Goal: Task Accomplishment & Management: Use online tool/utility

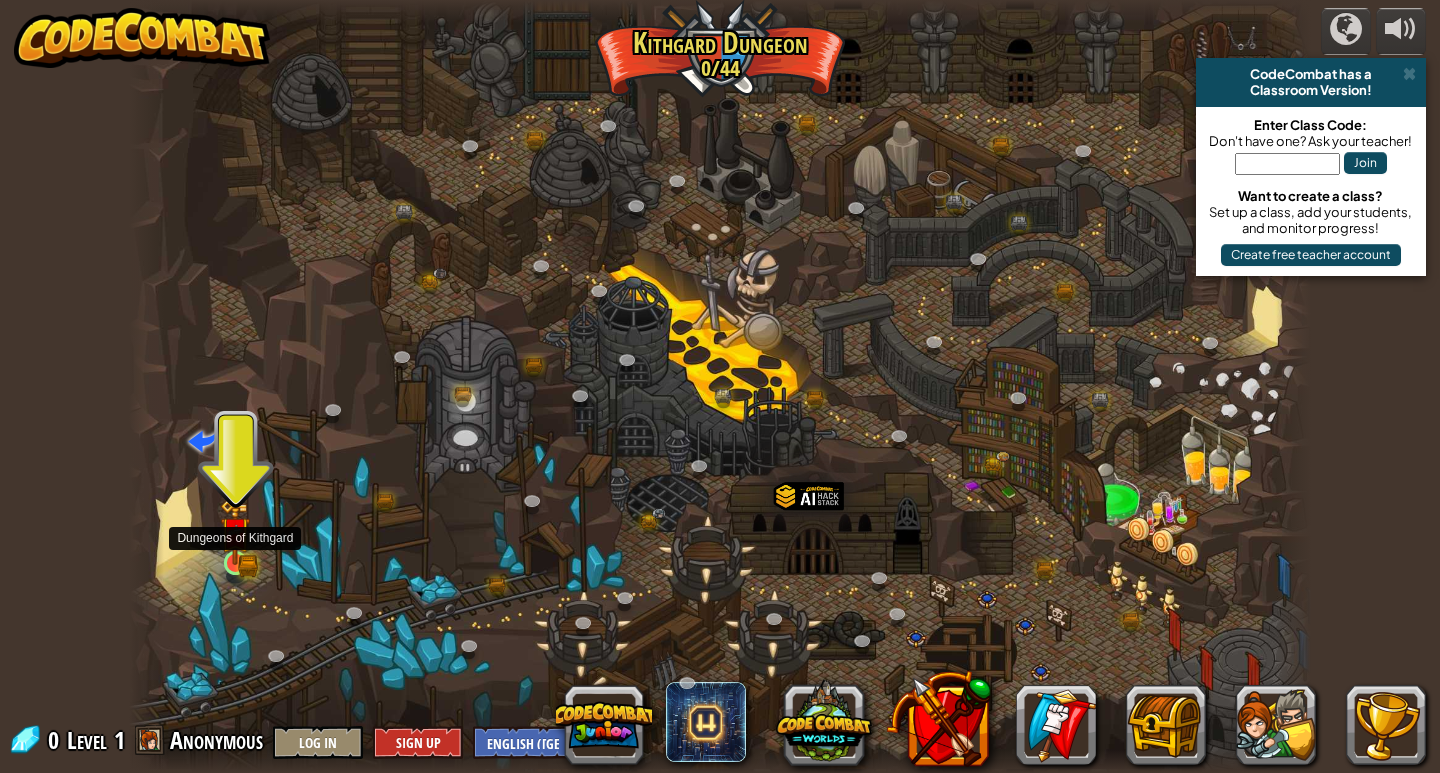
click at [245, 551] on img at bounding box center [235, 532] width 30 height 66
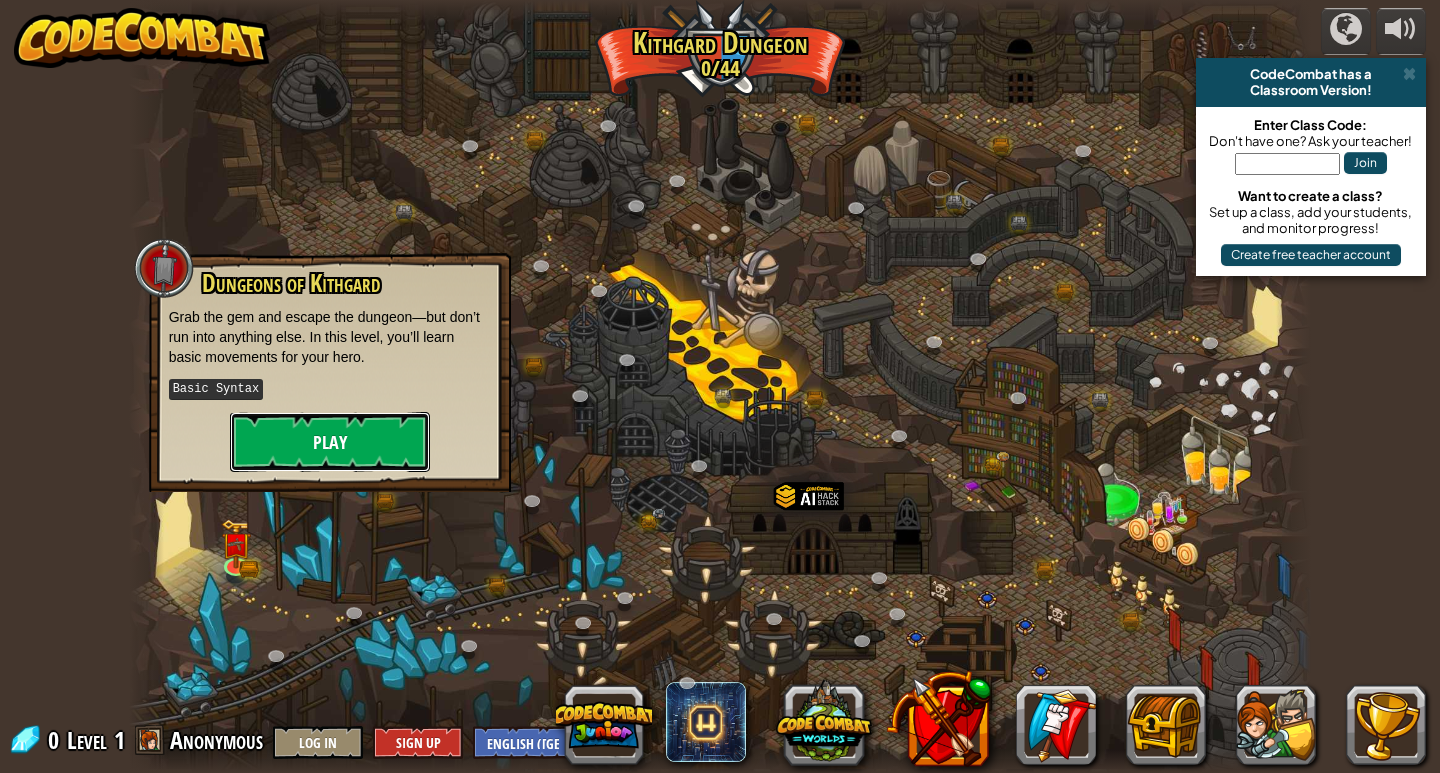
click at [286, 431] on button "Play" at bounding box center [330, 442] width 200 height 60
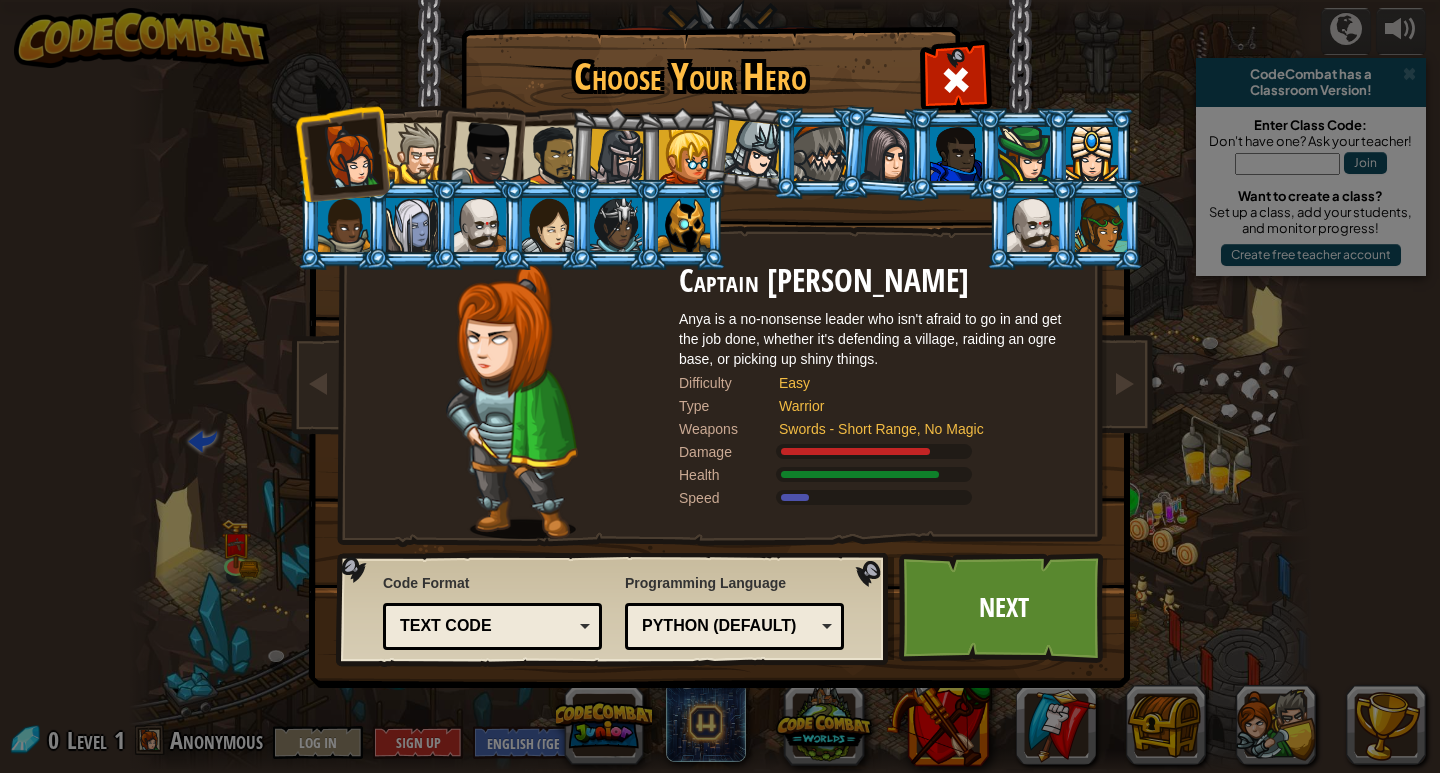
click at [487, 640] on div "Text code" at bounding box center [492, 626] width 193 height 31
click at [628, 289] on div at bounding box center [512, 401] width 334 height 275
click at [427, 236] on div at bounding box center [412, 225] width 52 height 54
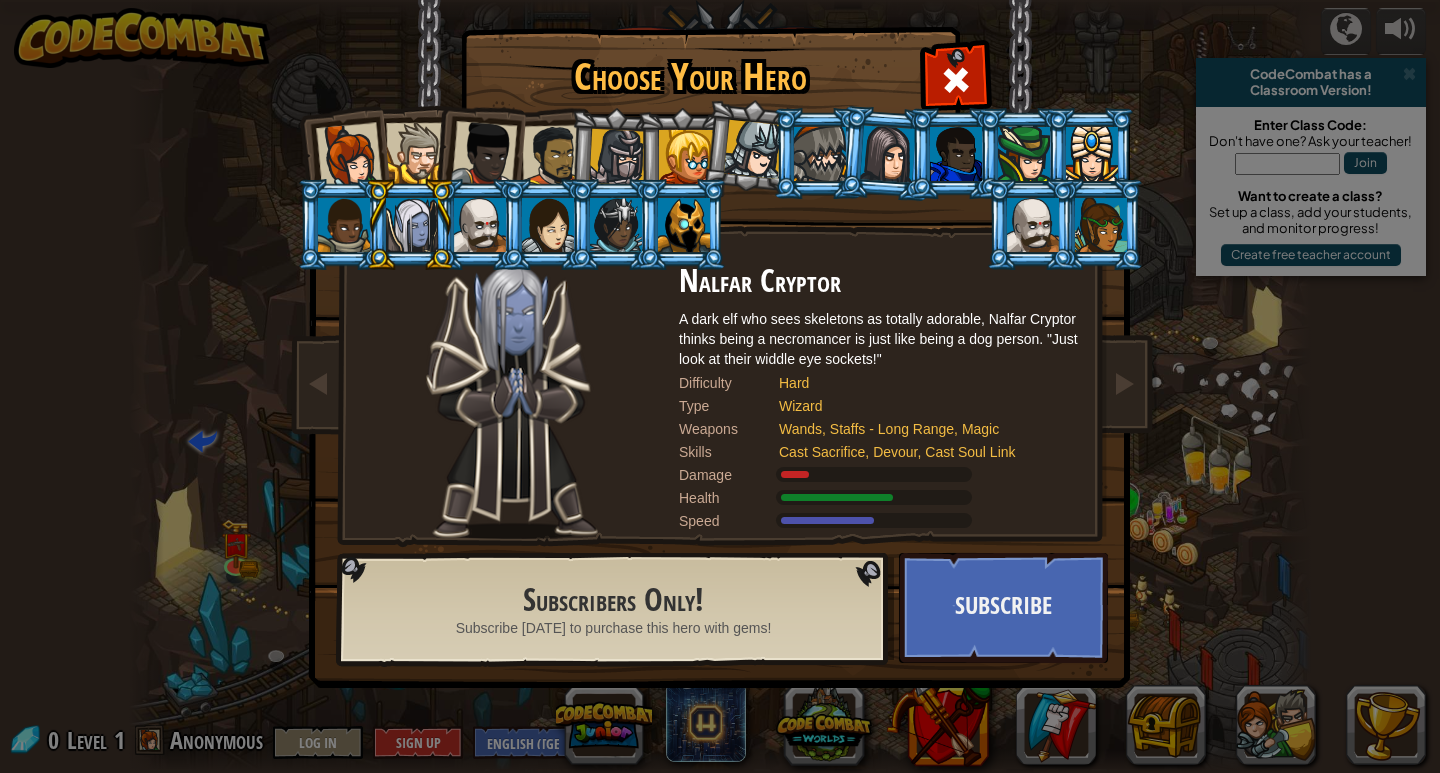
click at [346, 148] on div at bounding box center [349, 156] width 66 height 66
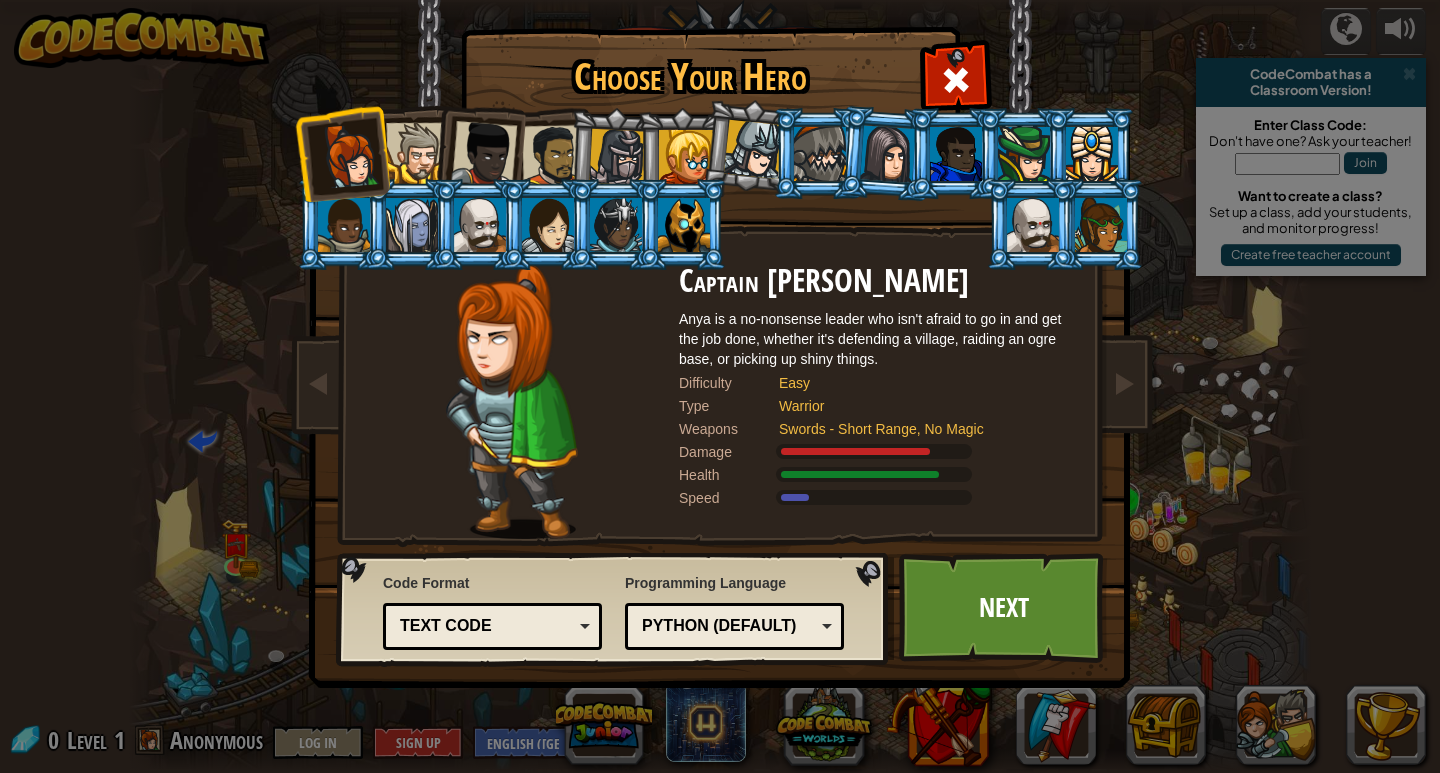
click at [822, 142] on div at bounding box center [820, 154] width 52 height 54
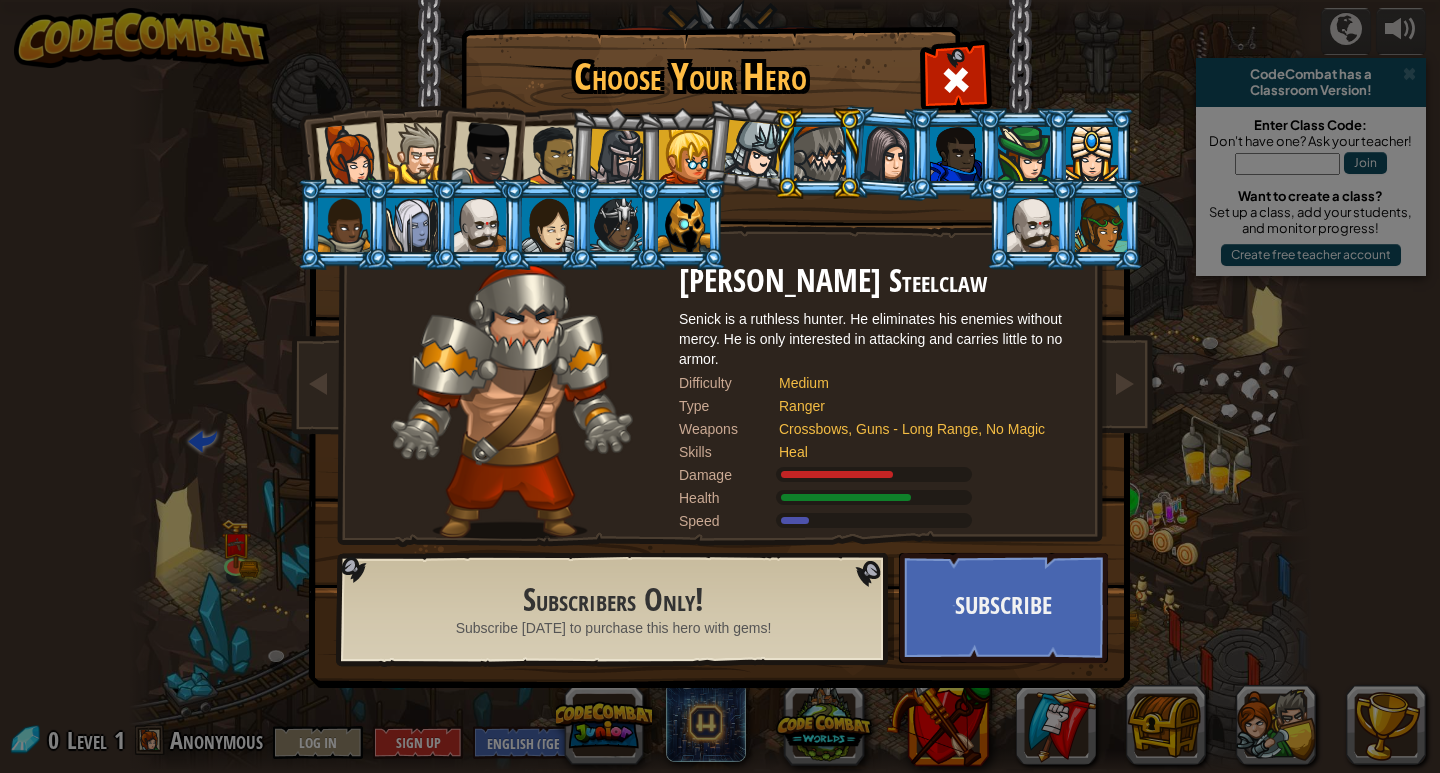
click at [615, 150] on div at bounding box center [617, 157] width 57 height 57
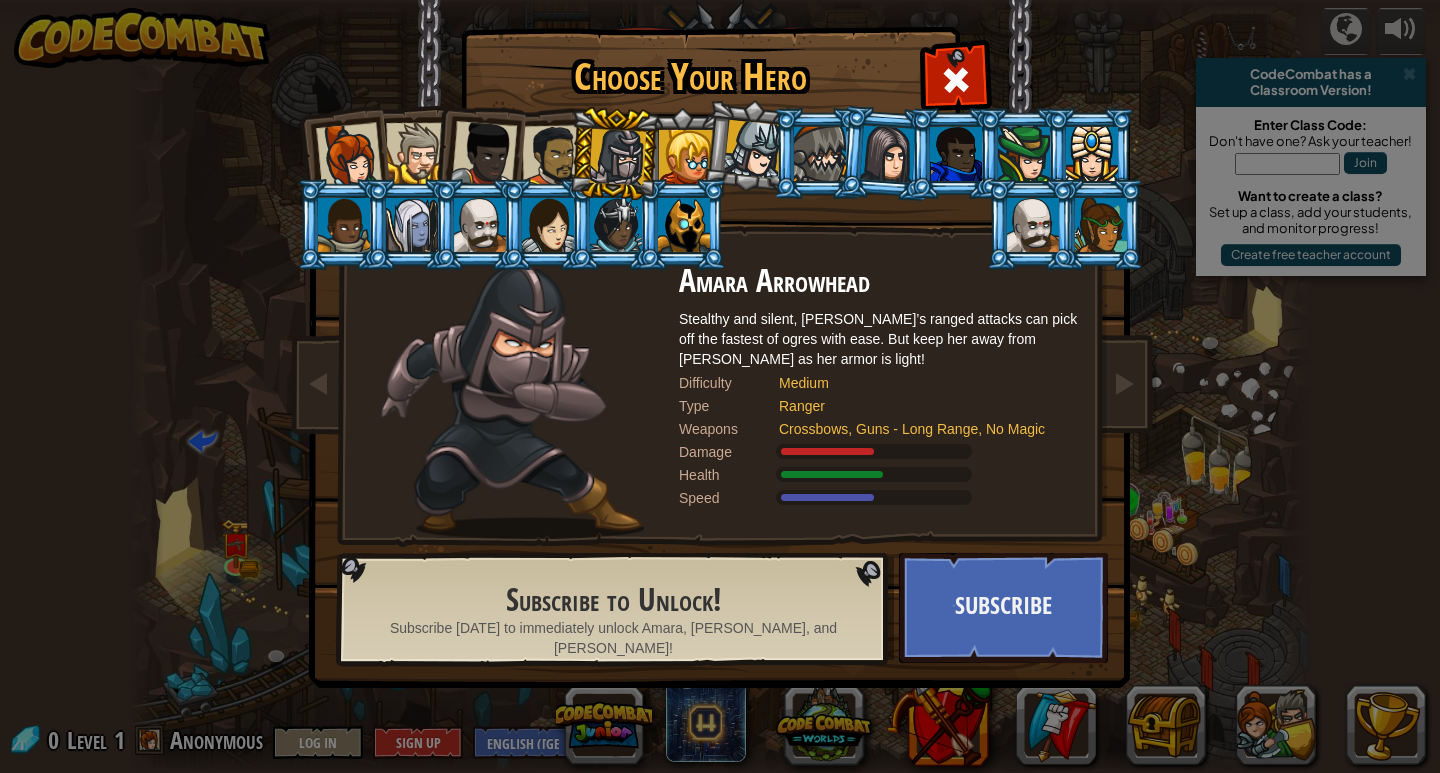
click at [468, 143] on div at bounding box center [484, 154] width 66 height 66
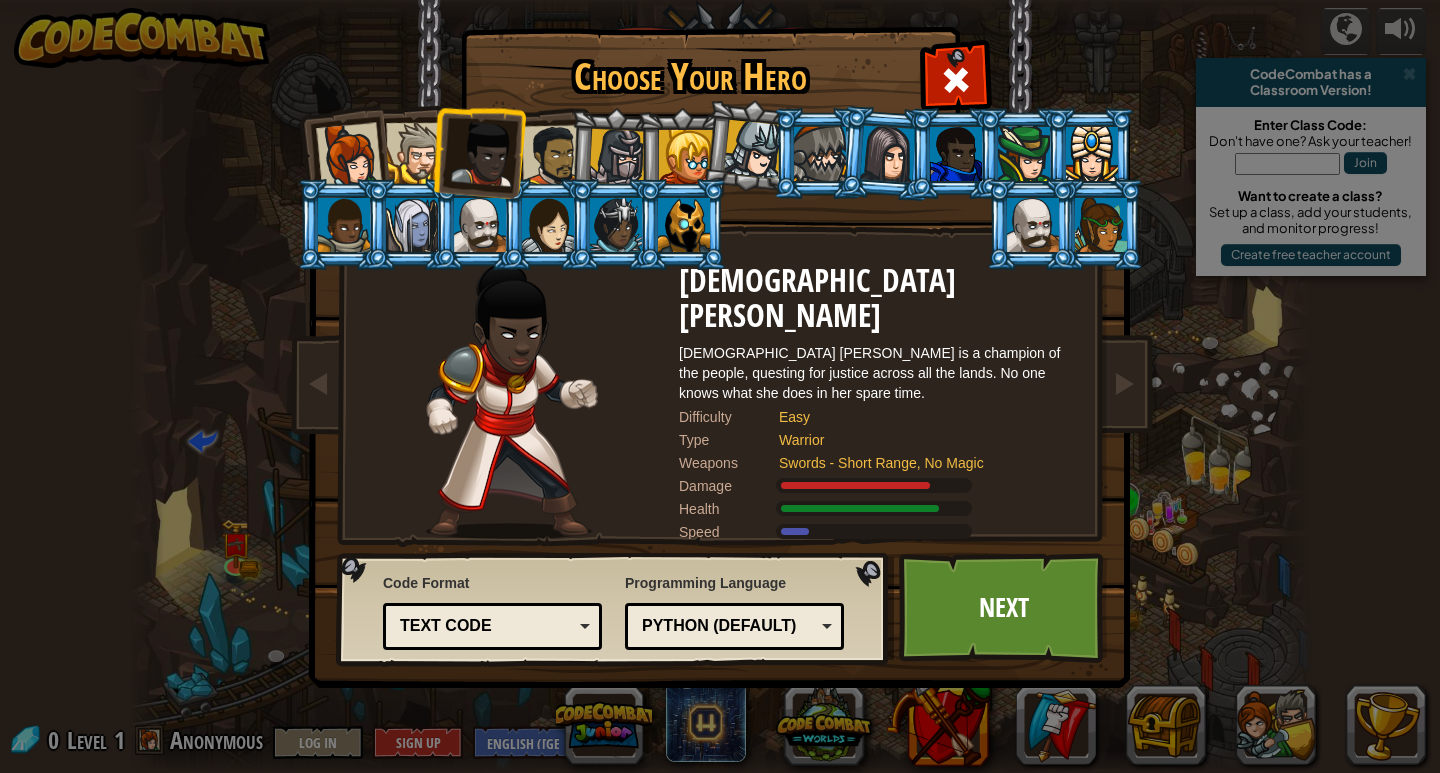
click at [366, 148] on div at bounding box center [349, 156] width 66 height 66
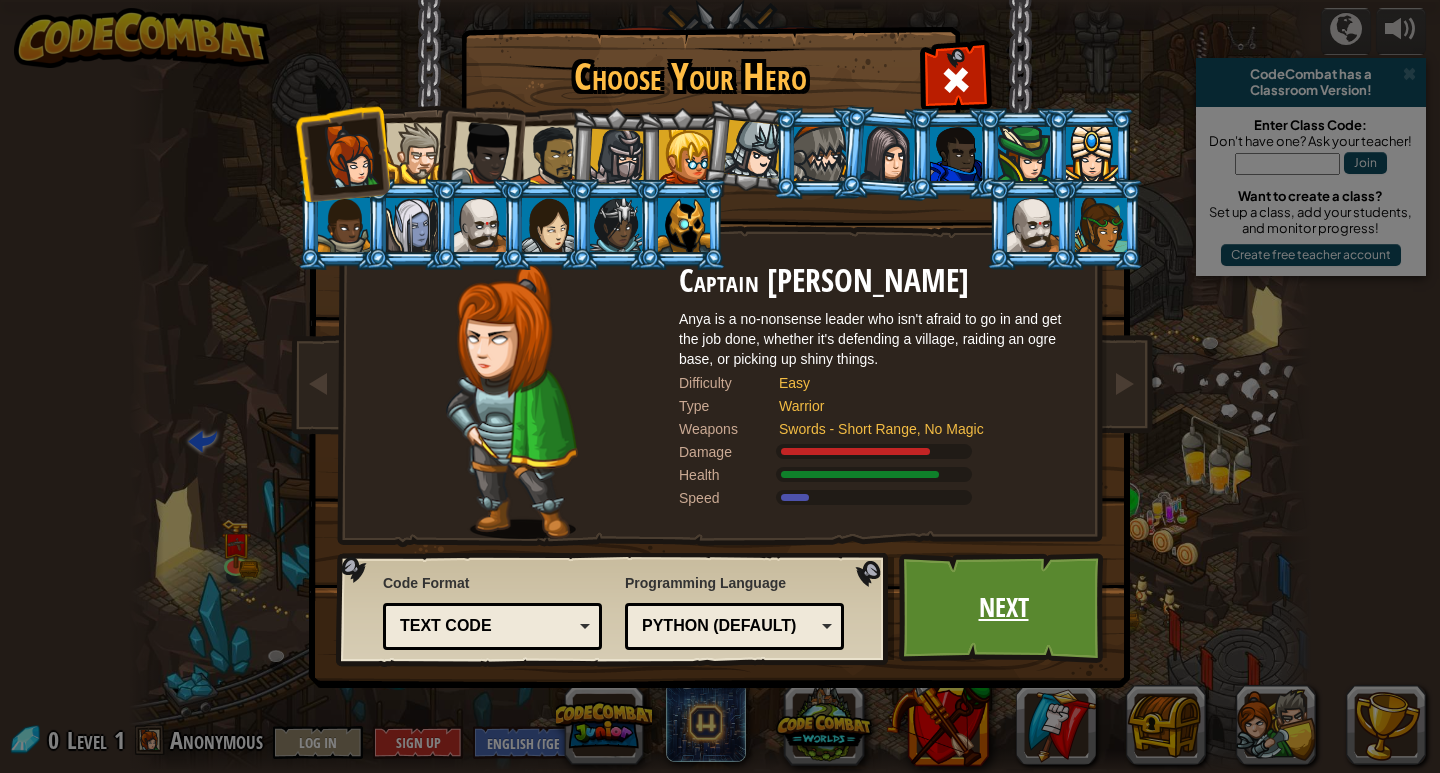
click at [1040, 628] on link "Next" at bounding box center [1003, 608] width 209 height 110
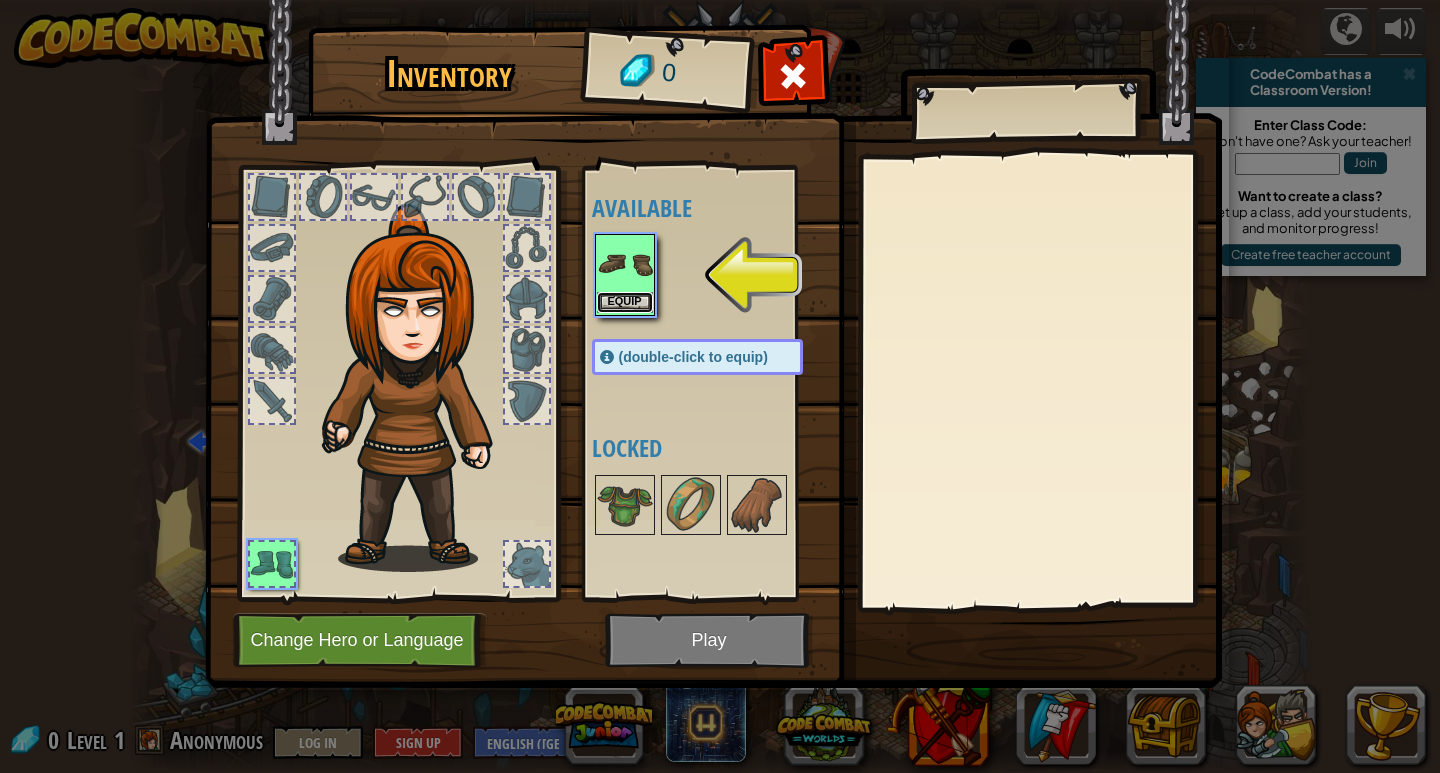
click at [624, 298] on button "Equip" at bounding box center [625, 302] width 56 height 21
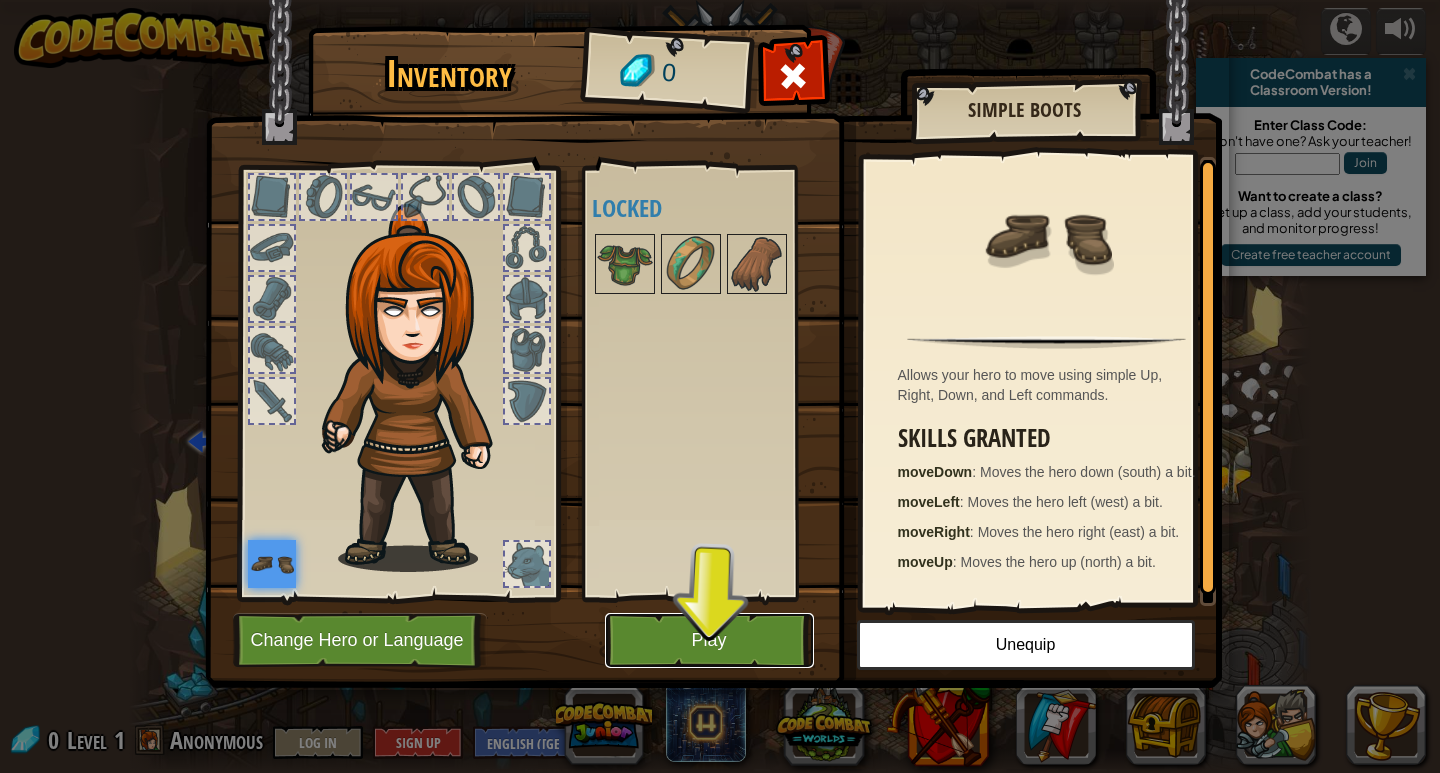
click at [704, 648] on button "Play" at bounding box center [709, 640] width 209 height 55
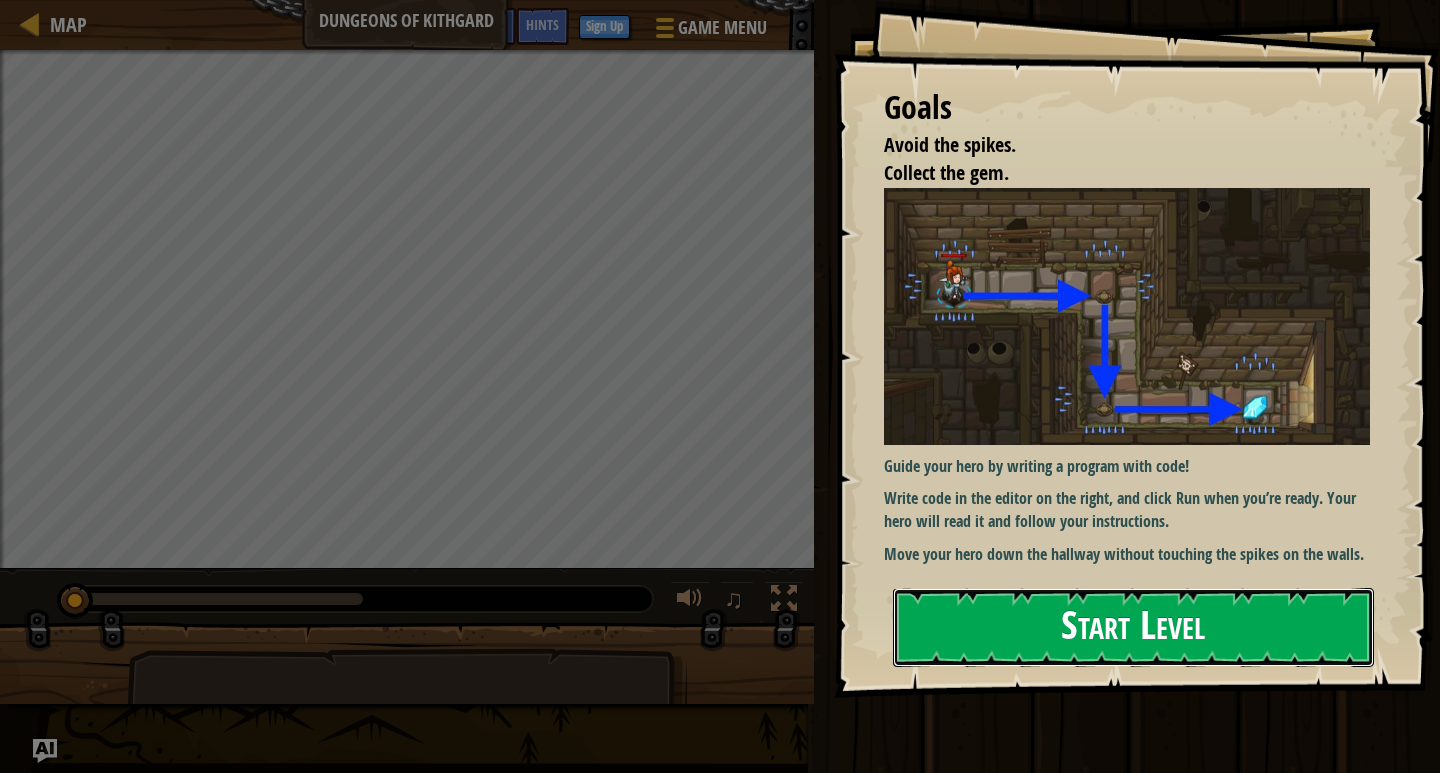
click at [1171, 613] on button "Start Level" at bounding box center [1133, 627] width 481 height 79
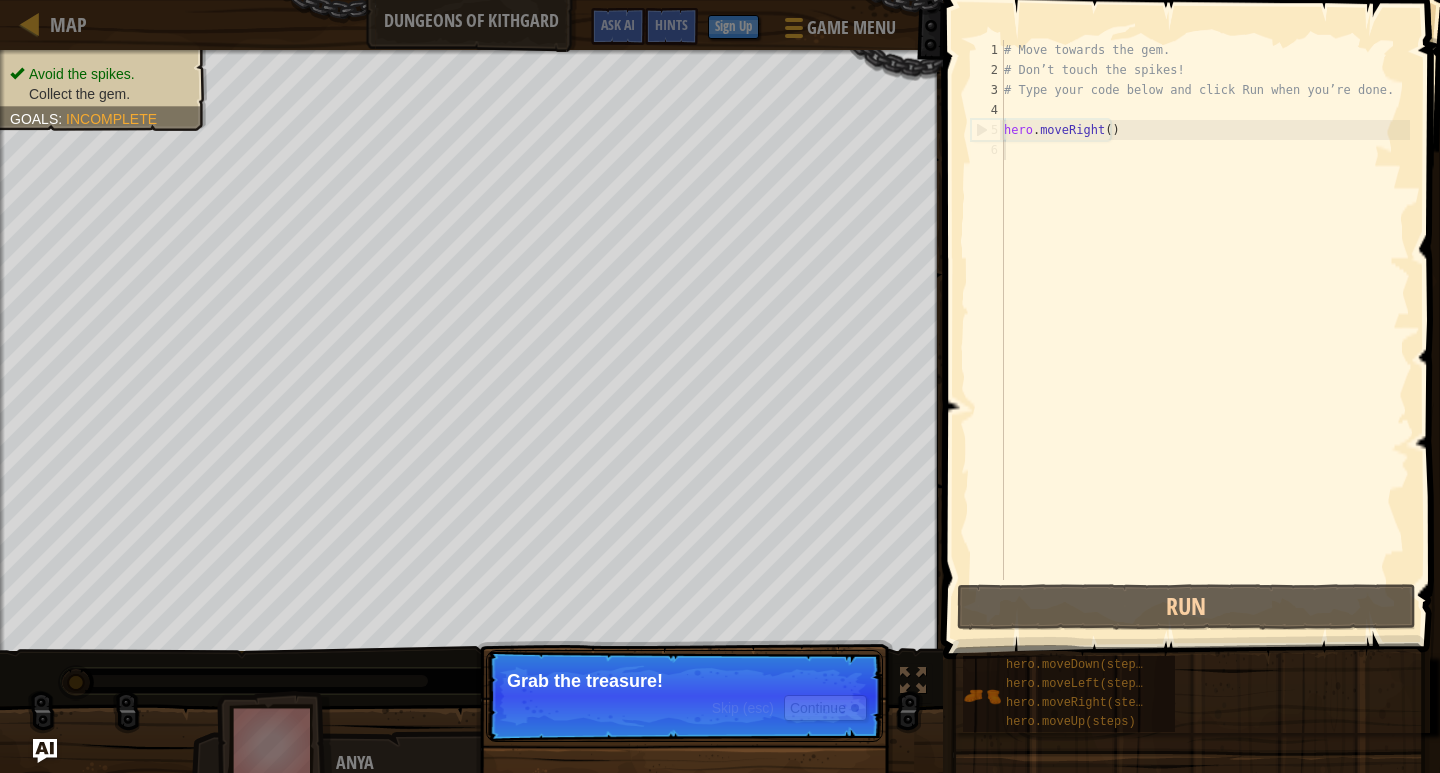
click at [657, 688] on p "Grab the treasure!" at bounding box center [684, 681] width 355 height 20
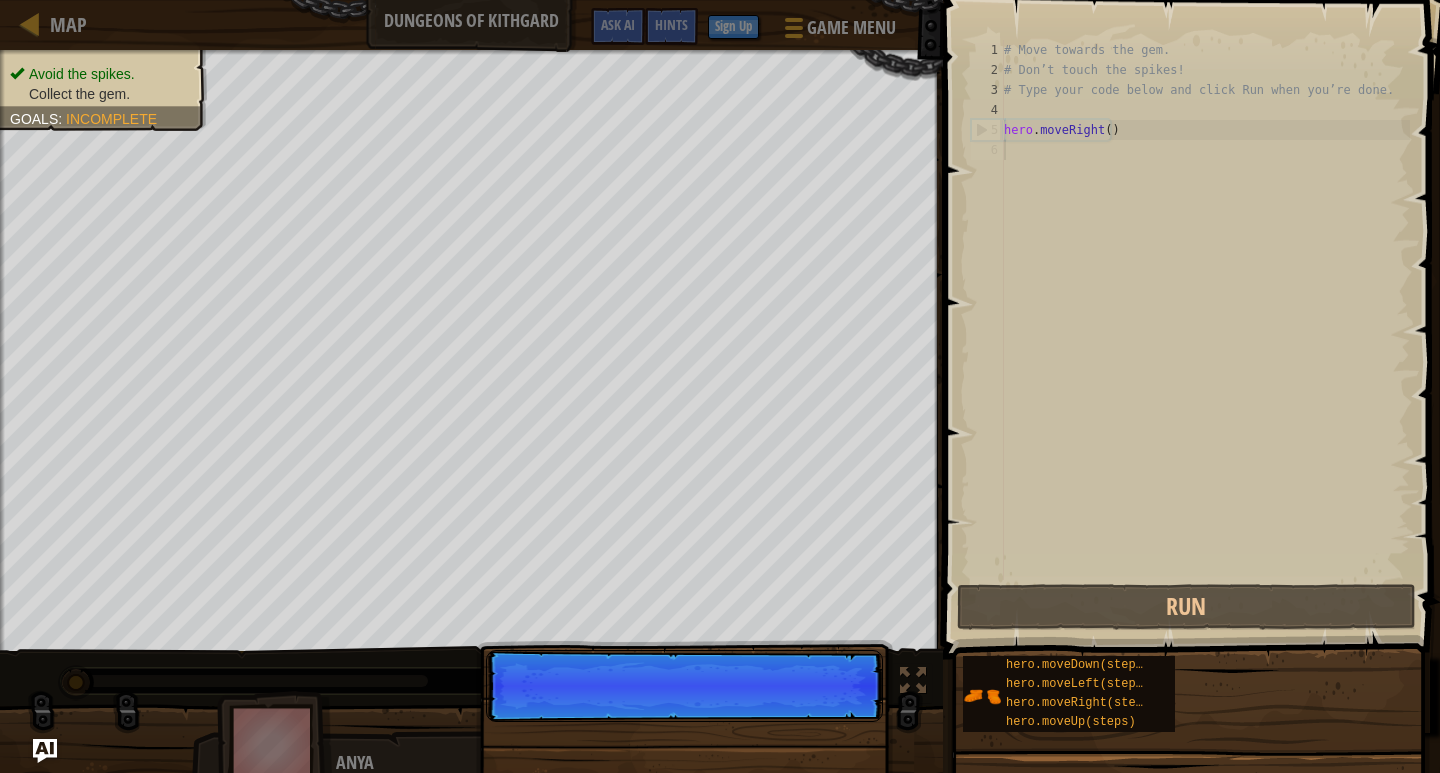
scroll to position [9, 0]
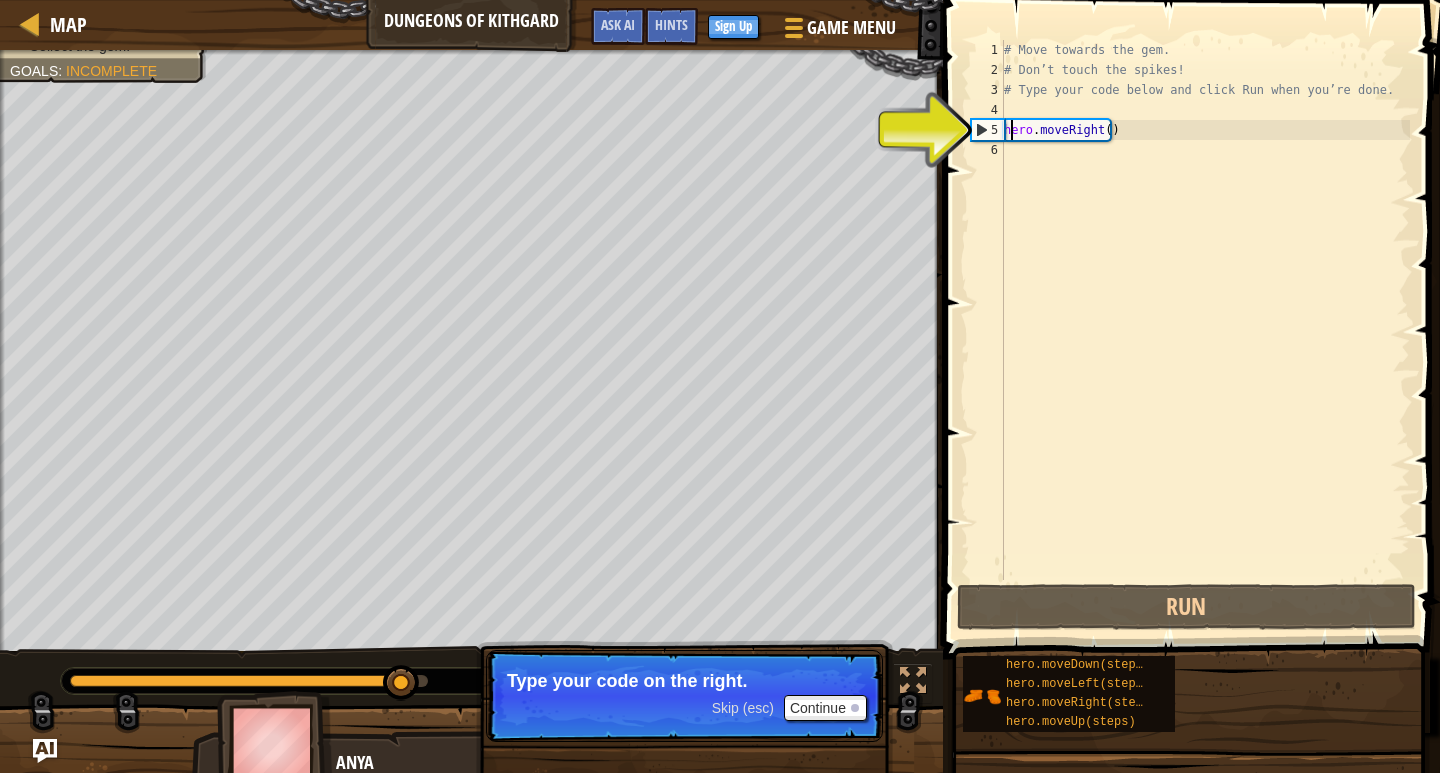
click at [1009, 129] on div "# Move towards the gem. # Don’t touch the spikes! # Type your code below and cl…" at bounding box center [1205, 330] width 410 height 580
type textarea "hero.moveRight()"
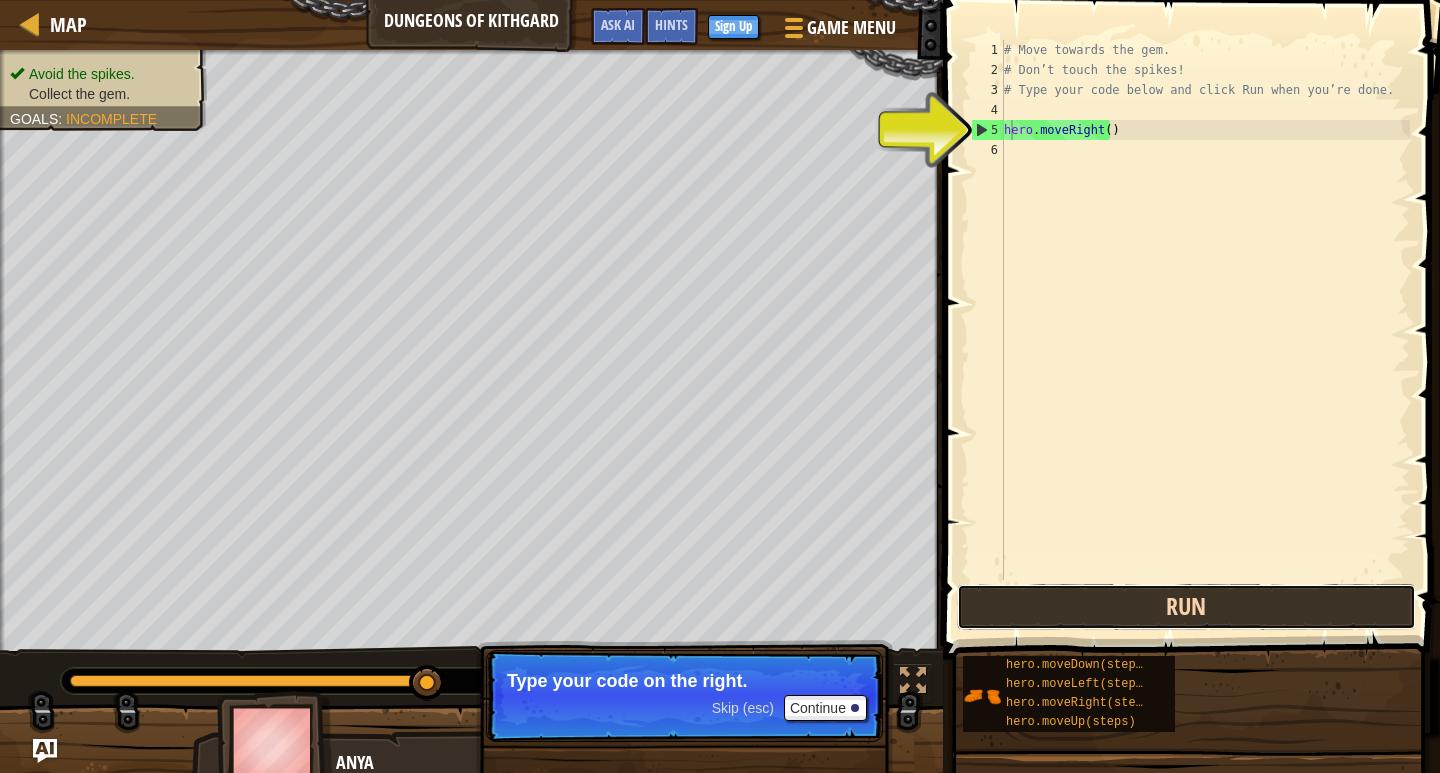
click at [1160, 616] on button "Run" at bounding box center [1186, 607] width 459 height 46
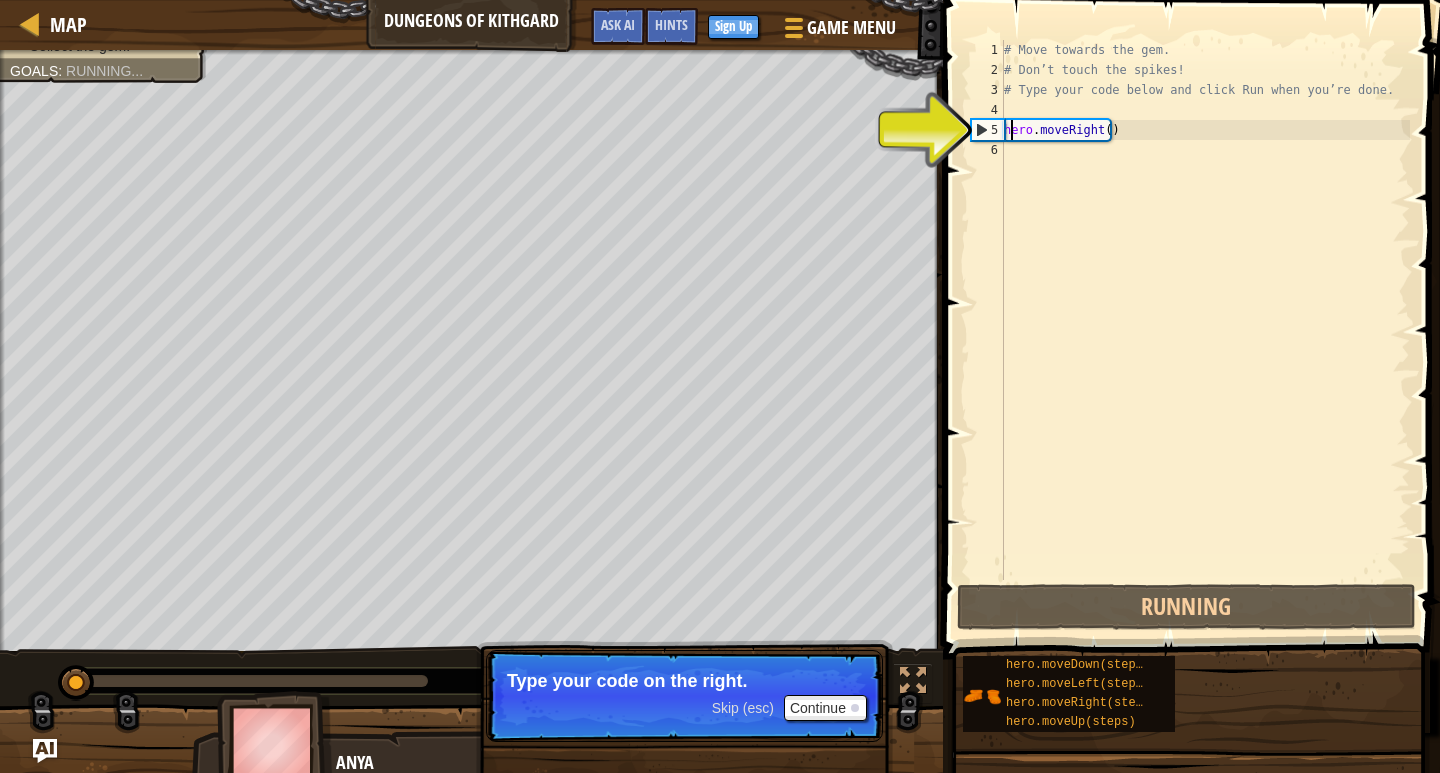
click at [1028, 129] on div "# Move towards the gem. # Don’t touch the spikes! # Type your code below and cl…" at bounding box center [1205, 330] width 410 height 580
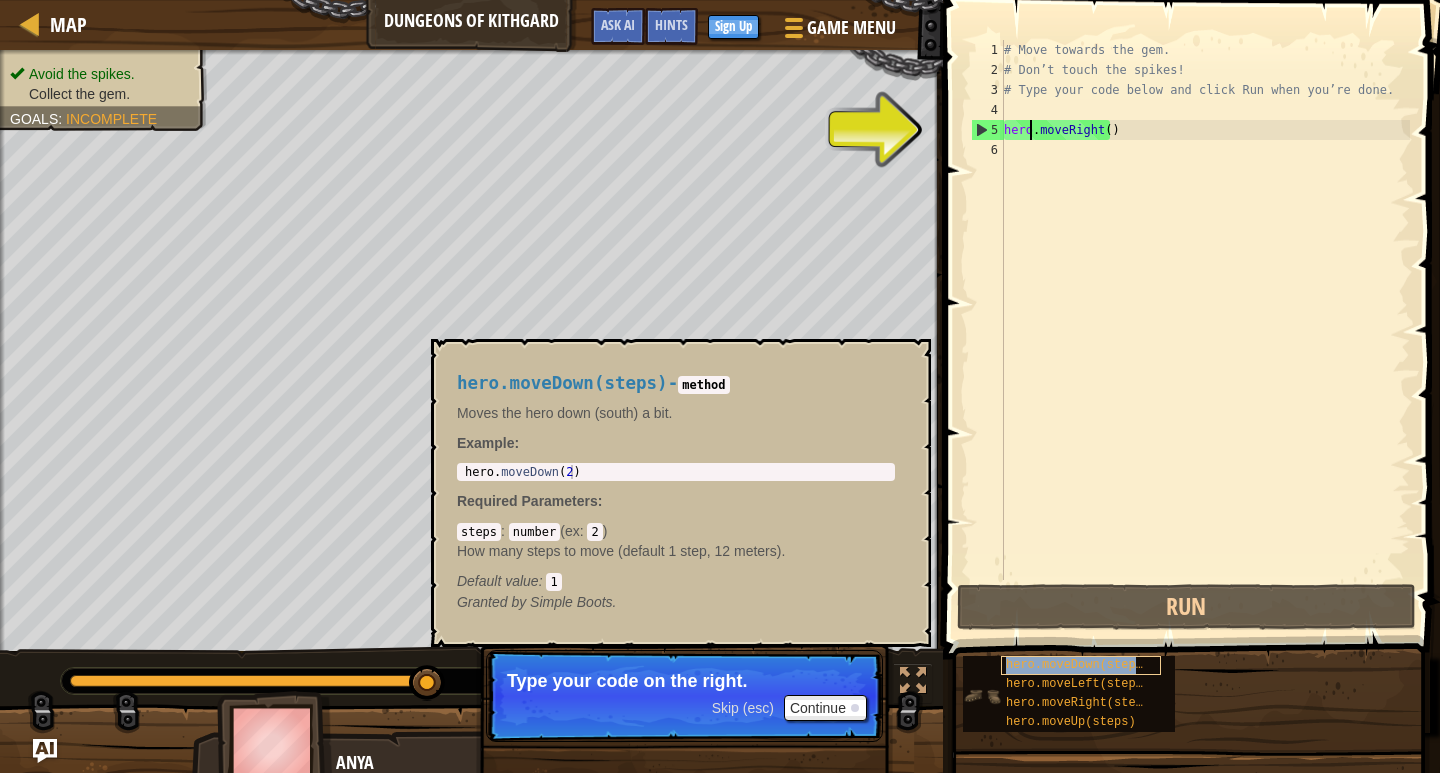
click at [1044, 661] on span "hero.moveDown(steps)" at bounding box center [1078, 665] width 144 height 14
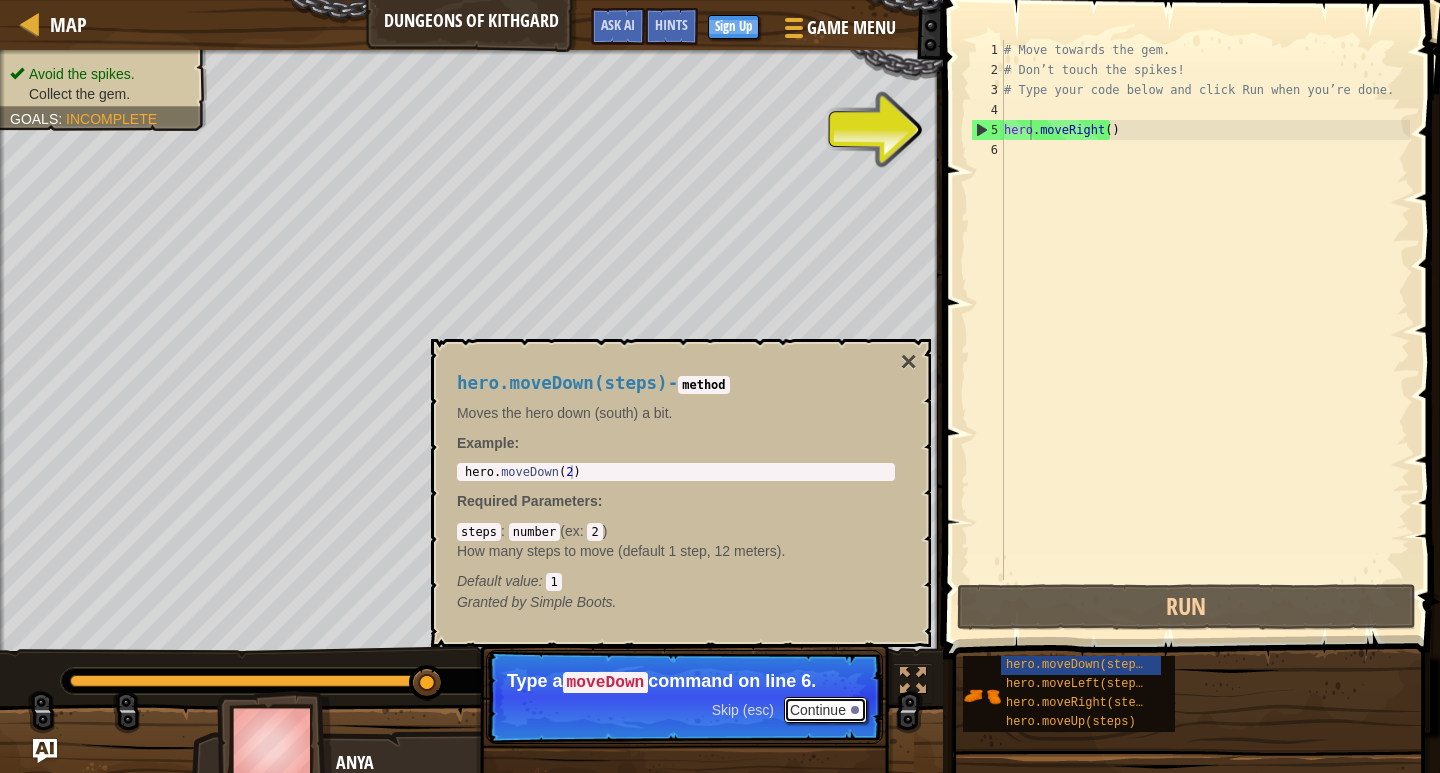
click at [834, 705] on button "Continue" at bounding box center [825, 710] width 83 height 26
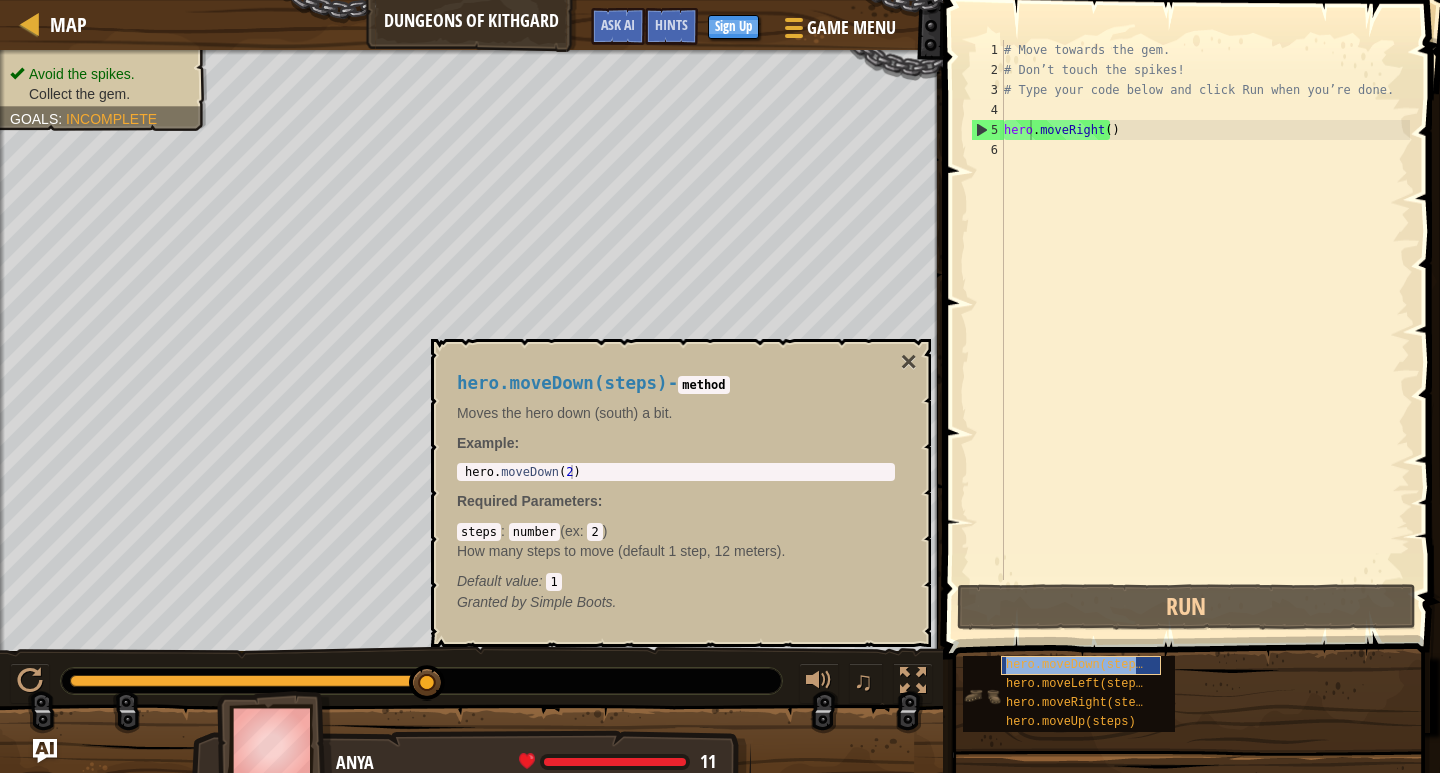
click at [1089, 663] on span "hero.moveDown(steps)" at bounding box center [1078, 665] width 144 height 14
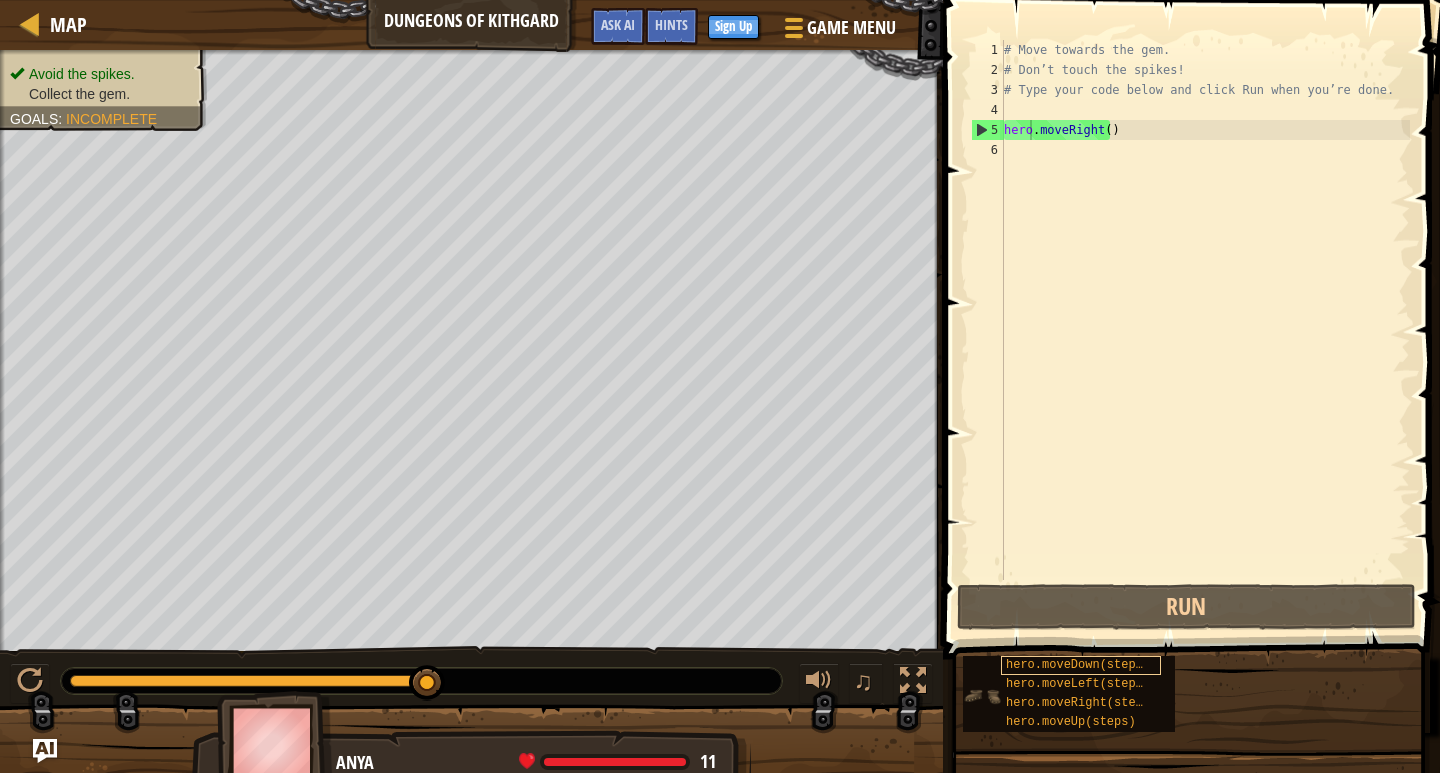
click at [1089, 663] on span "hero.moveDown(steps)" at bounding box center [1078, 665] width 144 height 14
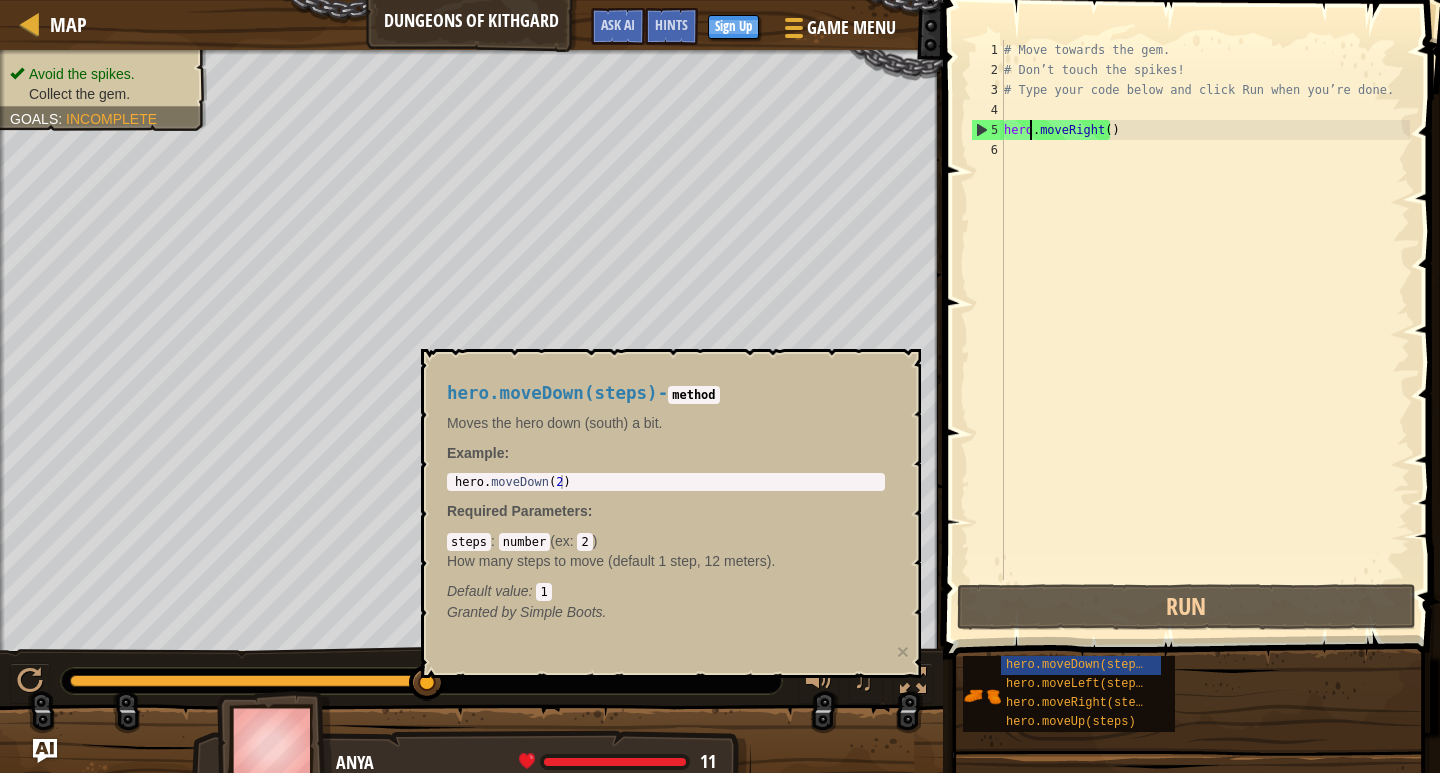
click at [1109, 140] on div "# Move towards the gem. # Don’t touch the spikes! # Type your code below and cl…" at bounding box center [1205, 330] width 410 height 580
click at [1024, 656] on div "hero.moveDown(steps)" at bounding box center [1081, 665] width 160 height 19
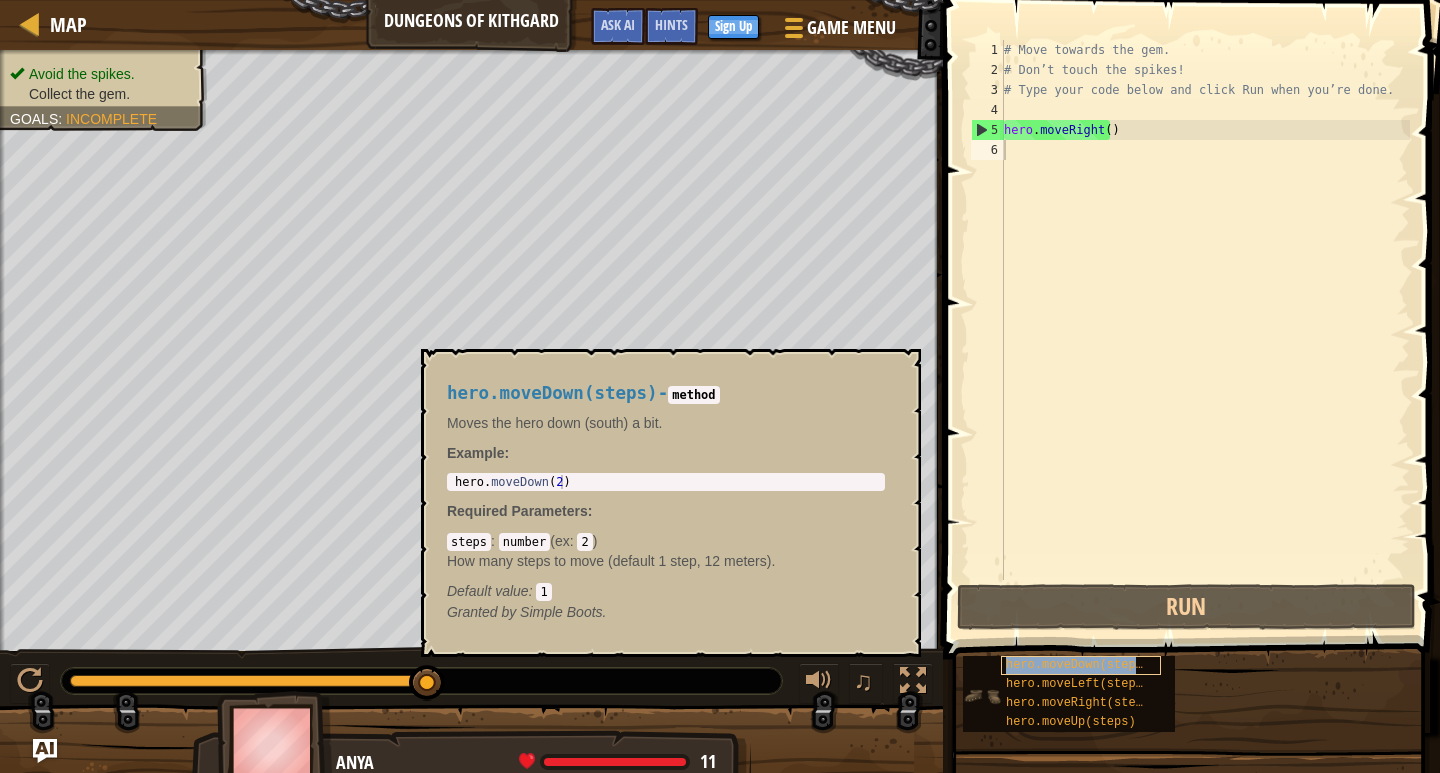
click at [1053, 662] on span "hero.moveDown(steps)" at bounding box center [1078, 665] width 144 height 14
type textarea "hero.moveDown(2)"
click at [650, 476] on div "hero . moveDown ( 2 )" at bounding box center [666, 496] width 430 height 42
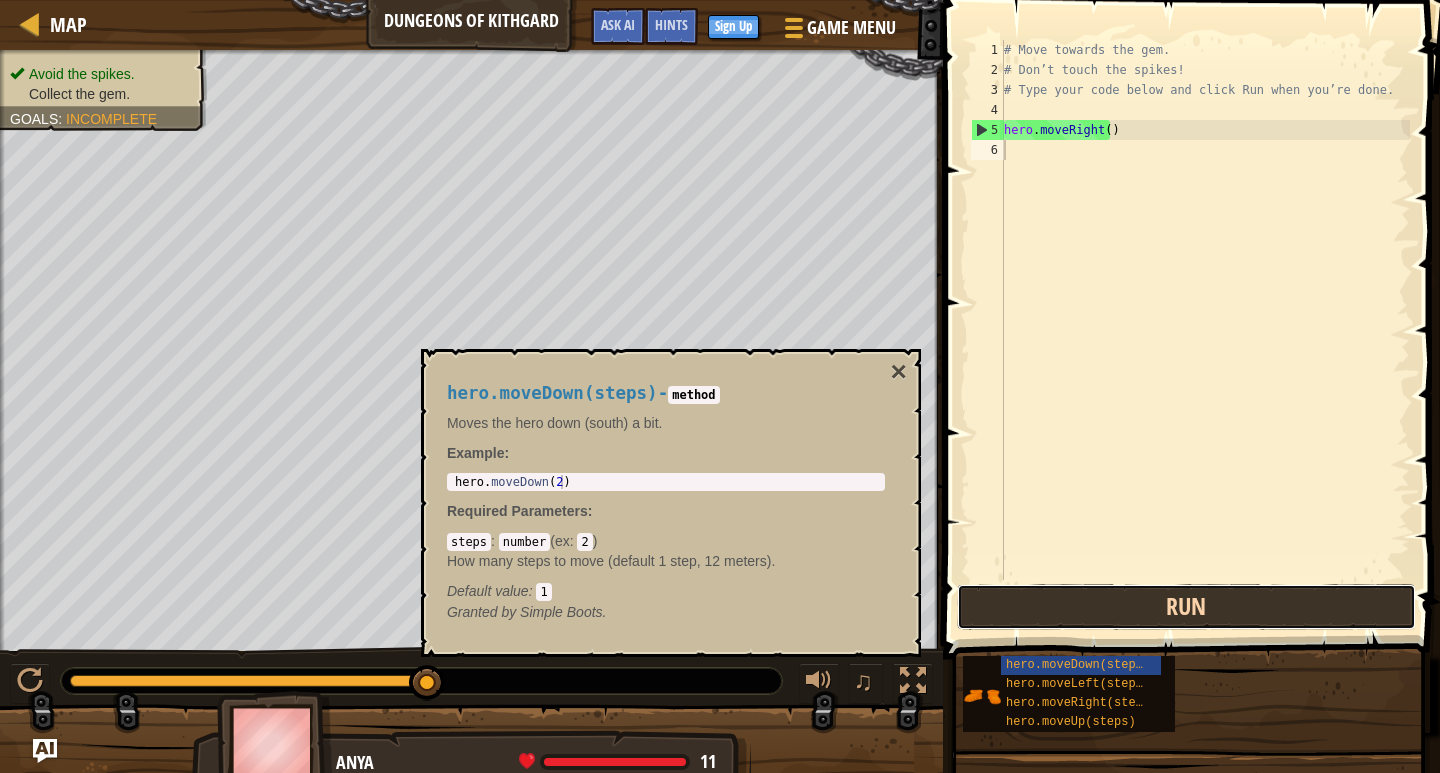
click at [1246, 607] on button "Run" at bounding box center [1186, 607] width 459 height 46
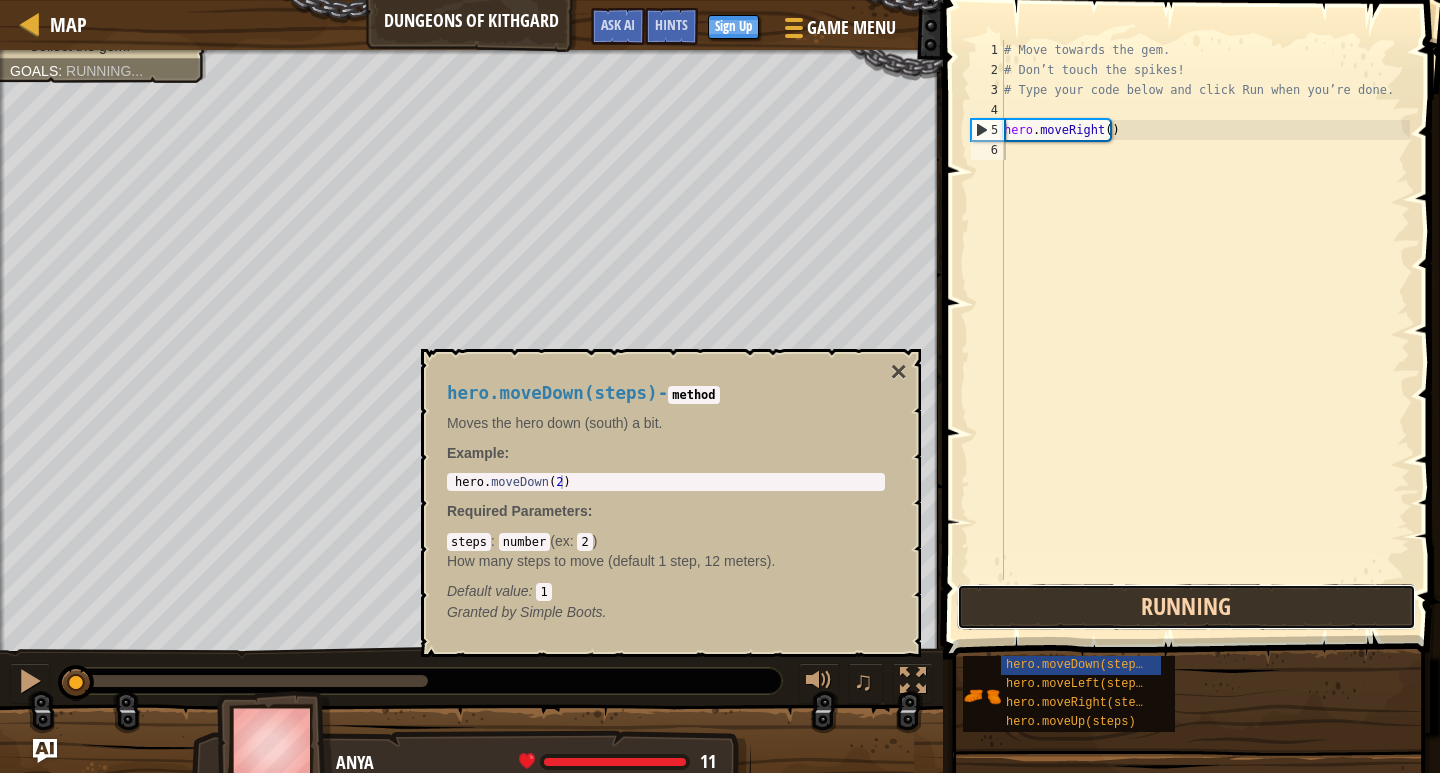
click at [1246, 607] on button "Running" at bounding box center [1186, 607] width 459 height 46
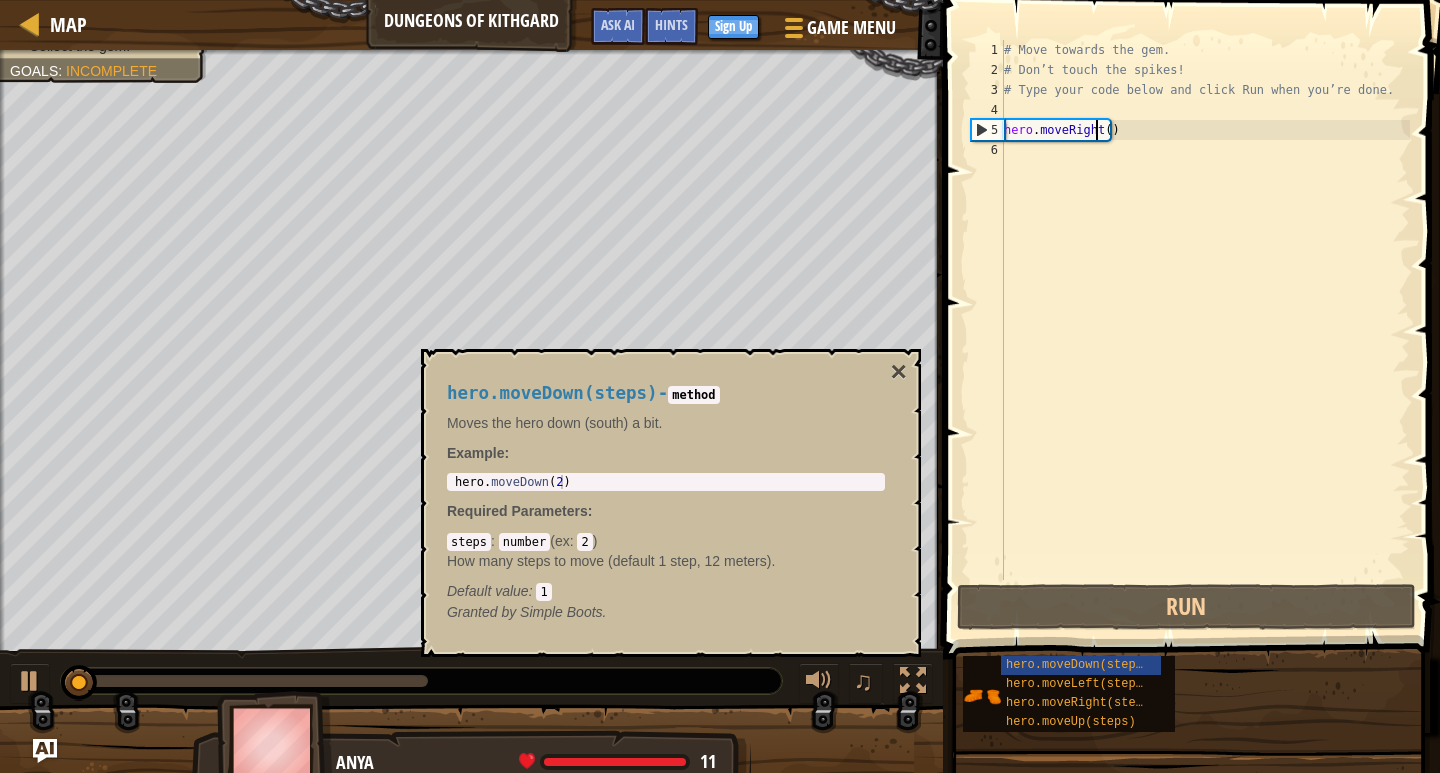
click at [1096, 129] on div "# Move towards the gem. # Don’t touch the spikes! # Type your code below and cl…" at bounding box center [1205, 330] width 410 height 580
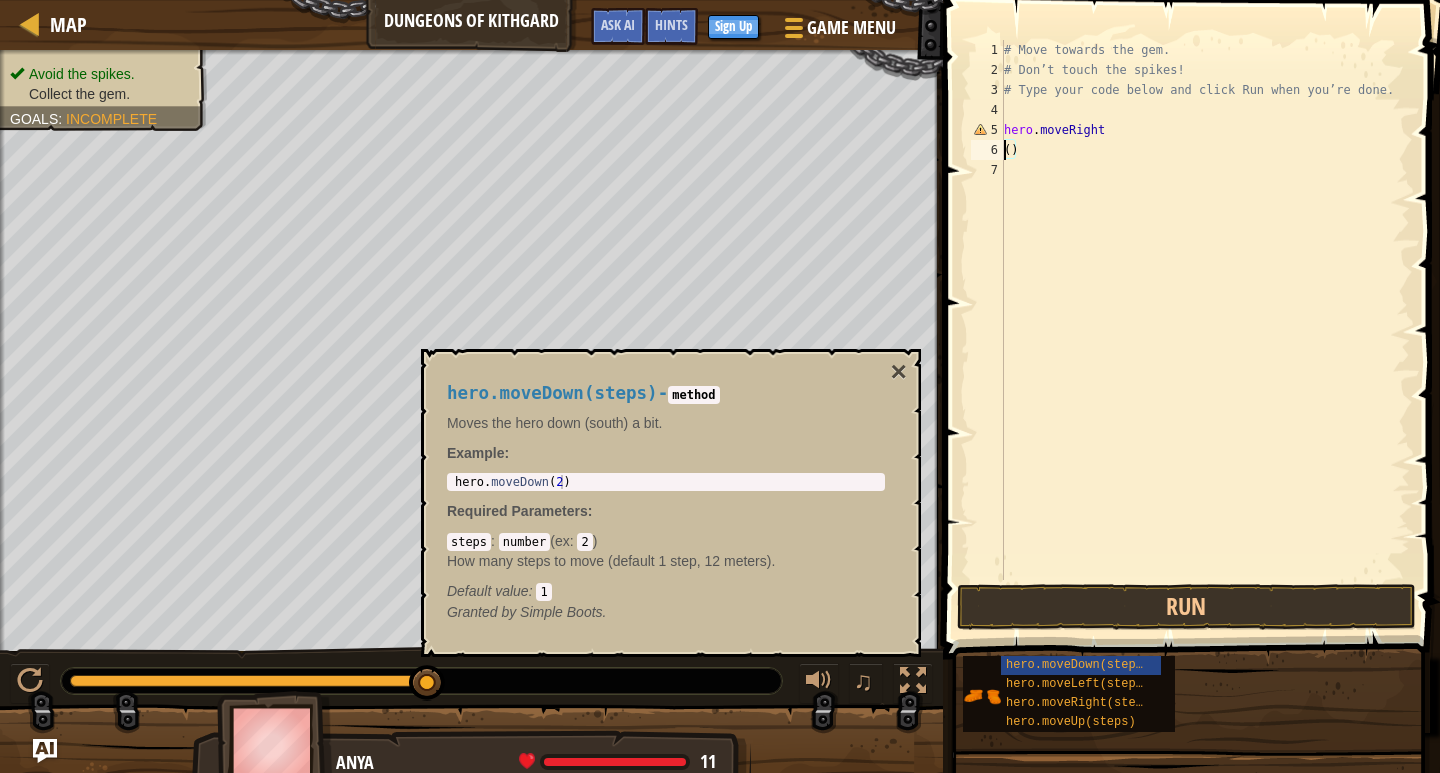
type textarea "hero.moveRight()"
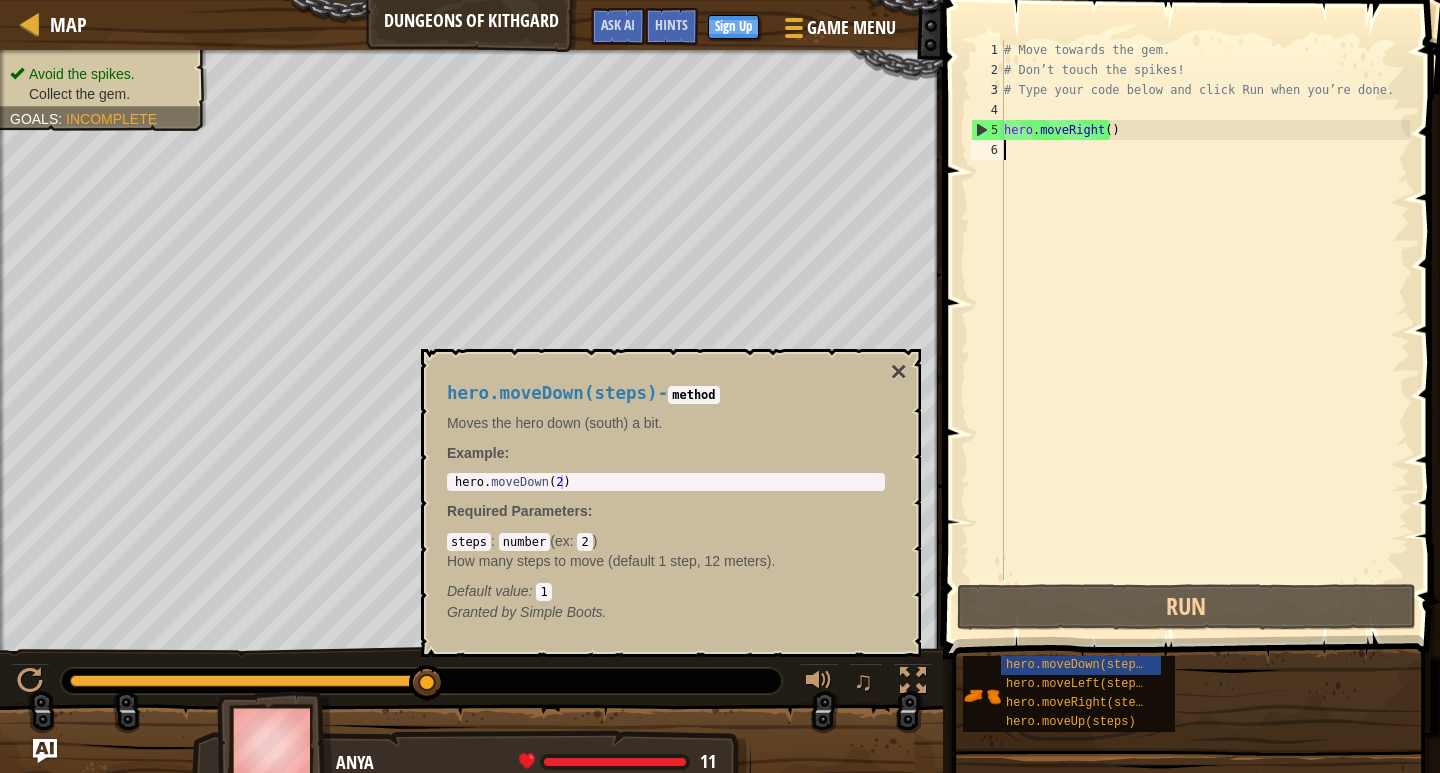
click at [1072, 148] on div "# Move towards the gem. # Don’t touch the spikes! # Type your code below and cl…" at bounding box center [1205, 330] width 410 height 580
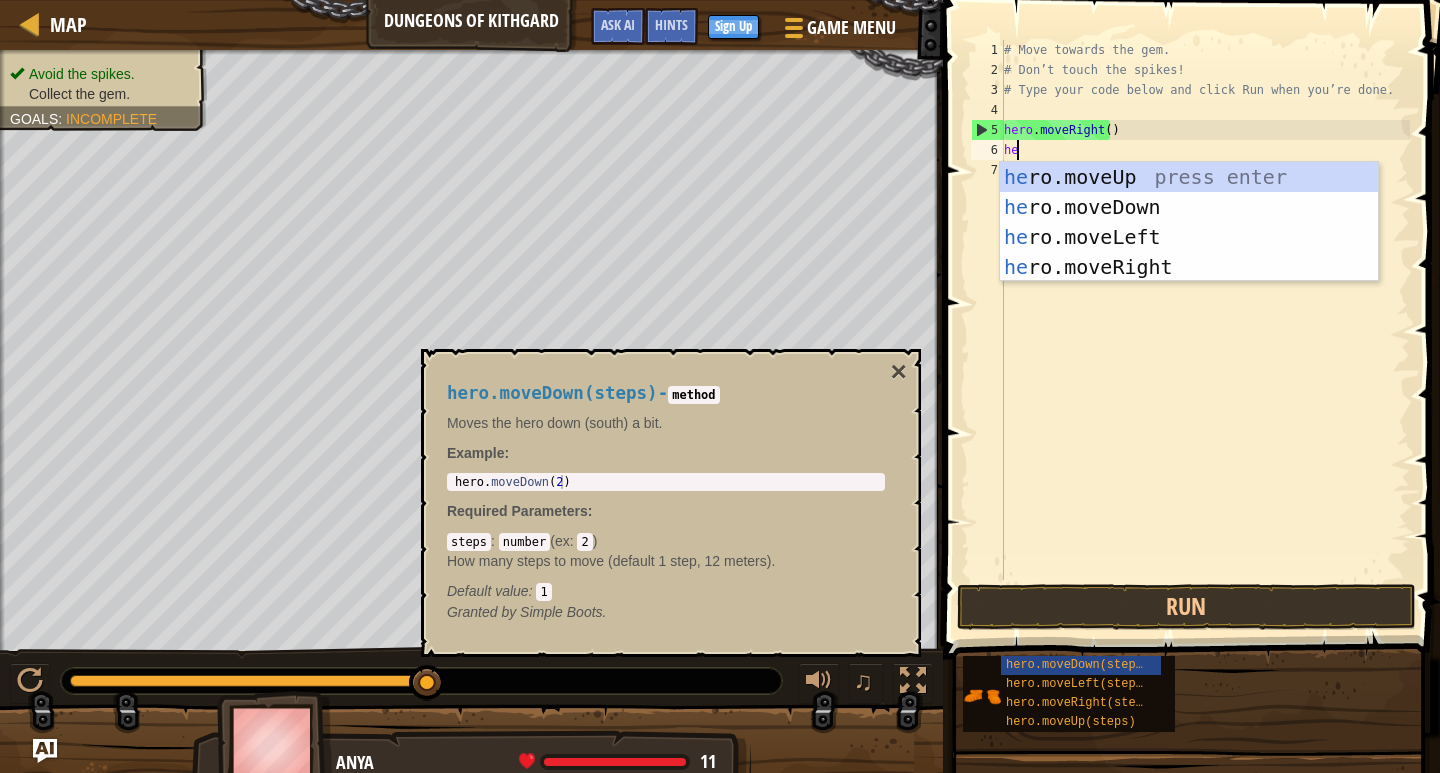
type textarea "her"
click at [1086, 203] on div "her o.moveUp press enter her o.moveDown press enter her o.moveLeft press enter …" at bounding box center [1189, 252] width 378 height 180
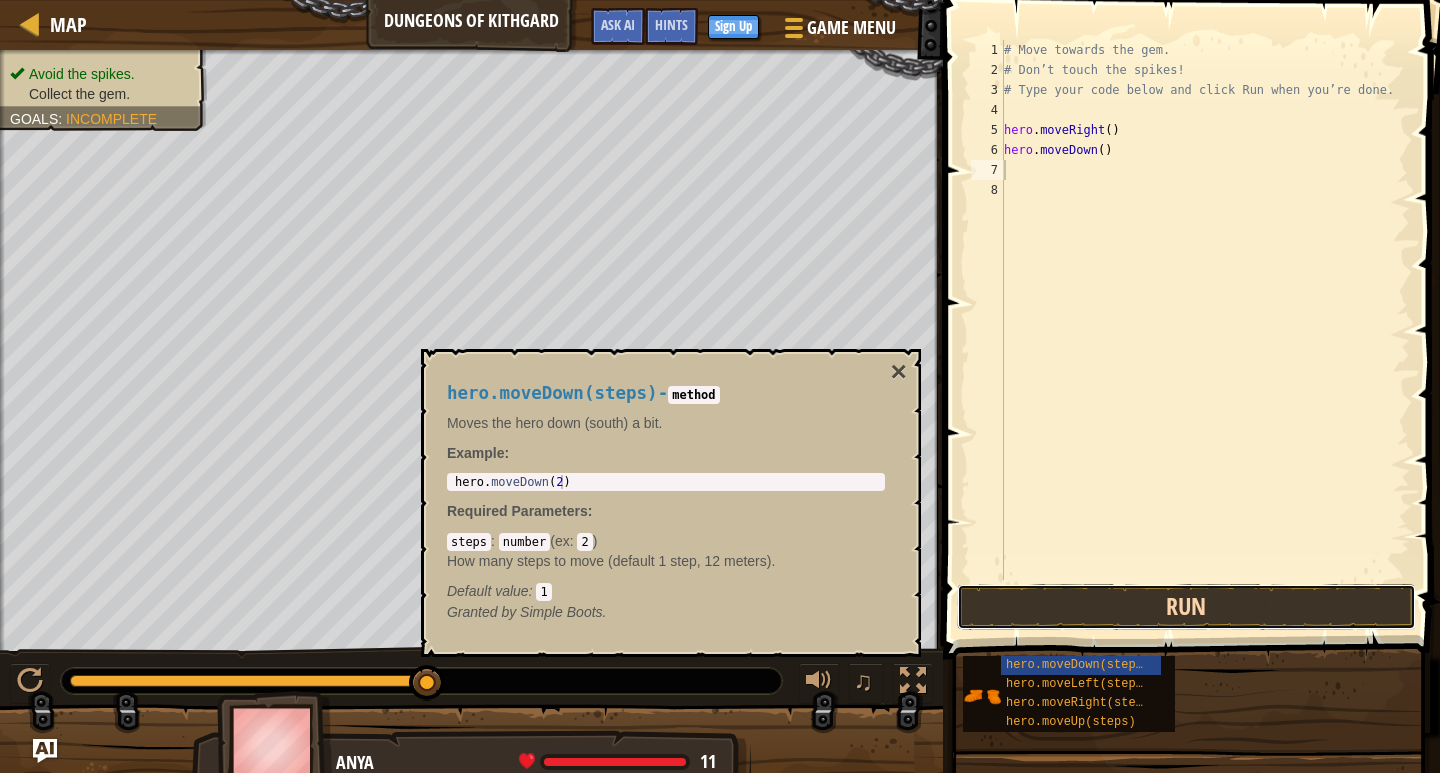
click at [1135, 609] on button "Run" at bounding box center [1186, 607] width 459 height 46
drag, startPoint x: 1231, startPoint y: 145, endPoint x: 1194, endPoint y: 155, distance: 38.3
click at [1215, 154] on div "# Move towards the gem. # Don’t touch the spikes! # Type your code below and cl…" at bounding box center [1205, 330] width 410 height 580
type textarea "hero.moveDown()"
click at [1126, 187] on div "# Move towards the gem. # Don’t touch the spikes! # Type your code below and cl…" at bounding box center [1205, 330] width 410 height 580
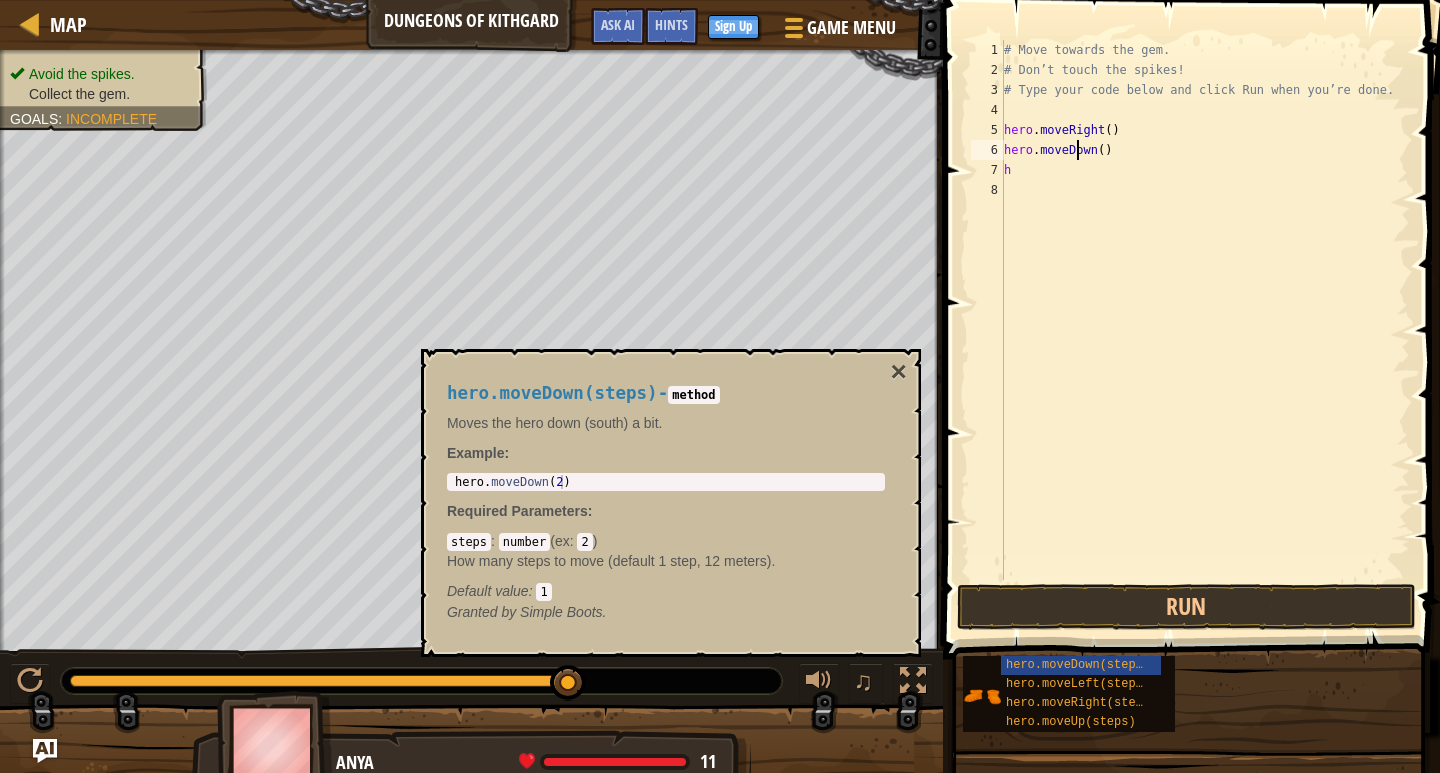
click at [1075, 149] on div "# Move towards the gem. # Don’t touch the spikes! # Type your code below and cl…" at bounding box center [1205, 330] width 410 height 580
click at [1058, 173] on div "# Move towards the gem. # Don’t touch the spikes! # Type your code below and cl…" at bounding box center [1205, 330] width 410 height 580
type textarea "he"
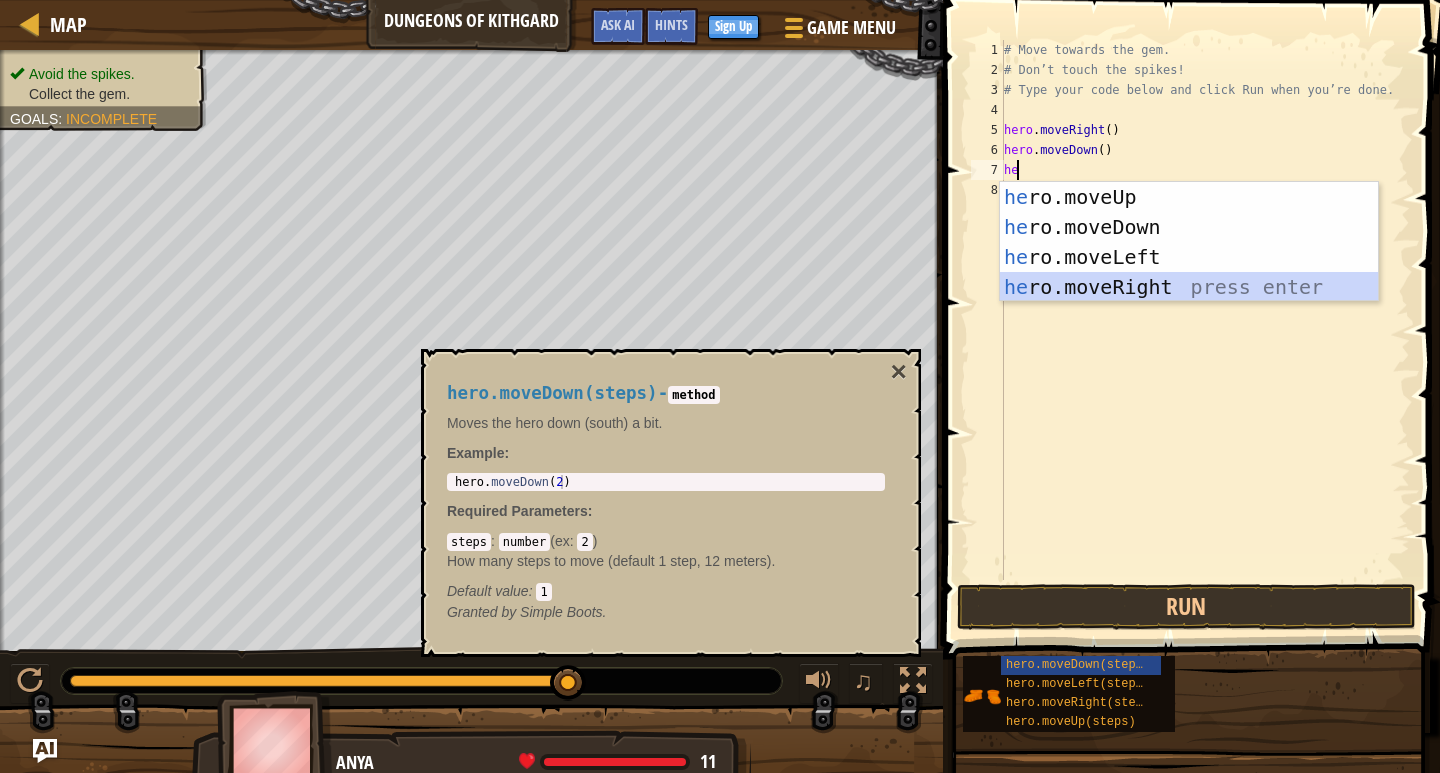
click at [1116, 298] on div "he ro.moveUp press enter he ro.moveDown press enter he ro.moveLeft press enter …" at bounding box center [1189, 272] width 378 height 180
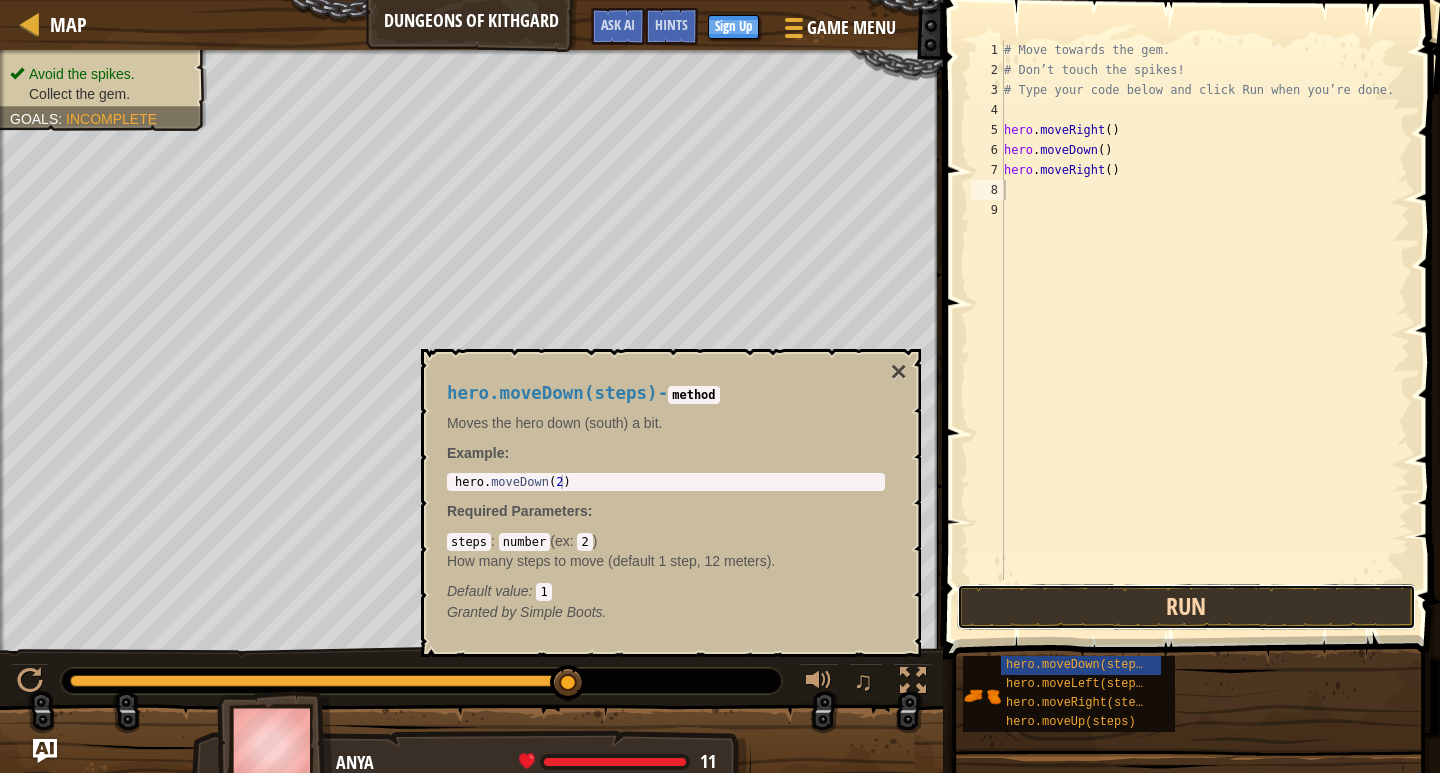
click at [1170, 596] on button "Run" at bounding box center [1186, 607] width 459 height 46
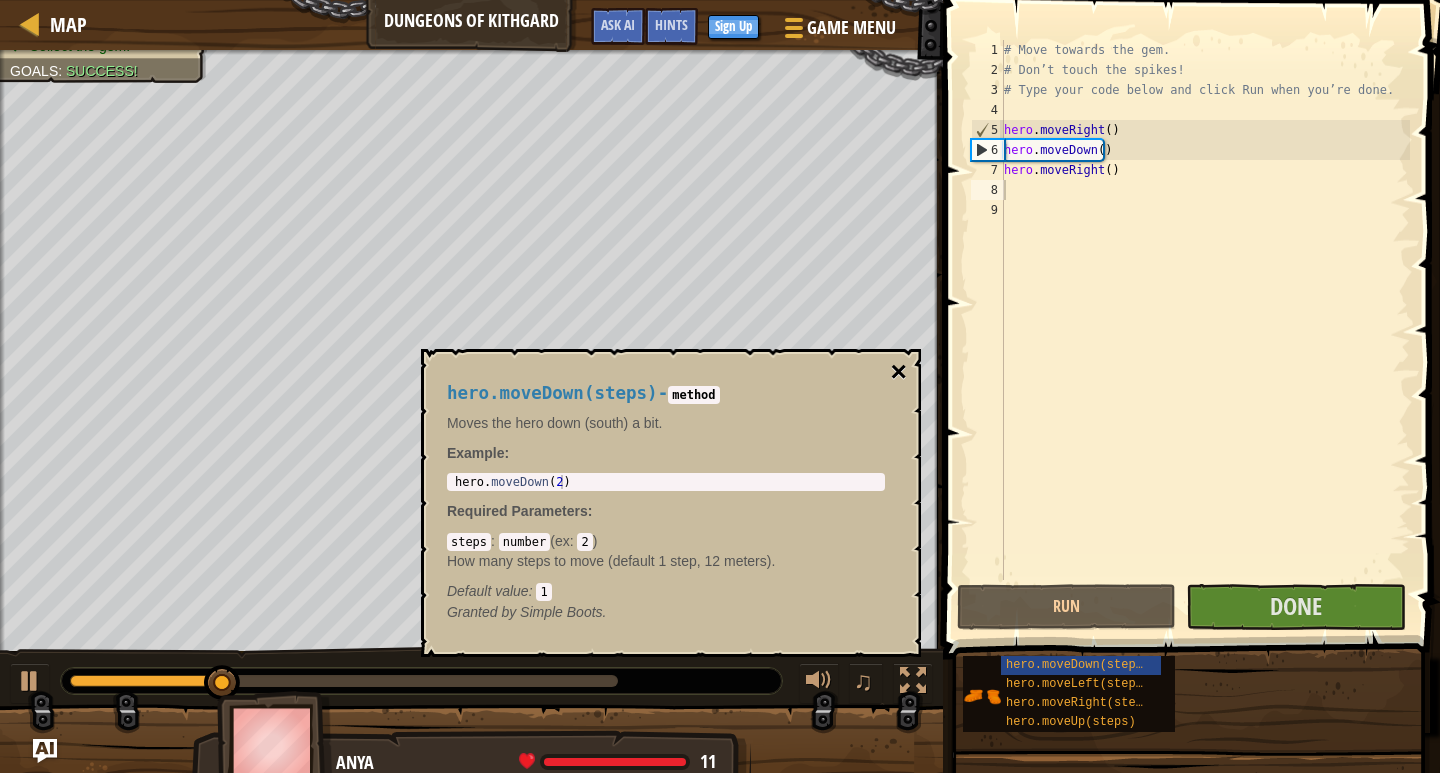
click at [900, 380] on button "×" at bounding box center [899, 372] width 16 height 28
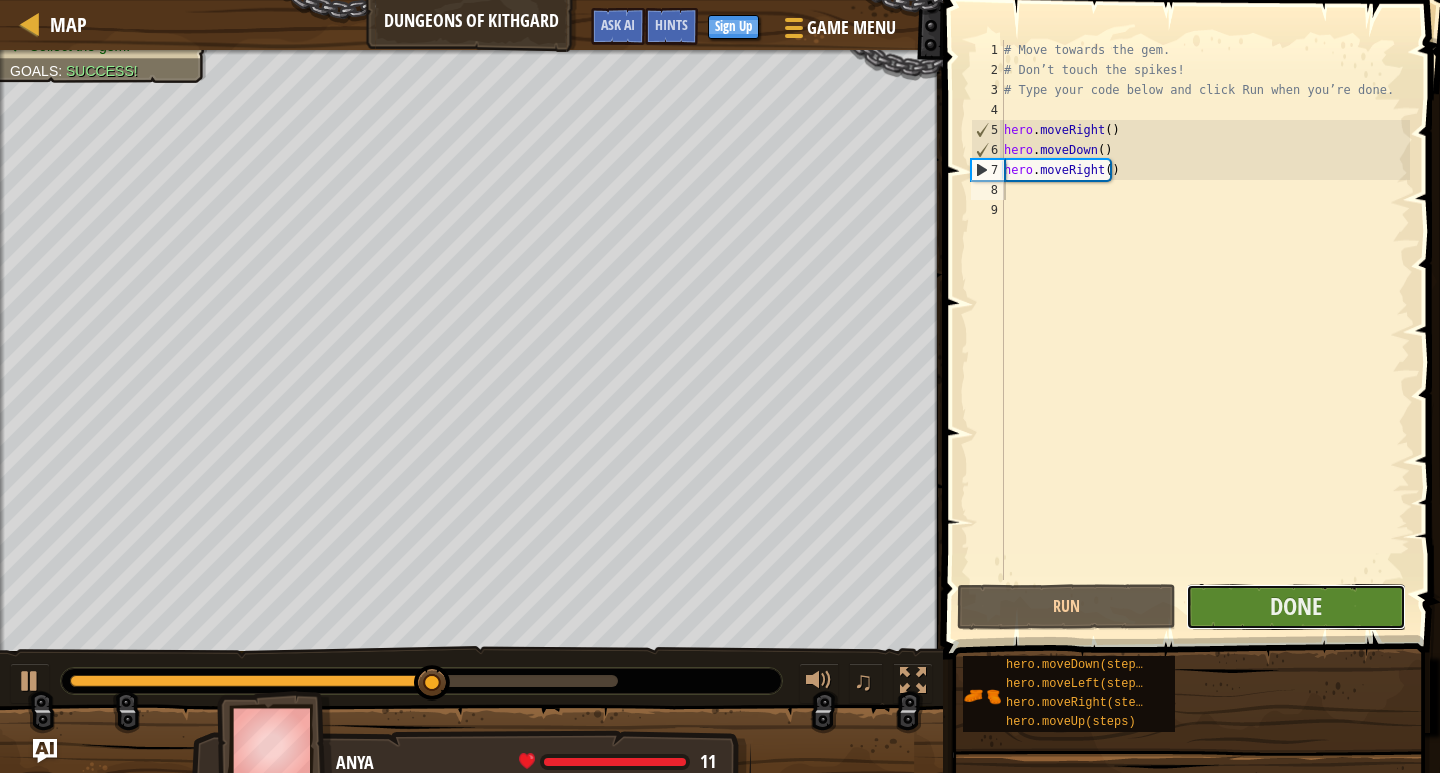
click at [1267, 617] on button "Done" at bounding box center [1295, 607] width 219 height 46
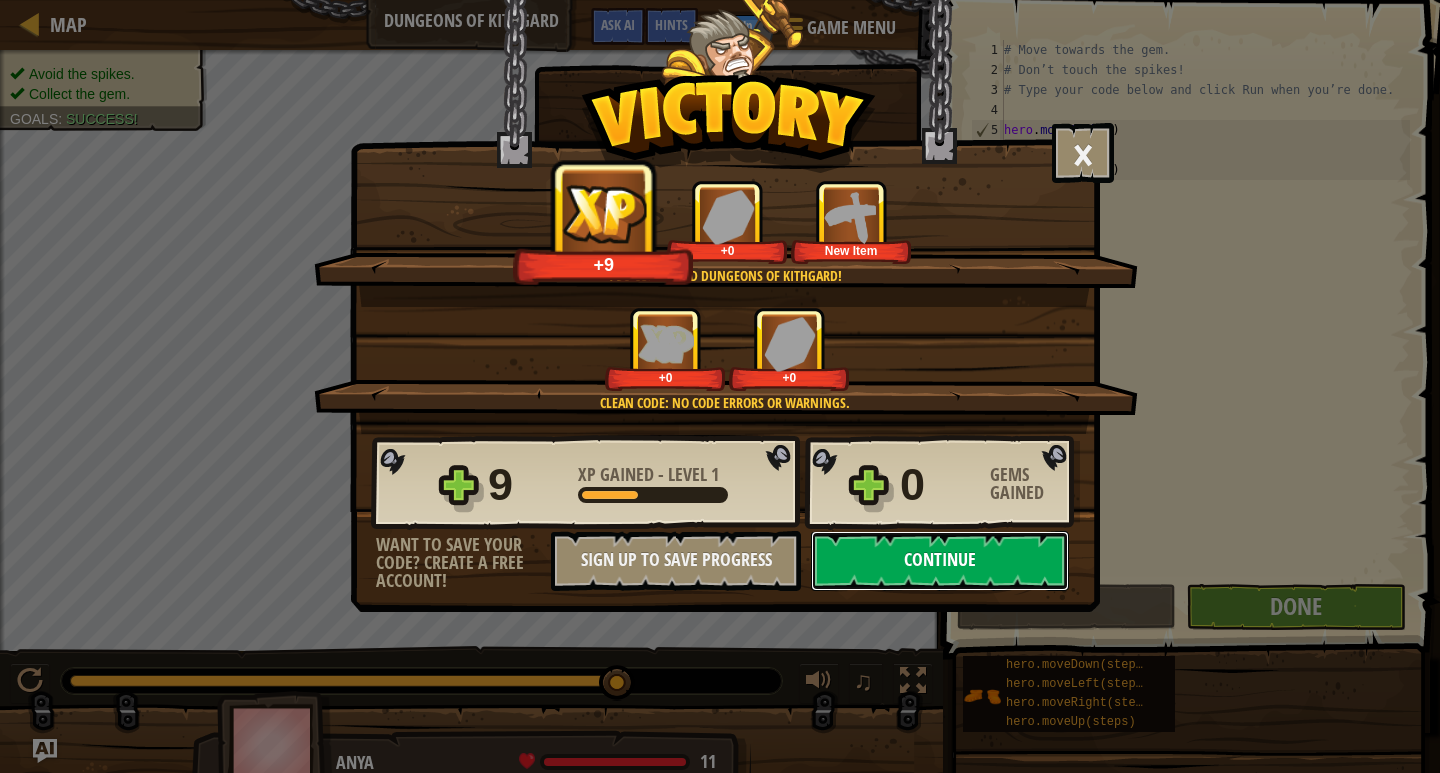
click at [881, 553] on button "Continue" at bounding box center [940, 561] width 258 height 60
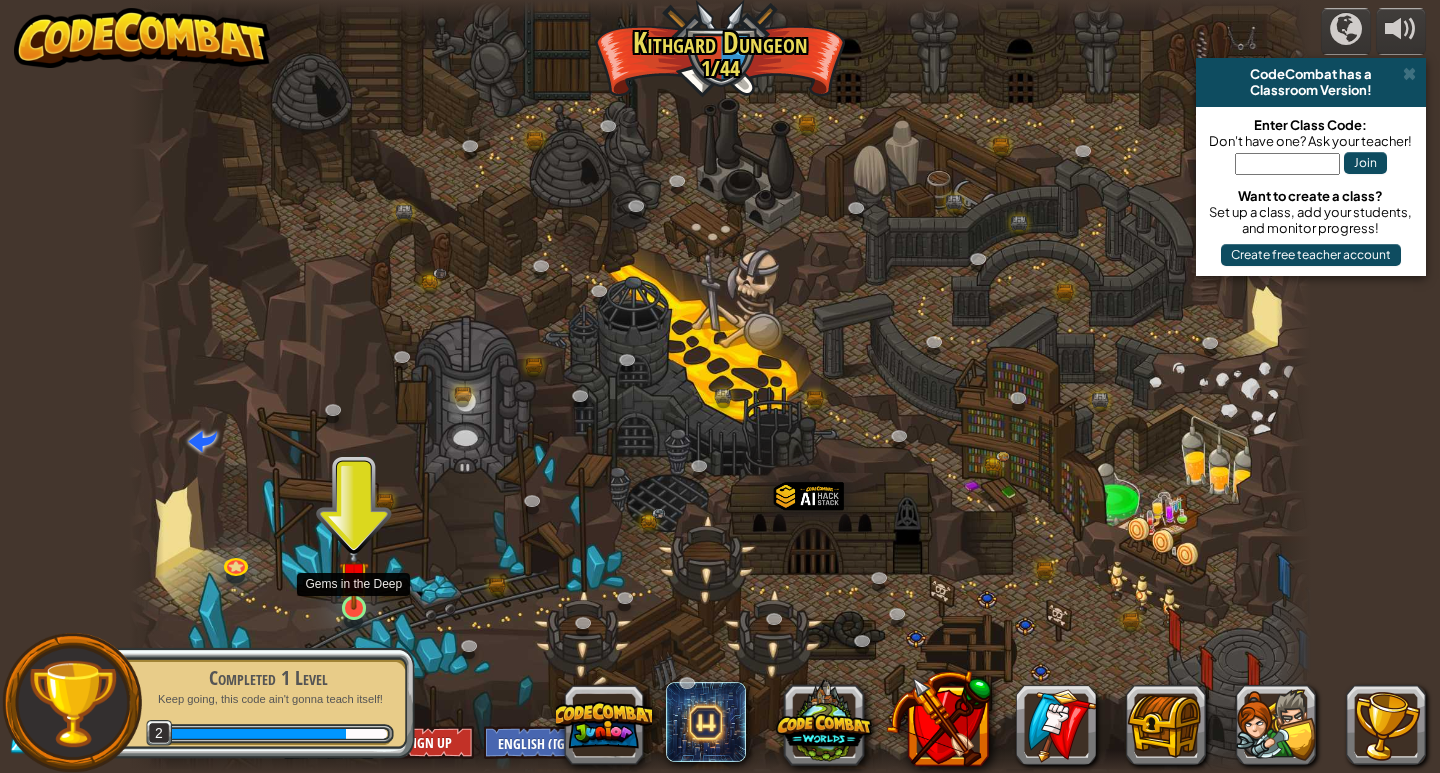
click at [355, 608] on img at bounding box center [354, 576] width 30 height 69
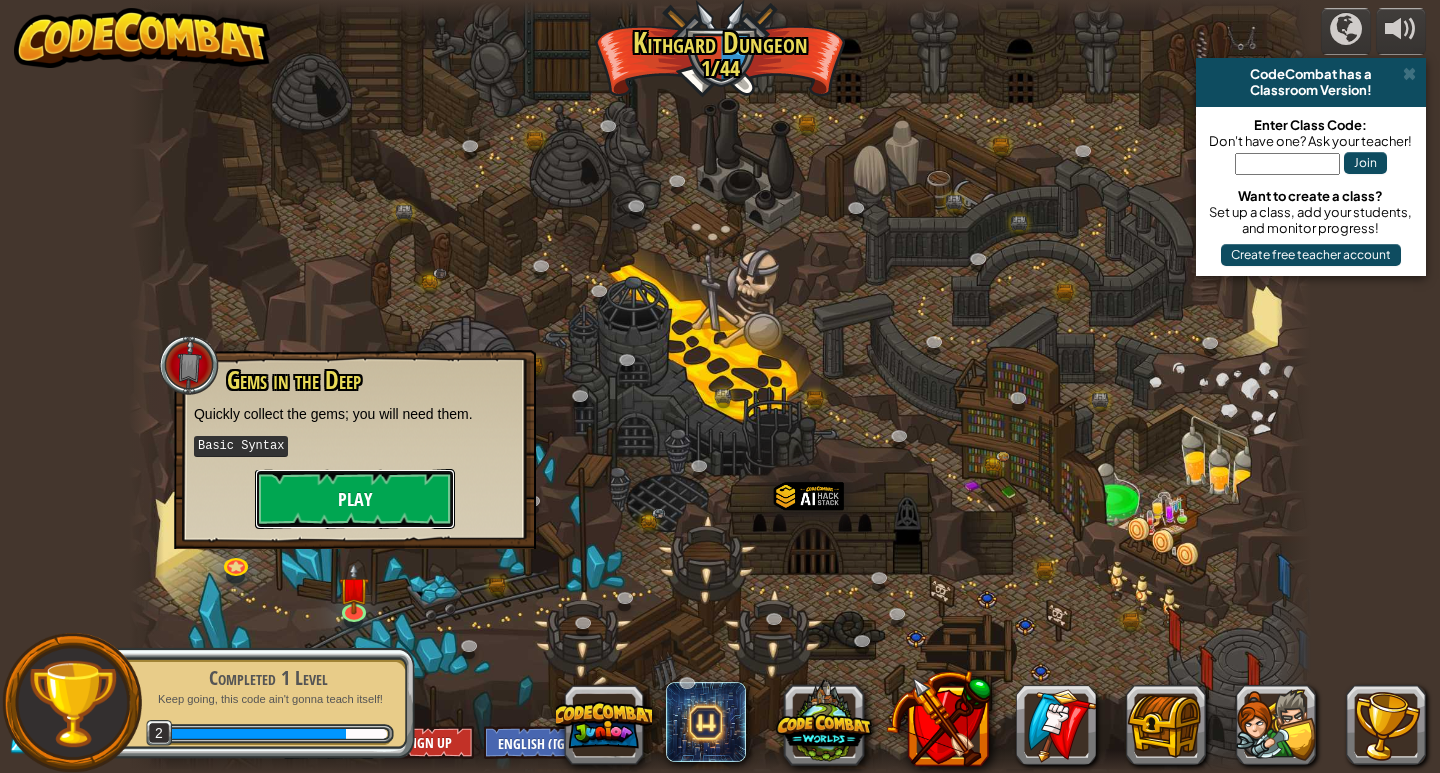
click at [387, 507] on button "Play" at bounding box center [355, 499] width 200 height 60
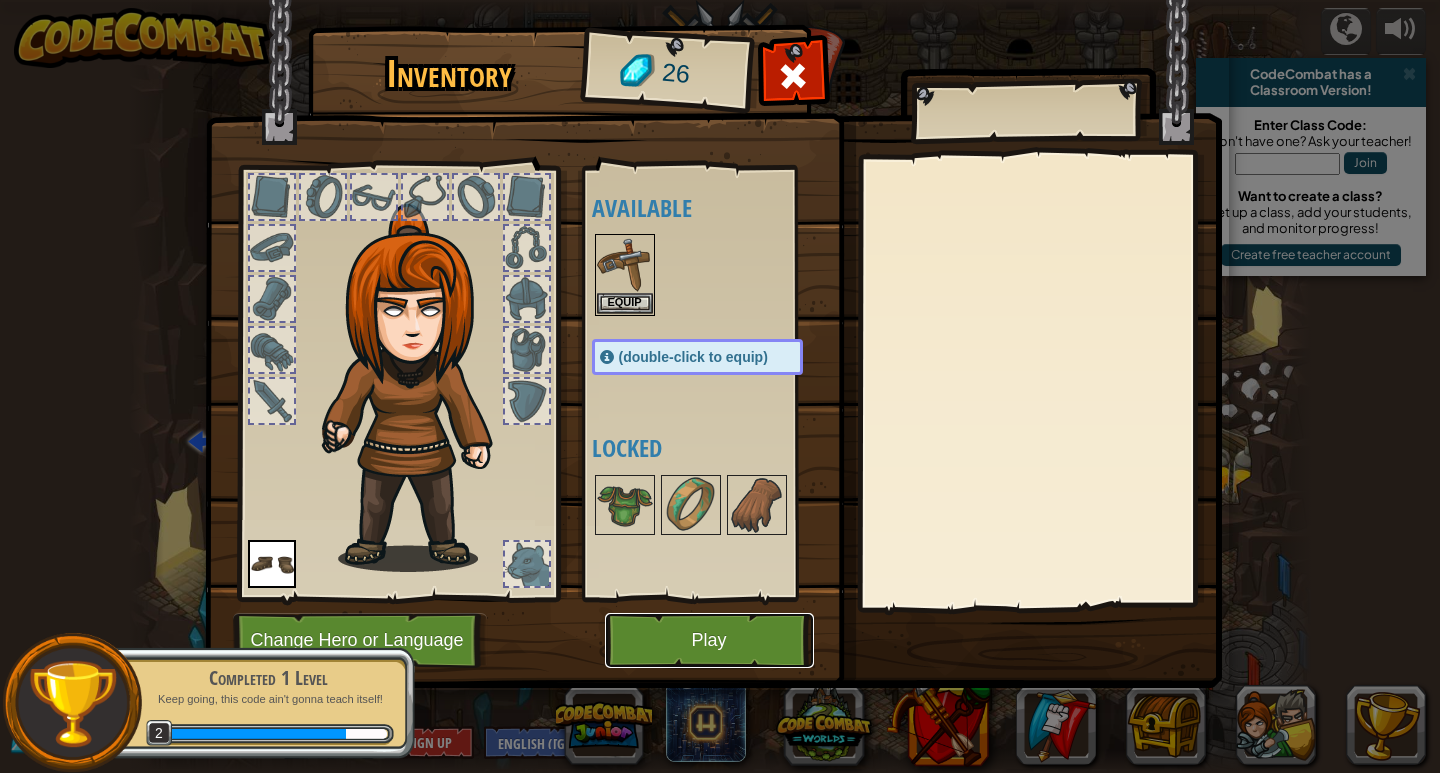
click at [730, 634] on button "Play" at bounding box center [709, 640] width 209 height 55
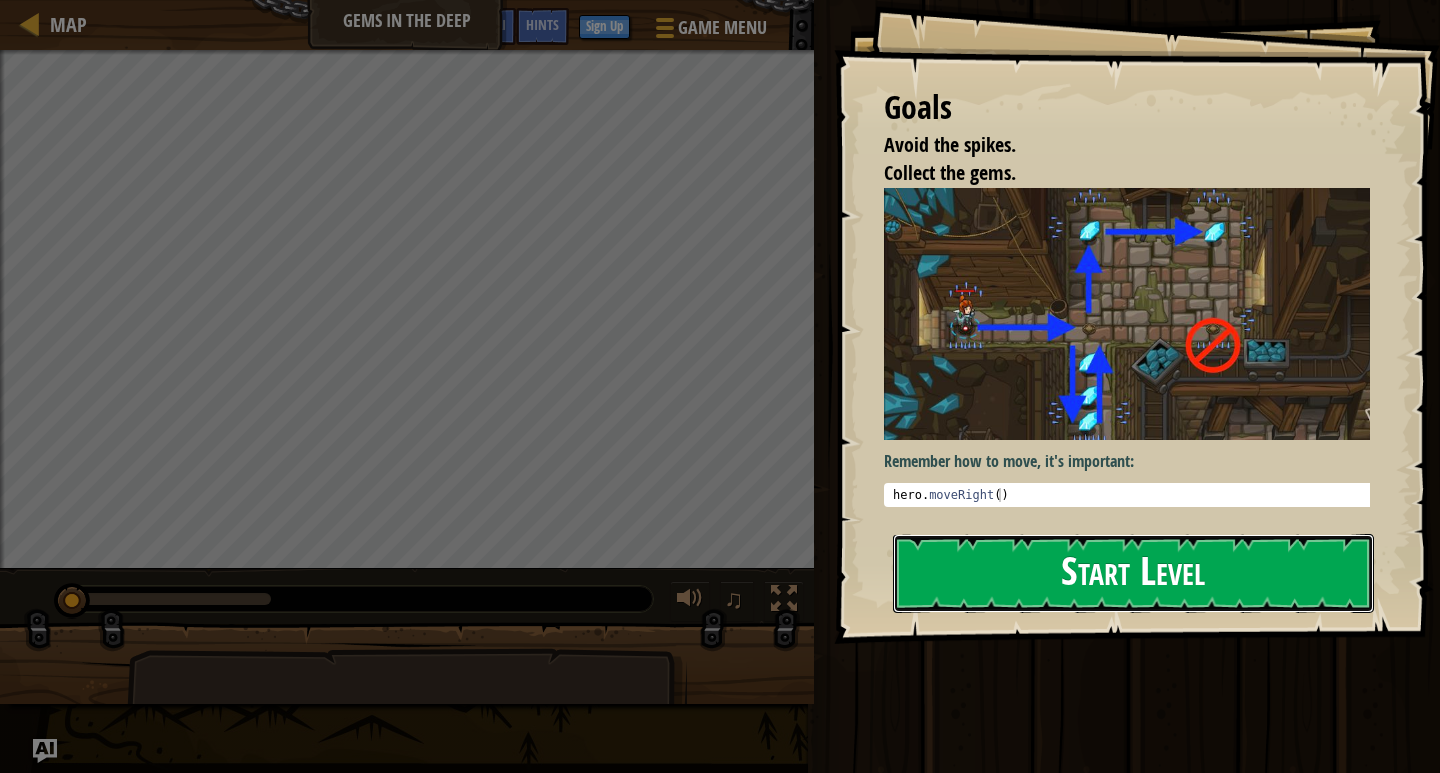
click at [1130, 567] on button "Start Level" at bounding box center [1133, 573] width 481 height 79
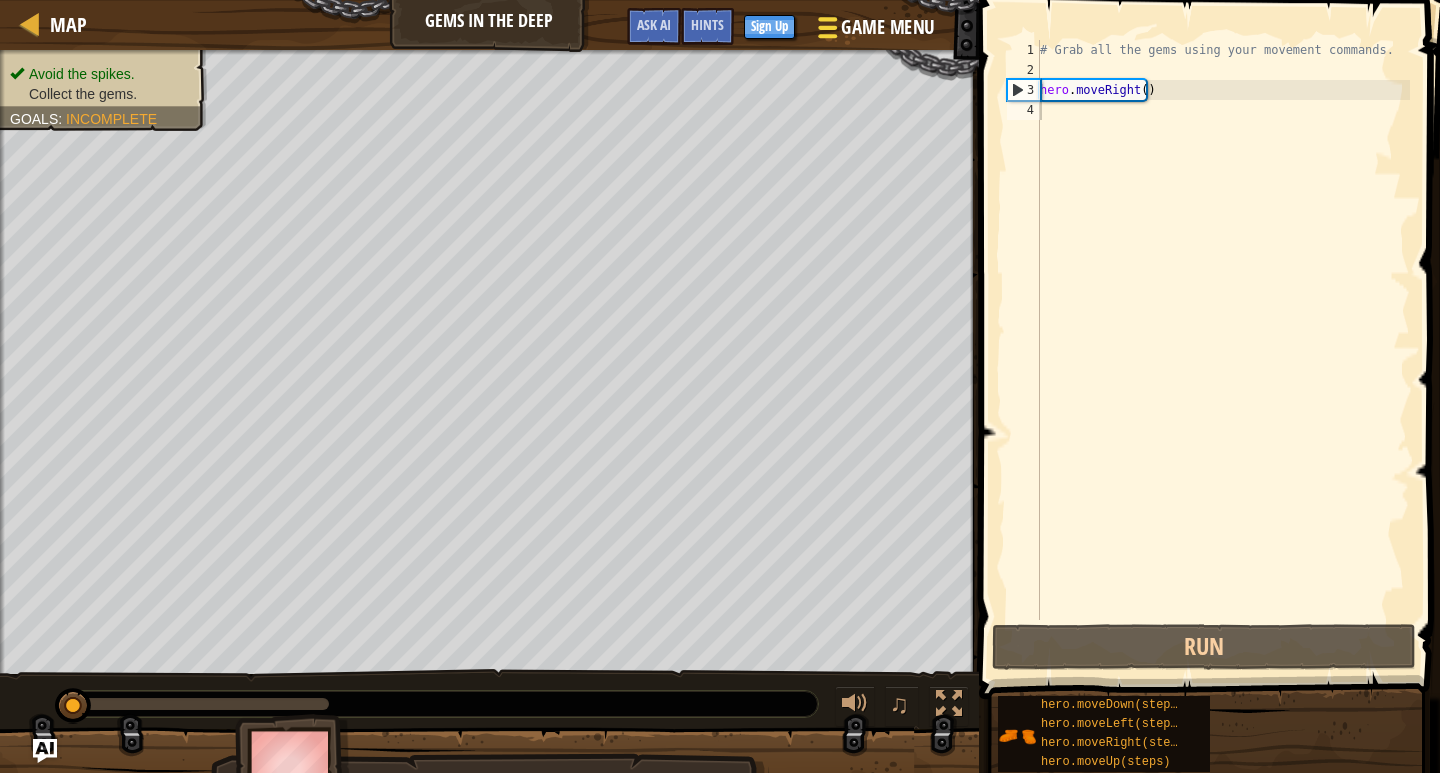
click at [836, 21] on span at bounding box center [827, 19] width 19 height 4
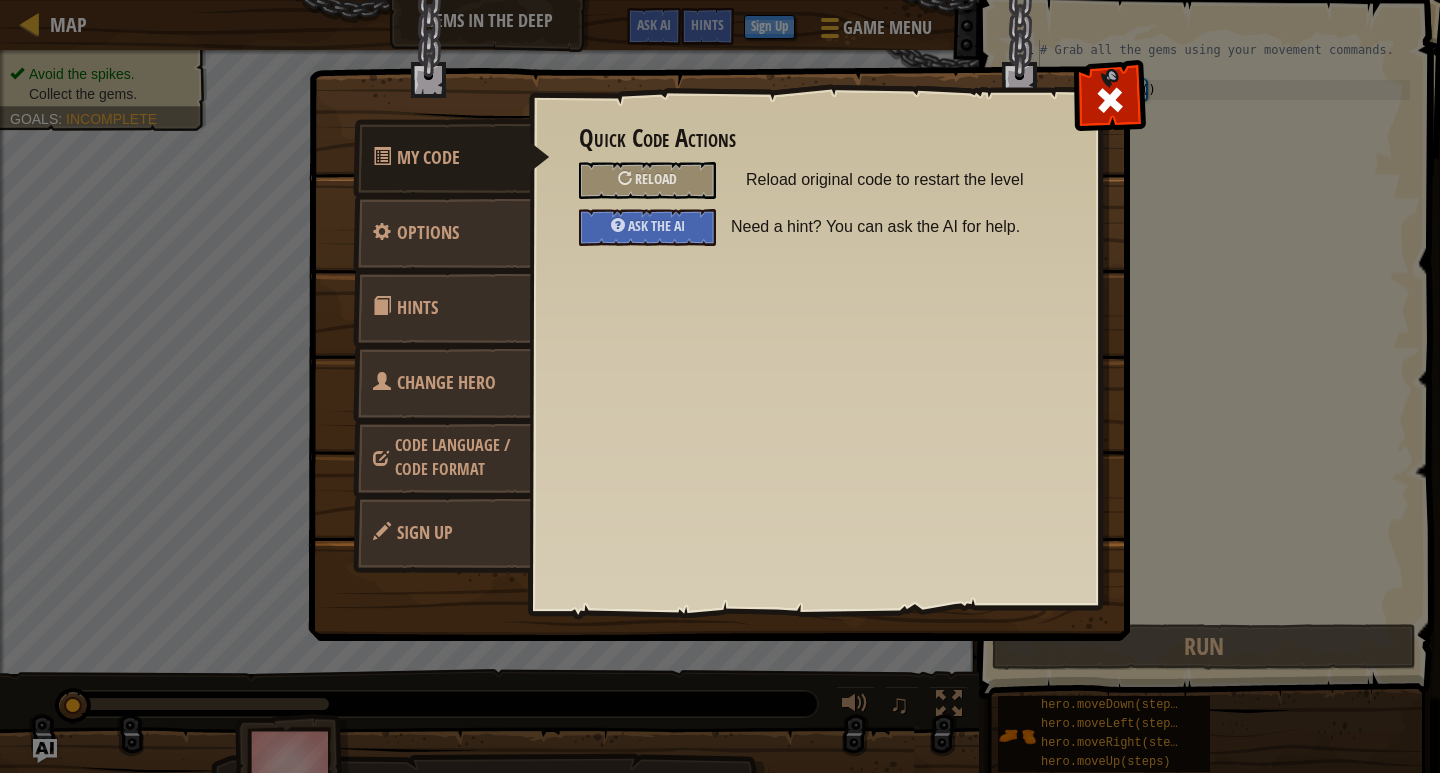
click at [428, 300] on span "Hints" at bounding box center [417, 307] width 41 height 25
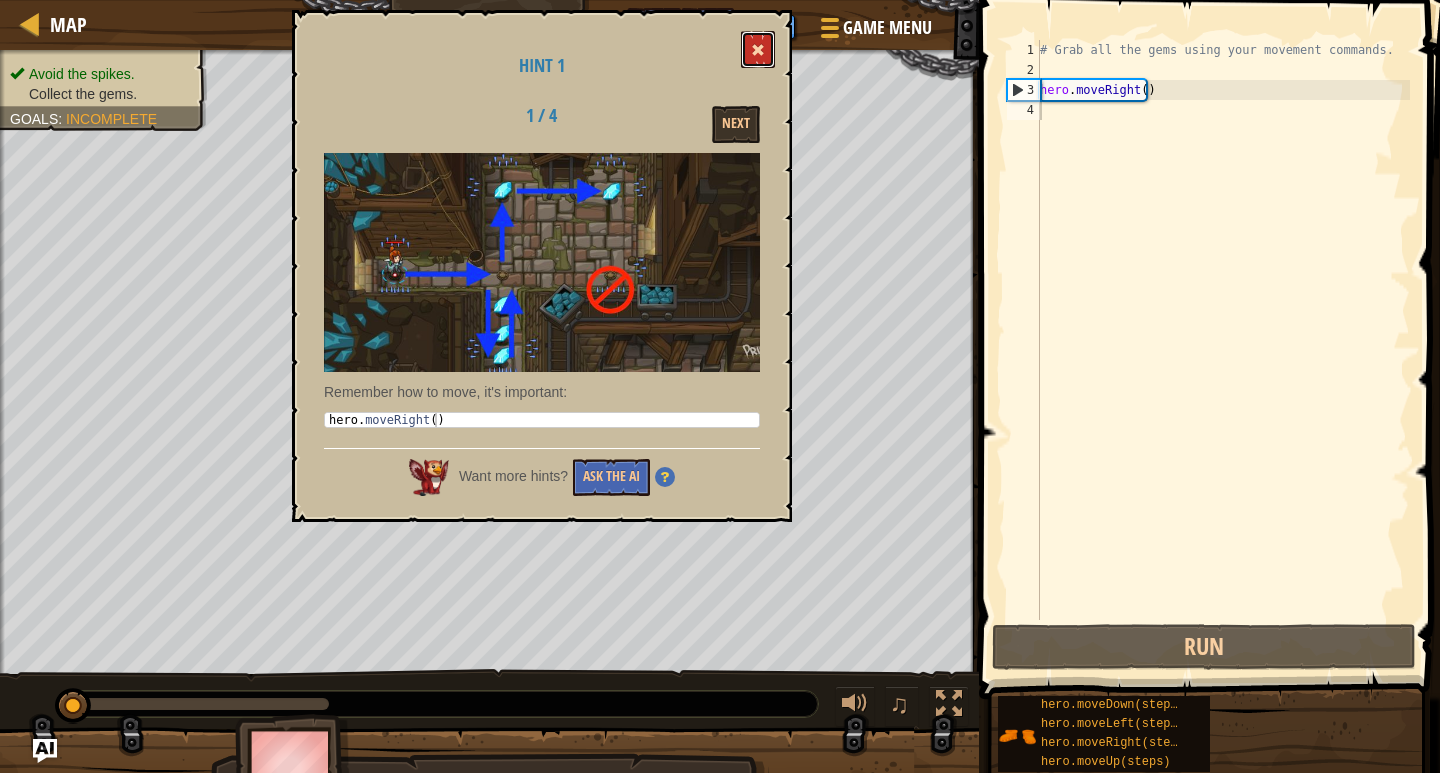
click at [758, 54] on span at bounding box center [758, 50] width 14 height 14
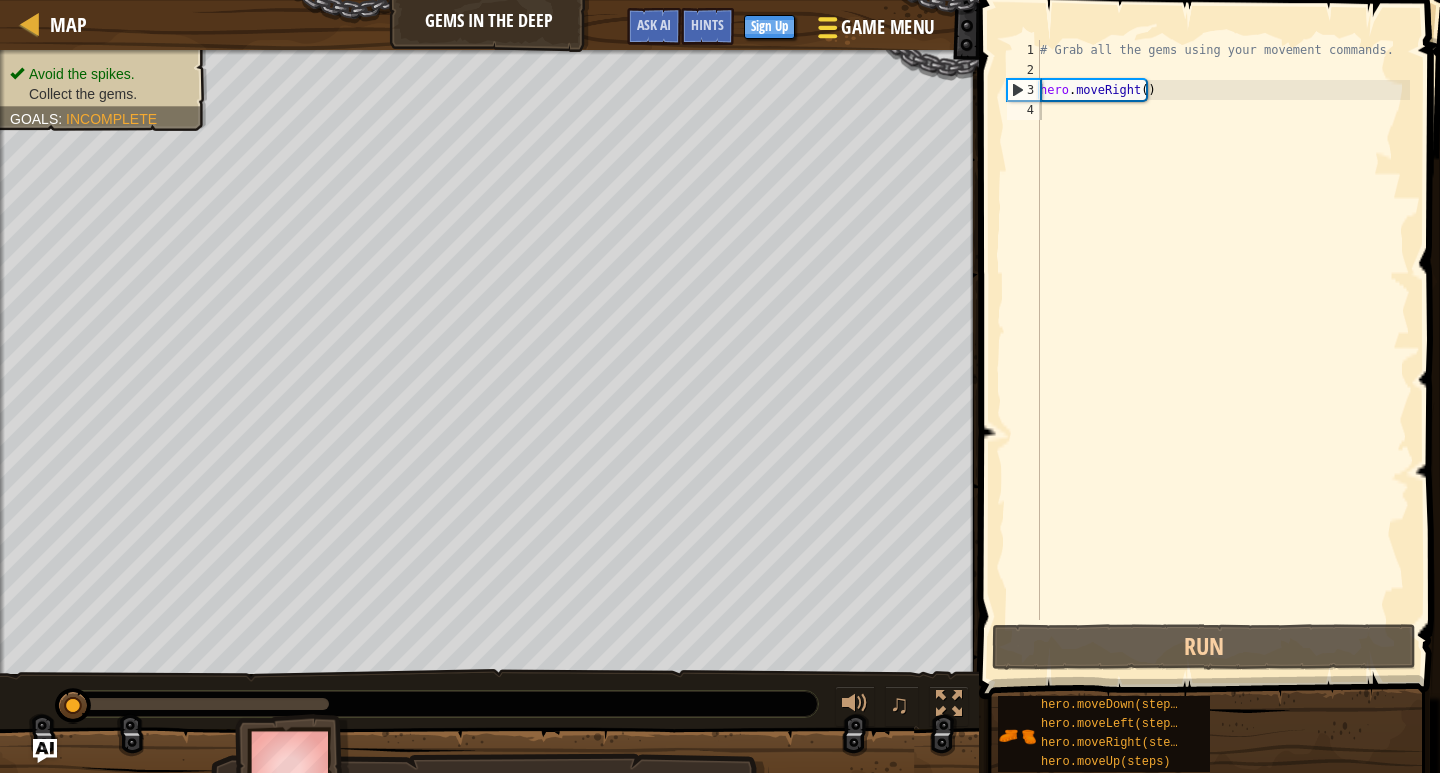
click at [844, 21] on span "Game Menu" at bounding box center [887, 27] width 93 height 27
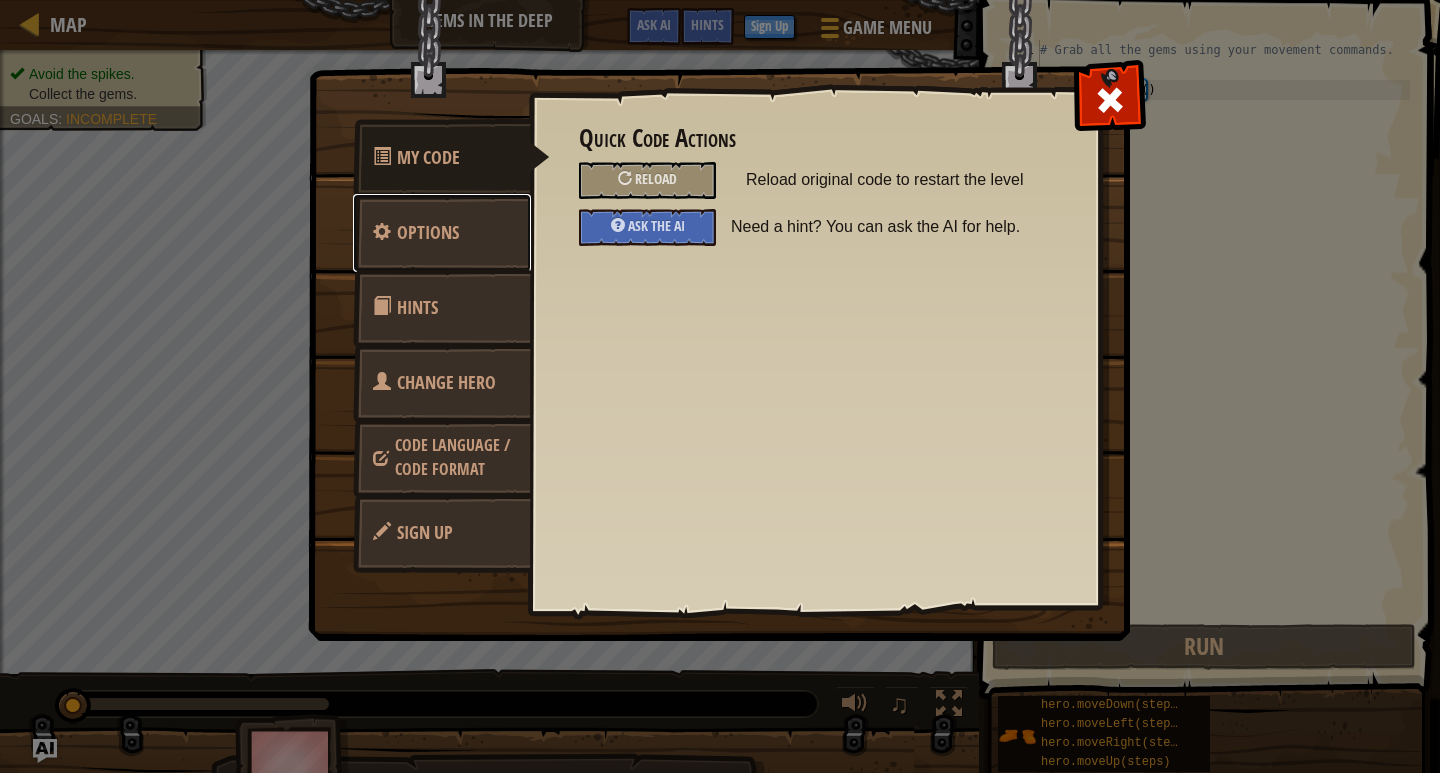
click at [445, 226] on span "Options" at bounding box center [428, 232] width 62 height 25
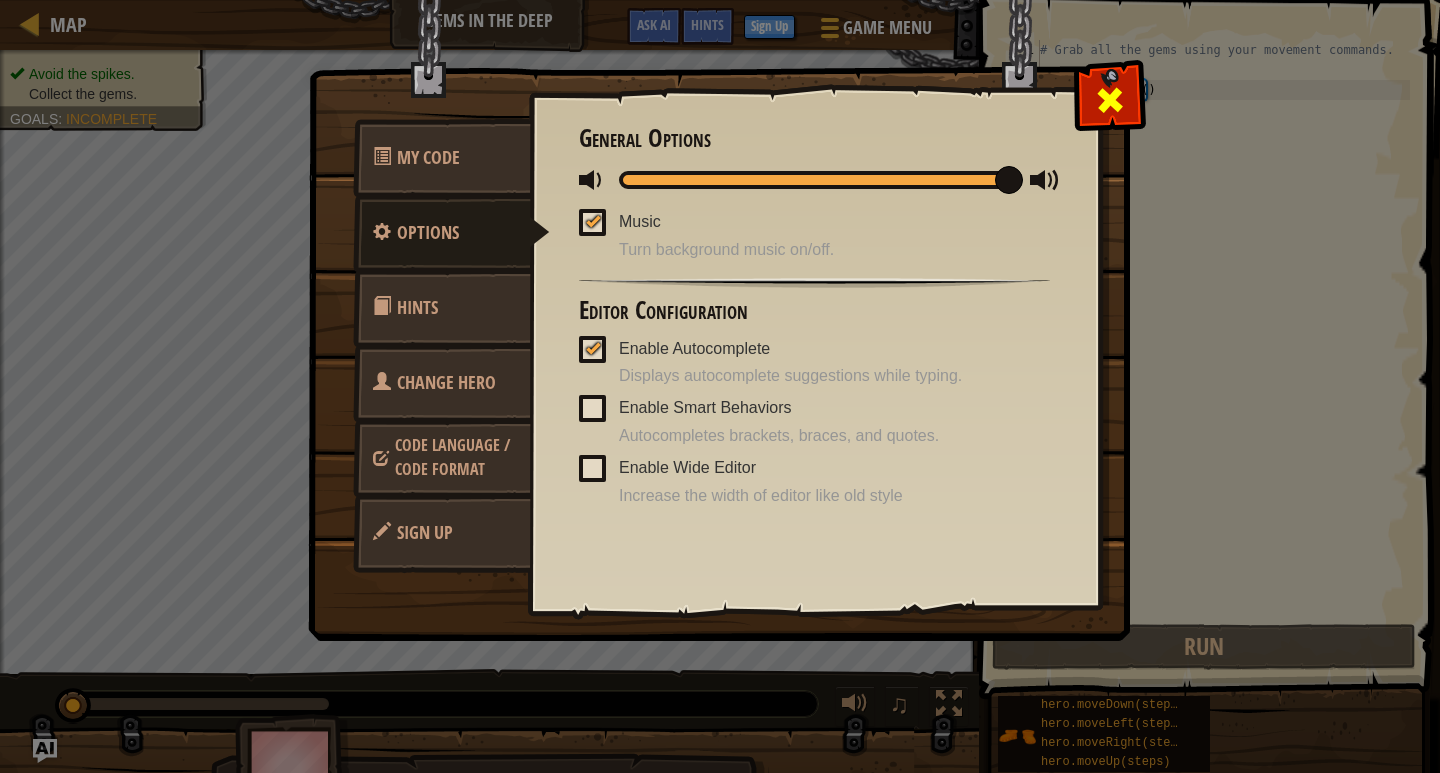
click at [1105, 73] on div at bounding box center [1109, 95] width 63 height 63
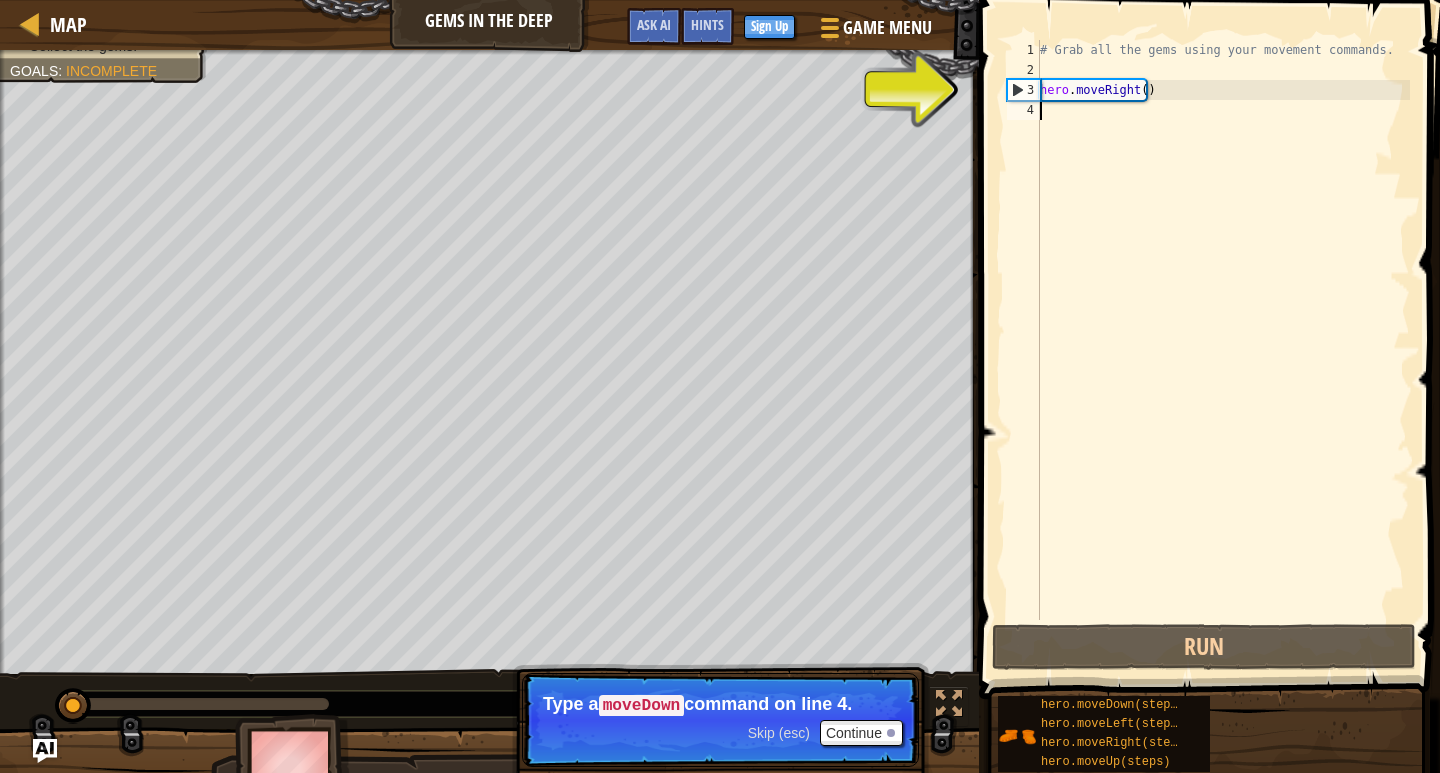
drag, startPoint x: 32, startPoint y: 25, endPoint x: 1017, endPoint y: 176, distance: 996.2
type textarea "h"
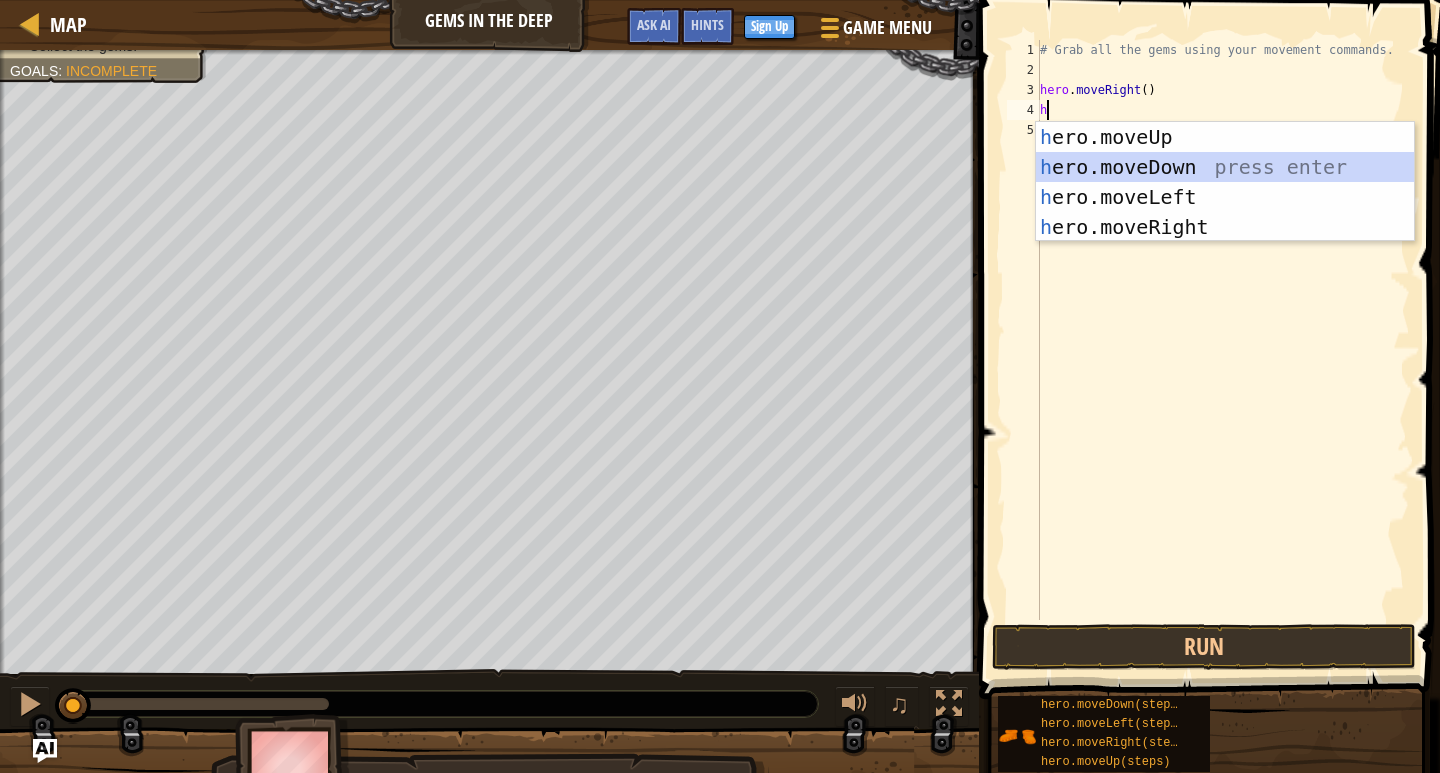
click at [1149, 170] on div "h ero.moveUp press enter h ero.moveDown press enter h ero.moveLeft press enter …" at bounding box center [1225, 212] width 378 height 180
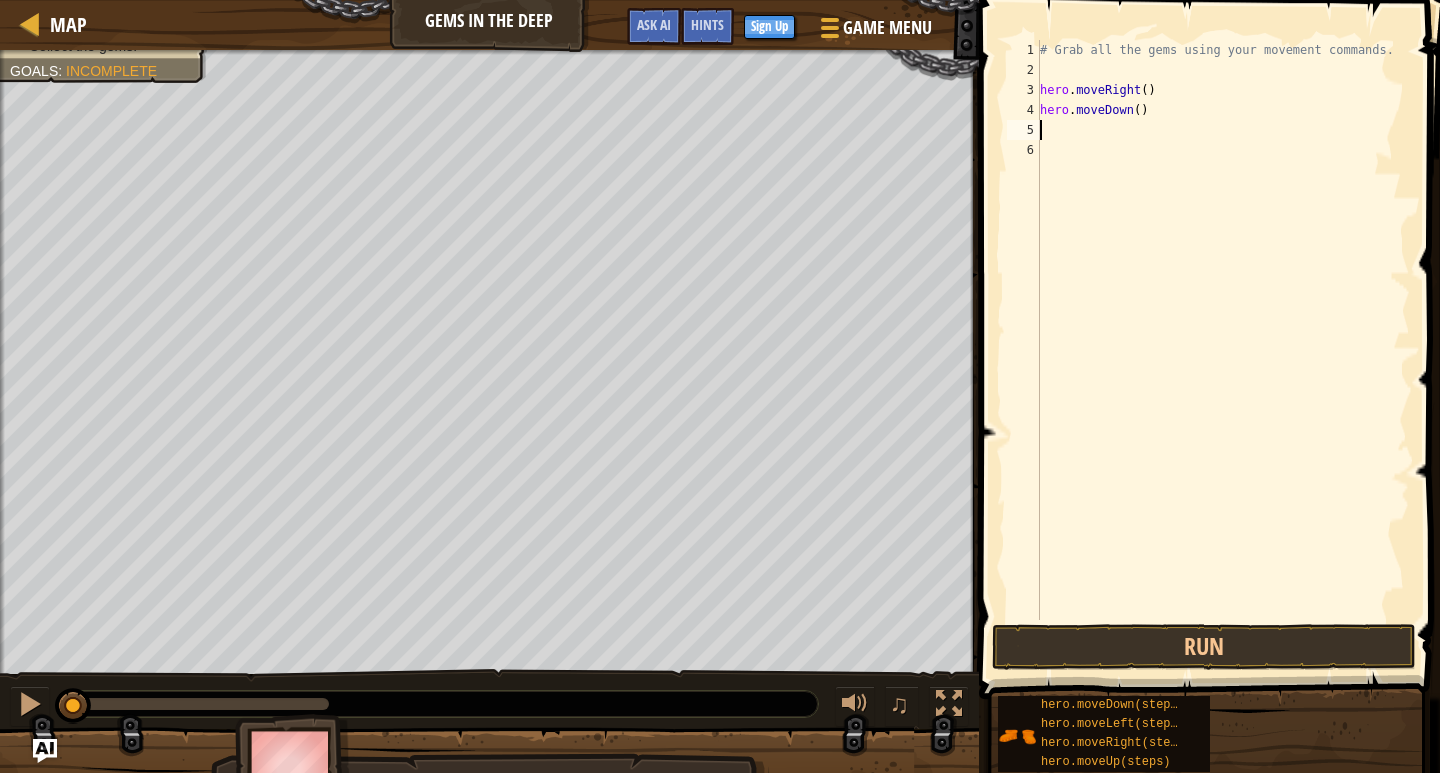
type textarea "h"
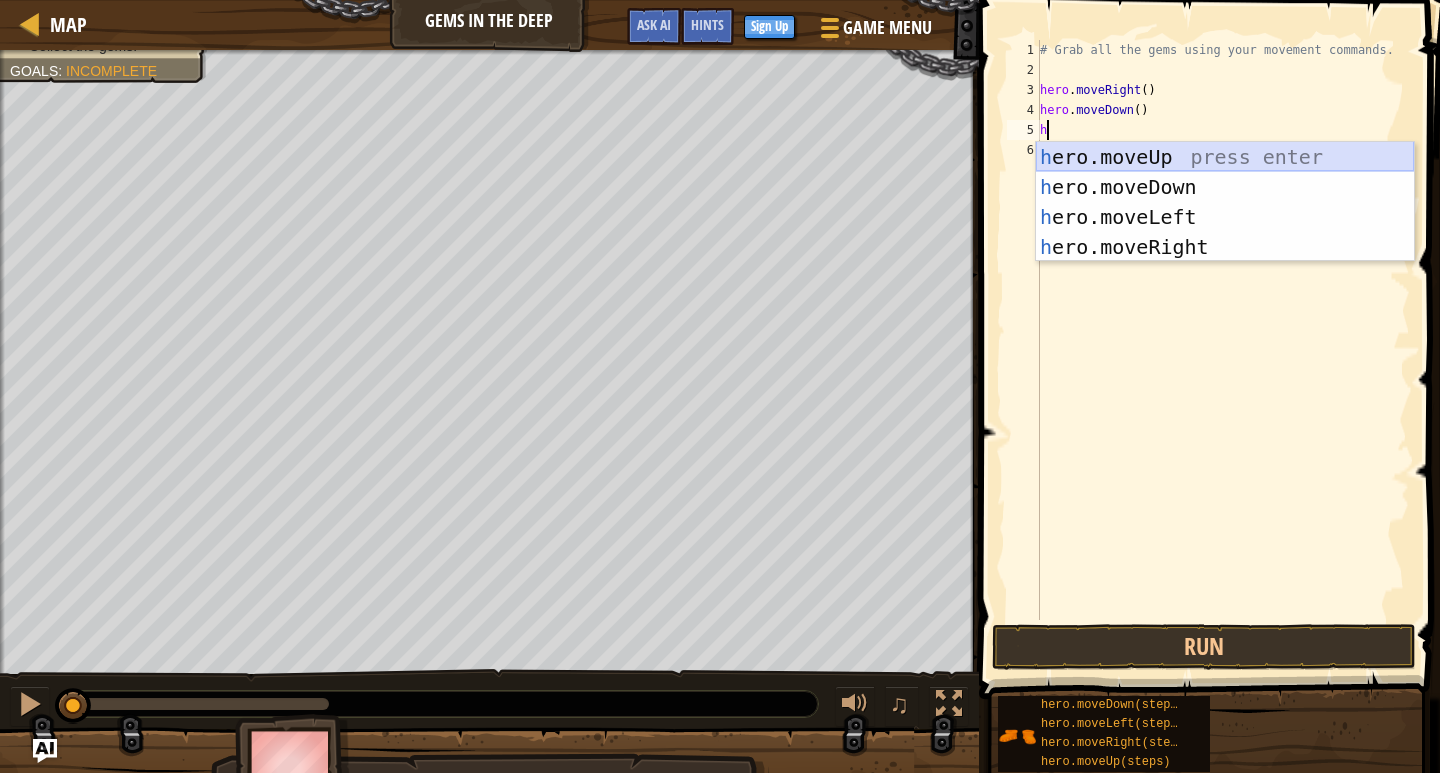
click at [1199, 157] on div "h ero.moveUp press enter h ero.moveDown press enter h ero.moveLeft press enter …" at bounding box center [1225, 232] width 378 height 180
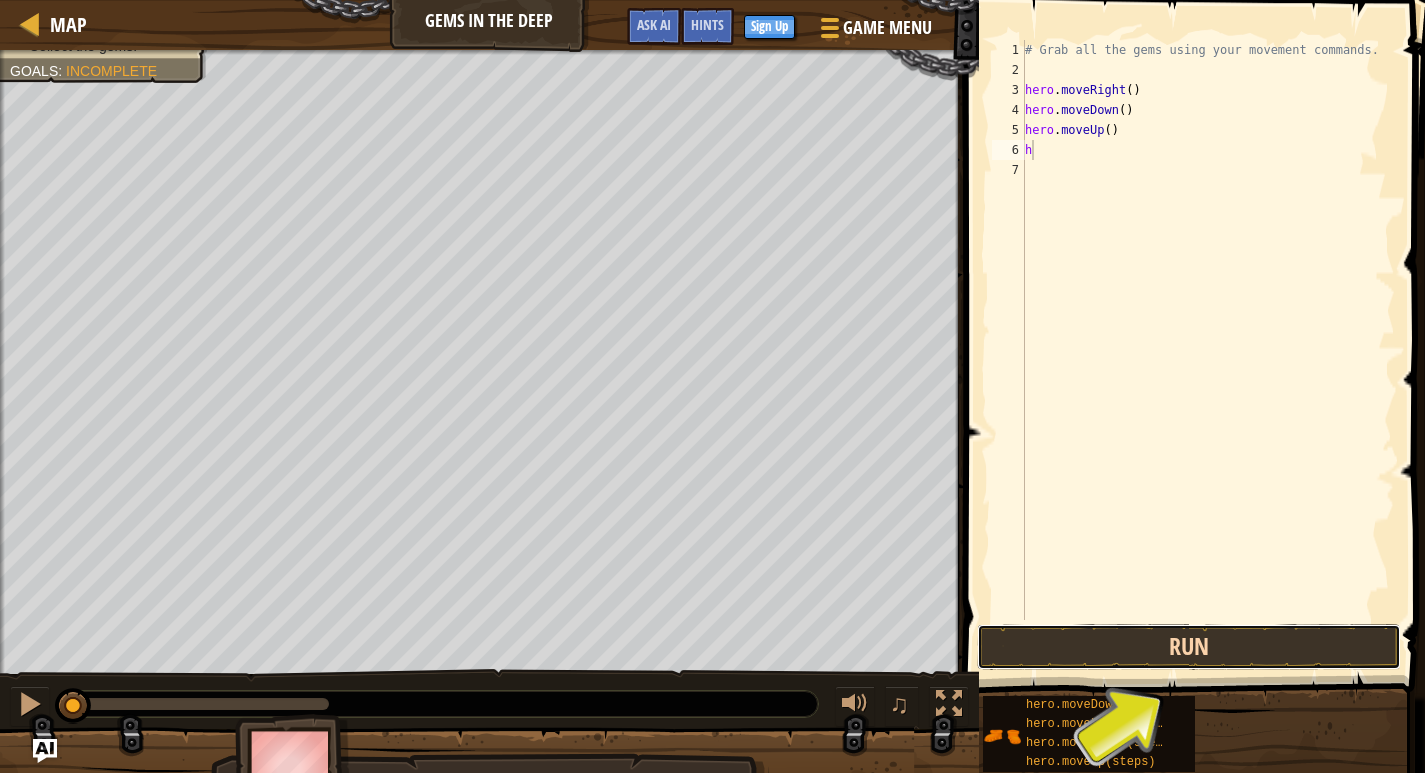
click at [1097, 646] on button "Run" at bounding box center [1189, 647] width 424 height 46
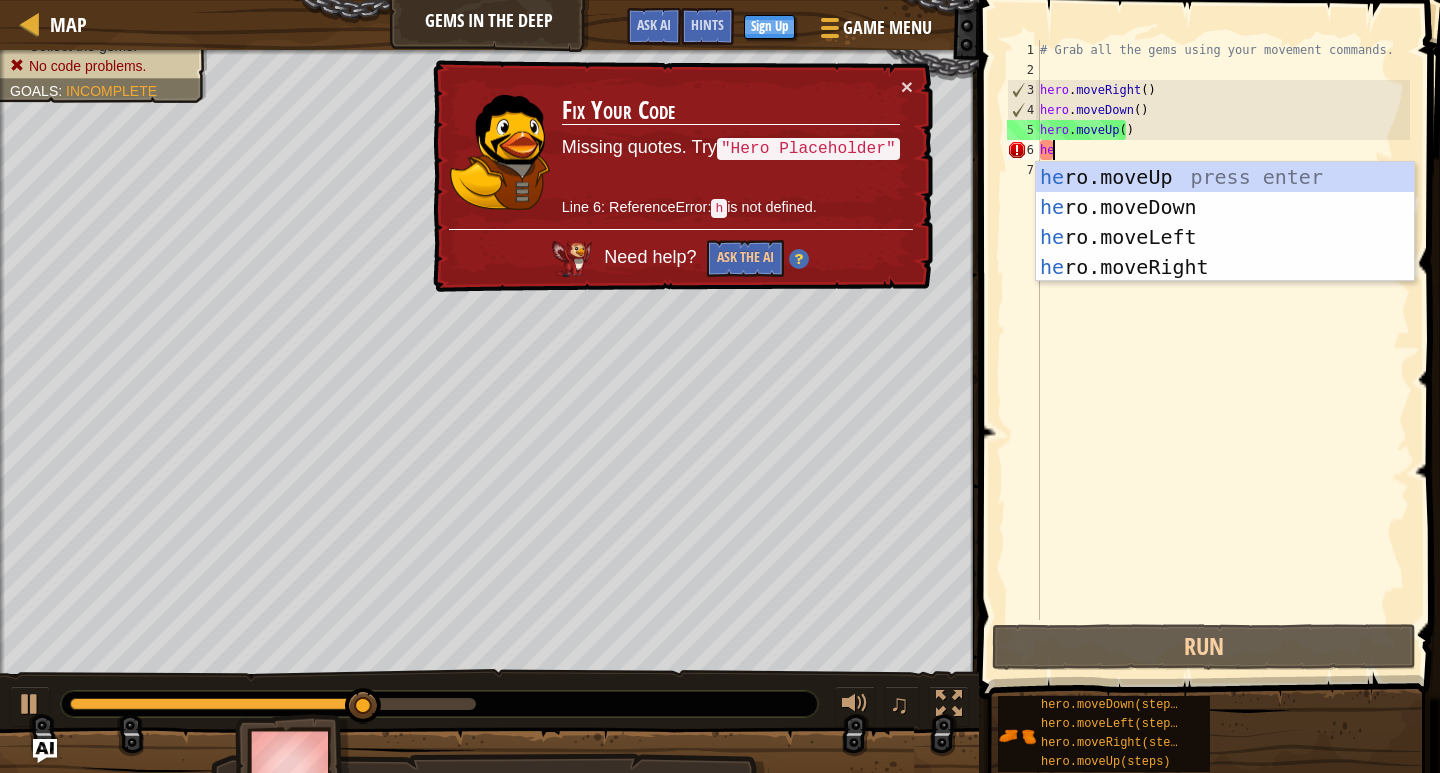
type textarea "he"
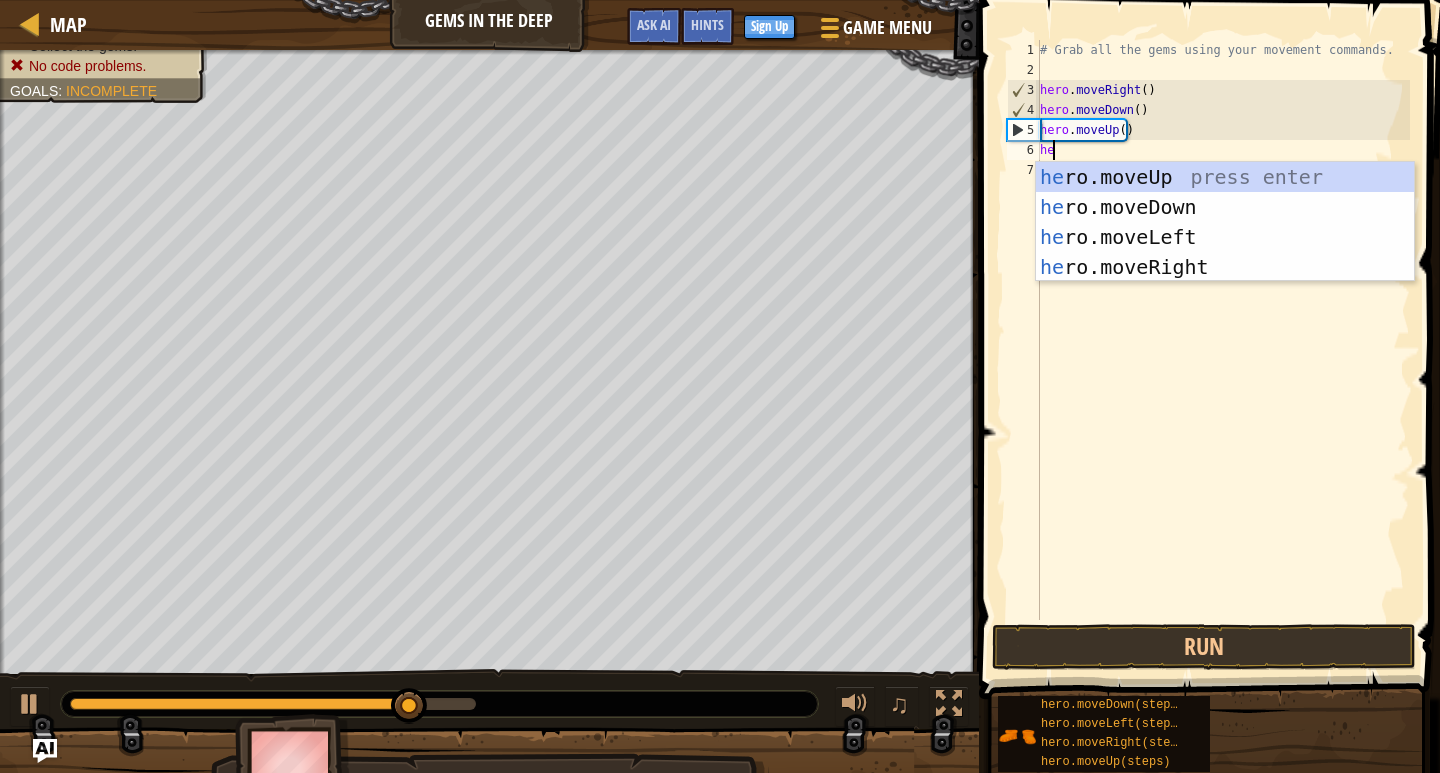
click at [1229, 167] on div "he ro.moveUp press enter he ro.moveDown press enter he ro.moveLeft press enter …" at bounding box center [1225, 252] width 378 height 180
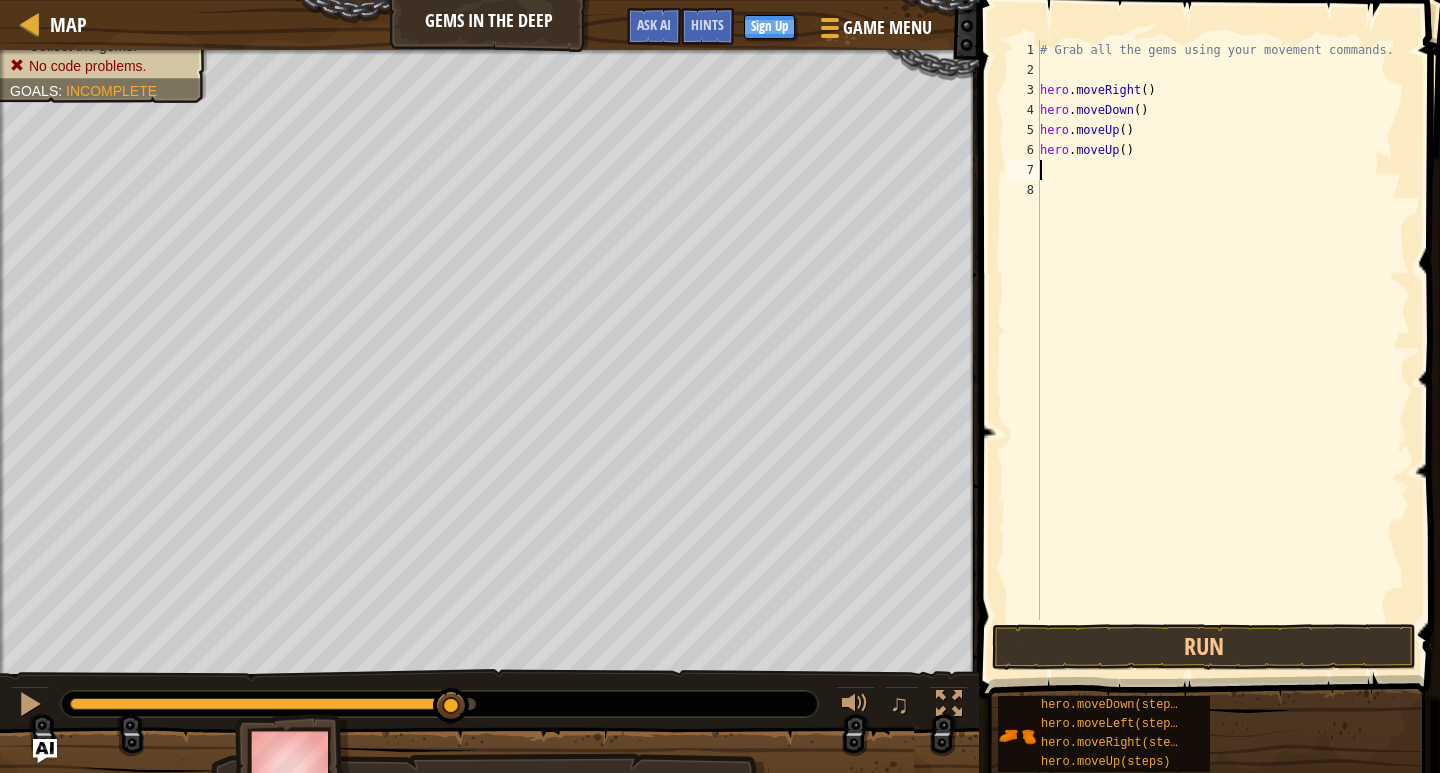
type textarea "h"
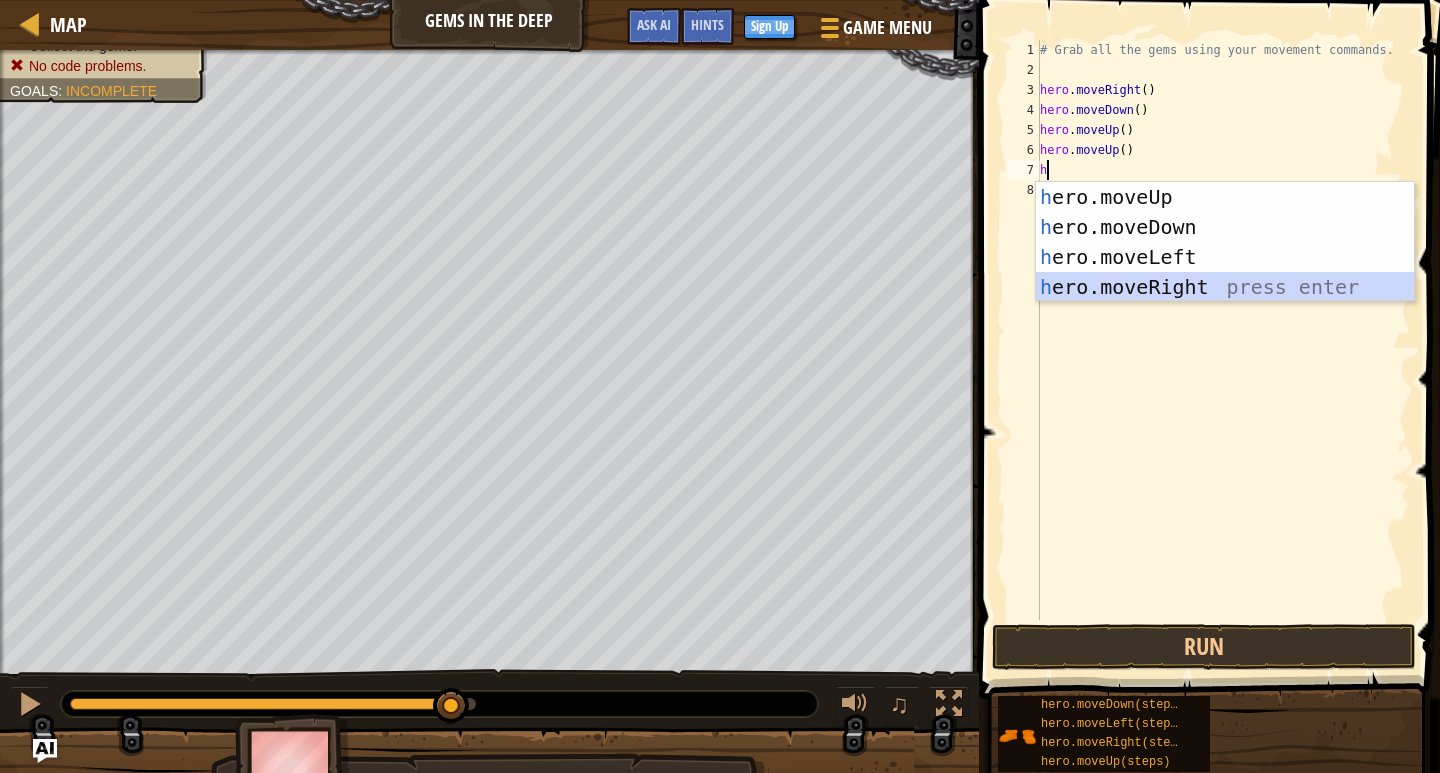
click at [1178, 292] on div "h ero.moveUp press enter h ero.moveDown press enter h ero.moveLeft press enter …" at bounding box center [1225, 272] width 378 height 180
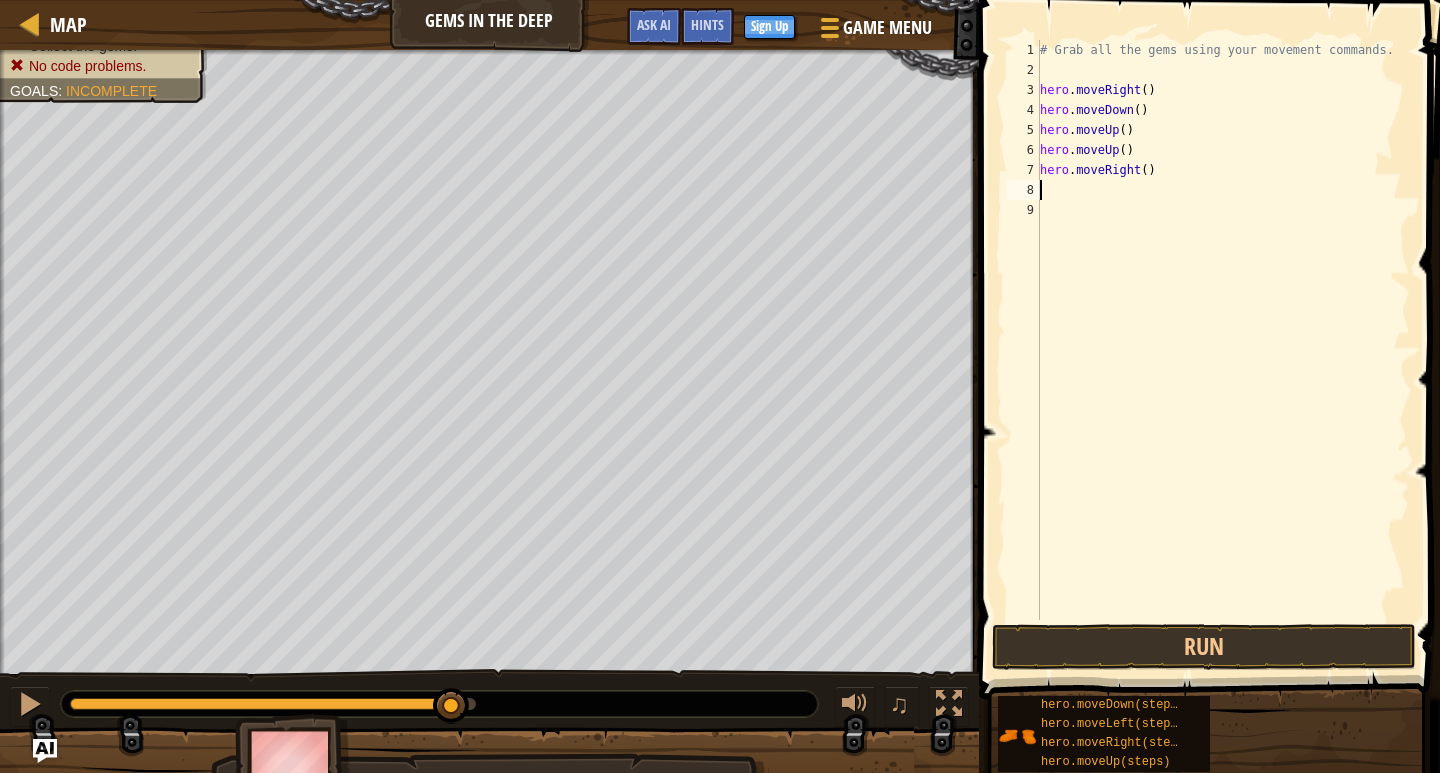
type textarea "h"
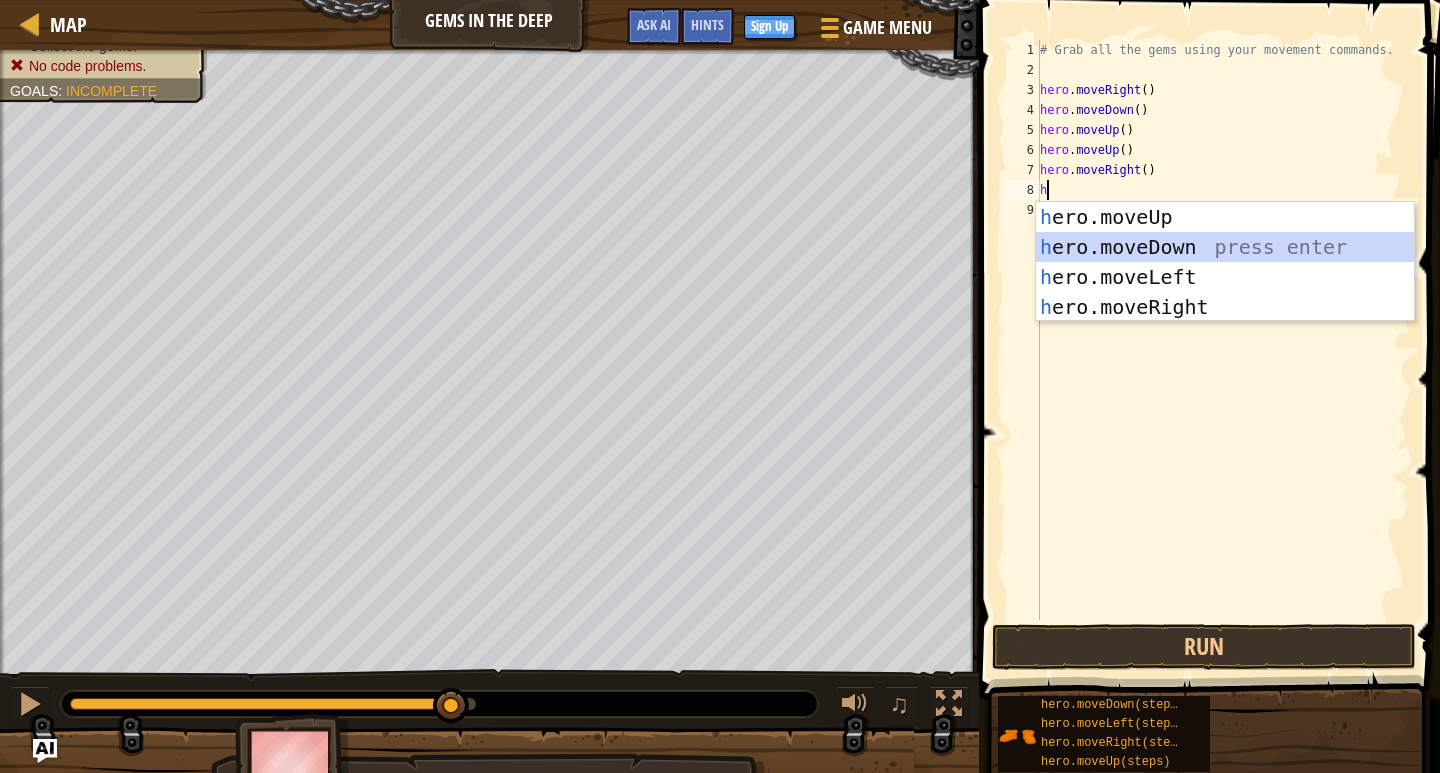
click at [1188, 240] on div "h ero.moveUp press enter h ero.moveDown press enter h ero.moveLeft press enter …" at bounding box center [1225, 292] width 378 height 180
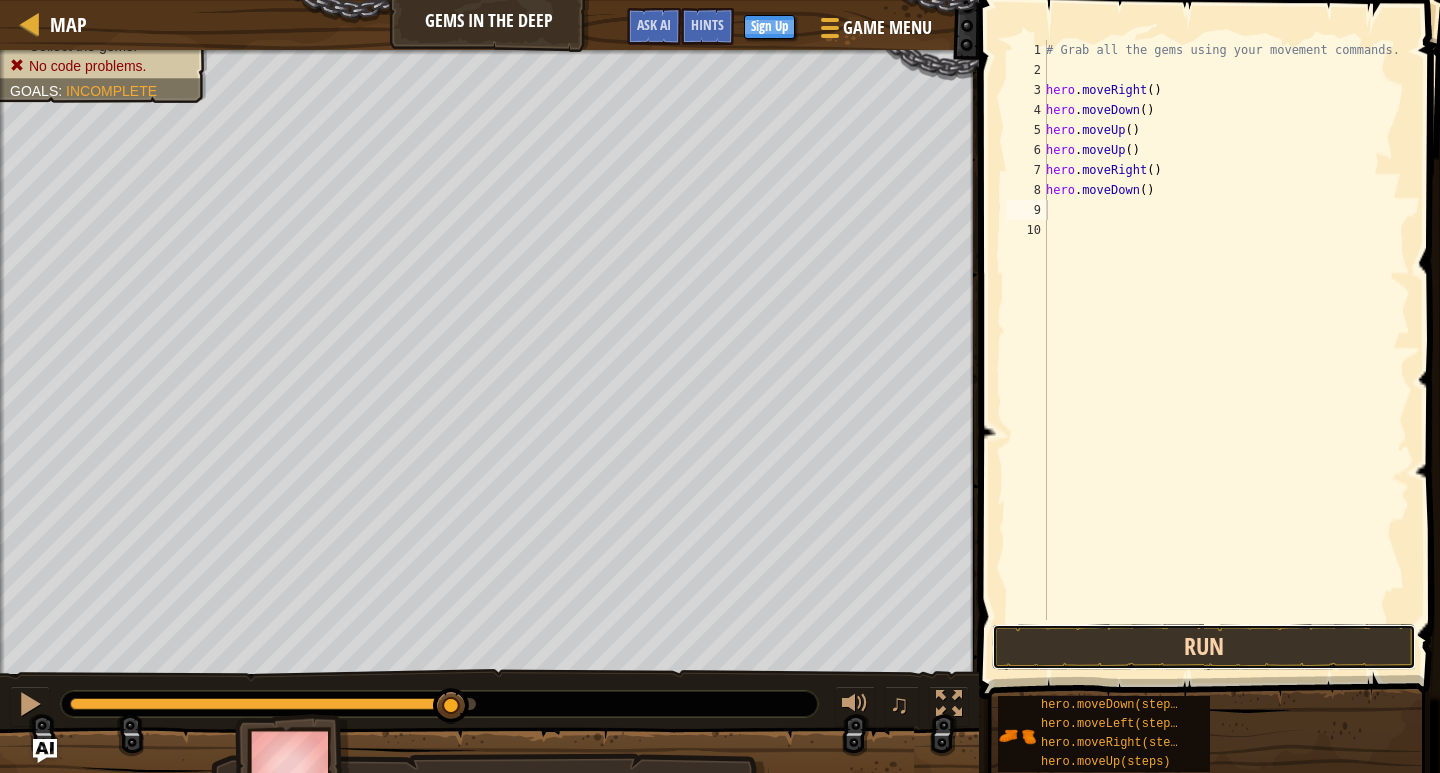
click at [1155, 638] on button "Run" at bounding box center [1204, 647] width 424 height 46
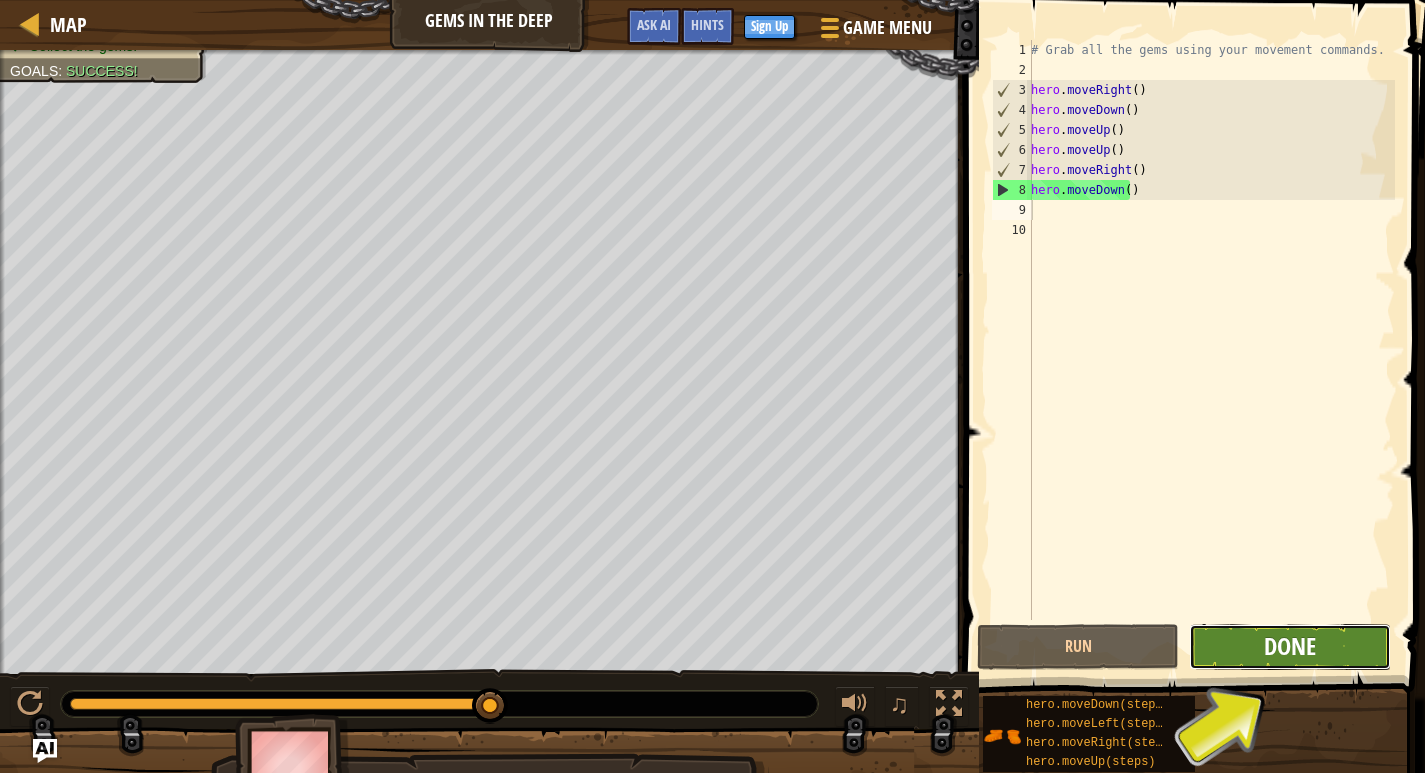
click at [1277, 640] on span "Done" at bounding box center [1290, 646] width 52 height 32
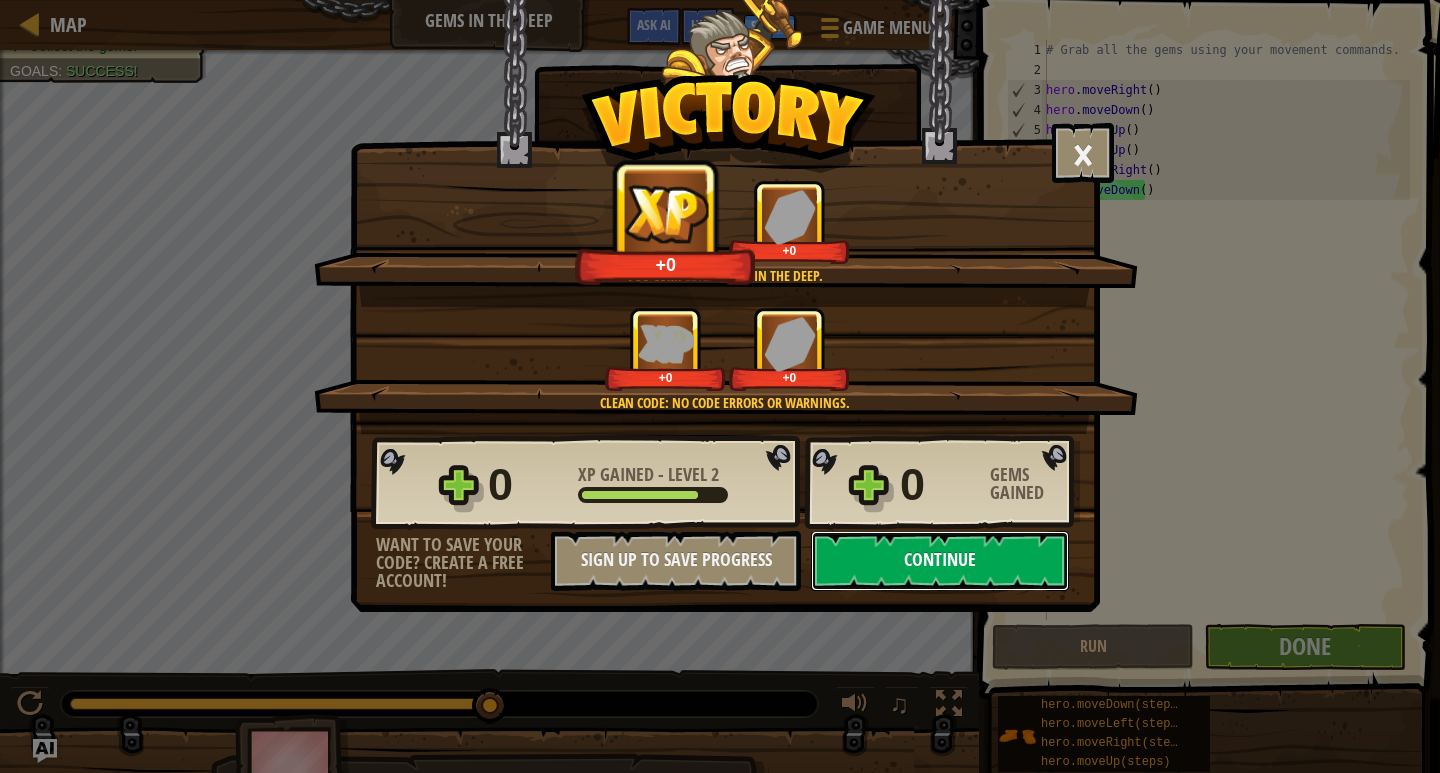
click at [925, 572] on button "Continue" at bounding box center [940, 561] width 258 height 60
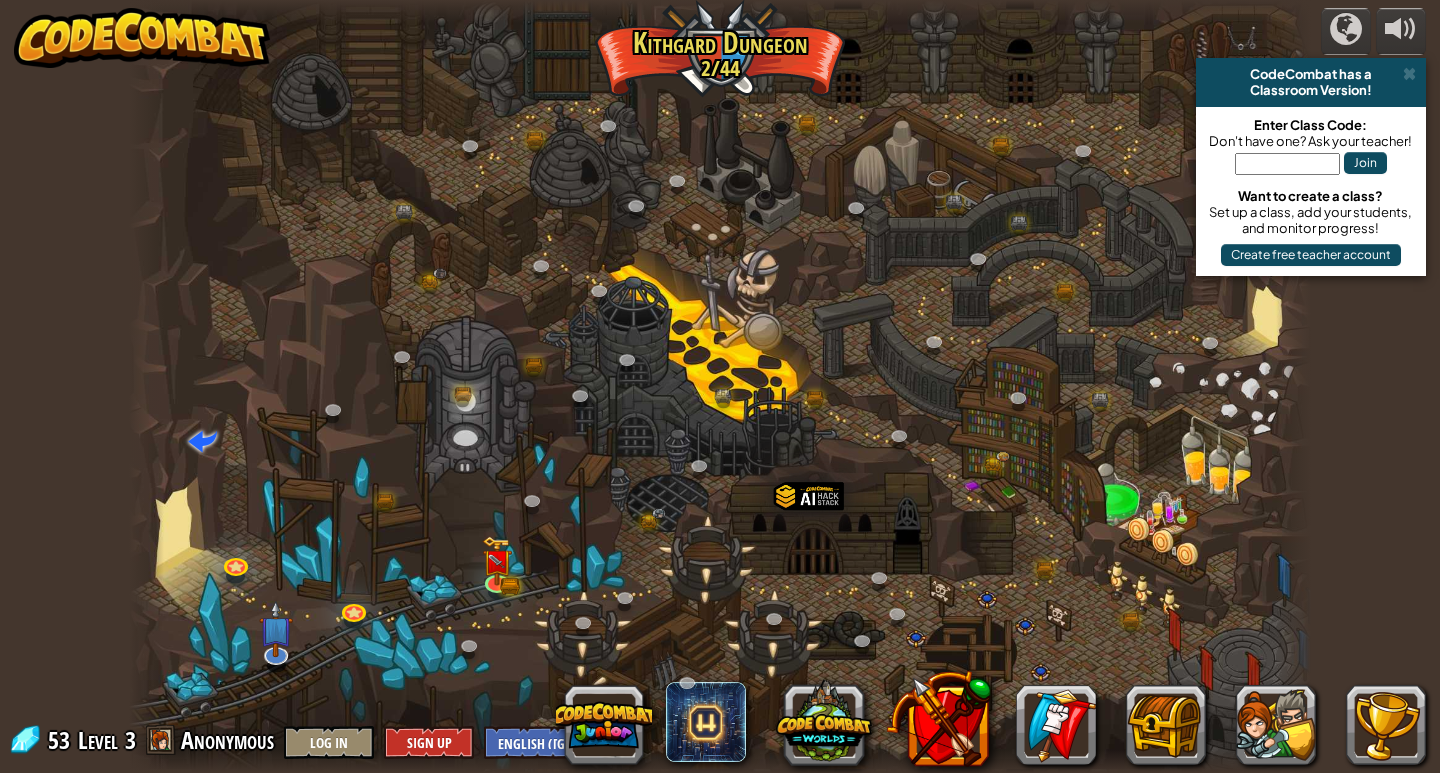
click at [1328, 161] on input "text" at bounding box center [1287, 164] width 105 height 22
click at [1406, 73] on span at bounding box center [1409, 74] width 13 height 16
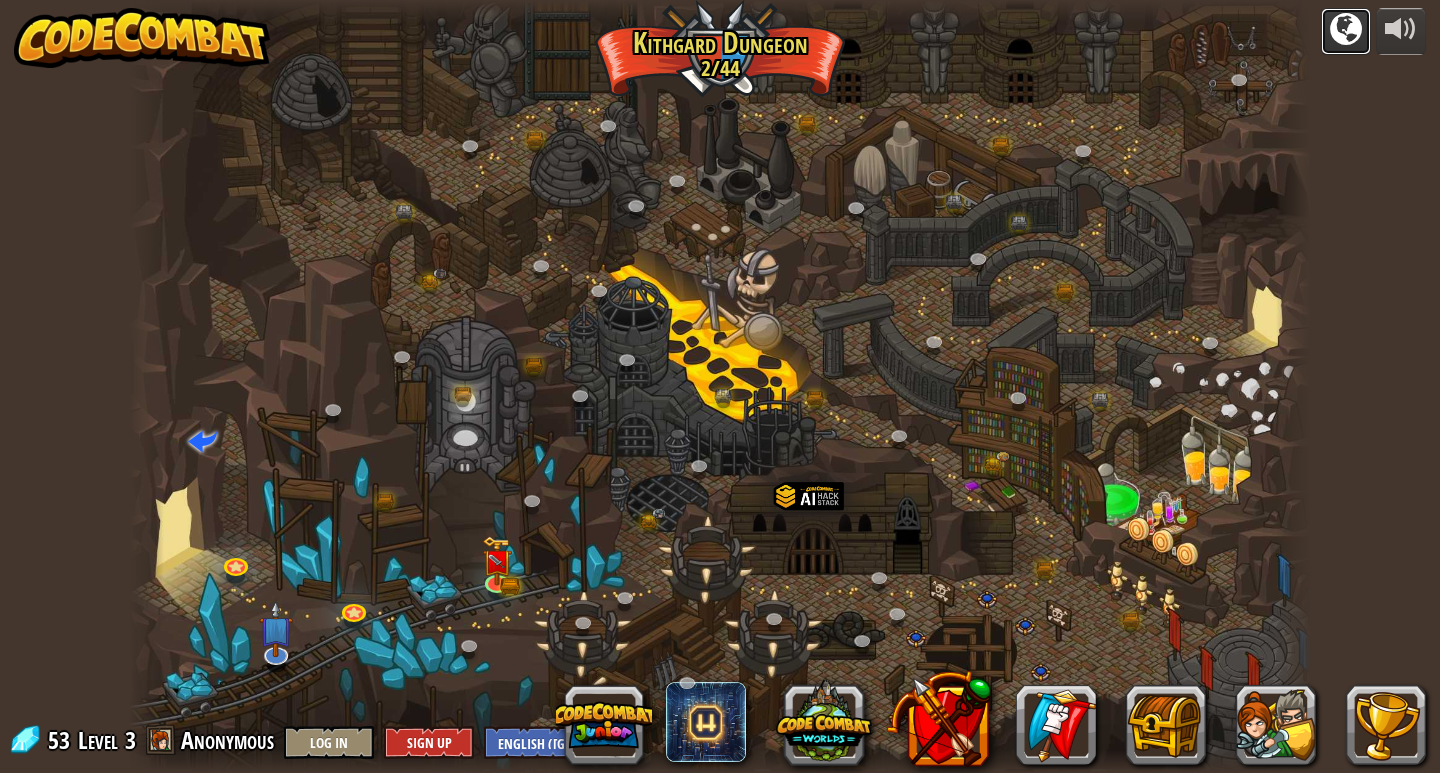
click at [1351, 24] on div at bounding box center [1346, 29] width 32 height 32
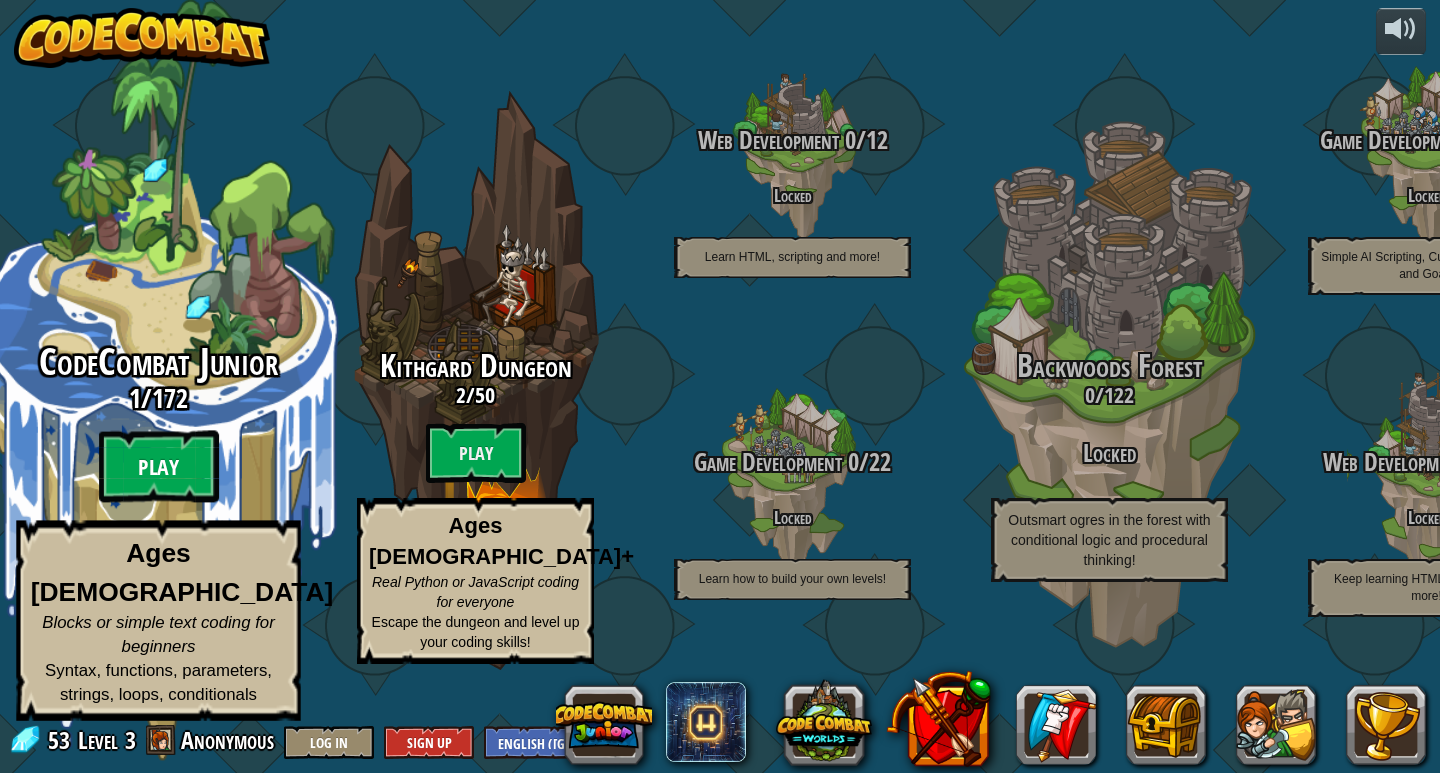
click at [167, 492] on btn "Play" at bounding box center [159, 467] width 120 height 72
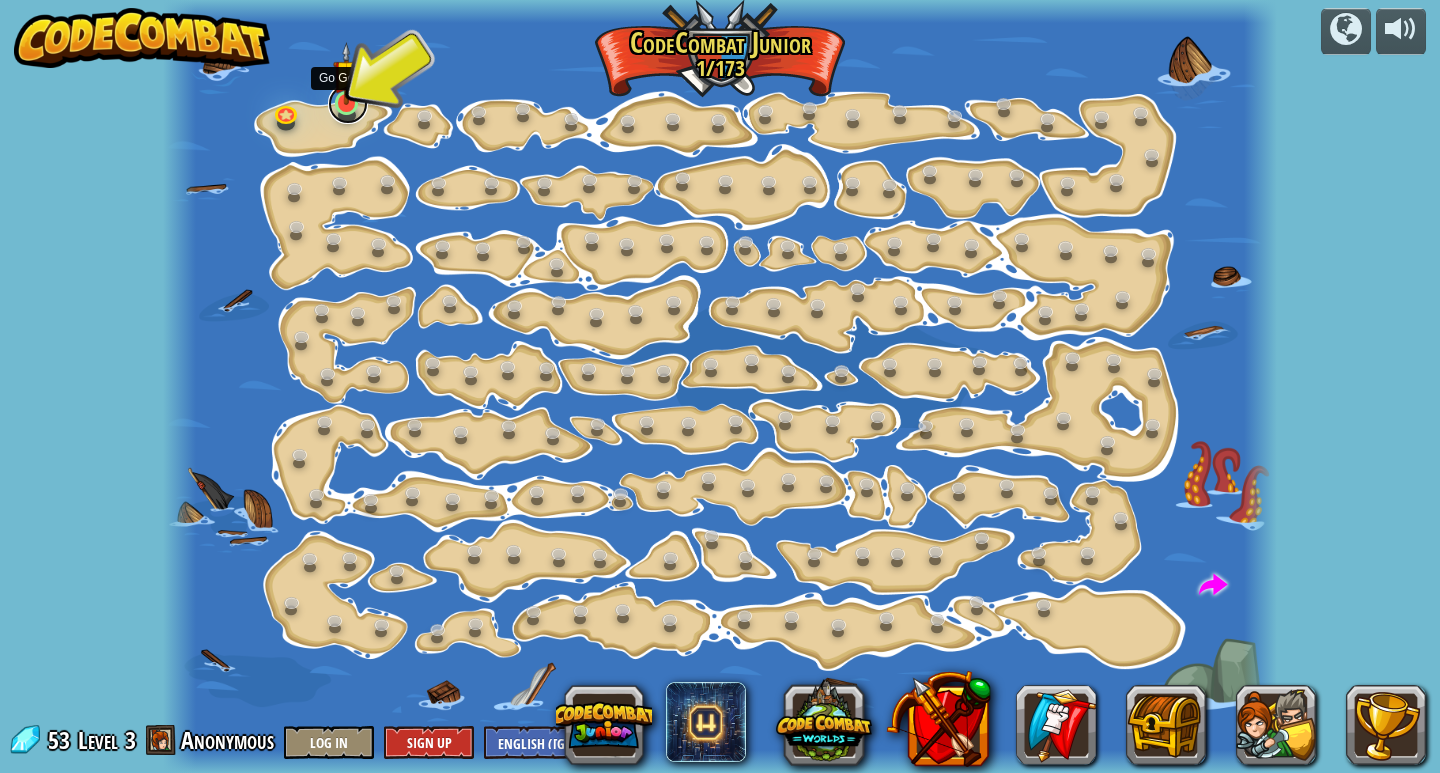
click at [357, 105] on link at bounding box center [348, 104] width 40 height 40
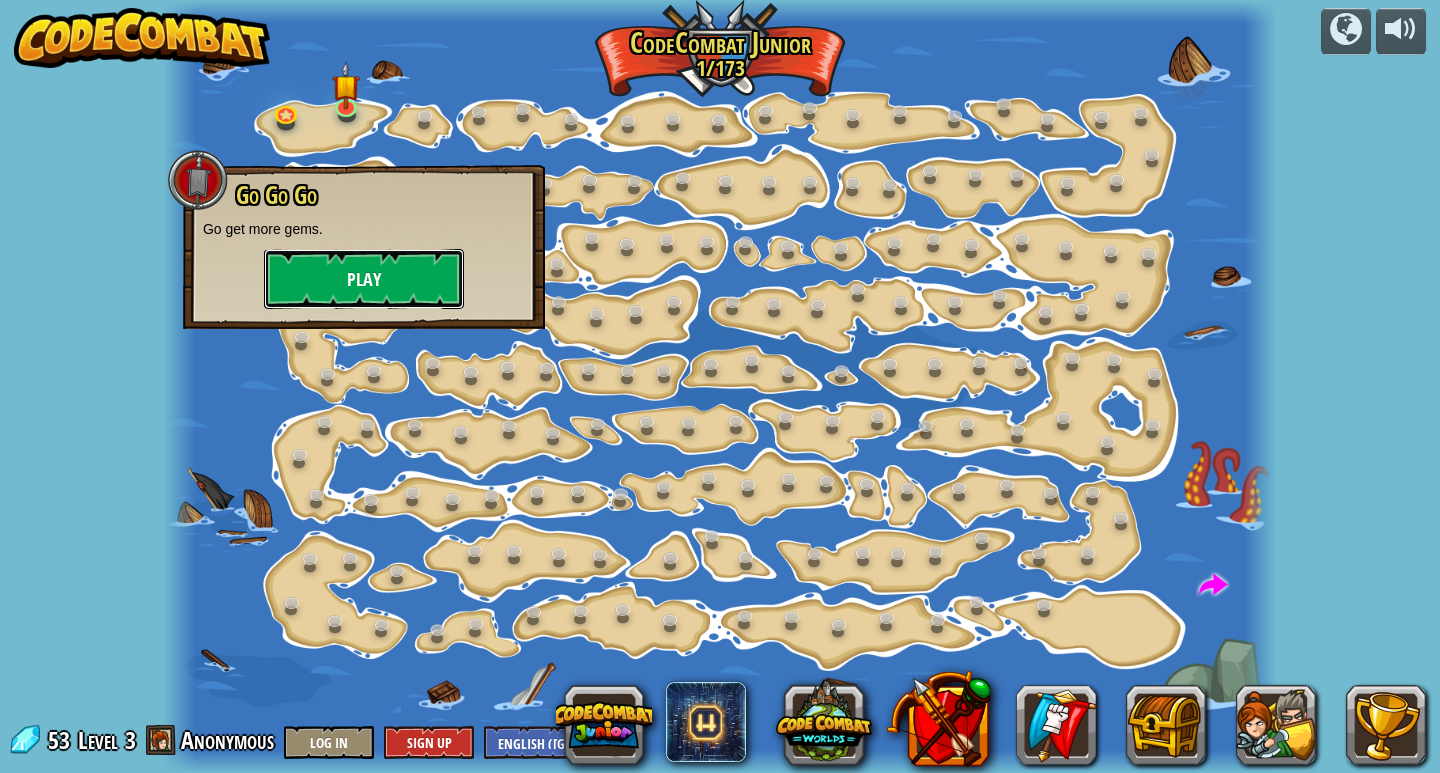
click at [344, 286] on button "Play" at bounding box center [364, 279] width 200 height 60
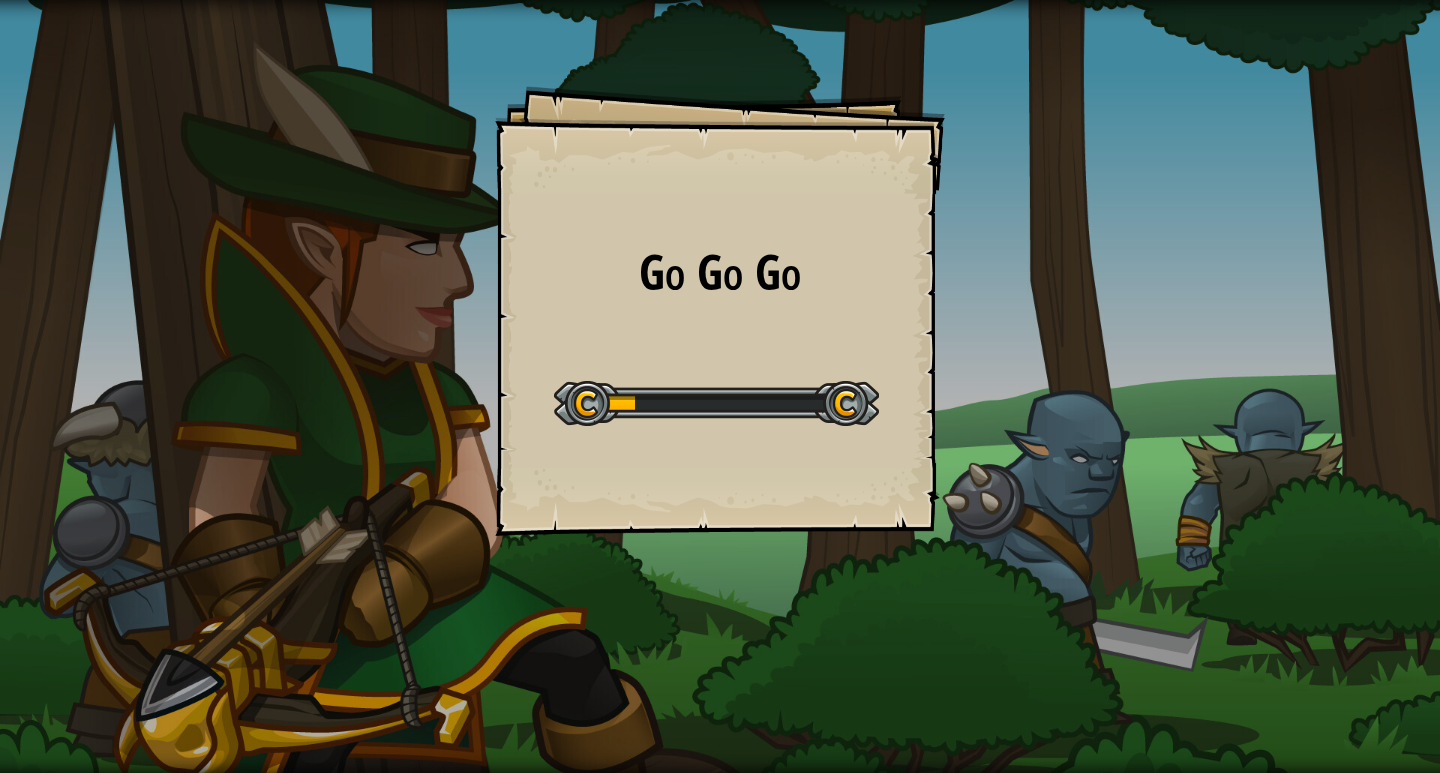
click at [805, 317] on div "Go Go Go Goals Start Level Error loading from server. Try refreshing the page. …" at bounding box center [720, 311] width 450 height 450
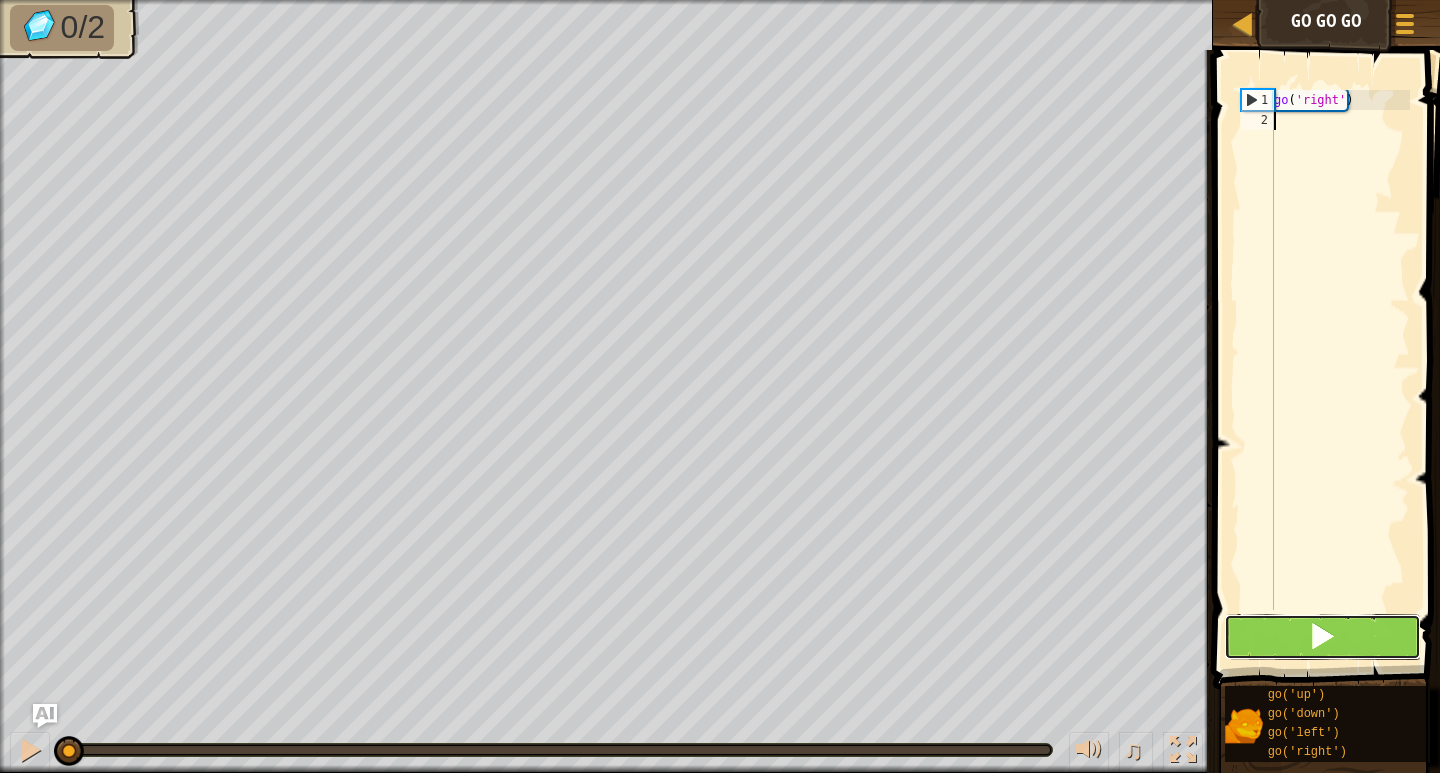
click at [1350, 637] on button at bounding box center [1322, 637] width 197 height 46
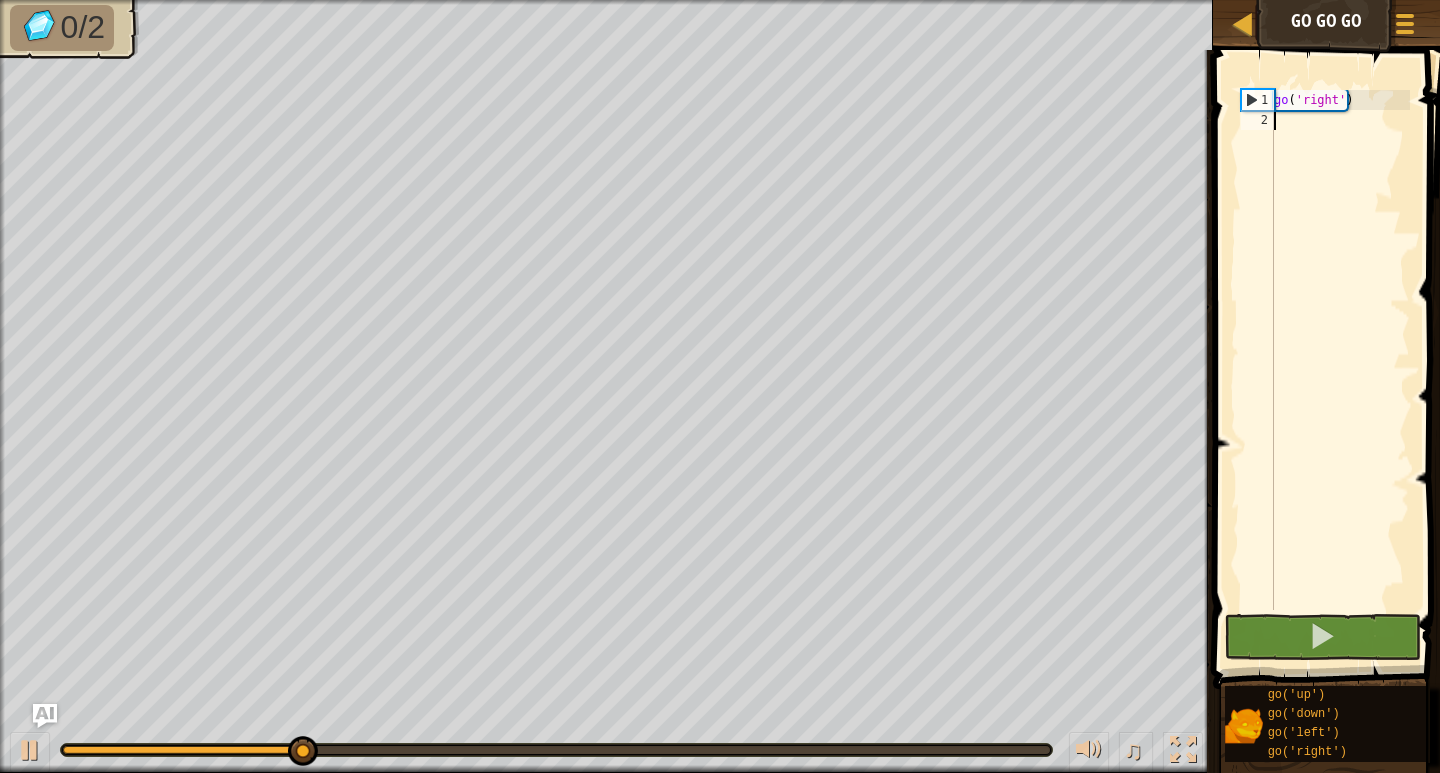
type textarea "h"
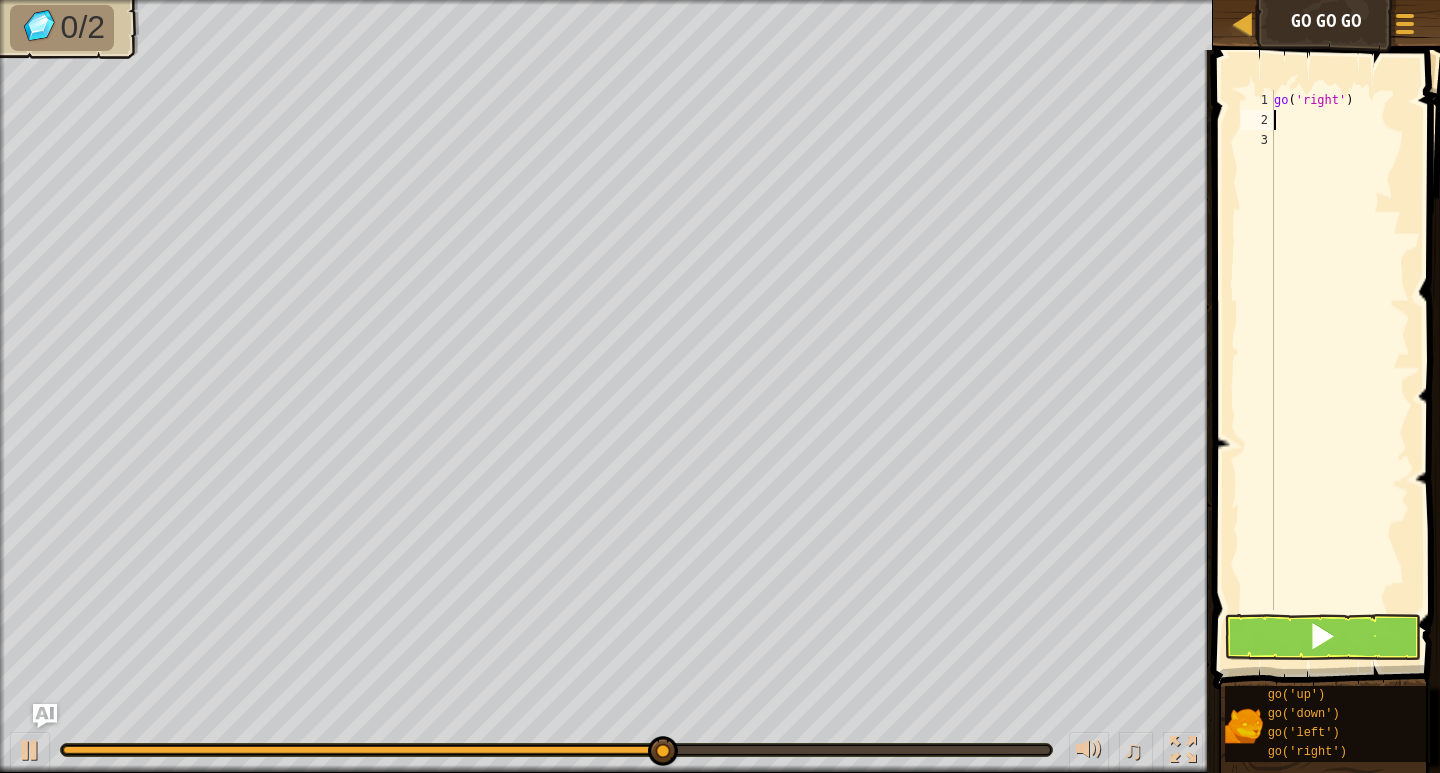
type textarea "g"
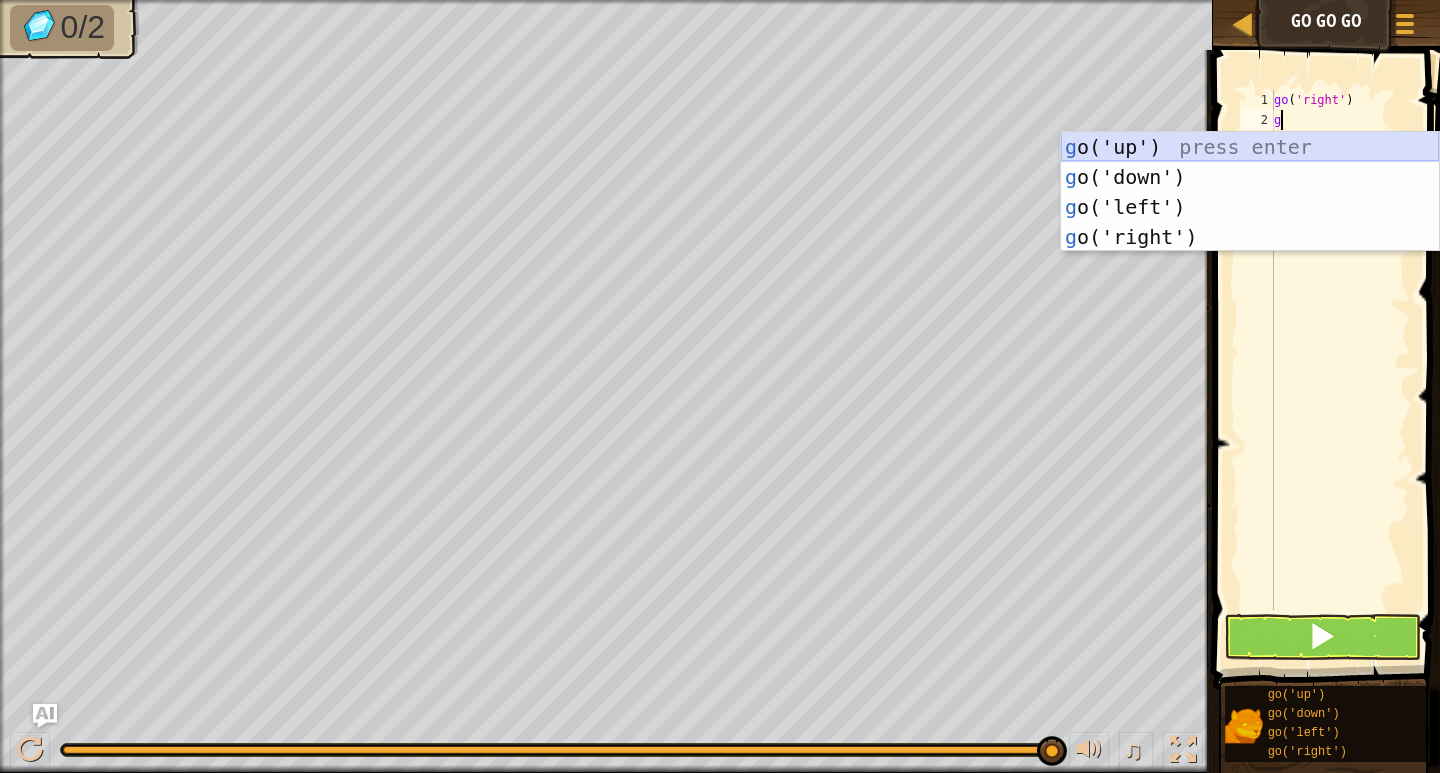
click at [1156, 144] on div "g o('up') press enter g o('down') press enter g o('left') press enter g o('righ…" at bounding box center [1250, 222] width 378 height 180
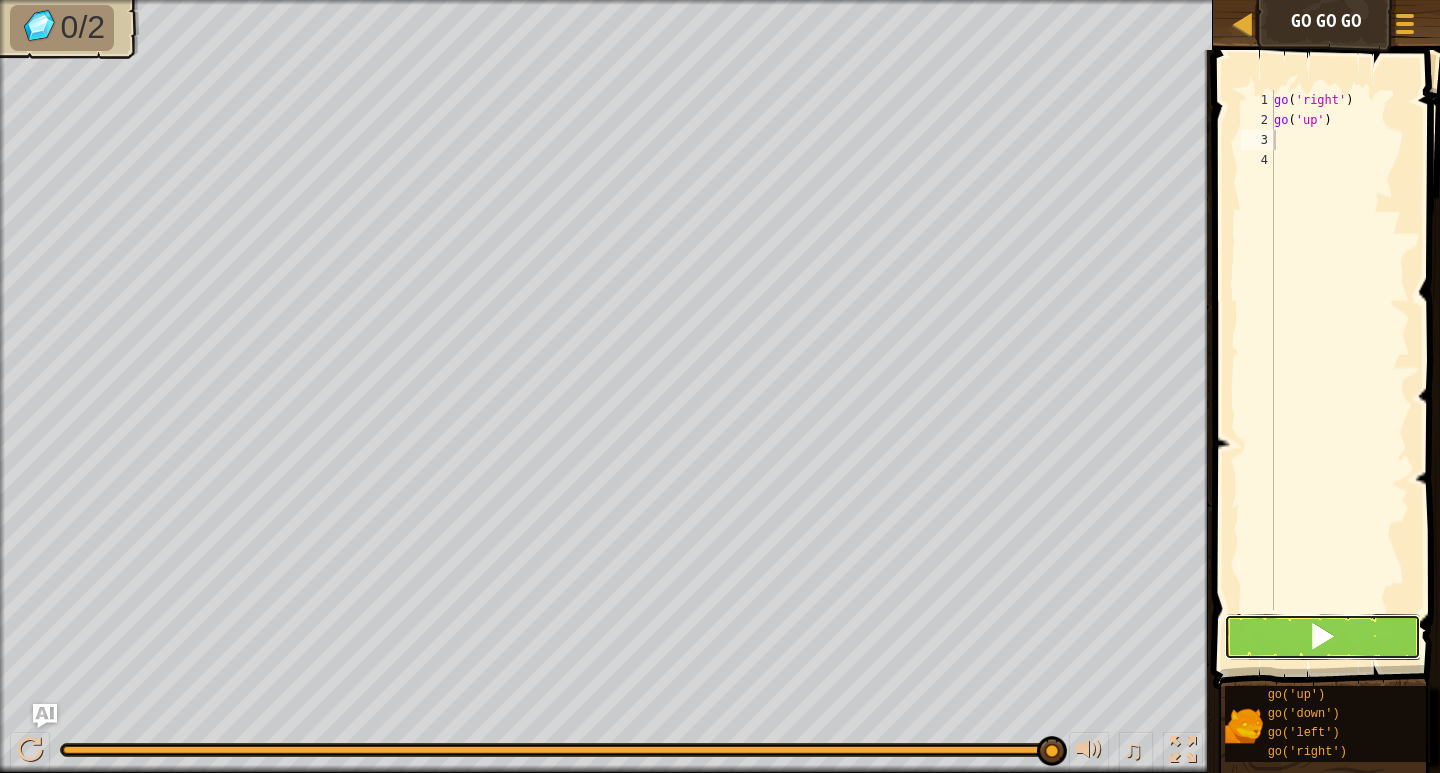
click at [1346, 630] on button at bounding box center [1322, 637] width 197 height 46
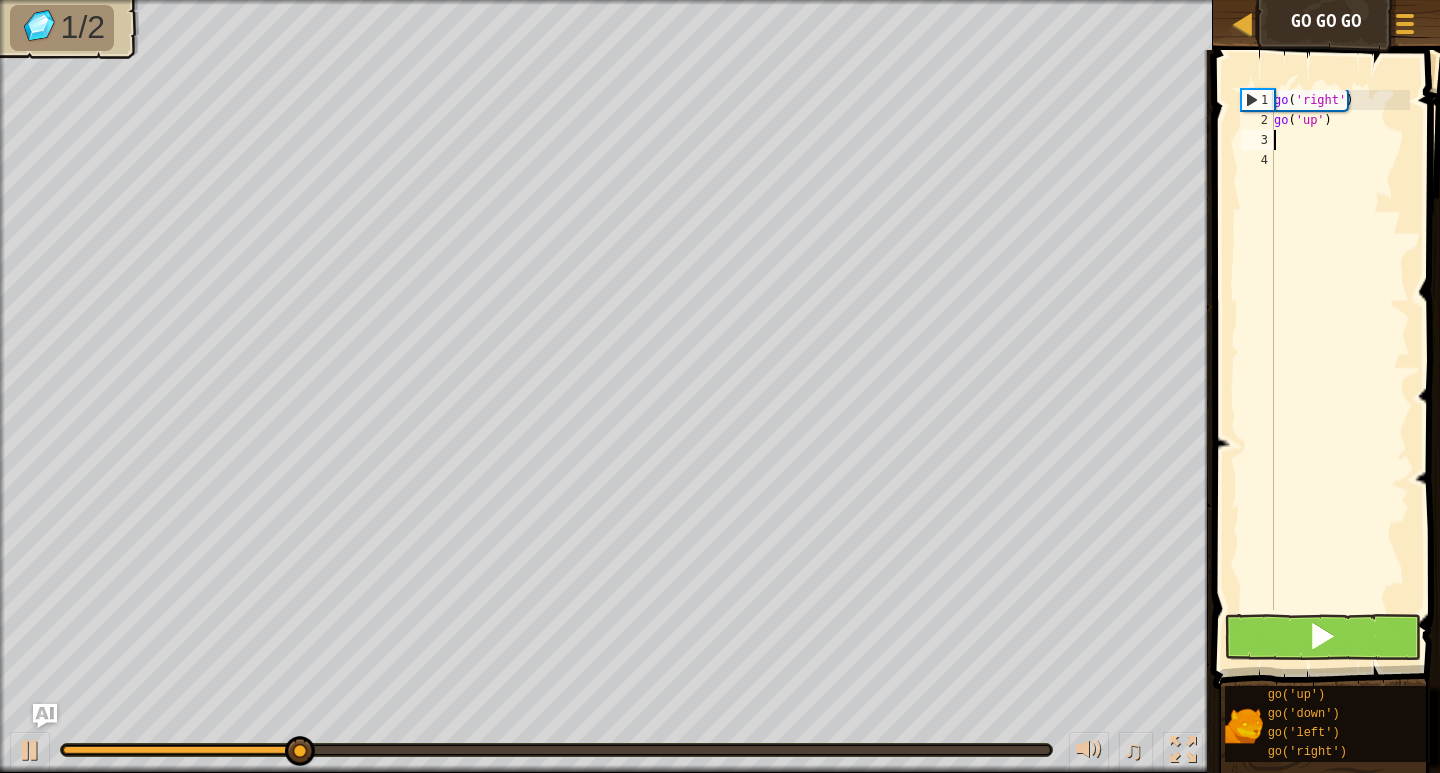
type textarea "g"
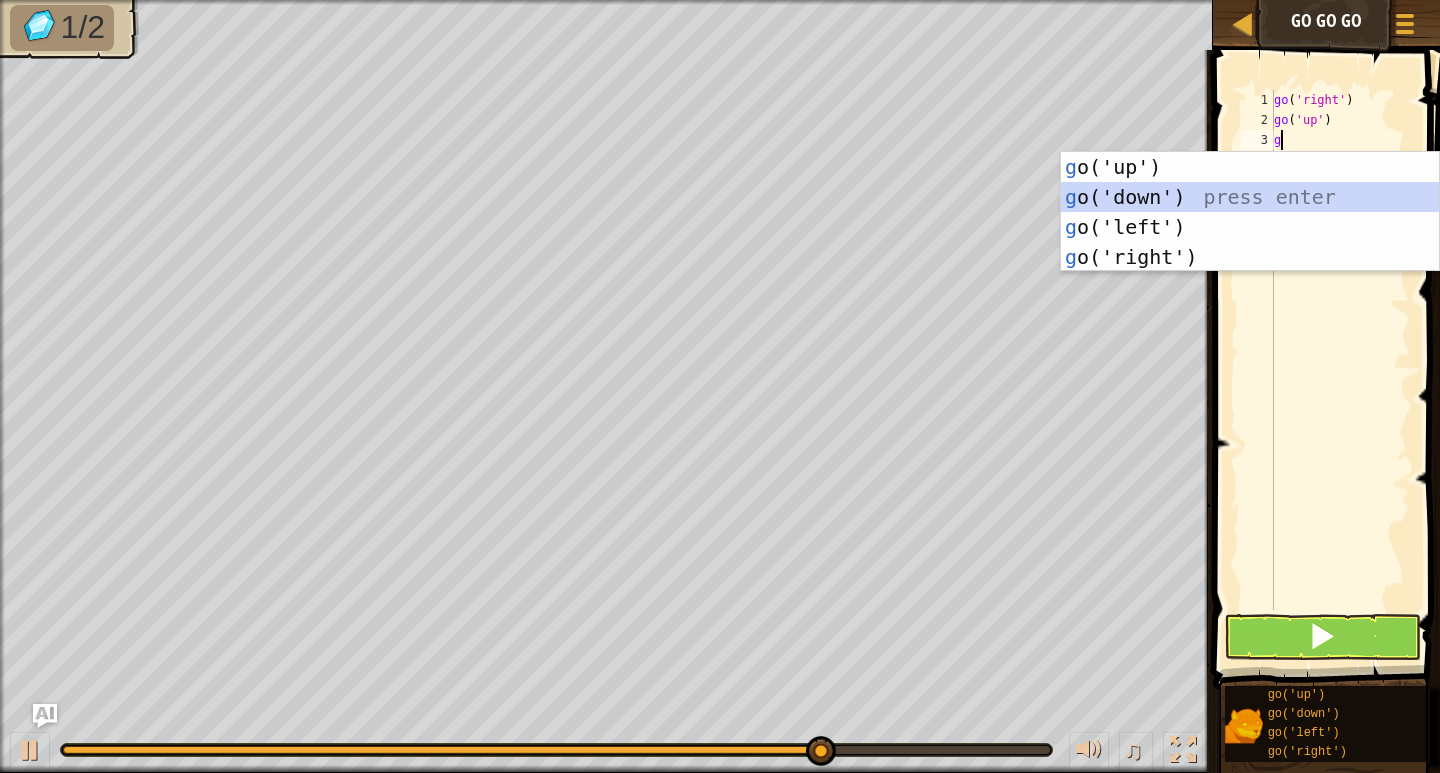
click at [1330, 191] on div "g o('up') press enter g o('down') press enter g o('left') press enter g o('righ…" at bounding box center [1250, 242] width 378 height 180
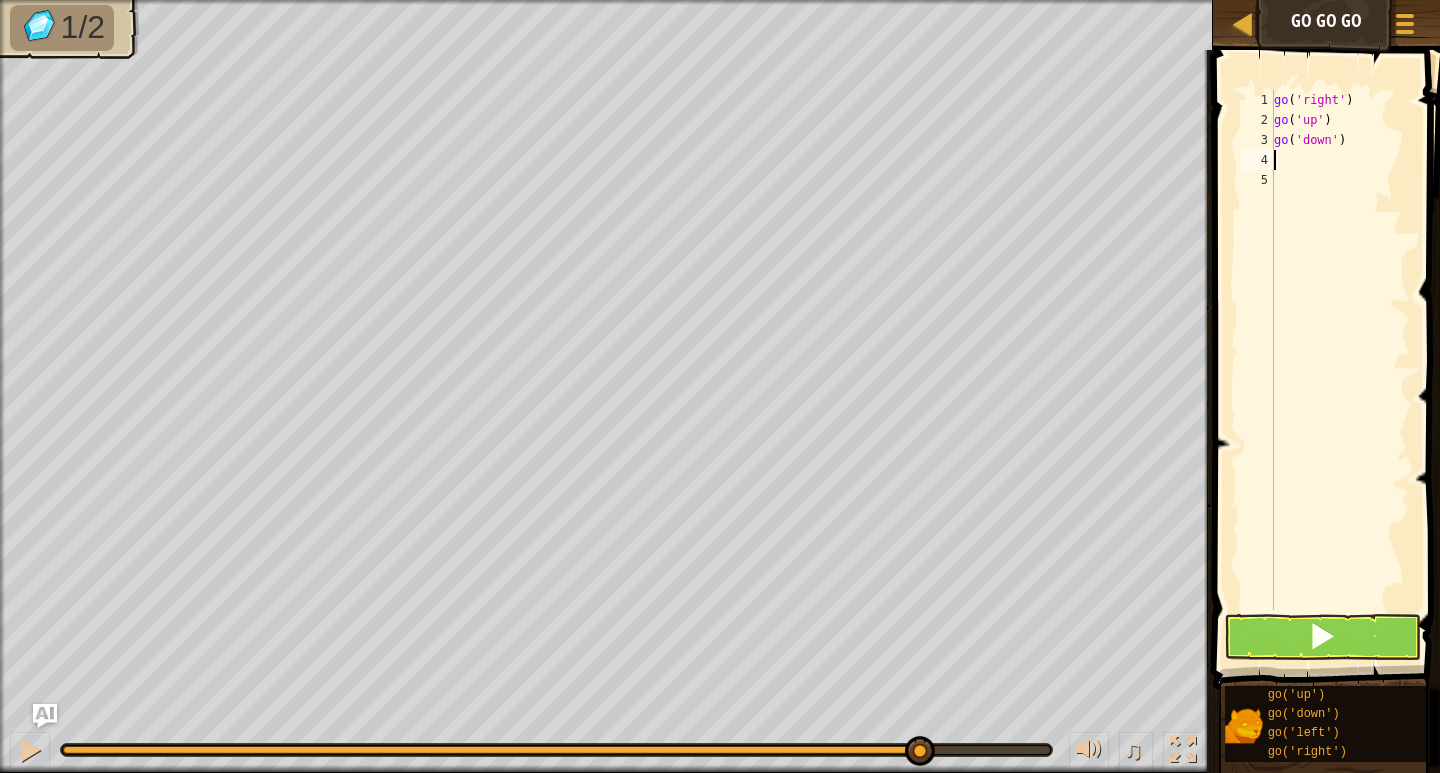
type textarea "g"
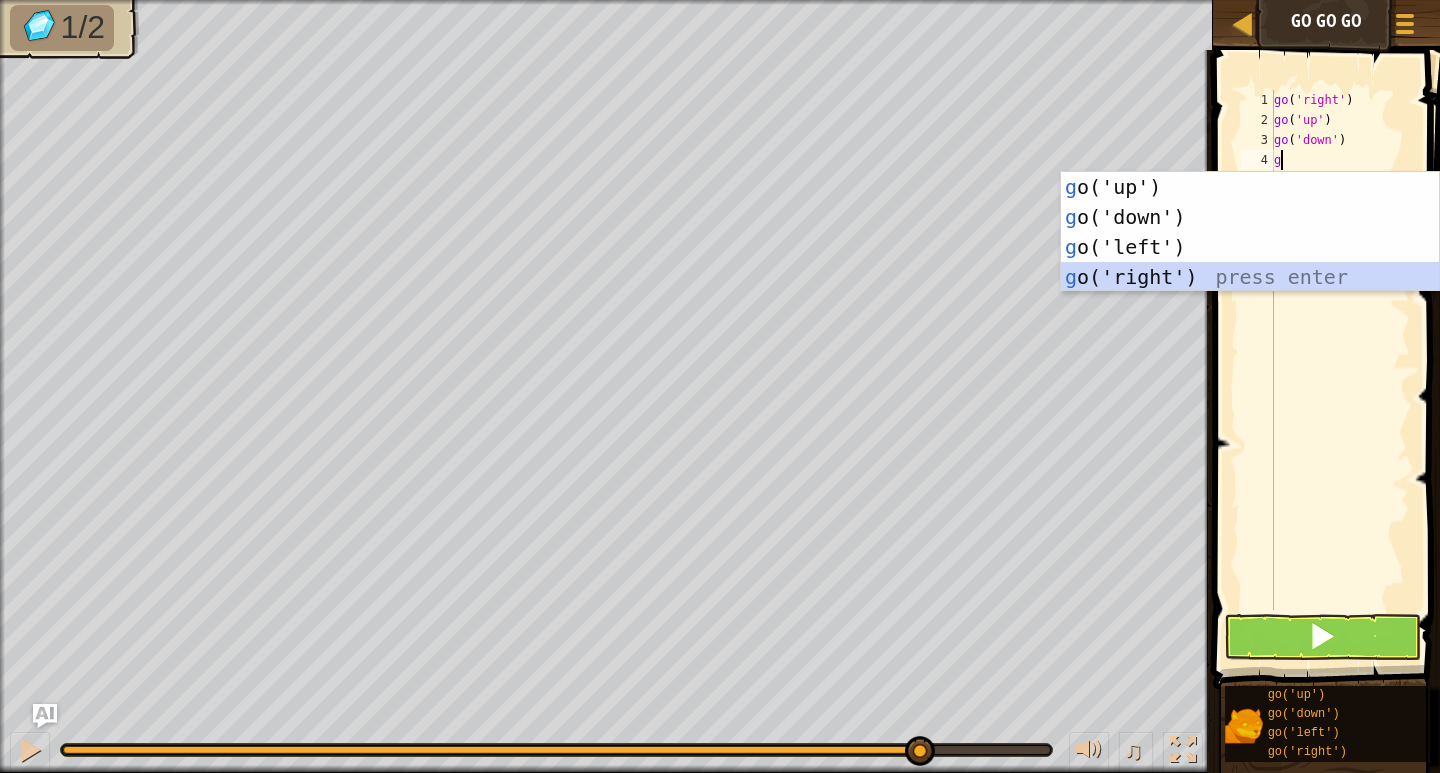
click at [1202, 286] on div "g o('up') press enter g o('down') press enter g o('left') press enter g o('righ…" at bounding box center [1250, 262] width 378 height 180
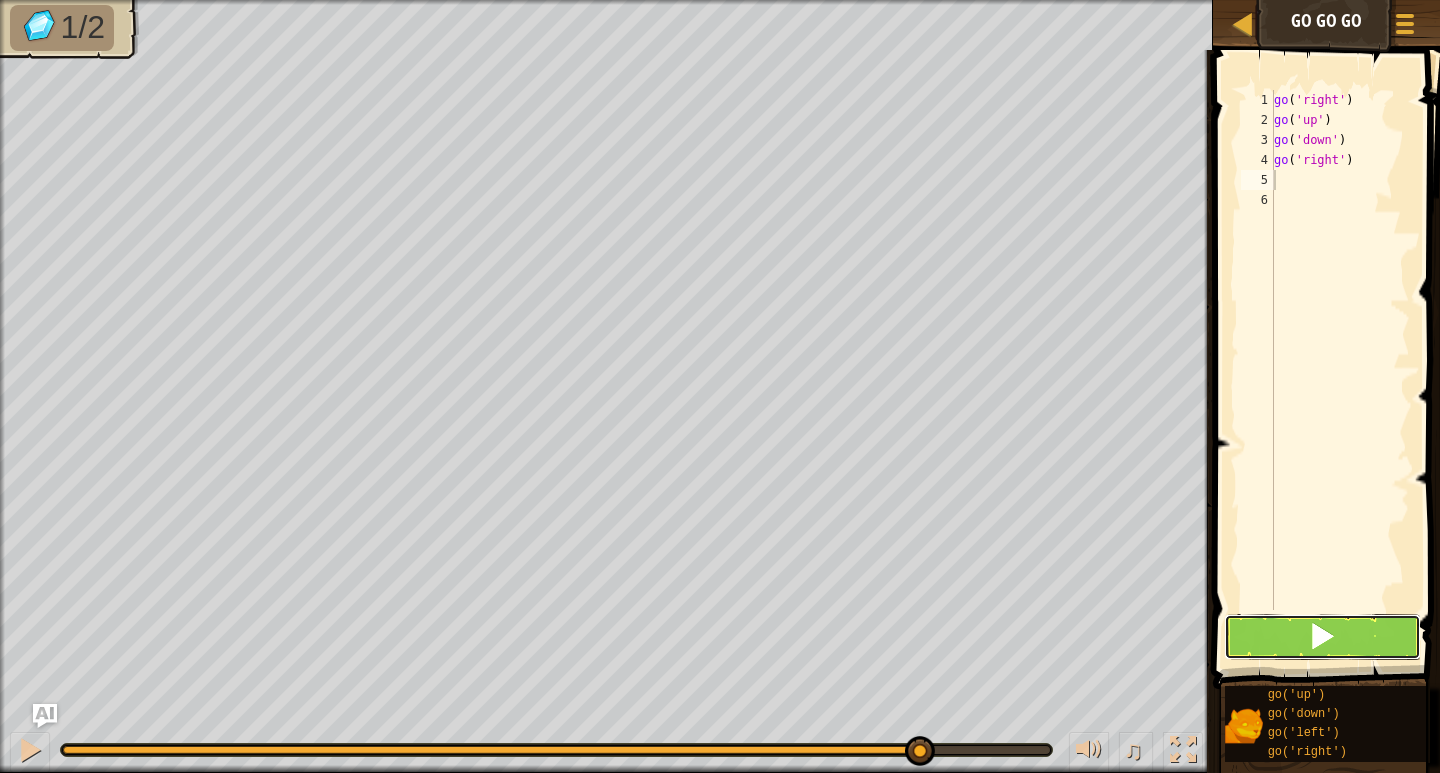
click at [1250, 648] on button at bounding box center [1322, 637] width 197 height 46
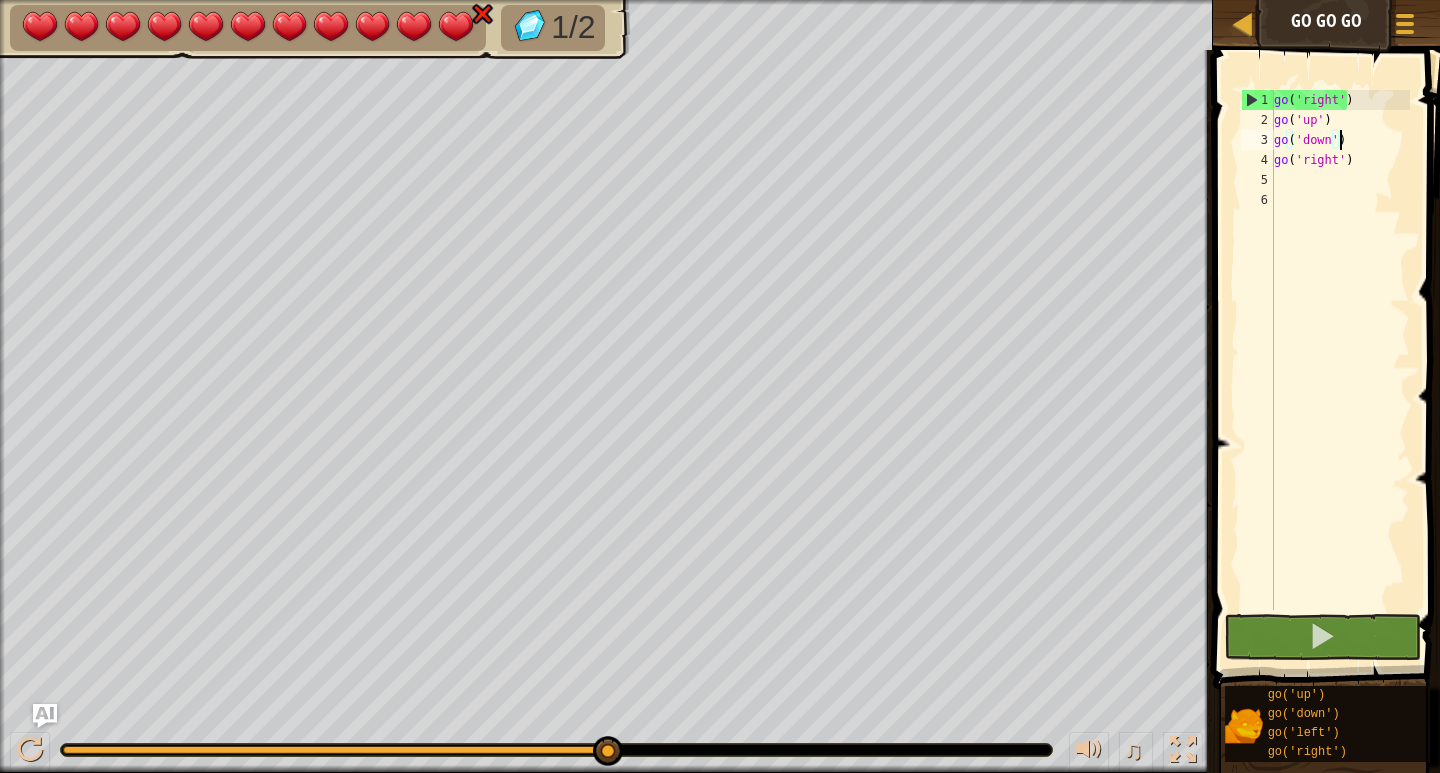
click at [1362, 149] on div "go ( 'right' ) go ( 'up' ) go ( 'down' ) go ( 'right' )" at bounding box center [1340, 370] width 140 height 560
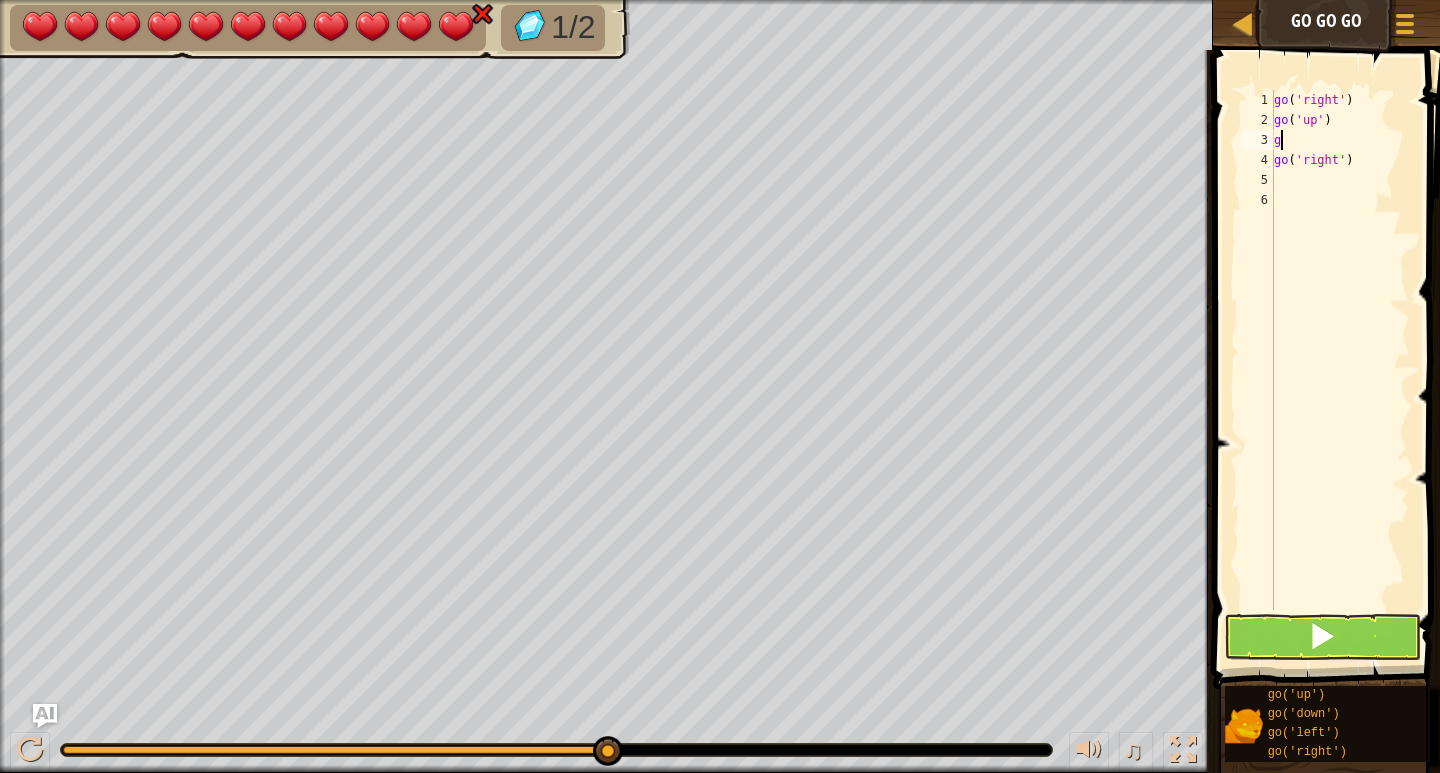
type textarea "go"
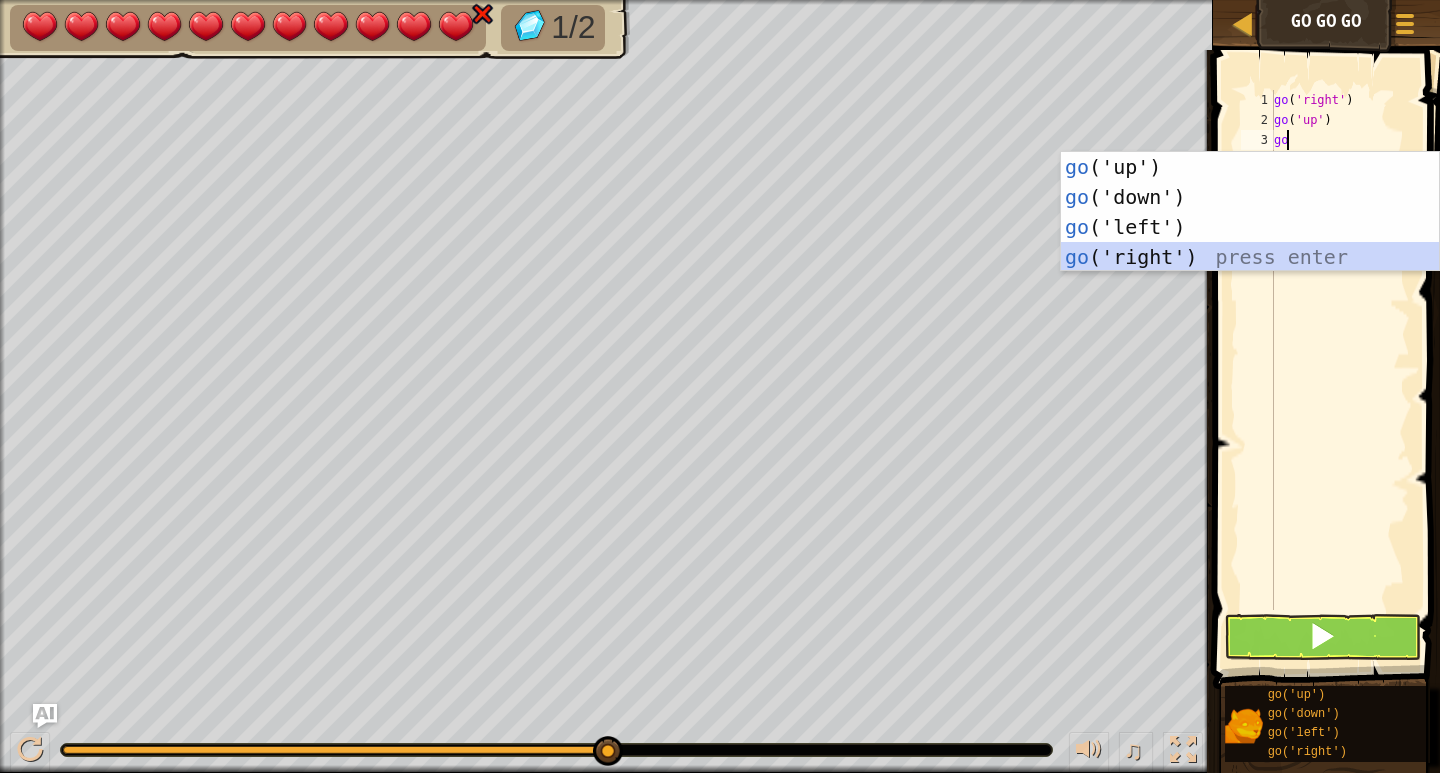
click at [1206, 244] on div "go ('up') press enter go ('down') press enter go ('left') press enter go ('righ…" at bounding box center [1250, 242] width 378 height 180
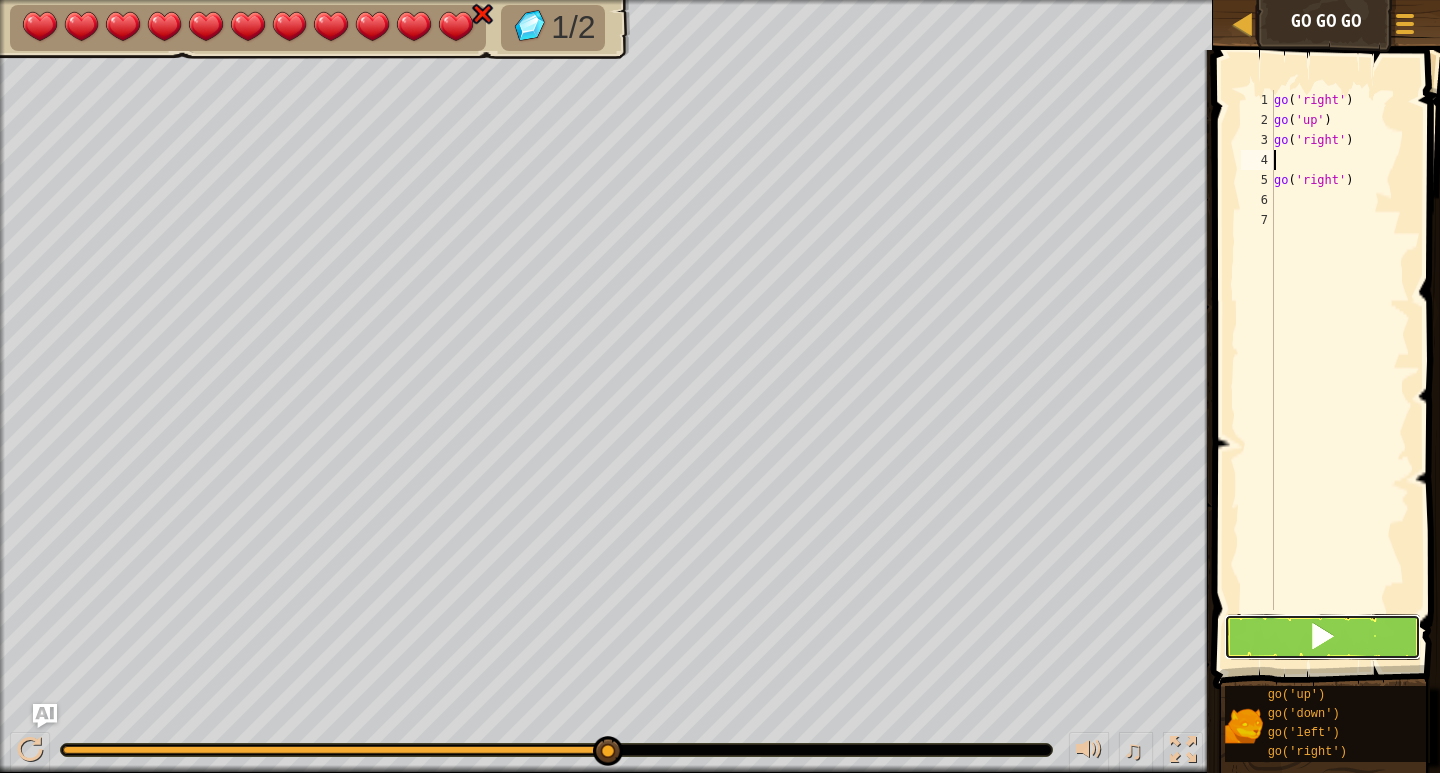
click at [1331, 630] on span at bounding box center [1322, 636] width 28 height 28
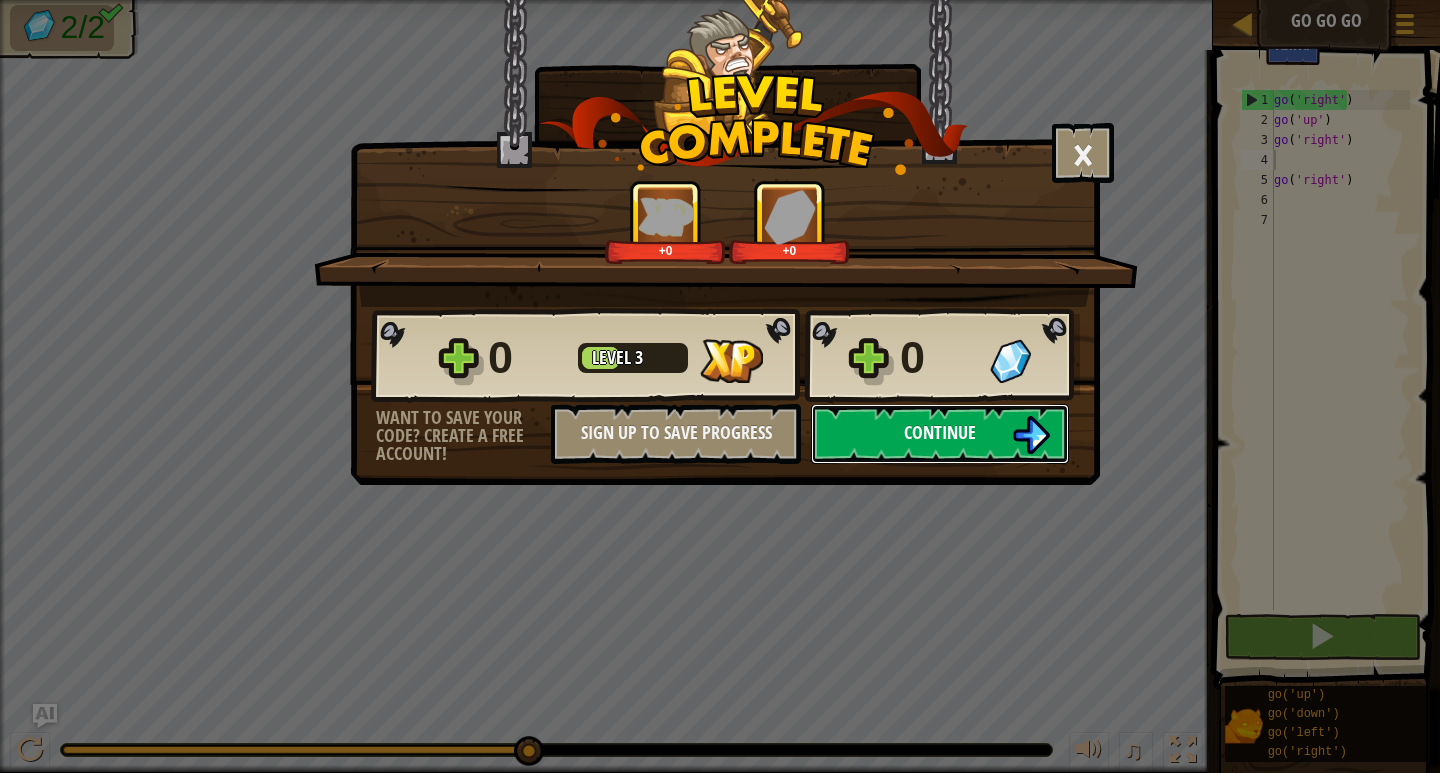
click at [967, 430] on span "Continue" at bounding box center [940, 432] width 72 height 25
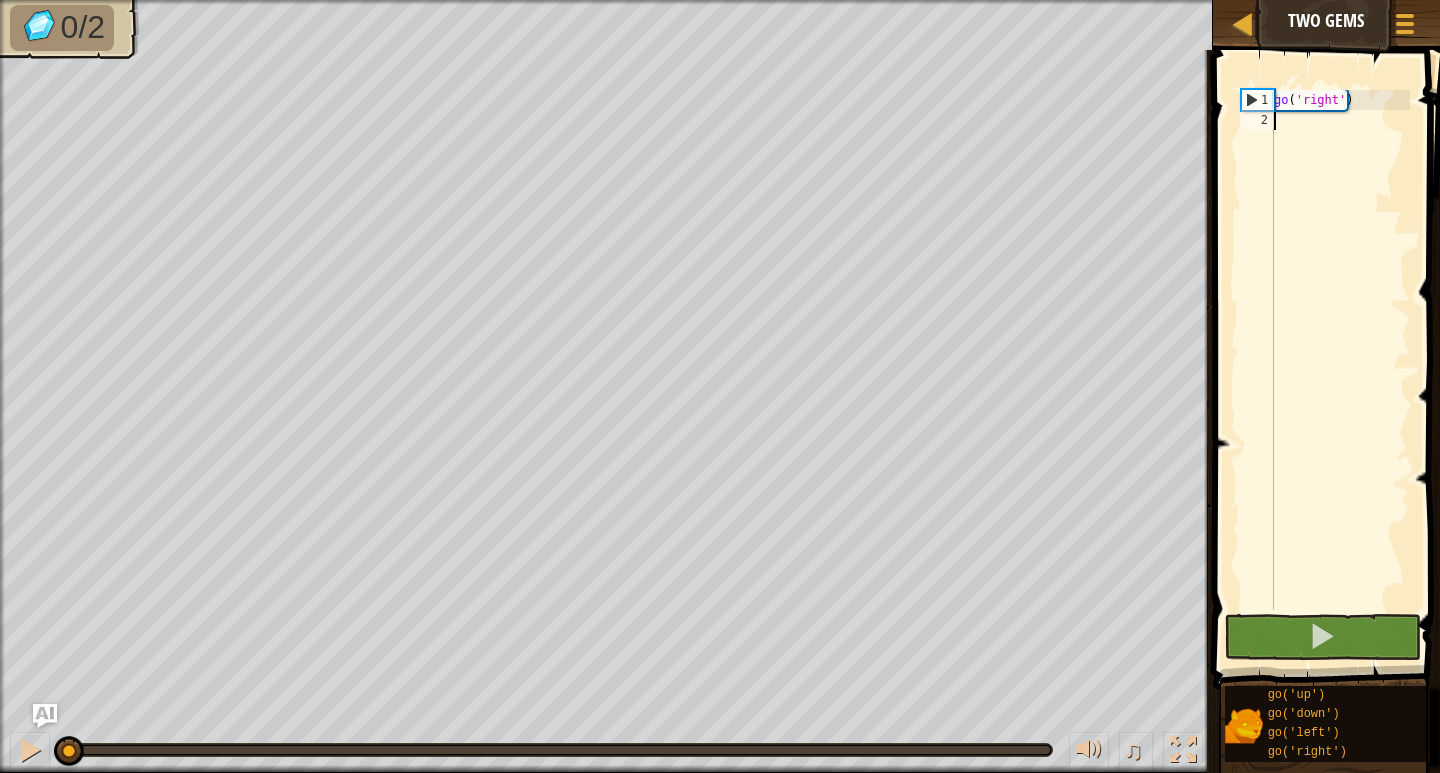
click at [1245, 14] on div "Game Menu Sign Up Ask AI" at bounding box center [1337, 27] width 185 height 47
click at [36, 757] on div at bounding box center [30, 750] width 26 height 26
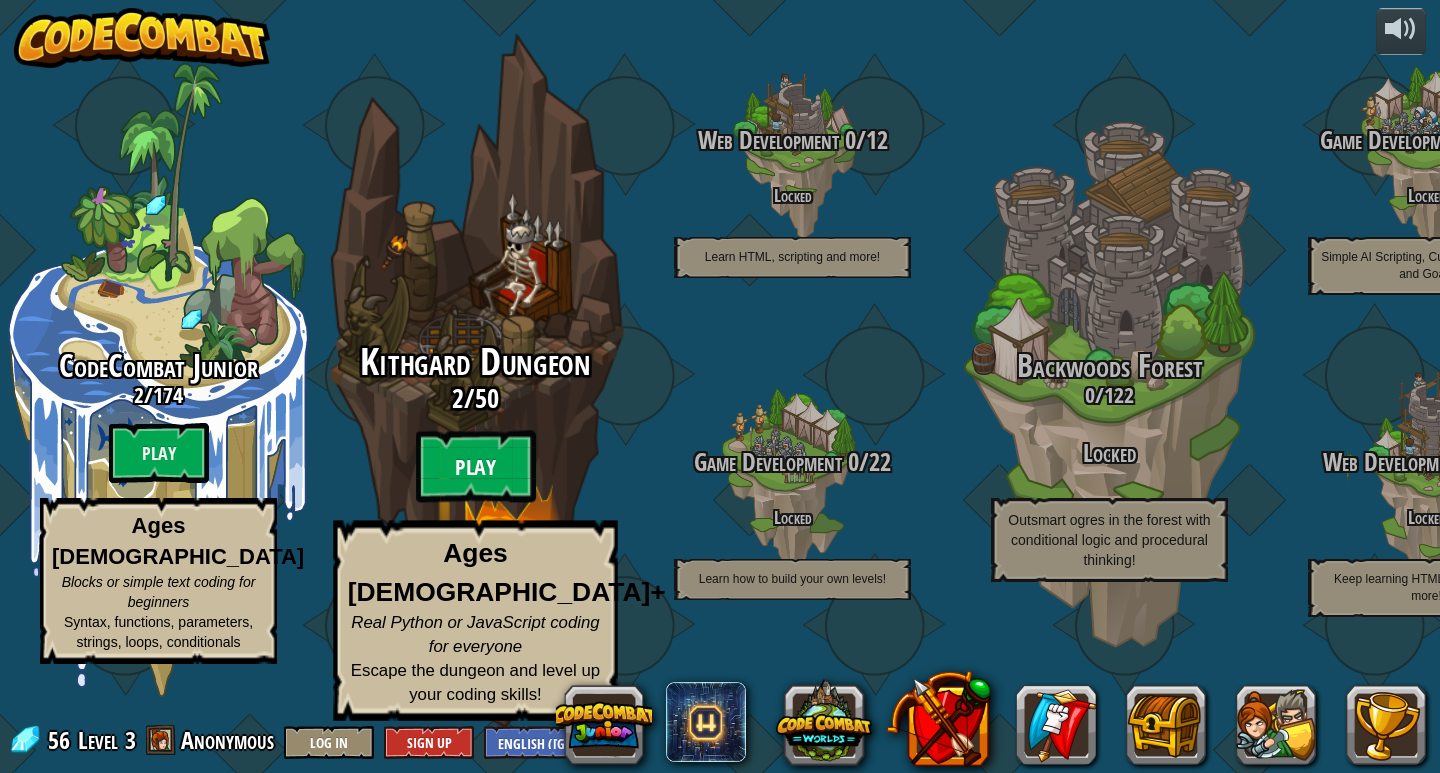
click at [531, 500] on btn "Play" at bounding box center [476, 467] width 120 height 72
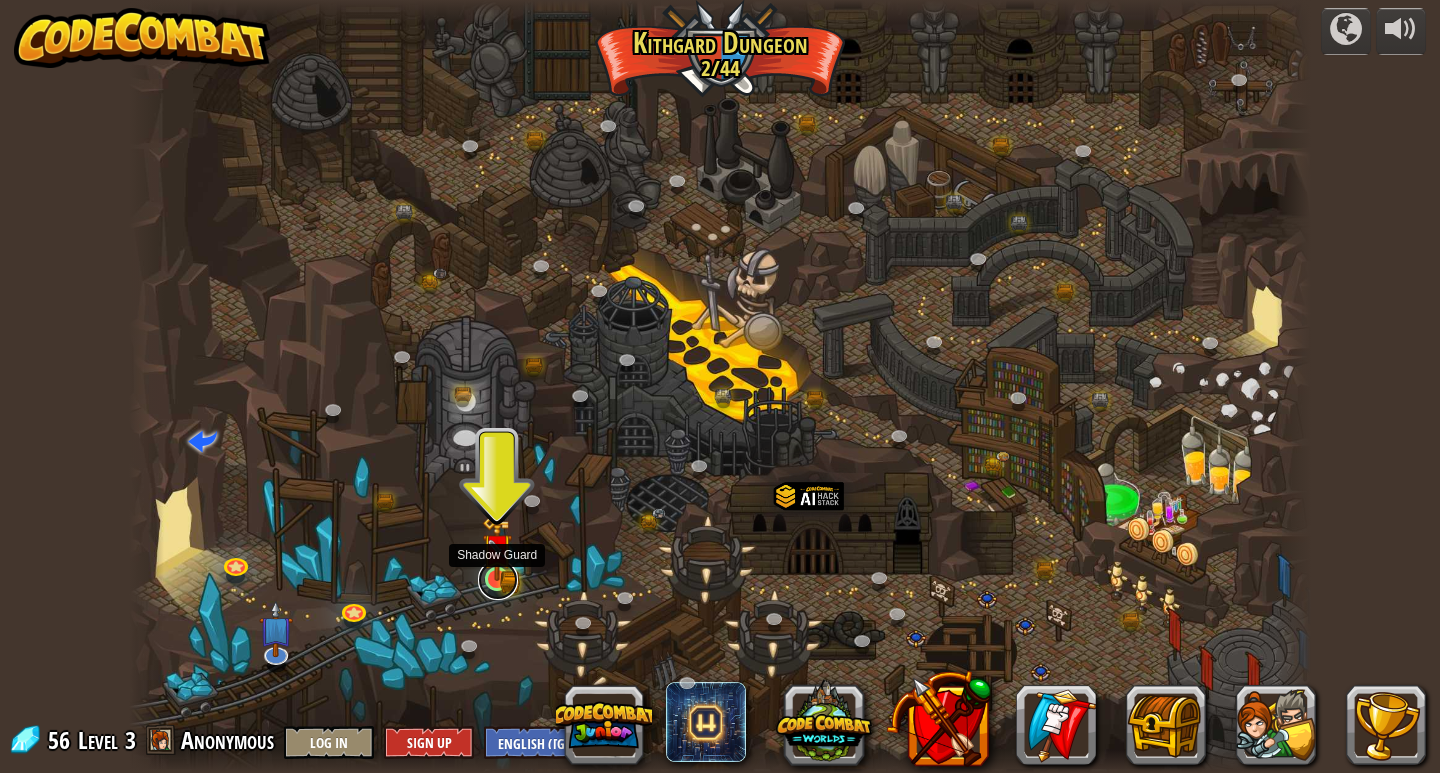
click at [511, 587] on link at bounding box center [498, 580] width 40 height 40
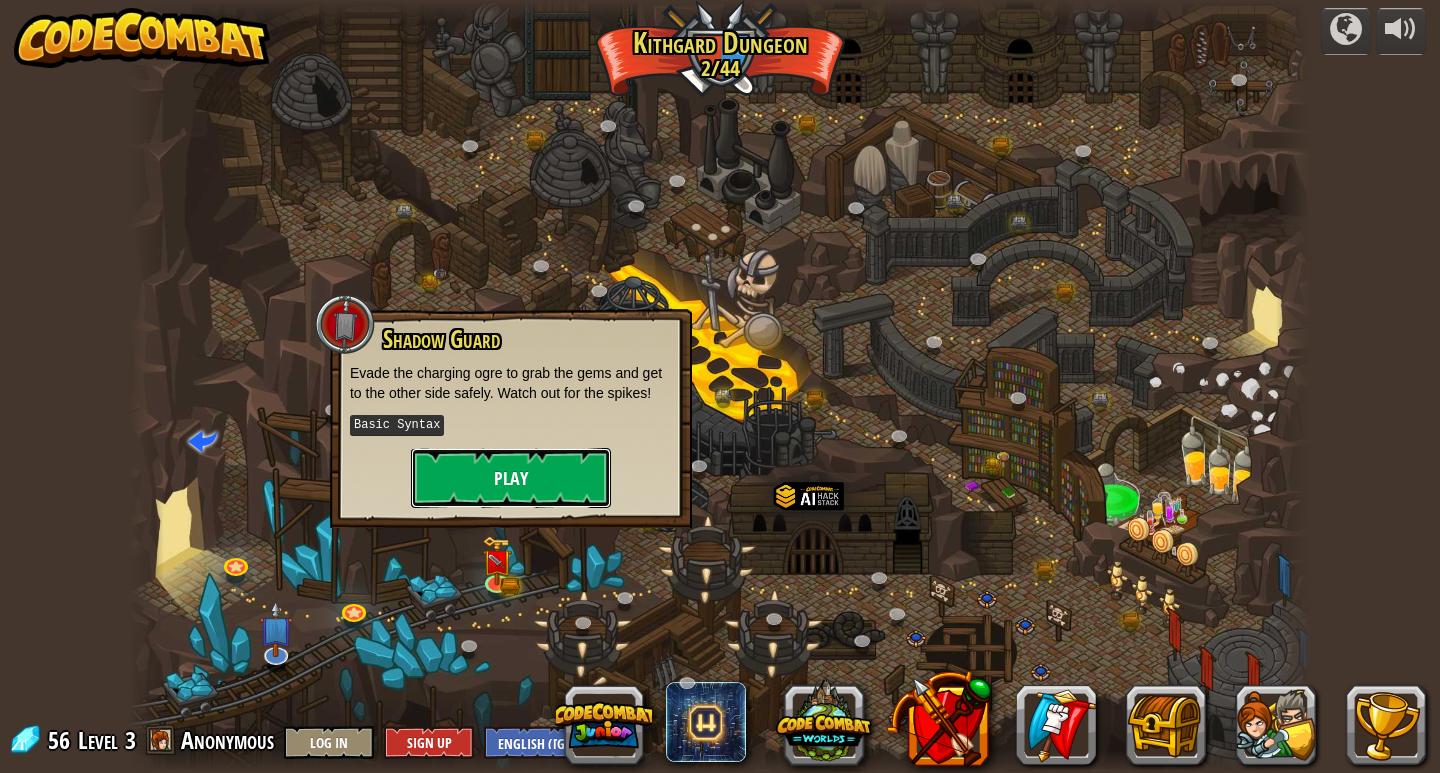
click at [492, 475] on button "Play" at bounding box center [511, 478] width 200 height 60
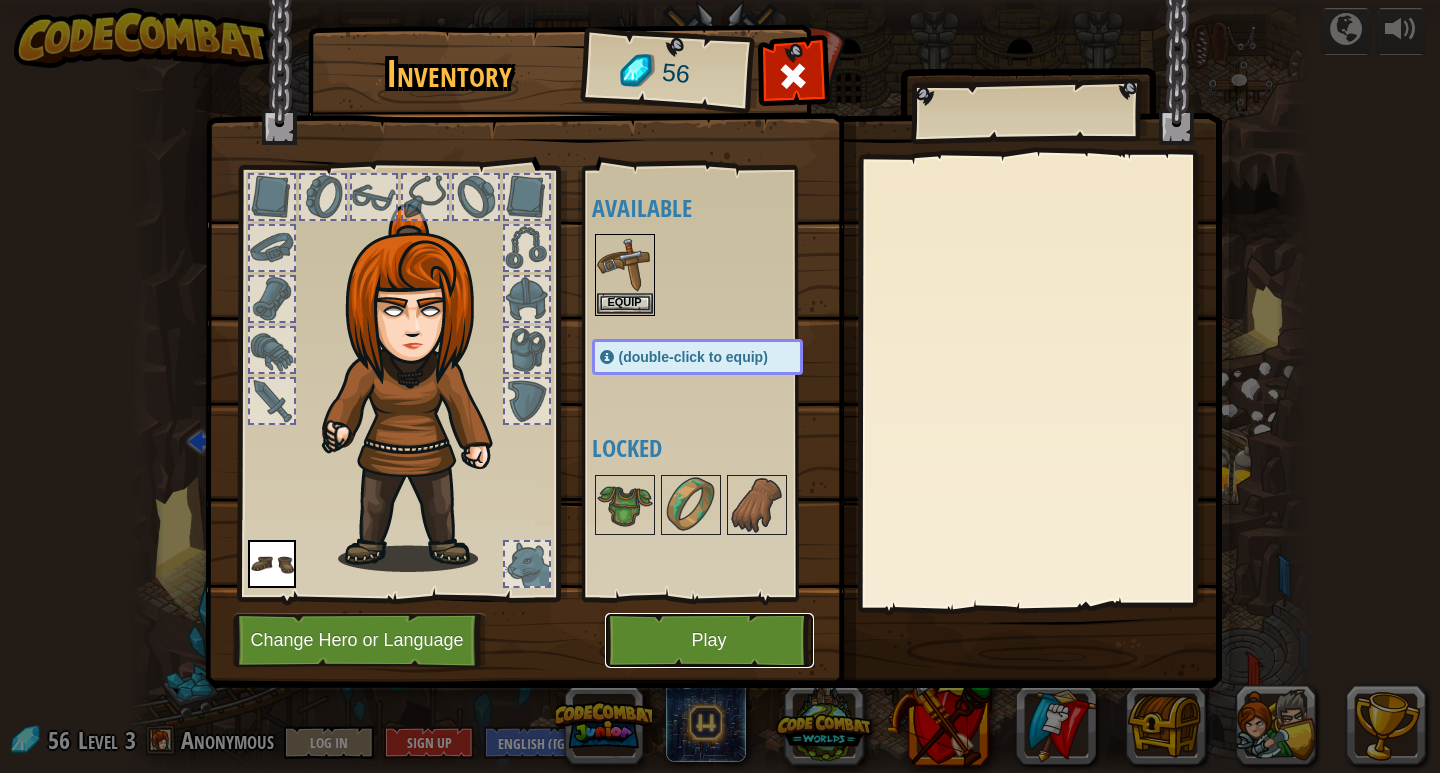
click at [715, 648] on button "Play" at bounding box center [709, 640] width 209 height 55
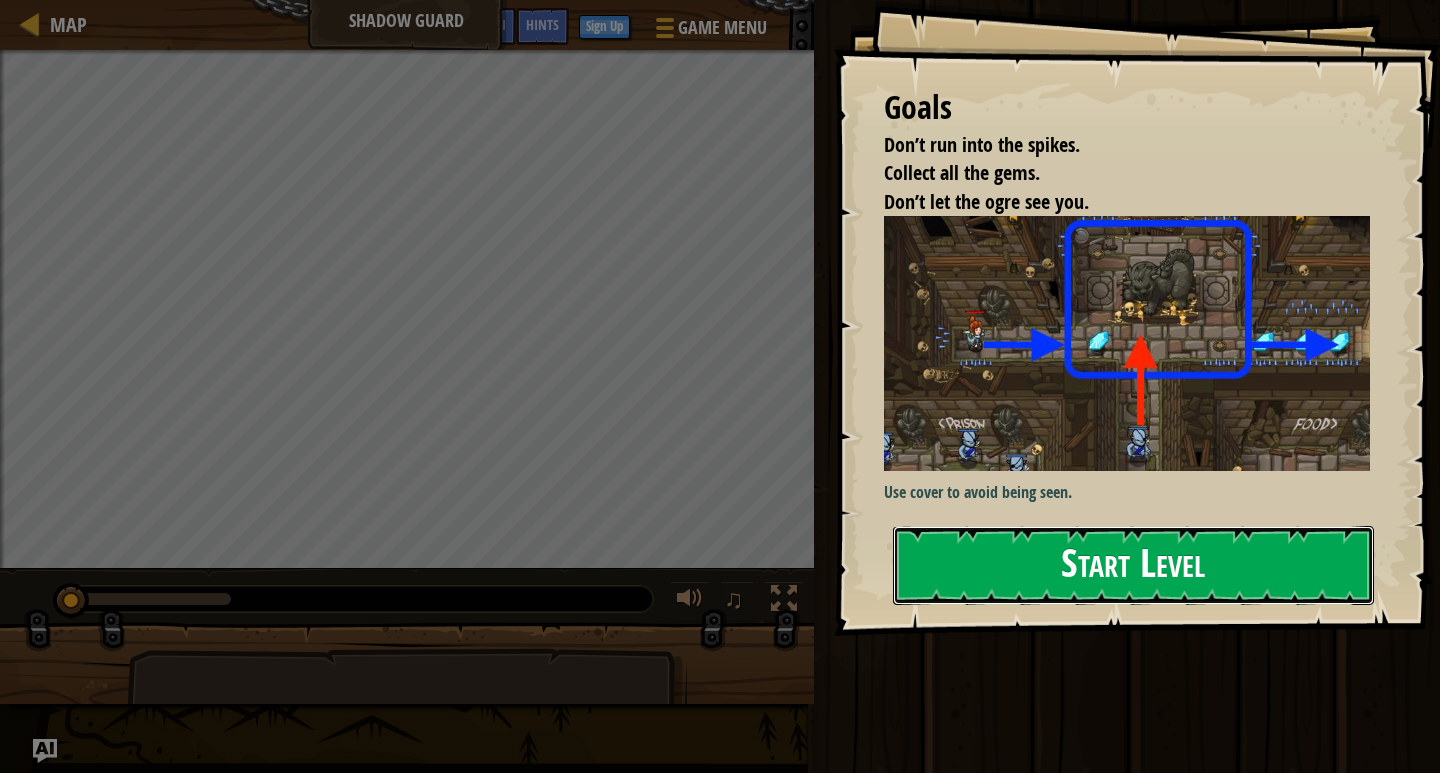
click at [1267, 553] on button "Start Level" at bounding box center [1133, 565] width 481 height 79
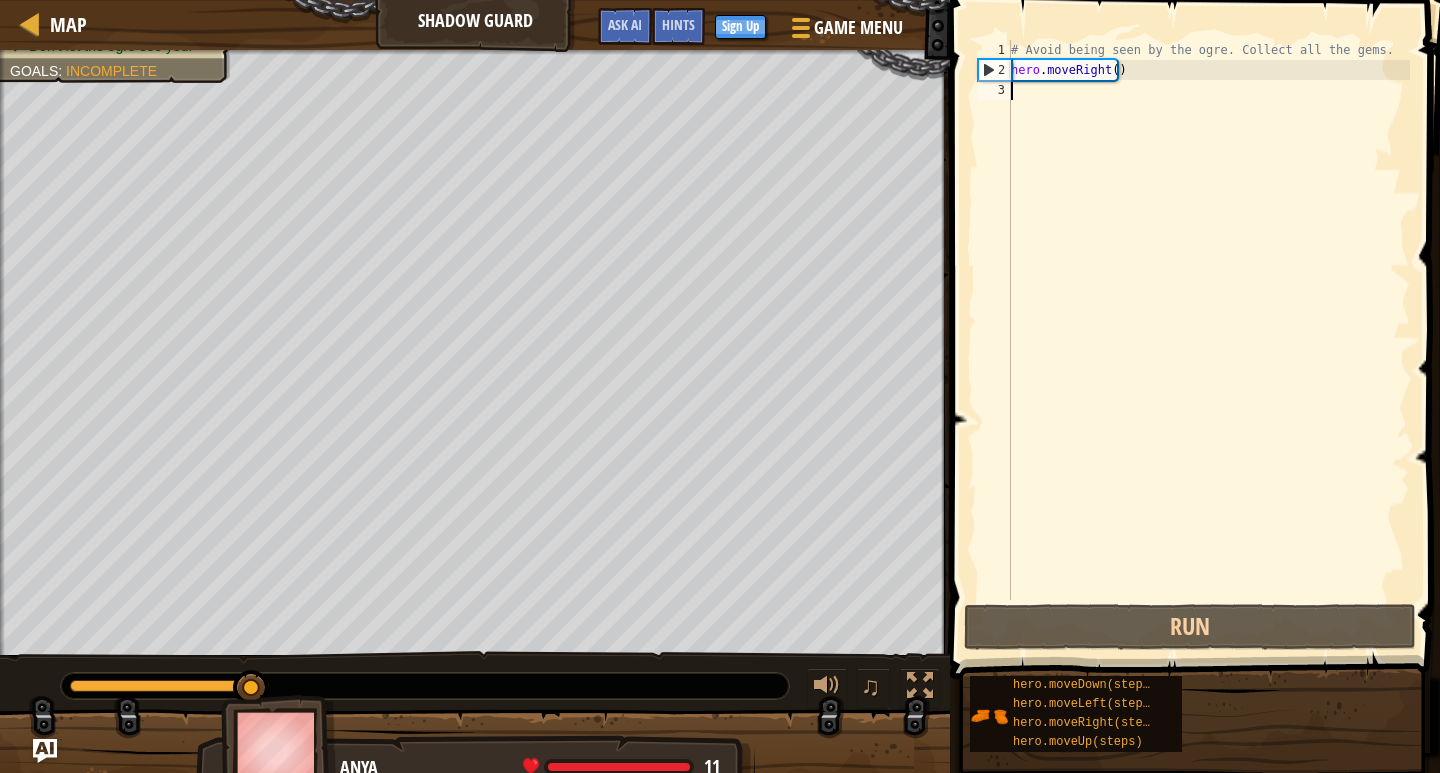
type textarea "h"
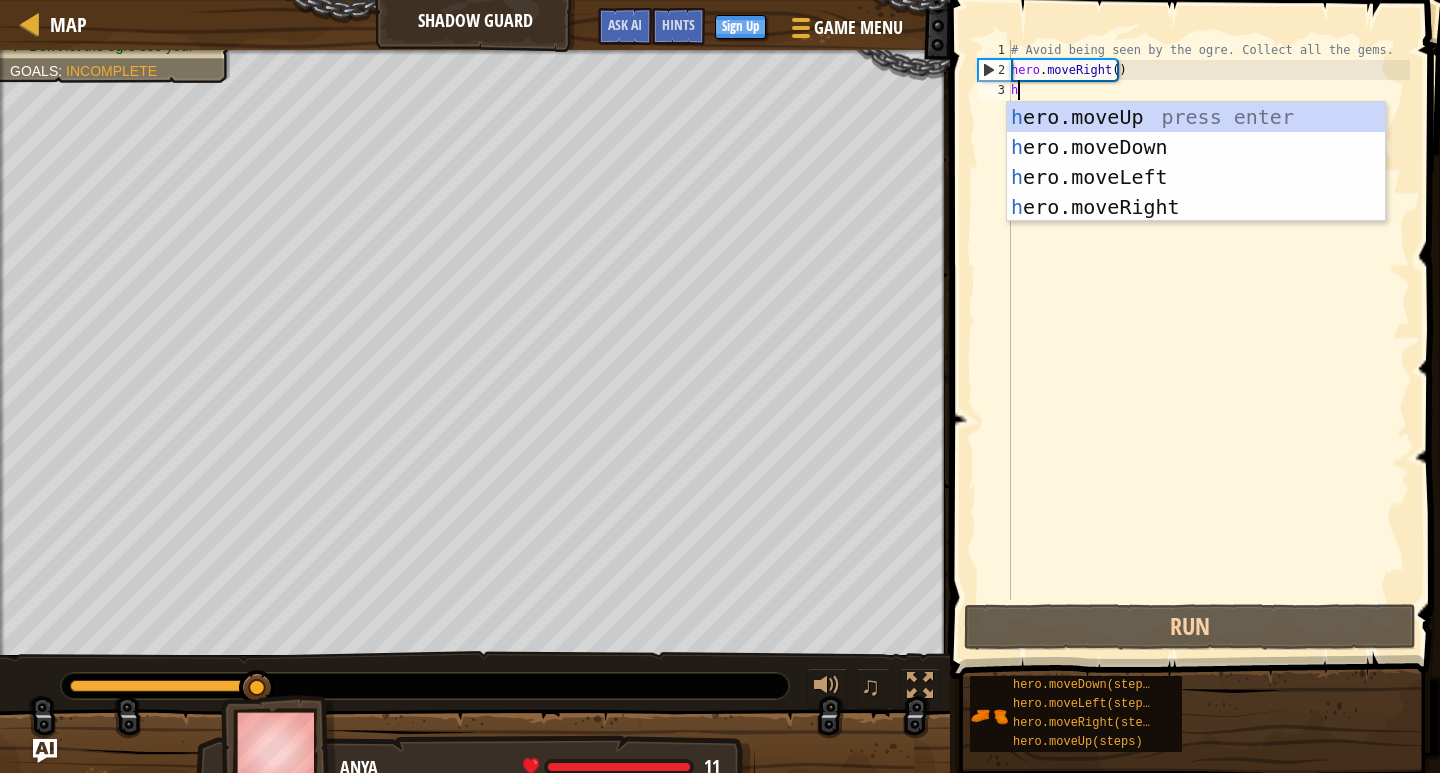
scroll to position [9, 0]
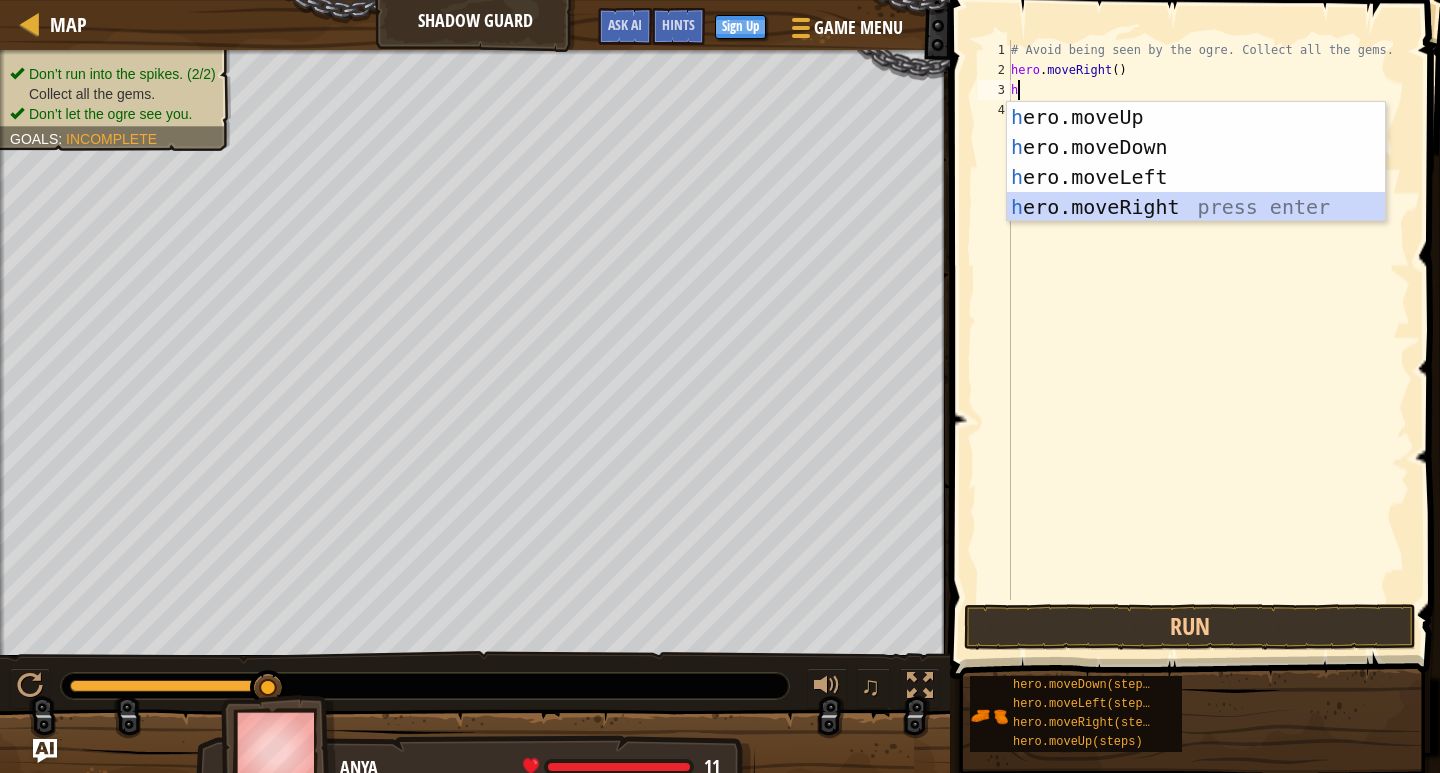
click at [1173, 199] on div "h ero.moveUp press enter h ero.moveDown press enter h ero.moveLeft press enter …" at bounding box center [1196, 192] width 378 height 180
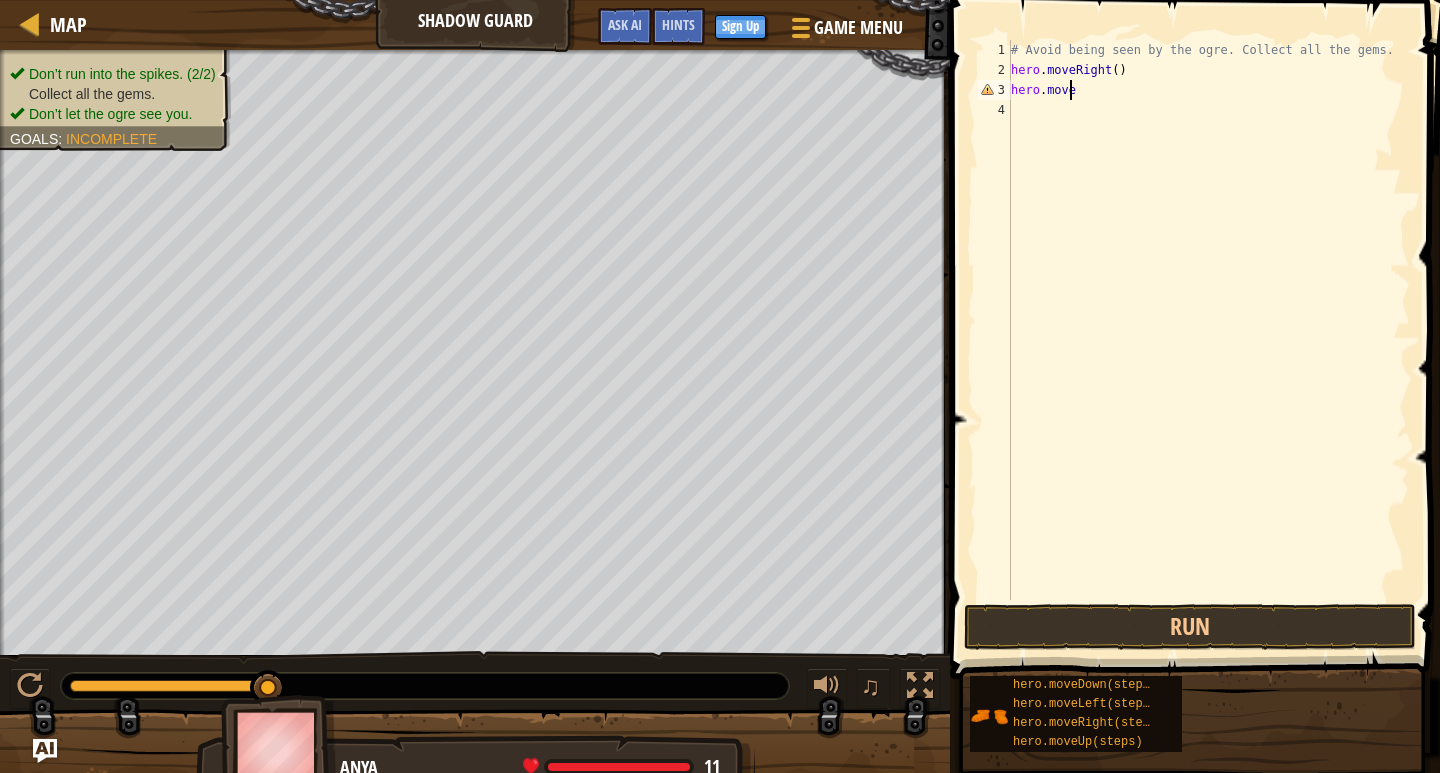
type textarea "hero.moveu"
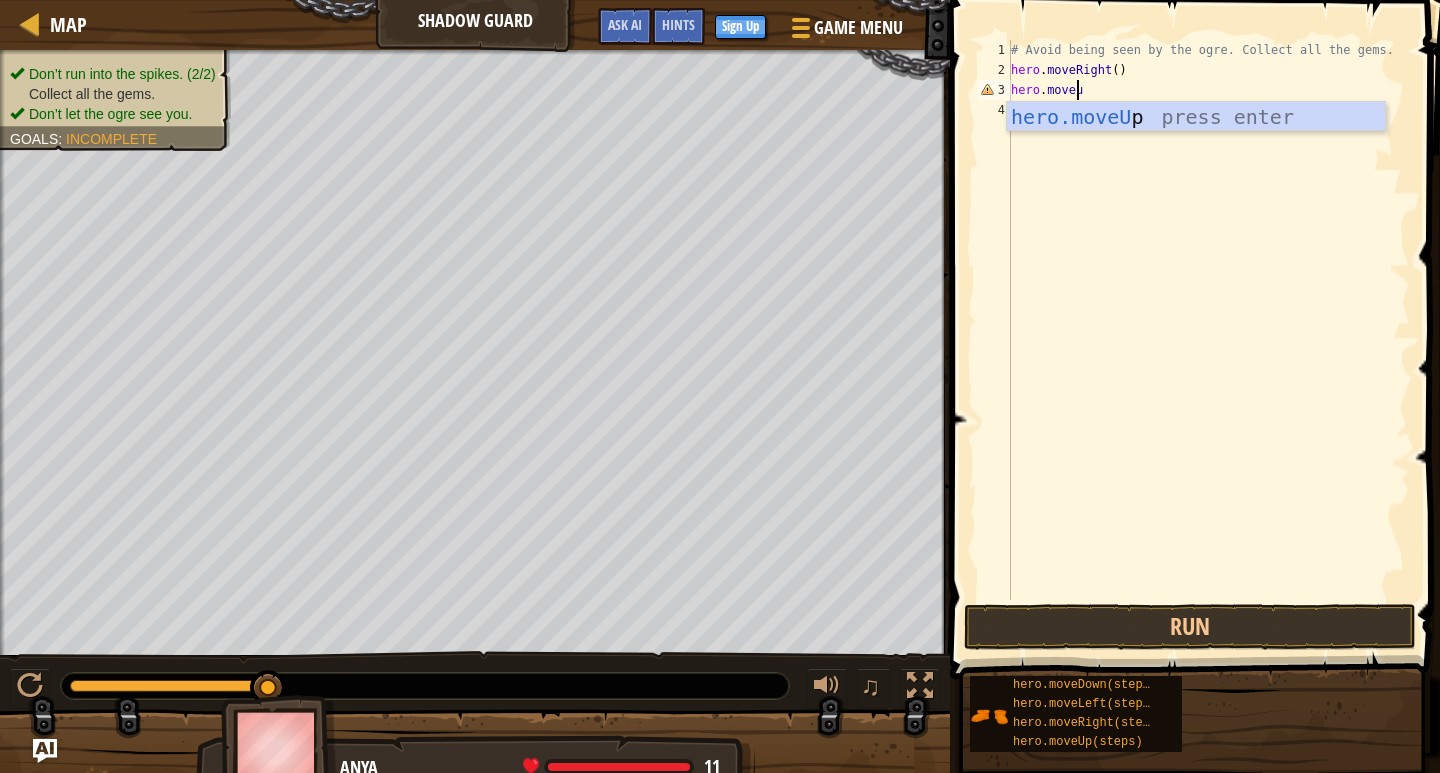
scroll to position [9, 5]
click at [1093, 107] on div "hero.moveU p press enter" at bounding box center [1196, 147] width 378 height 90
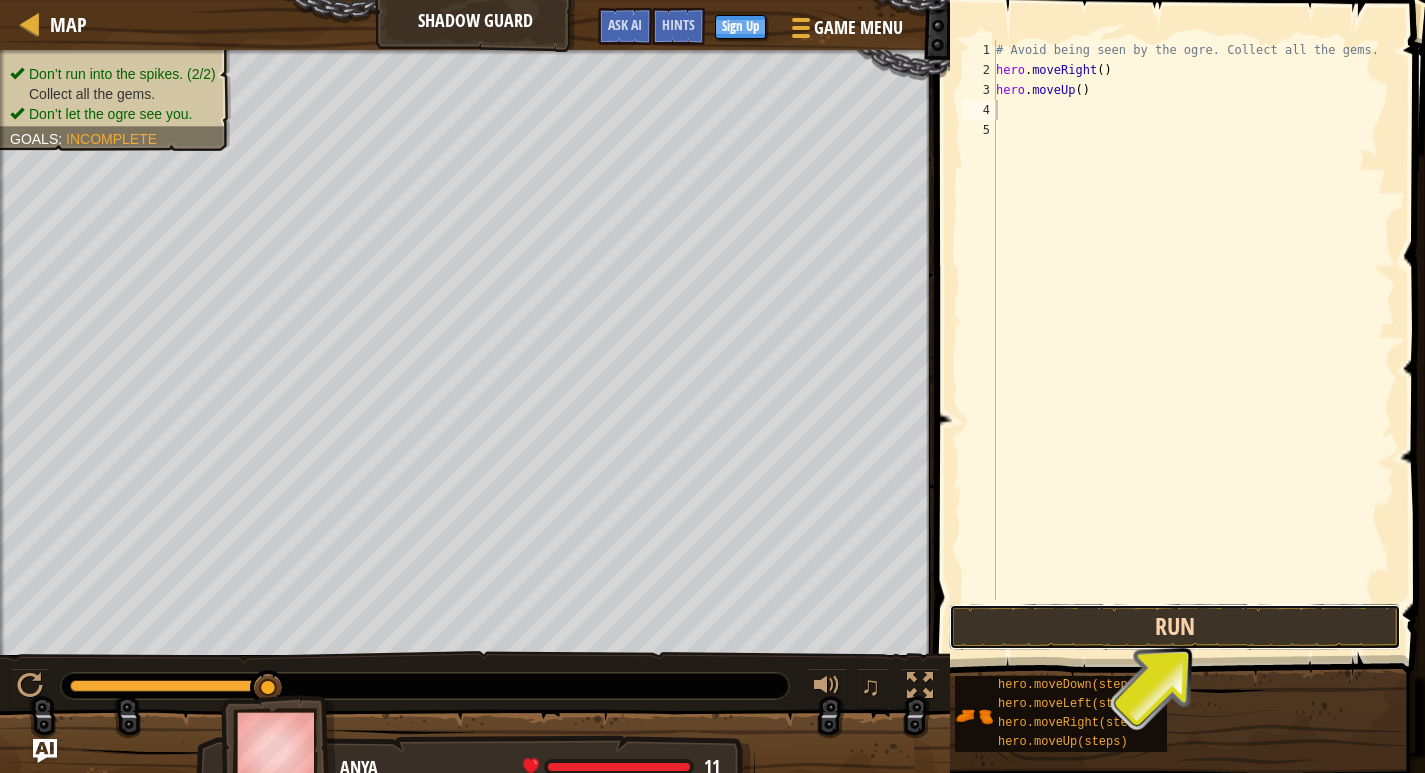
click at [1145, 644] on button "Run" at bounding box center [1175, 627] width 452 height 46
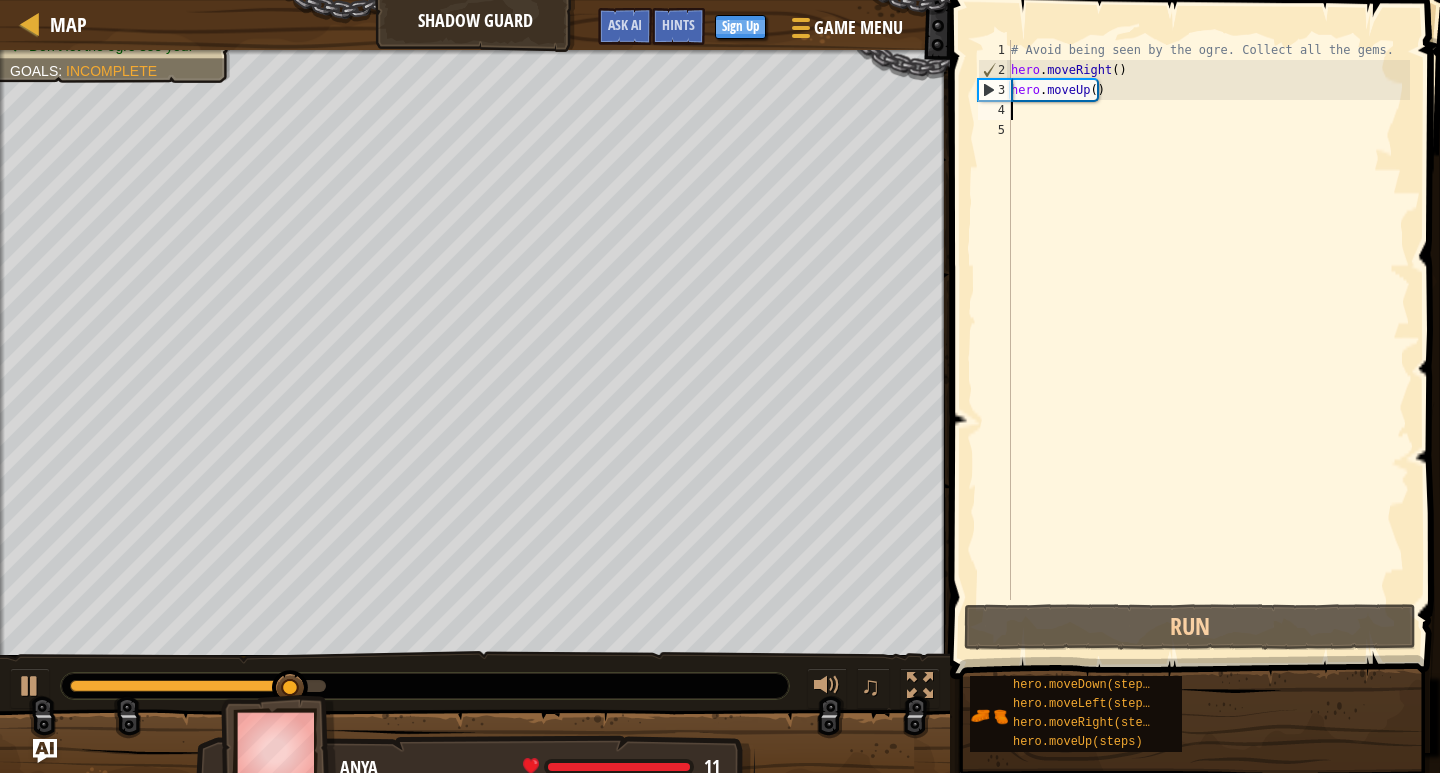
type textarea "h"
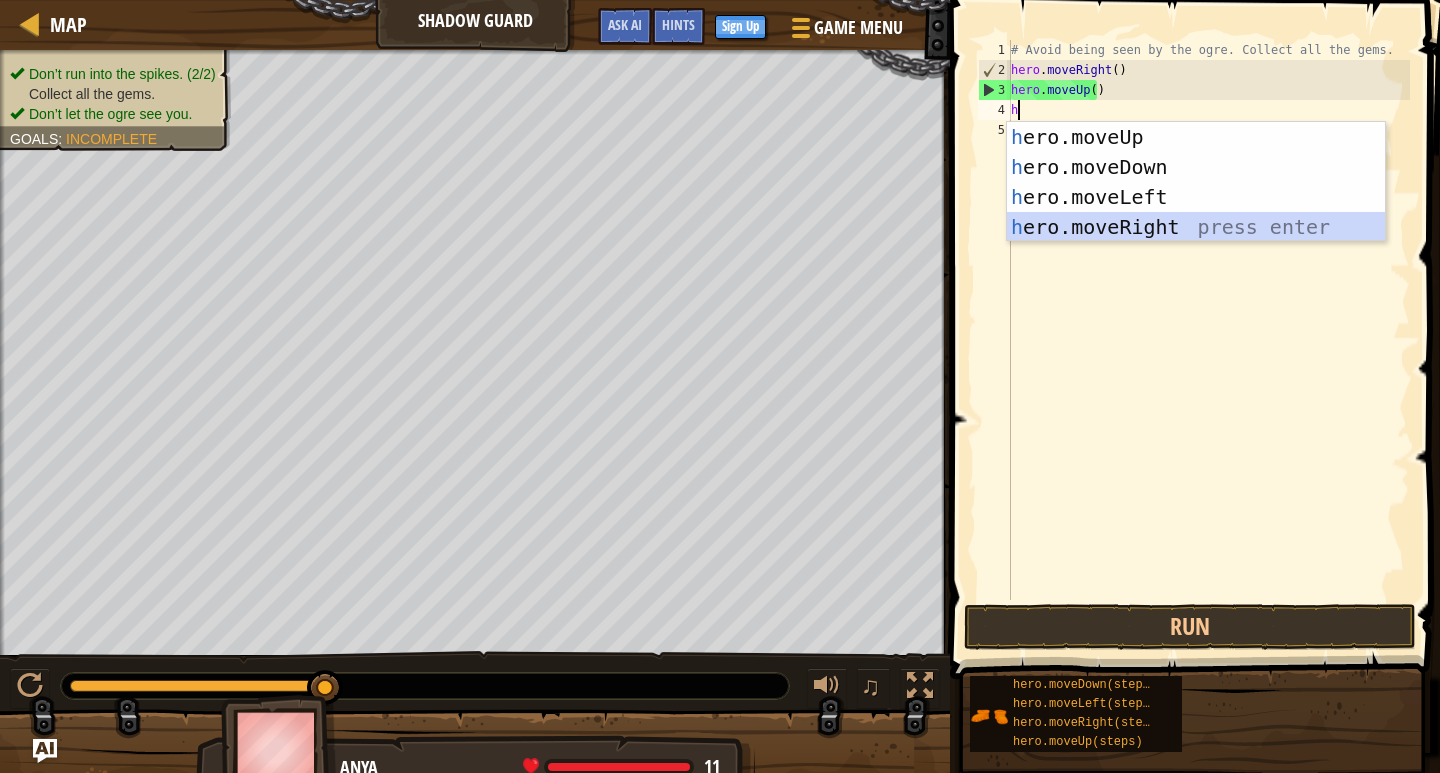
click at [1183, 220] on div "h ero.moveUp press enter h ero.moveDown press enter h ero.moveLeft press enter …" at bounding box center [1196, 212] width 378 height 180
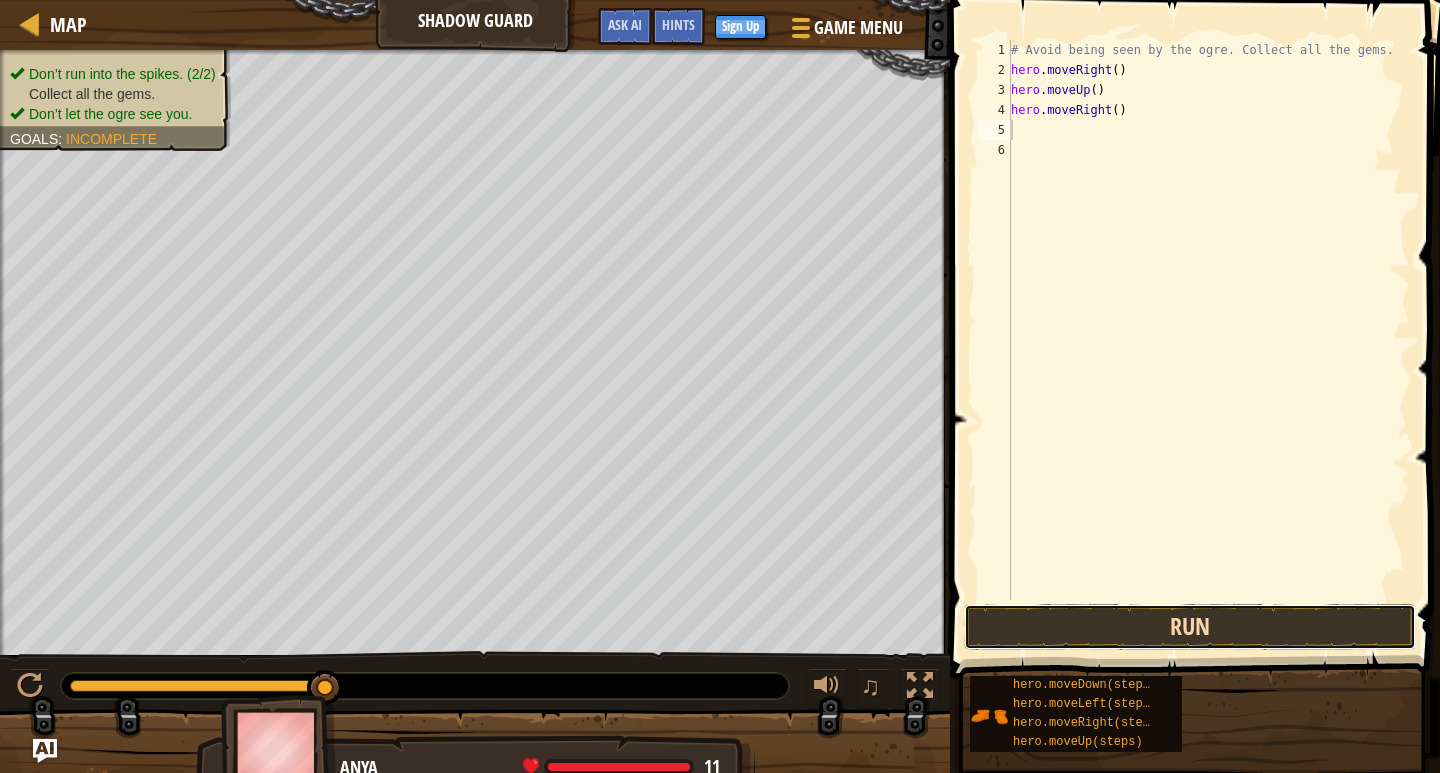
click at [1249, 622] on button "Run" at bounding box center [1190, 627] width 452 height 46
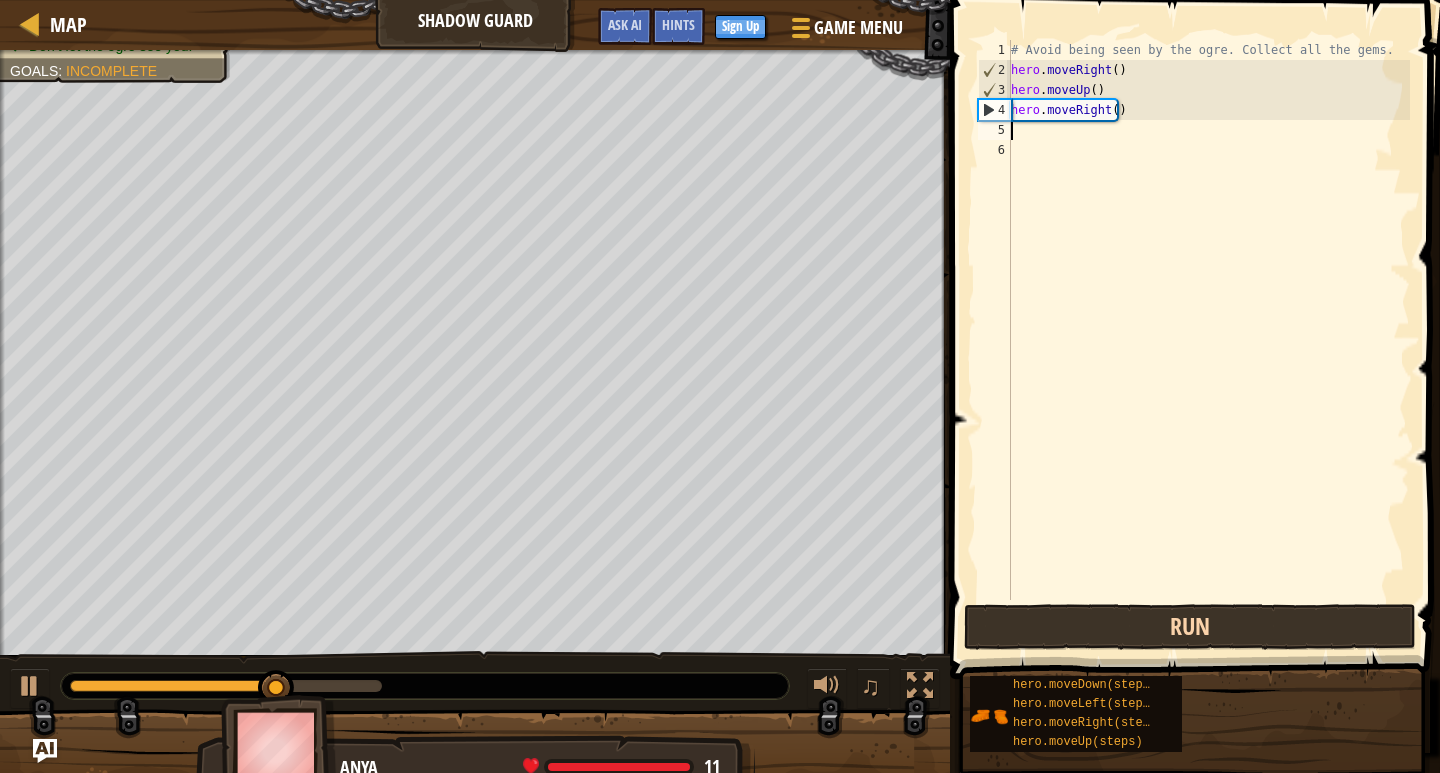
type textarea "h"
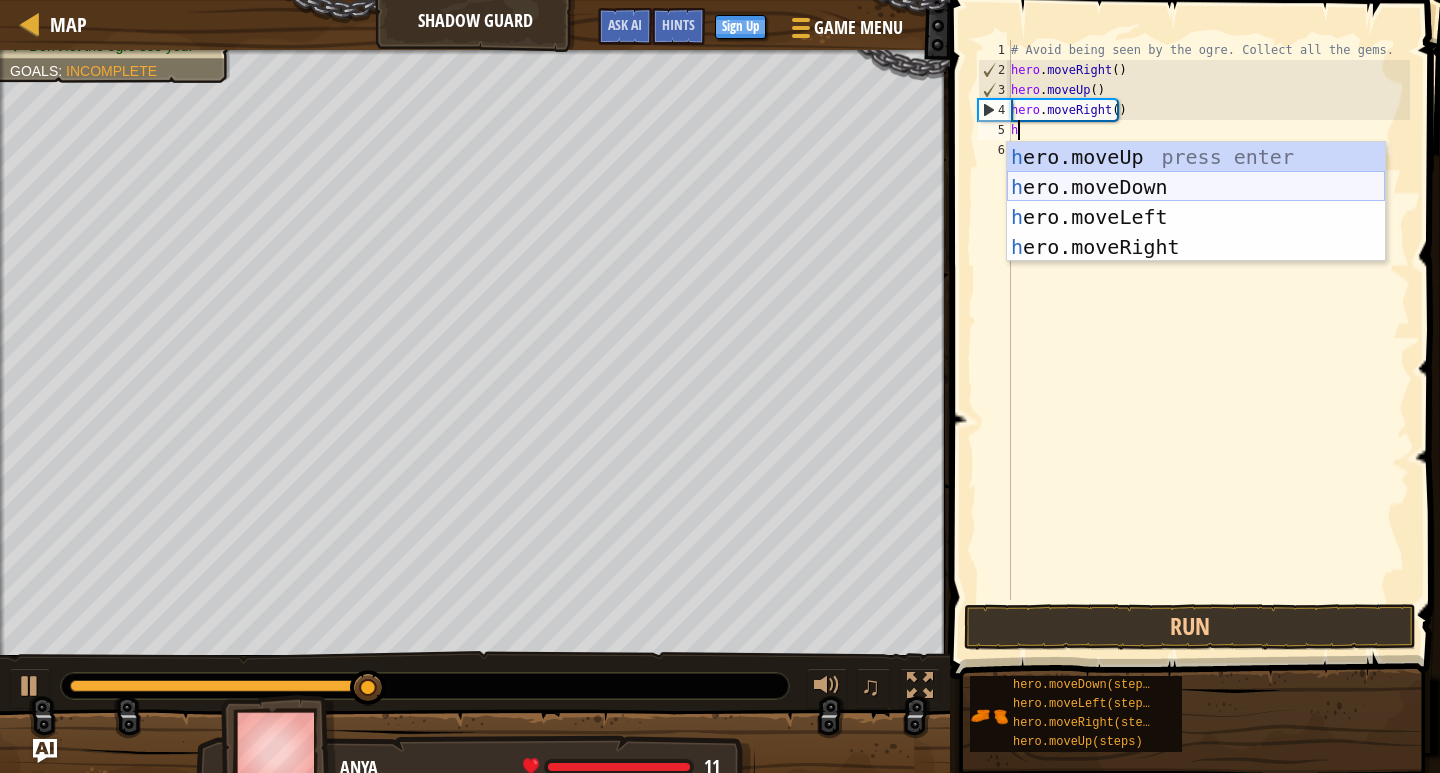
click at [1092, 192] on div "h ero.moveUp press enter h ero.moveDown press enter h ero.moveLeft press enter …" at bounding box center [1196, 232] width 378 height 180
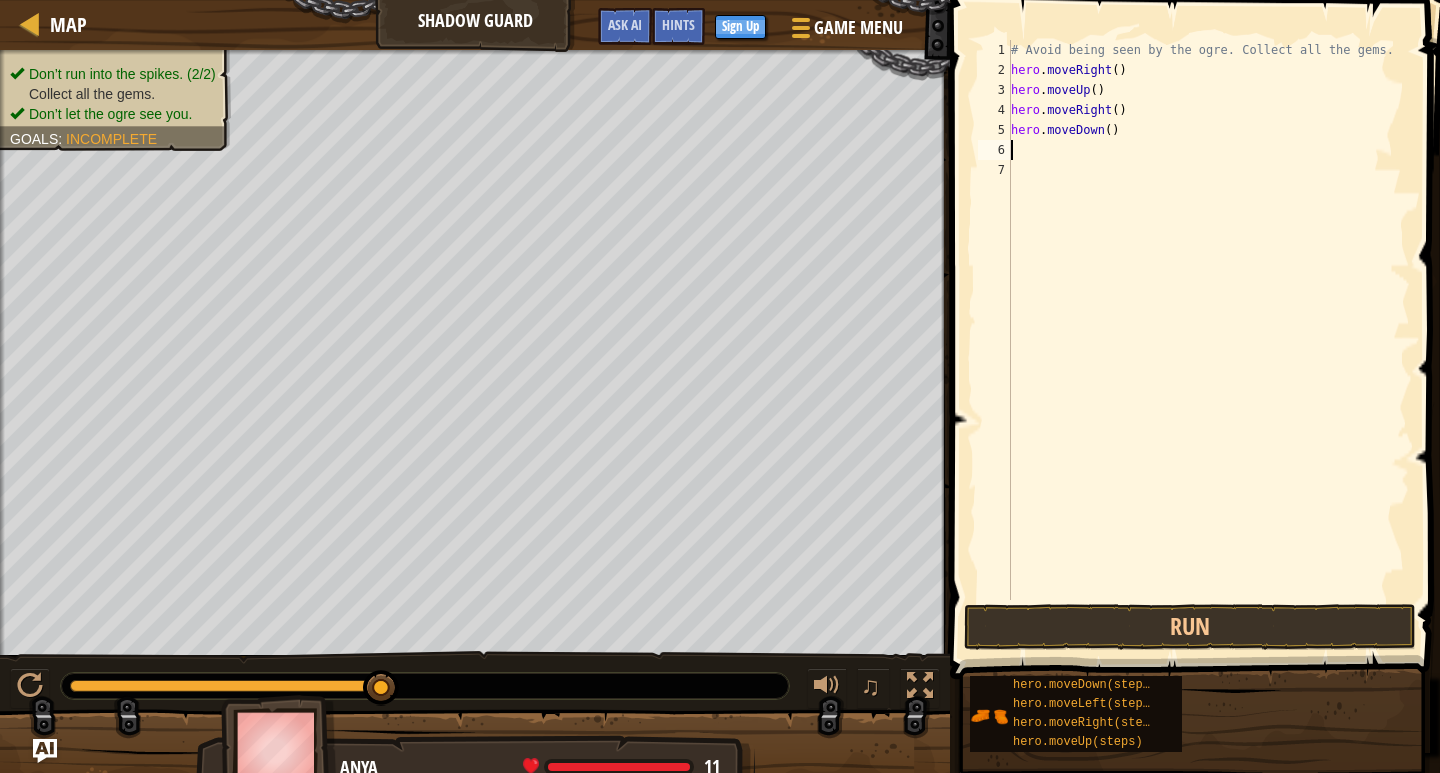
type textarea "h"
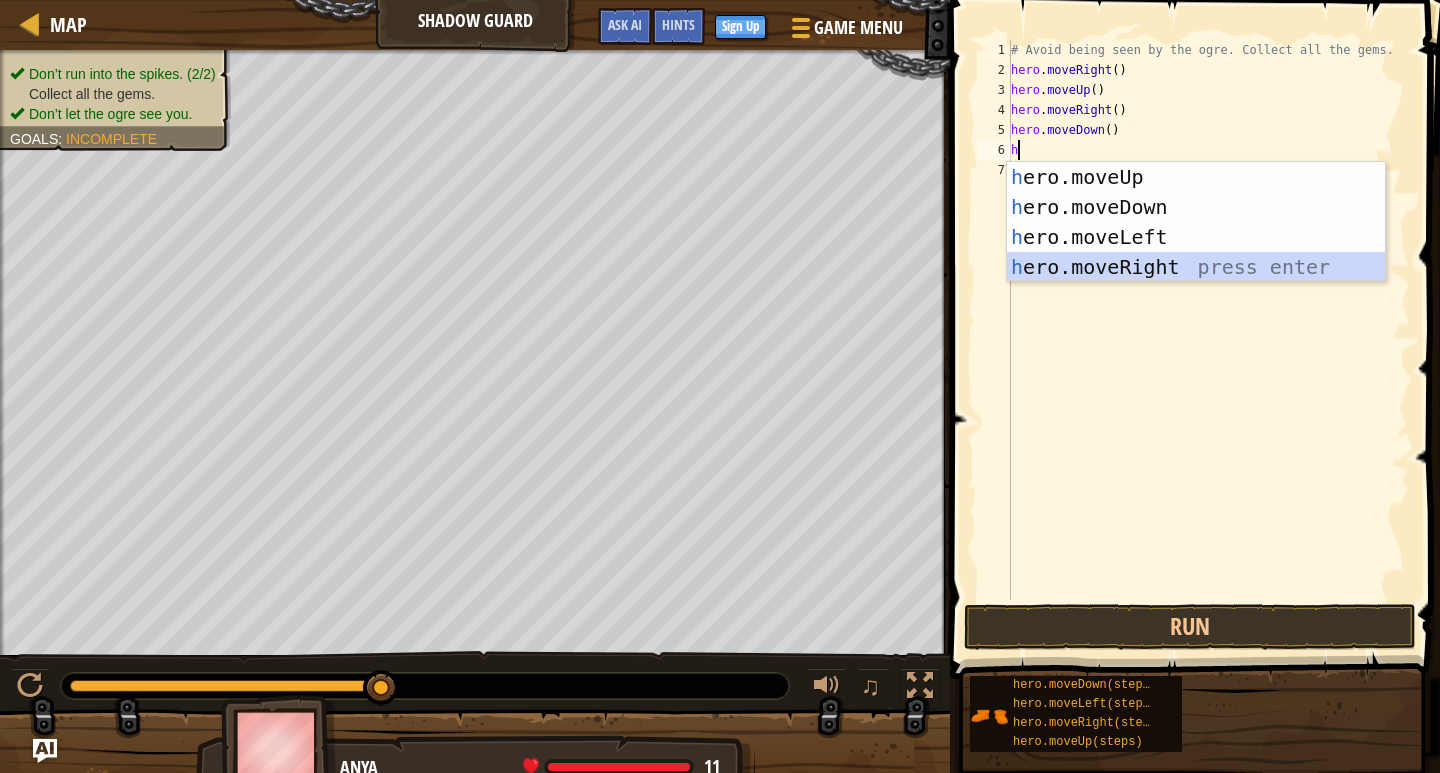
click at [1156, 262] on div "h ero.moveUp press enter h ero.moveDown press enter h ero.moveLeft press enter …" at bounding box center [1196, 252] width 378 height 180
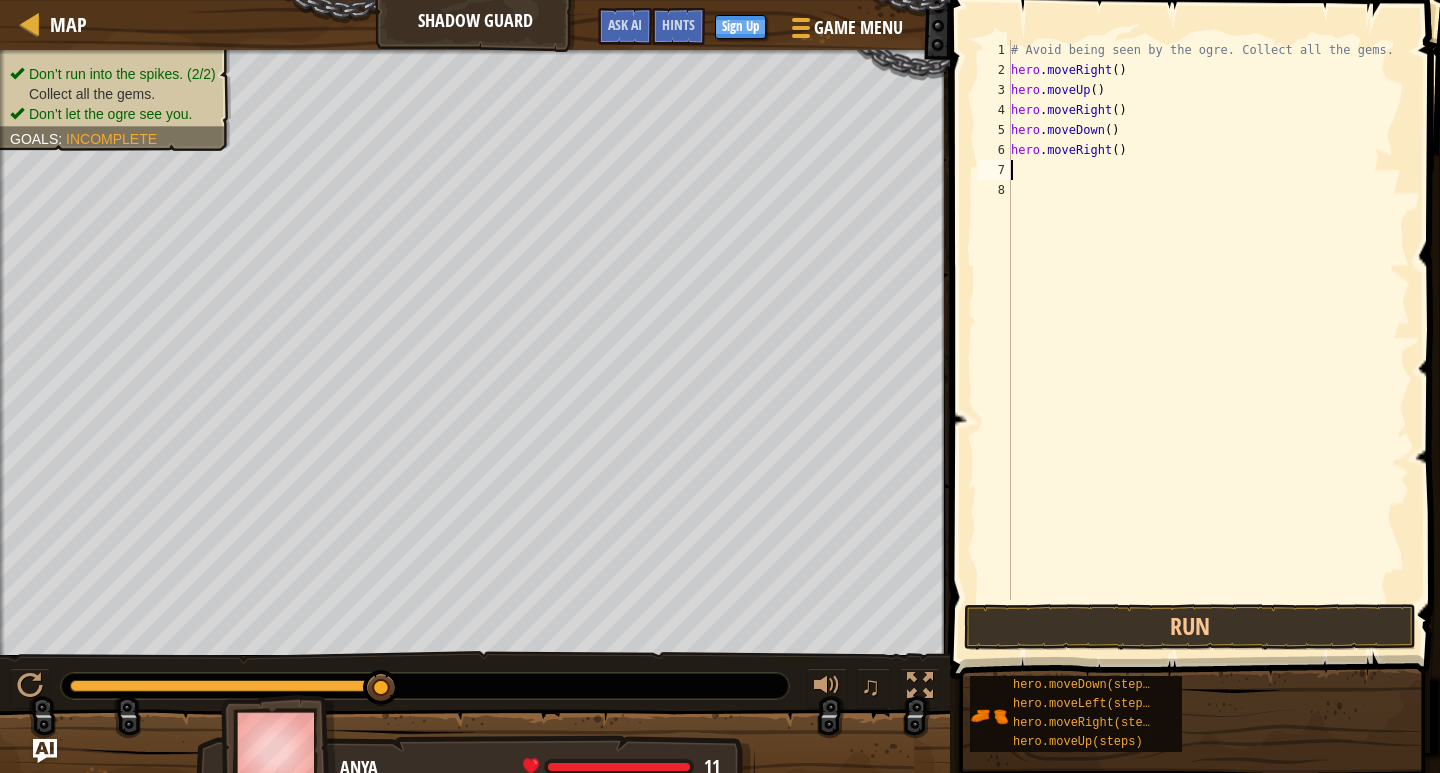
type textarea "h"
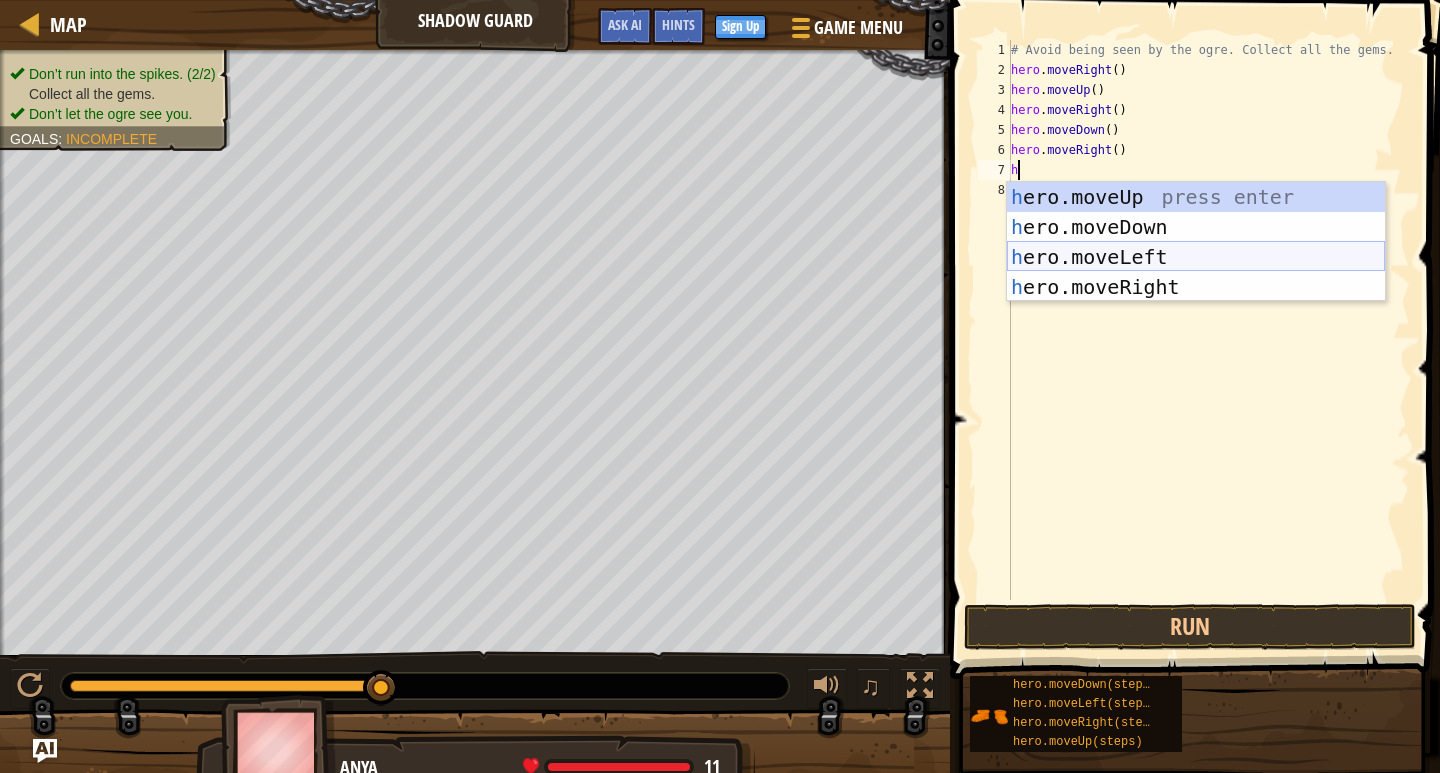
click at [1104, 261] on div "h ero.moveUp press enter h ero.moveDown press enter h ero.moveLeft press enter …" at bounding box center [1196, 272] width 378 height 180
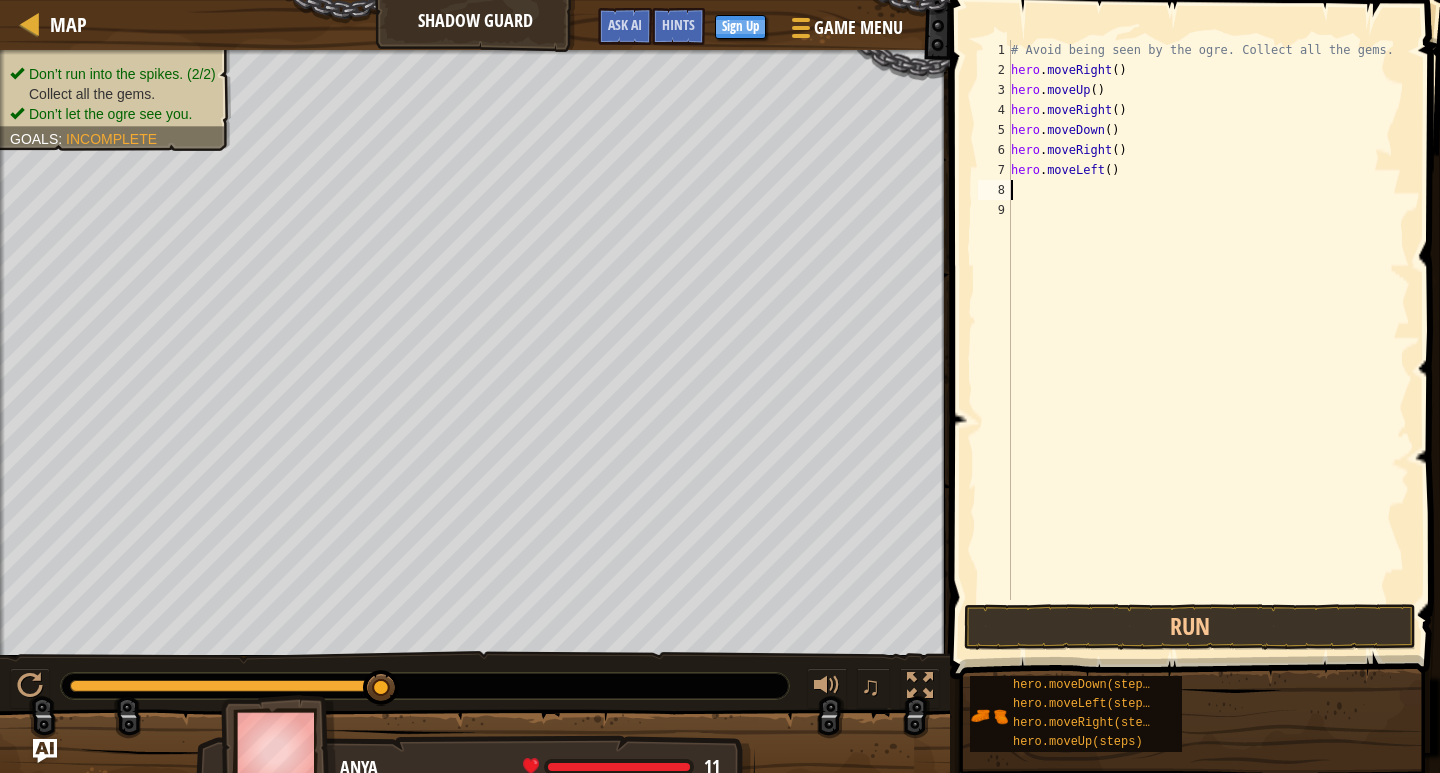
type textarea "h"
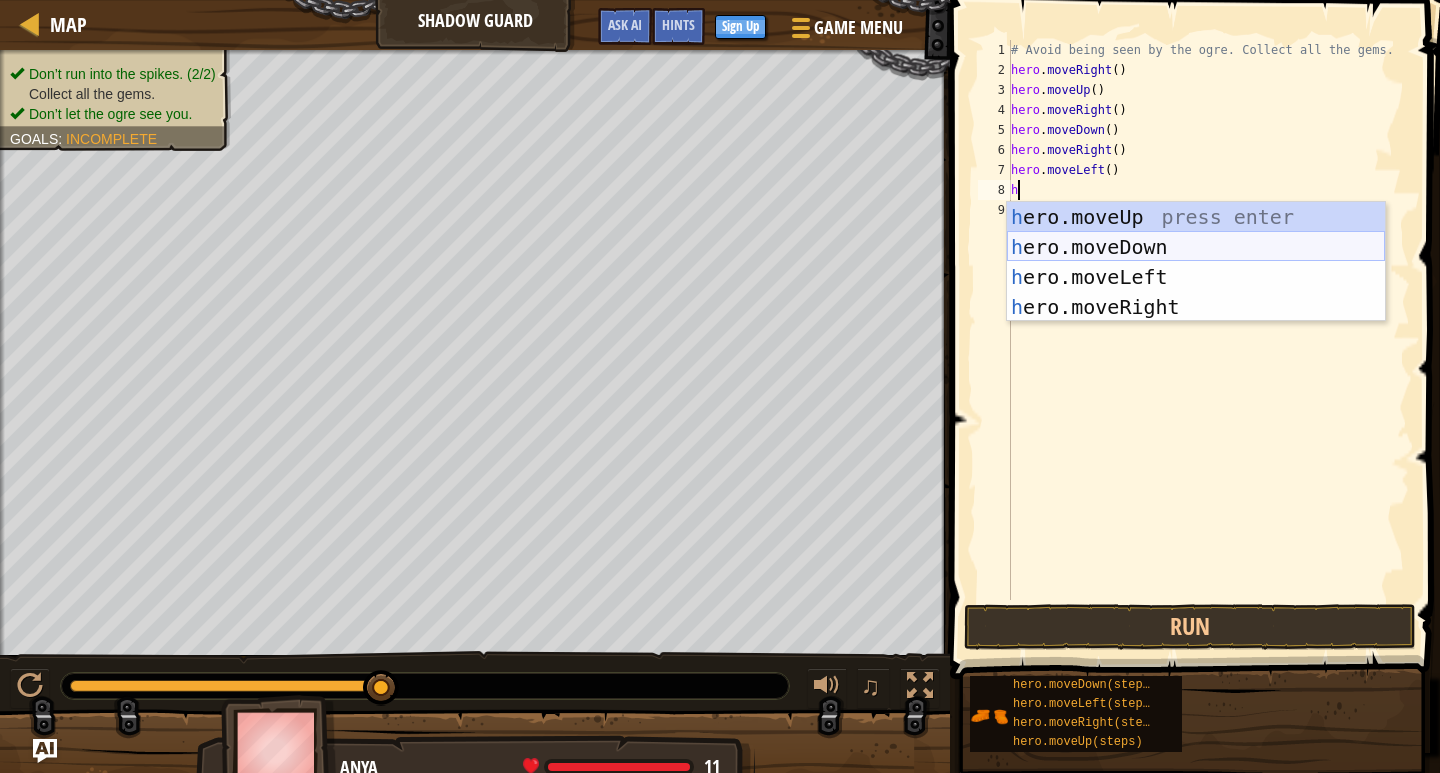
click at [1150, 237] on div "h ero.moveUp press enter h ero.moveDown press enter h ero.moveLeft press enter …" at bounding box center [1196, 292] width 378 height 180
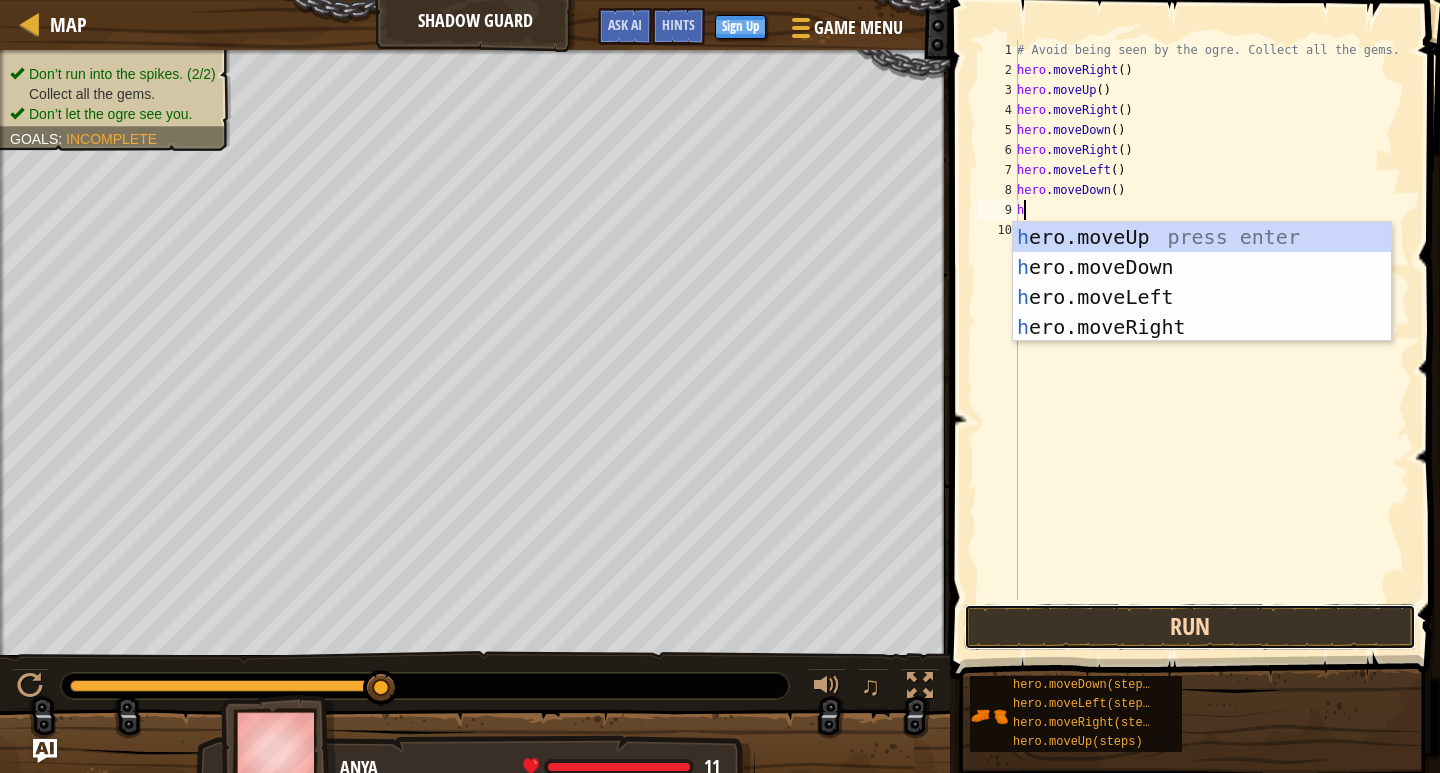
click at [1145, 630] on button "Run" at bounding box center [1190, 627] width 452 height 46
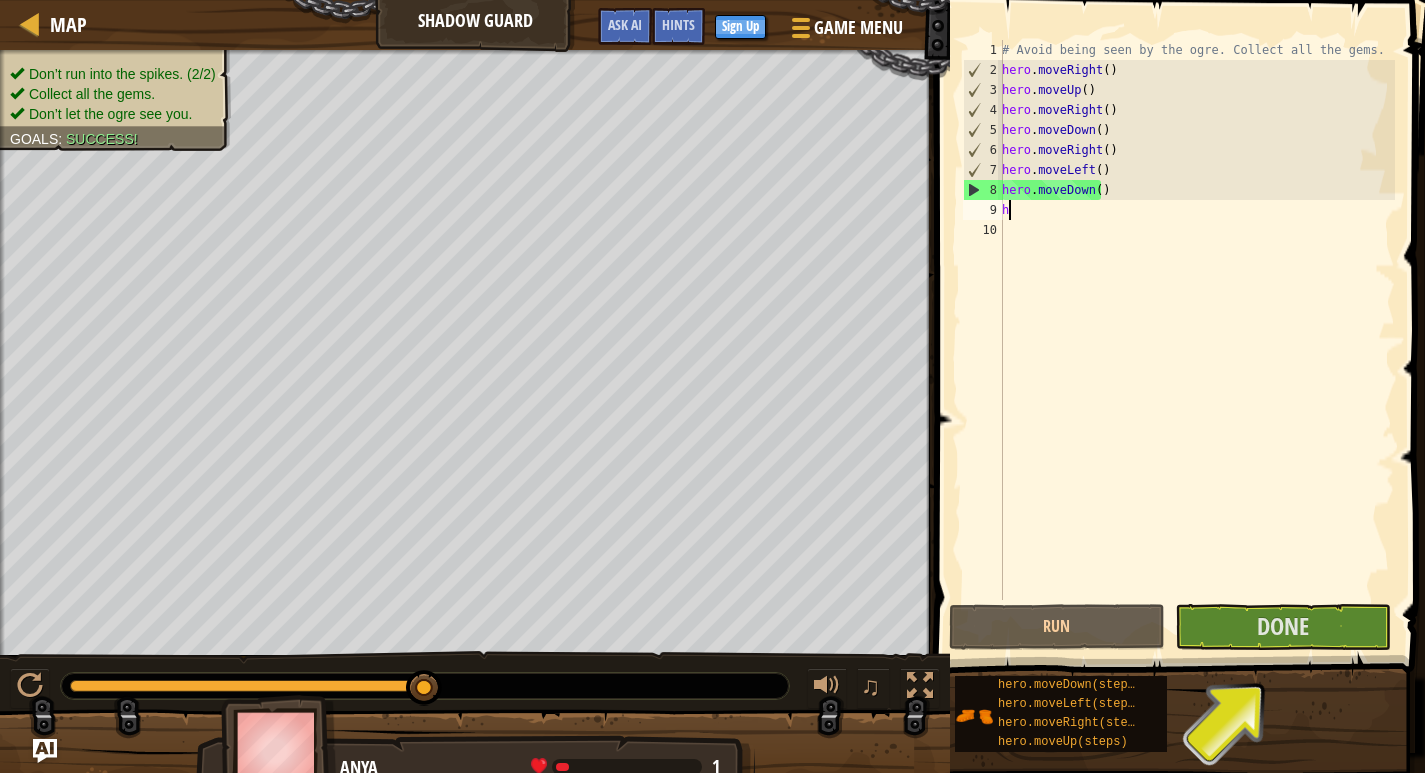
type textarea "he"
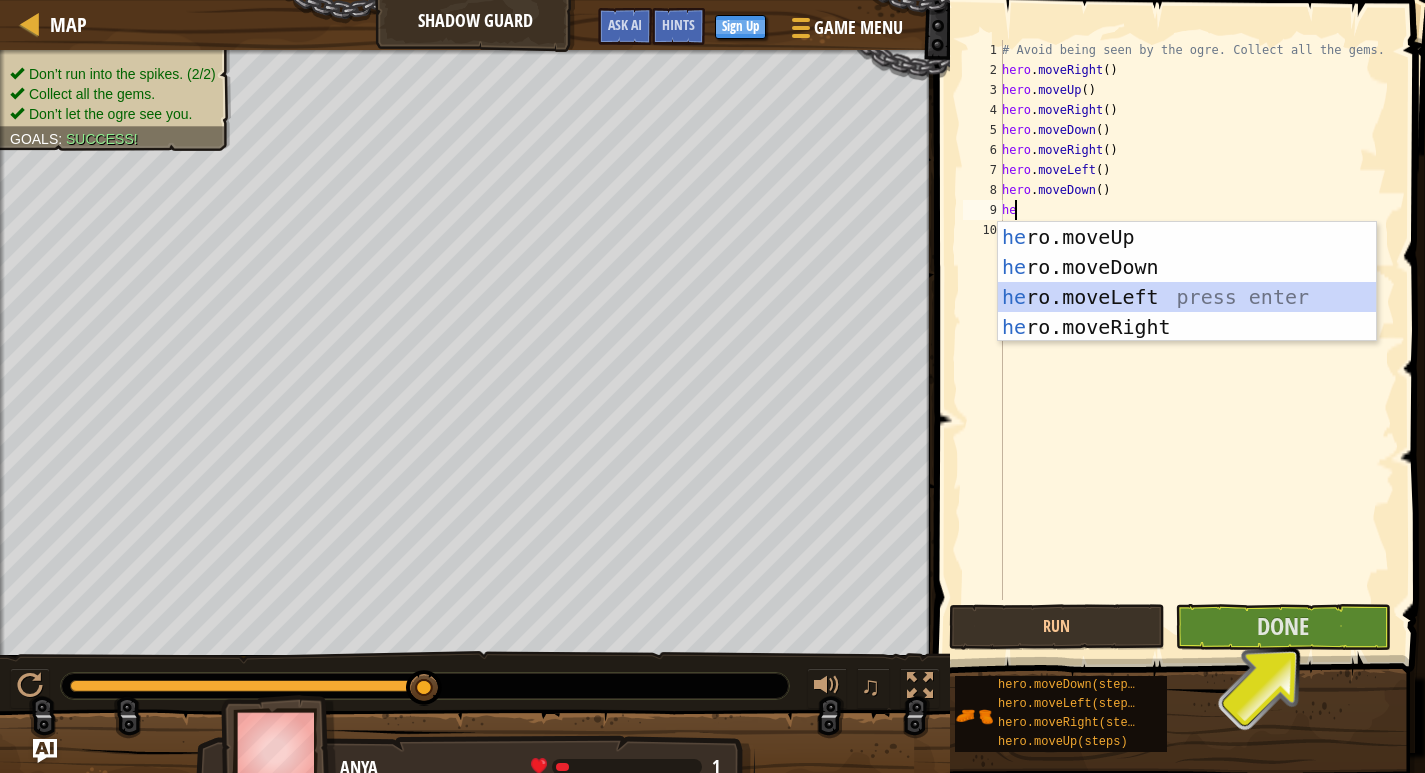
click at [1101, 309] on div "he ro.moveUp press enter he ro.moveDown press enter he ro.moveLeft press enter …" at bounding box center [1187, 312] width 378 height 180
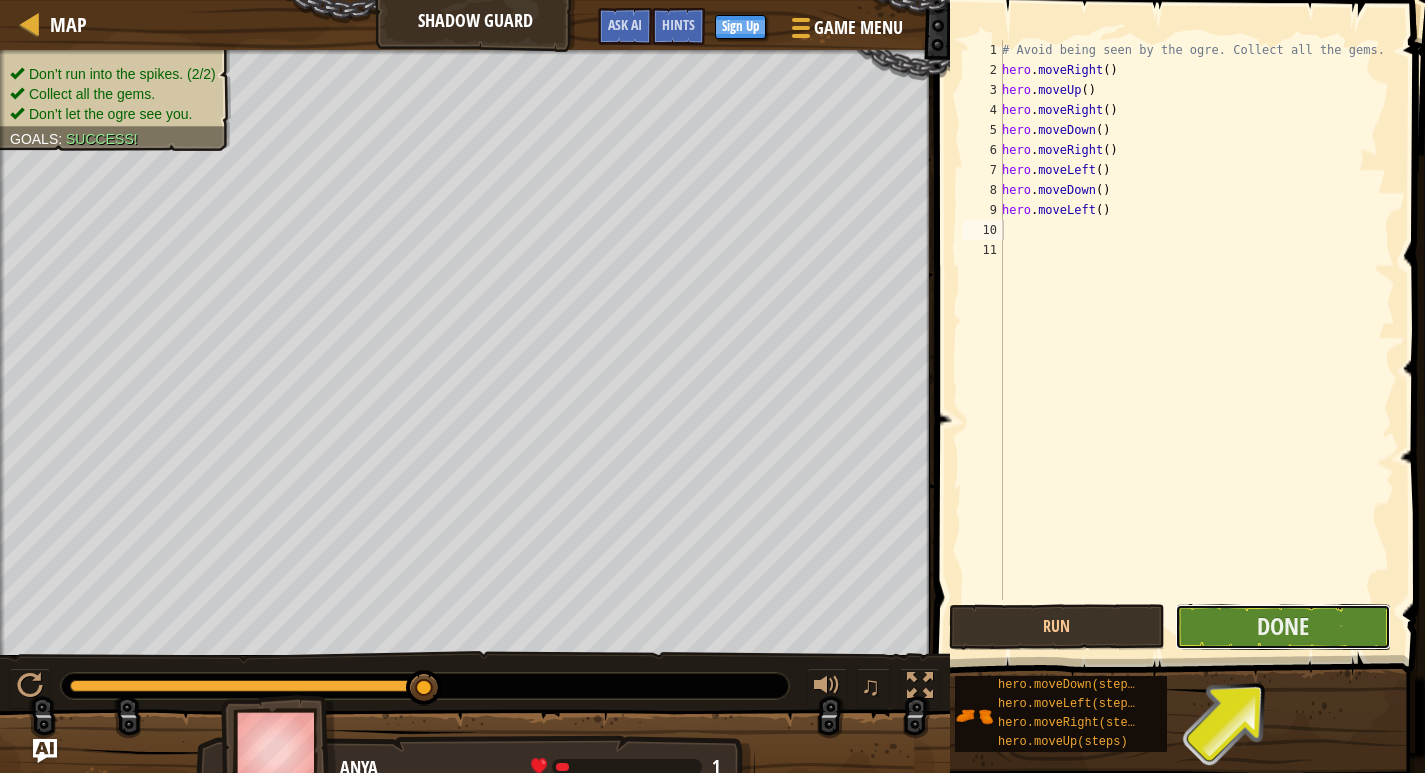
click at [1322, 637] on button "Done" at bounding box center [1283, 627] width 216 height 46
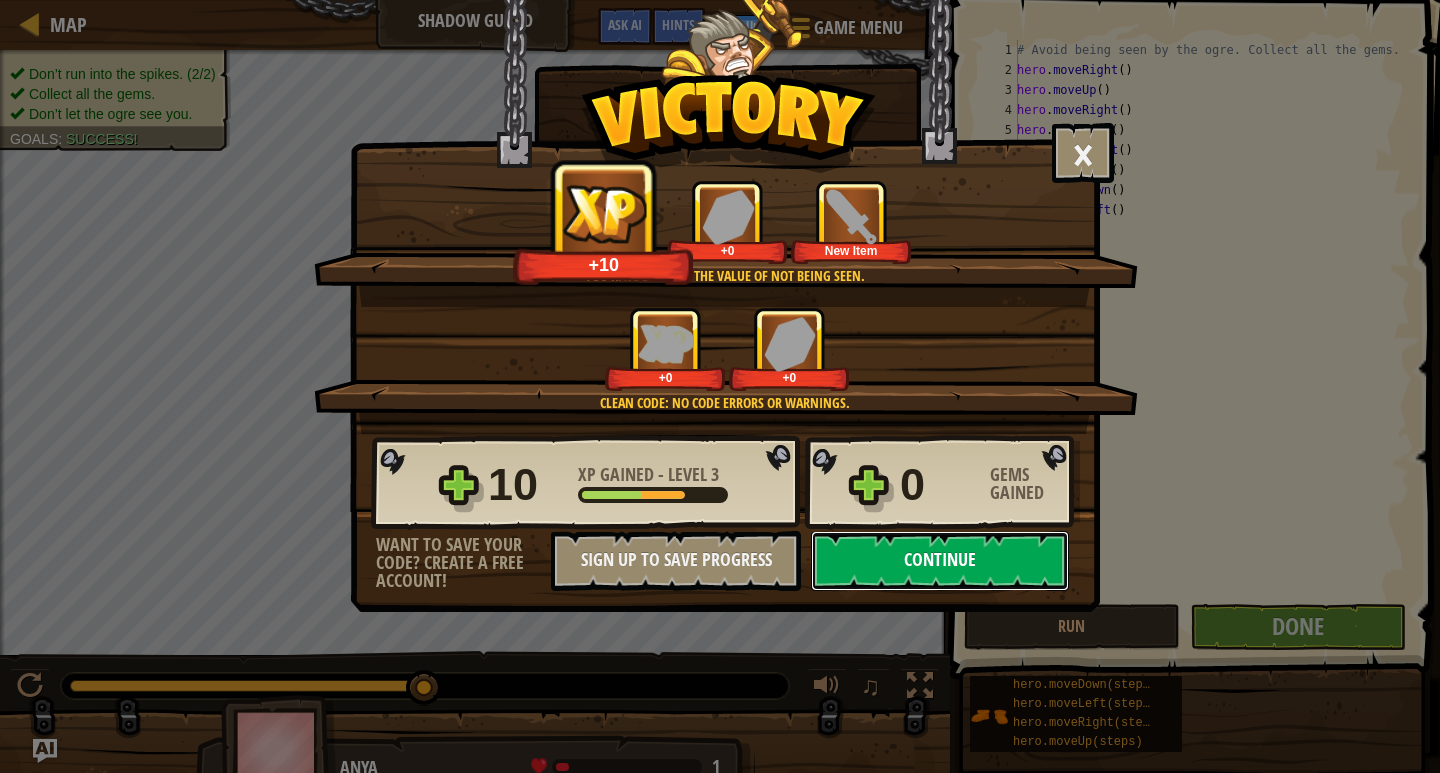
click at [983, 548] on button "Continue" at bounding box center [940, 561] width 258 height 60
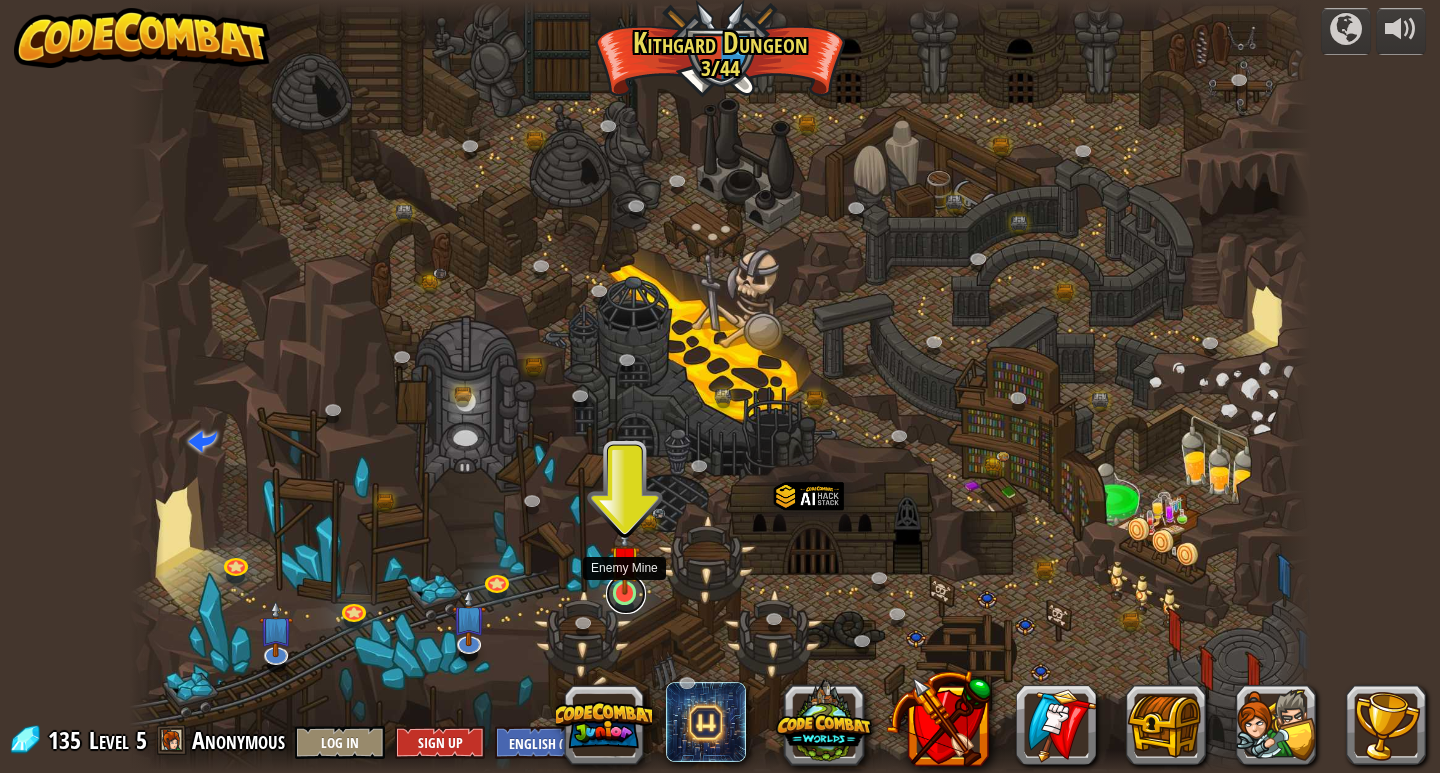
click at [607, 593] on link at bounding box center [626, 594] width 40 height 40
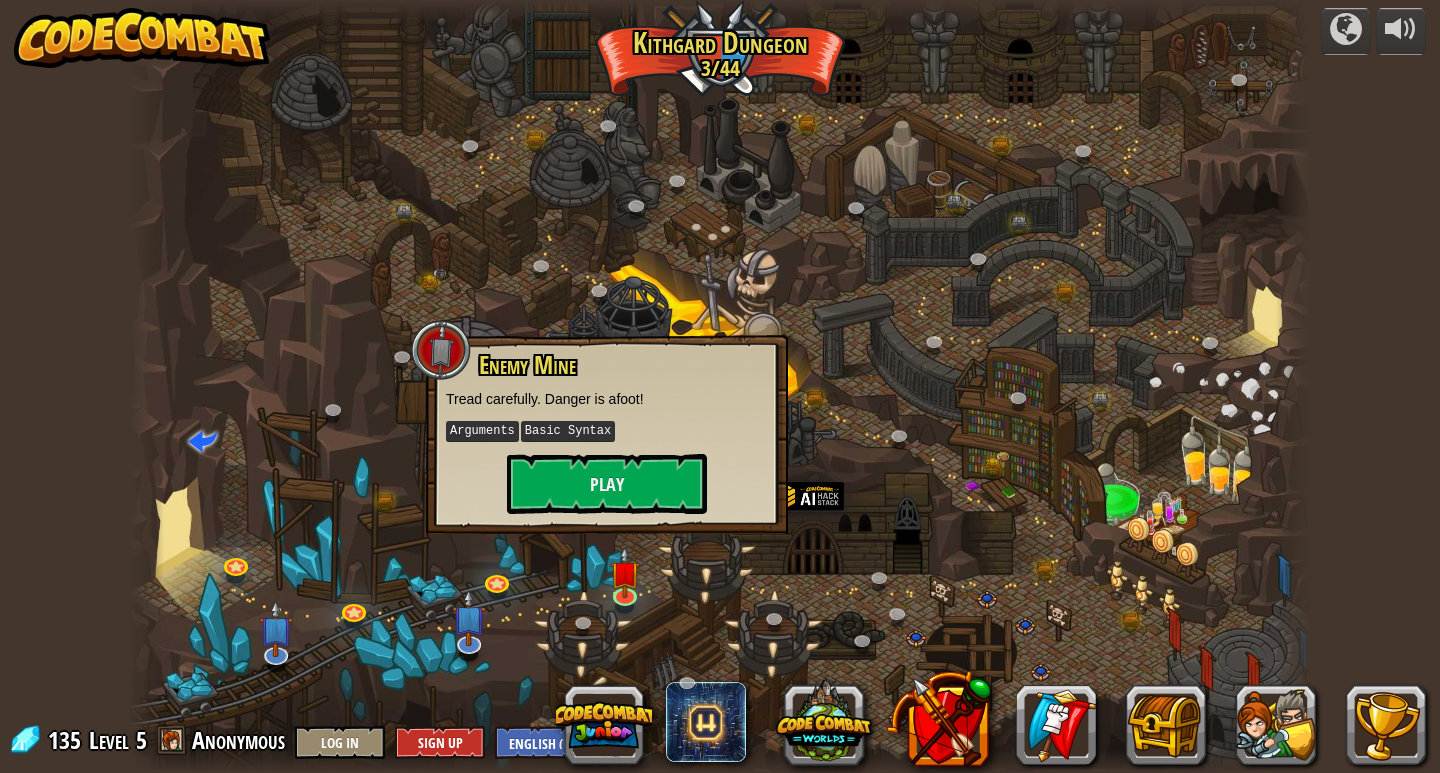
click at [657, 76] on div at bounding box center [720, 386] width 1183 height 773
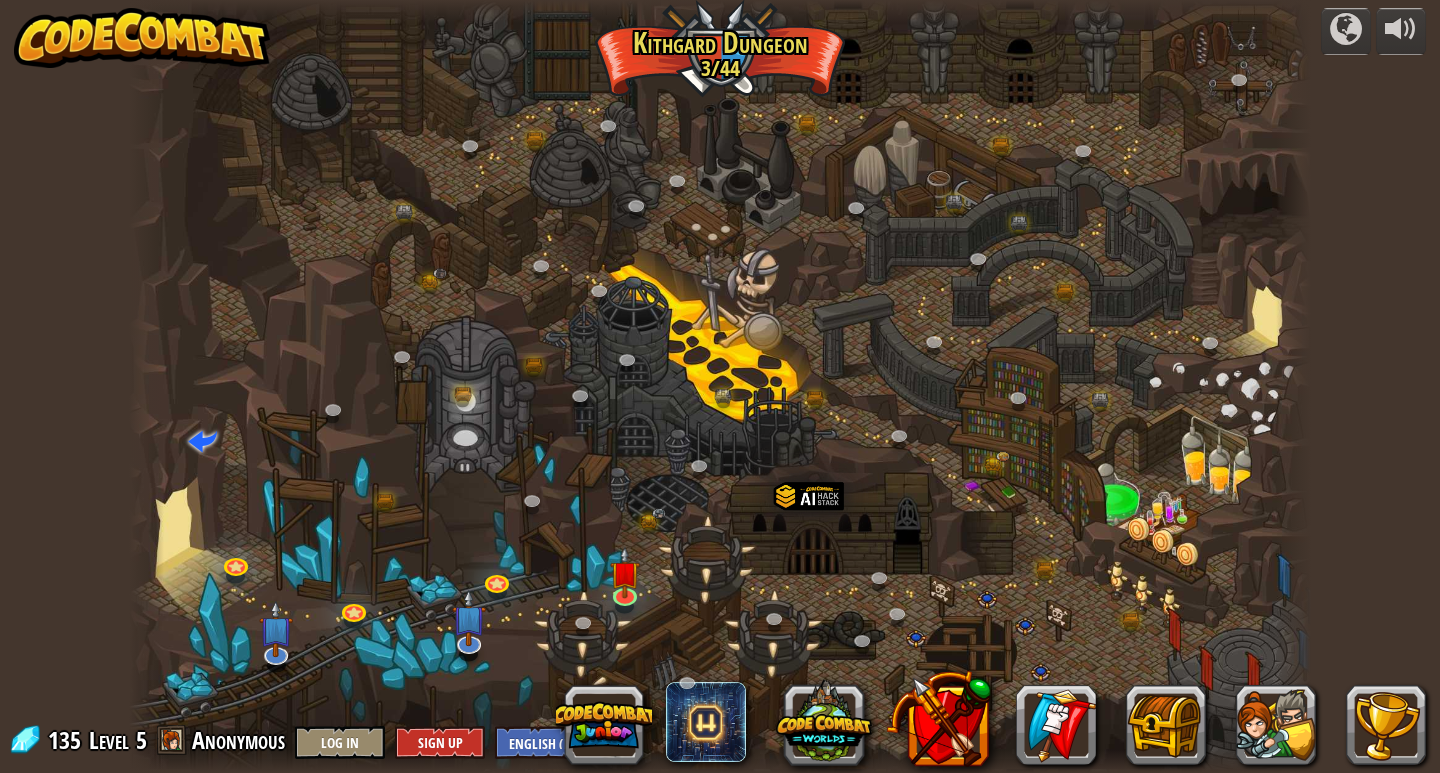
drag, startPoint x: 276, startPoint y: 411, endPoint x: 297, endPoint y: 430, distance: 28.3
click at [282, 421] on div at bounding box center [720, 386] width 1183 height 773
click at [386, 498] on link at bounding box center [389, 503] width 40 height 40
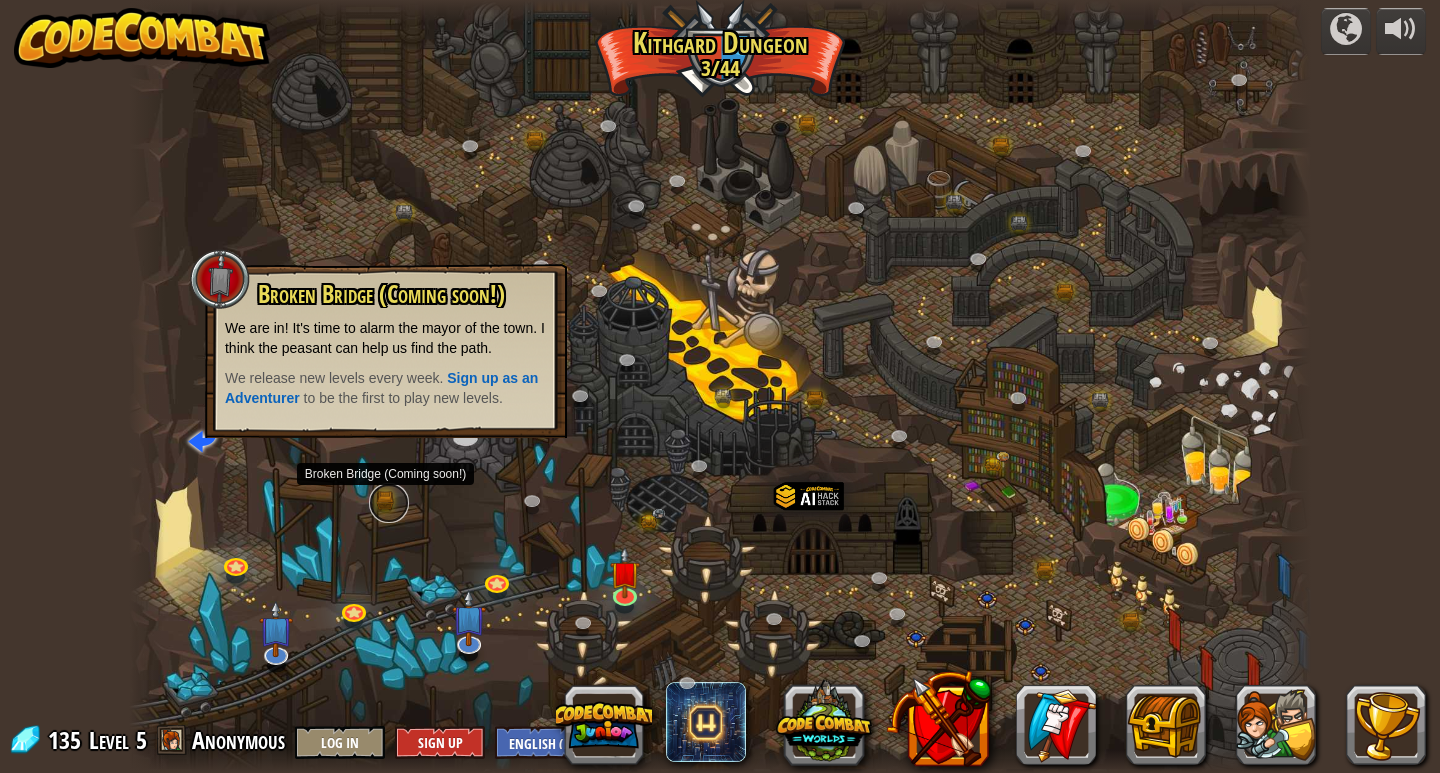
click at [389, 505] on link at bounding box center [389, 503] width 40 height 40
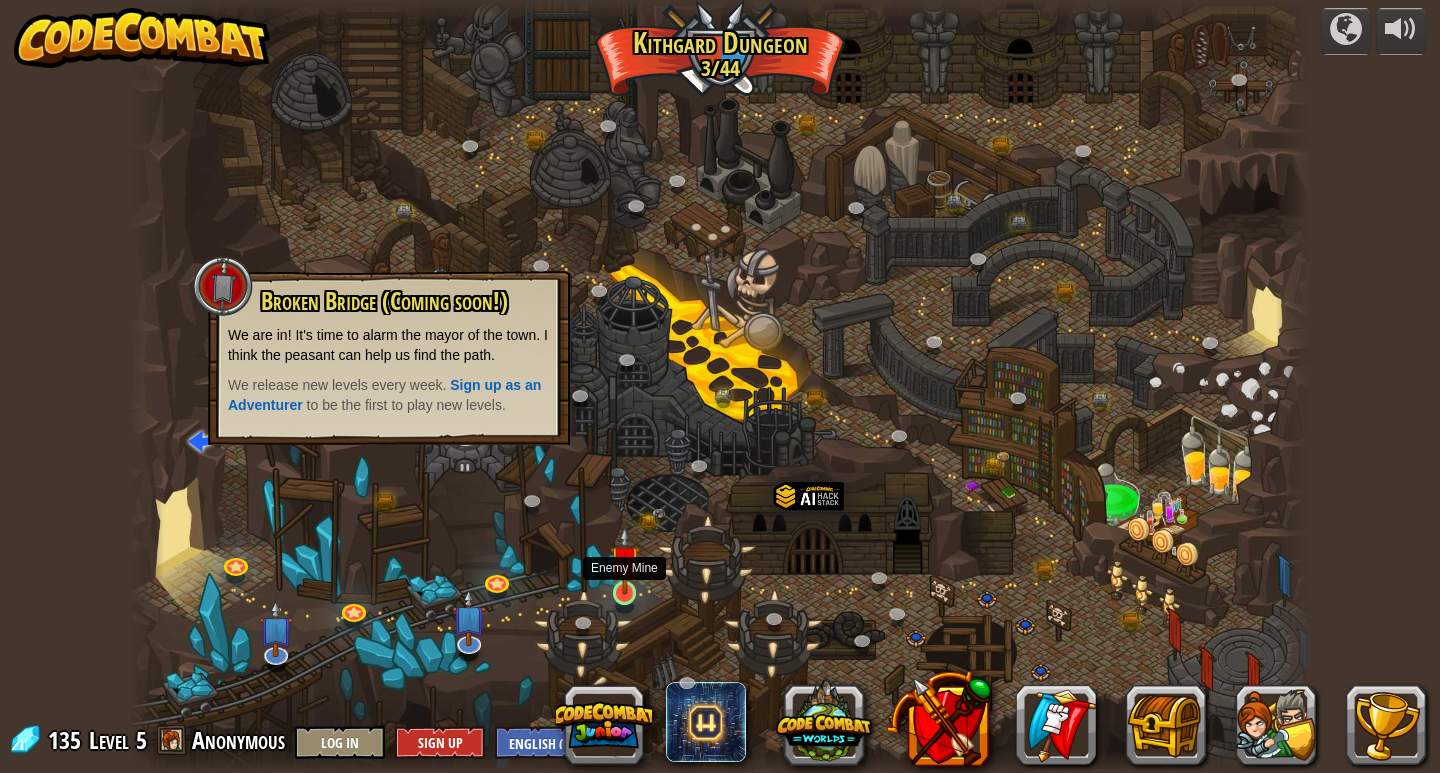
click at [635, 576] on img at bounding box center [625, 560] width 30 height 69
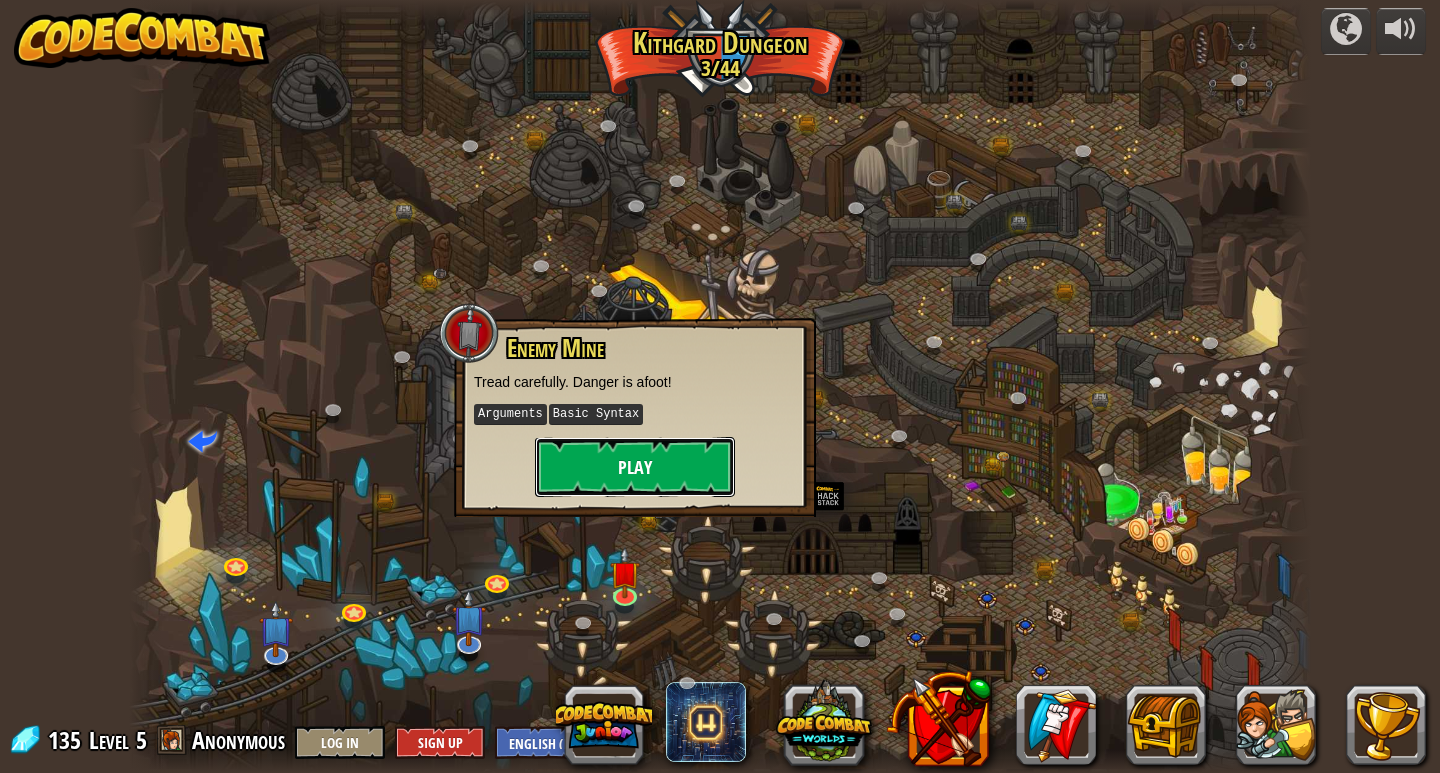
click at [657, 465] on button "Play" at bounding box center [635, 467] width 200 height 60
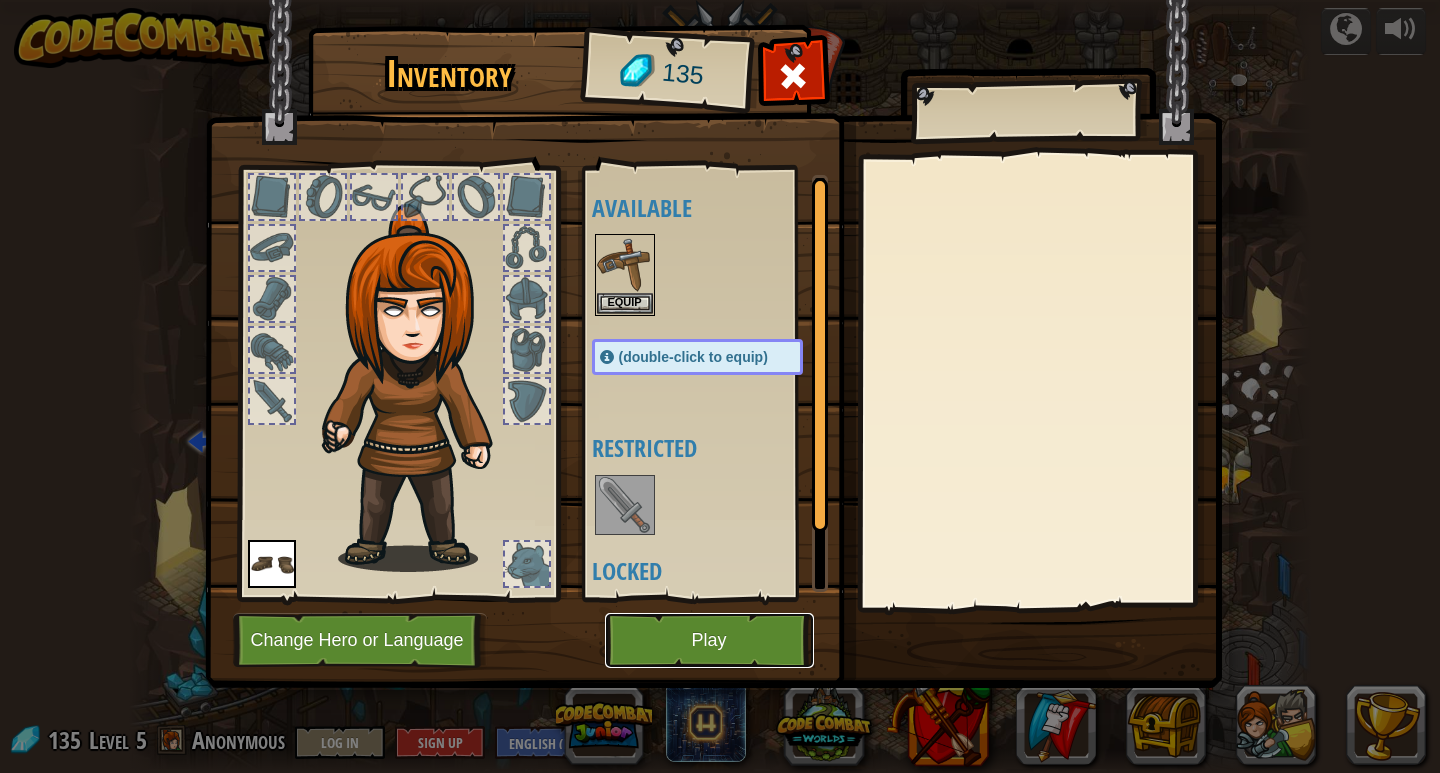
click at [701, 621] on button "Play" at bounding box center [709, 640] width 209 height 55
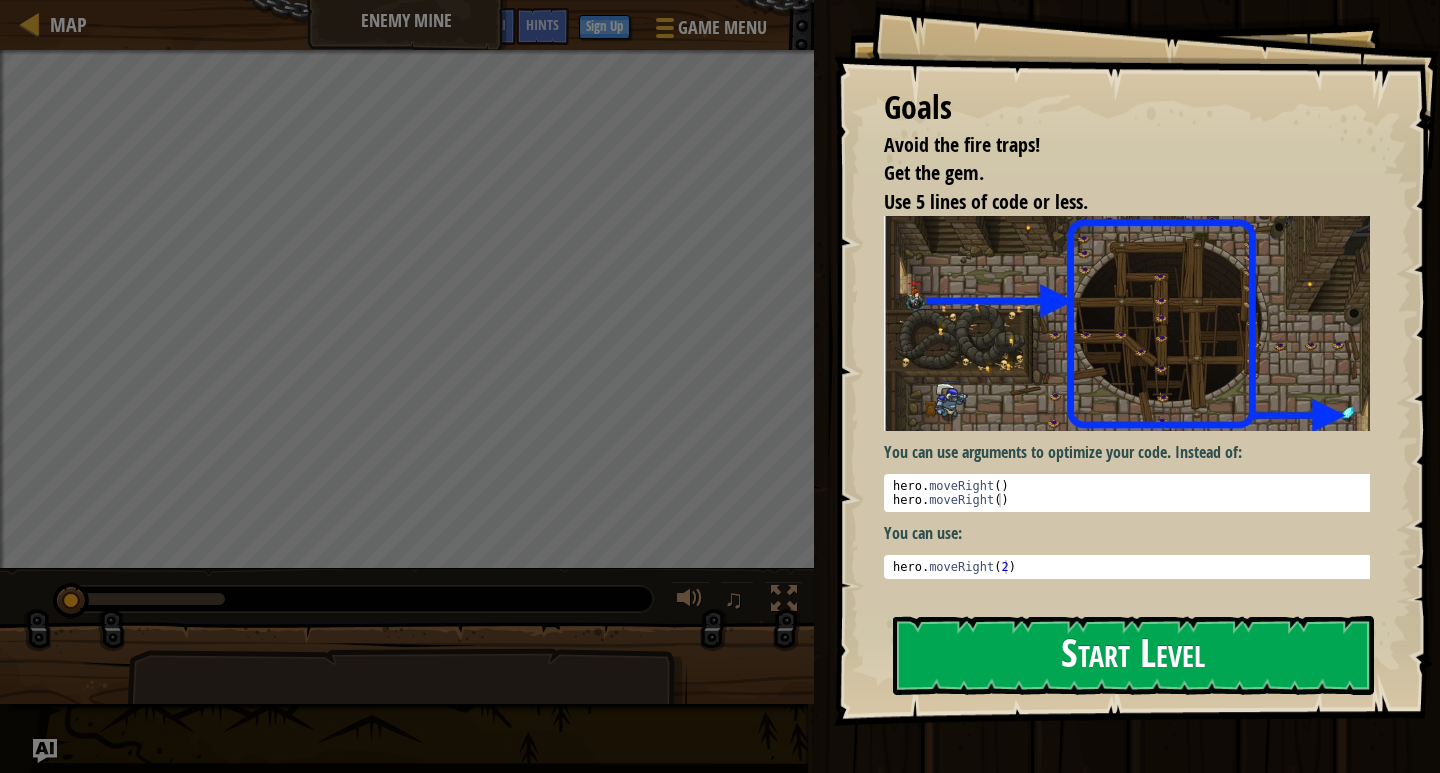
click at [1331, 679] on button "Start Level" at bounding box center [1133, 655] width 481 height 79
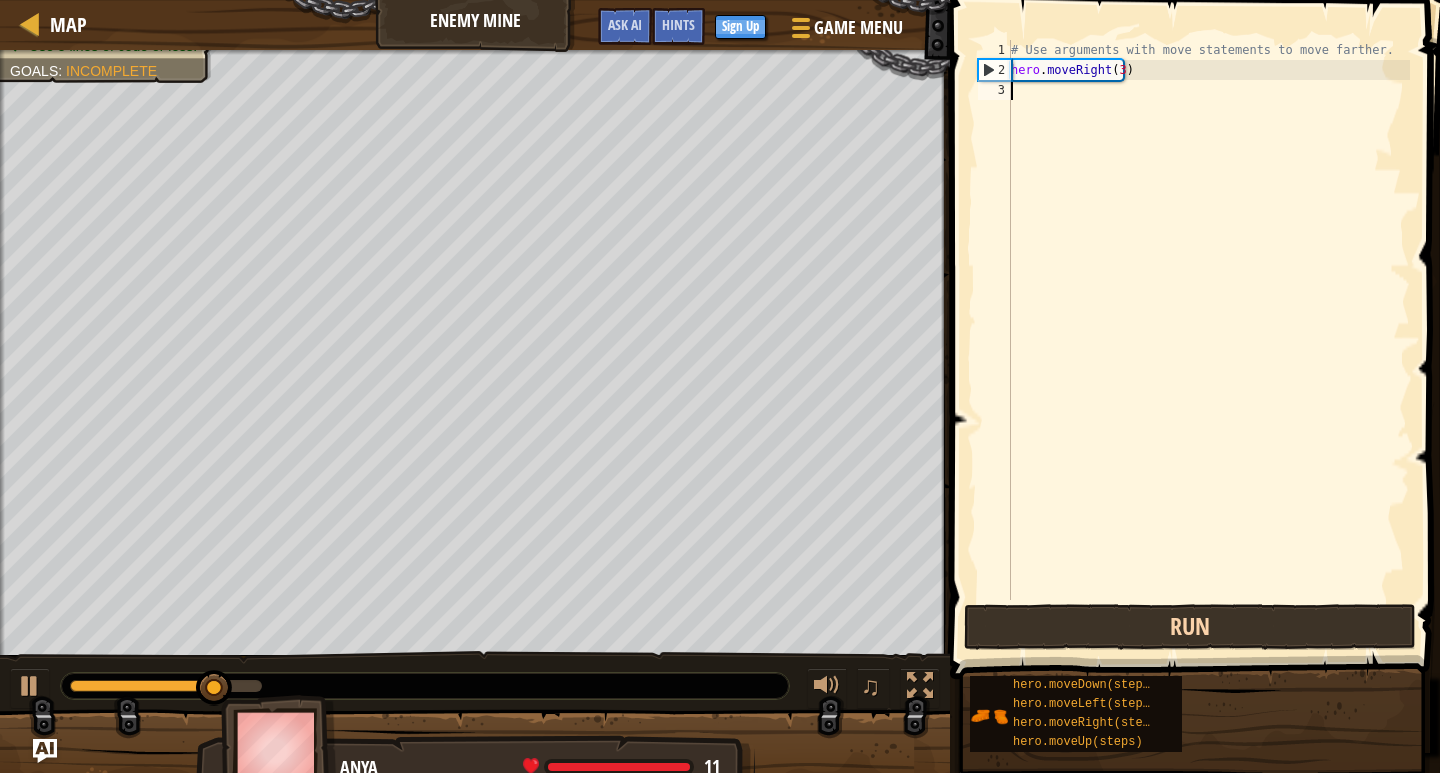
type textarea "h"
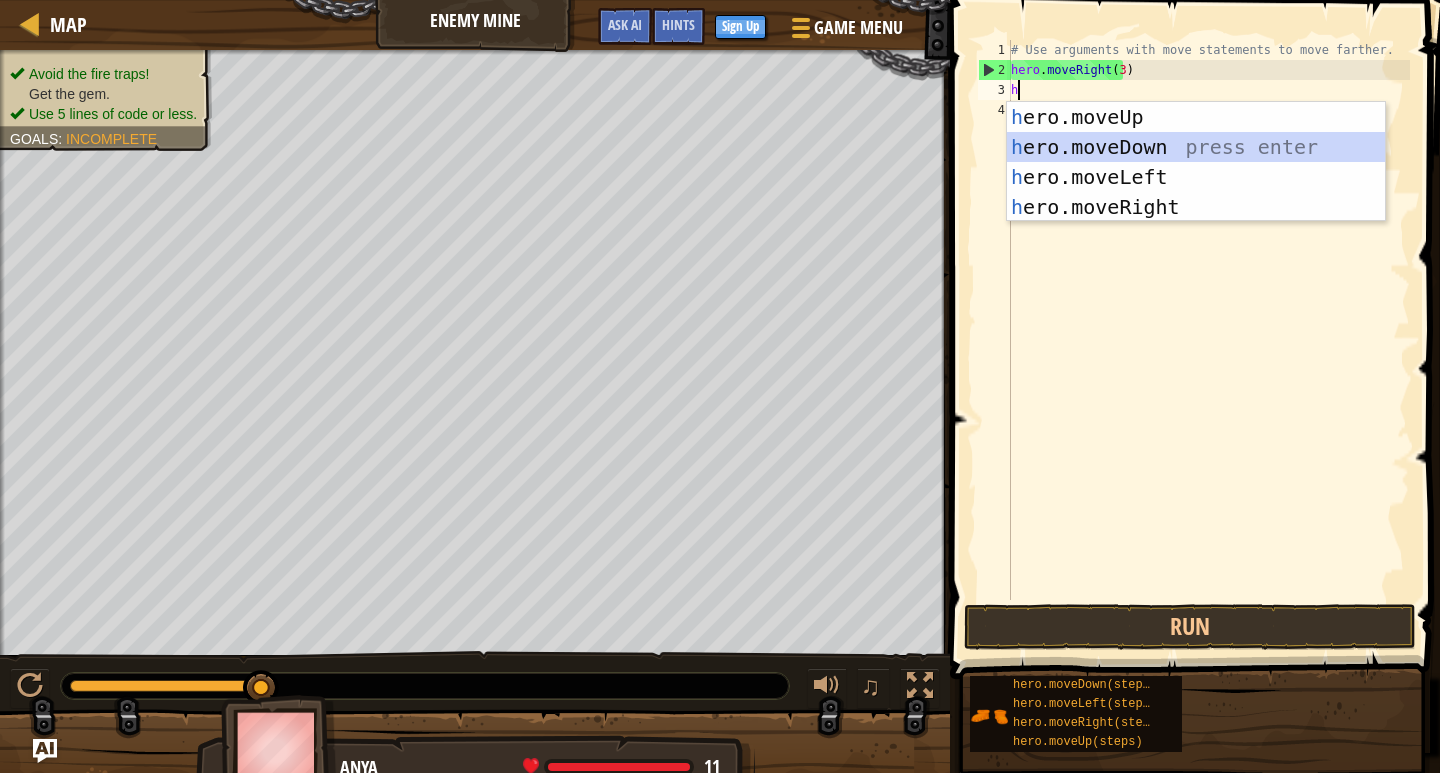
click at [1126, 142] on div "h ero.moveUp press enter h ero.moveDown press enter h ero.moveLeft press enter …" at bounding box center [1196, 192] width 378 height 180
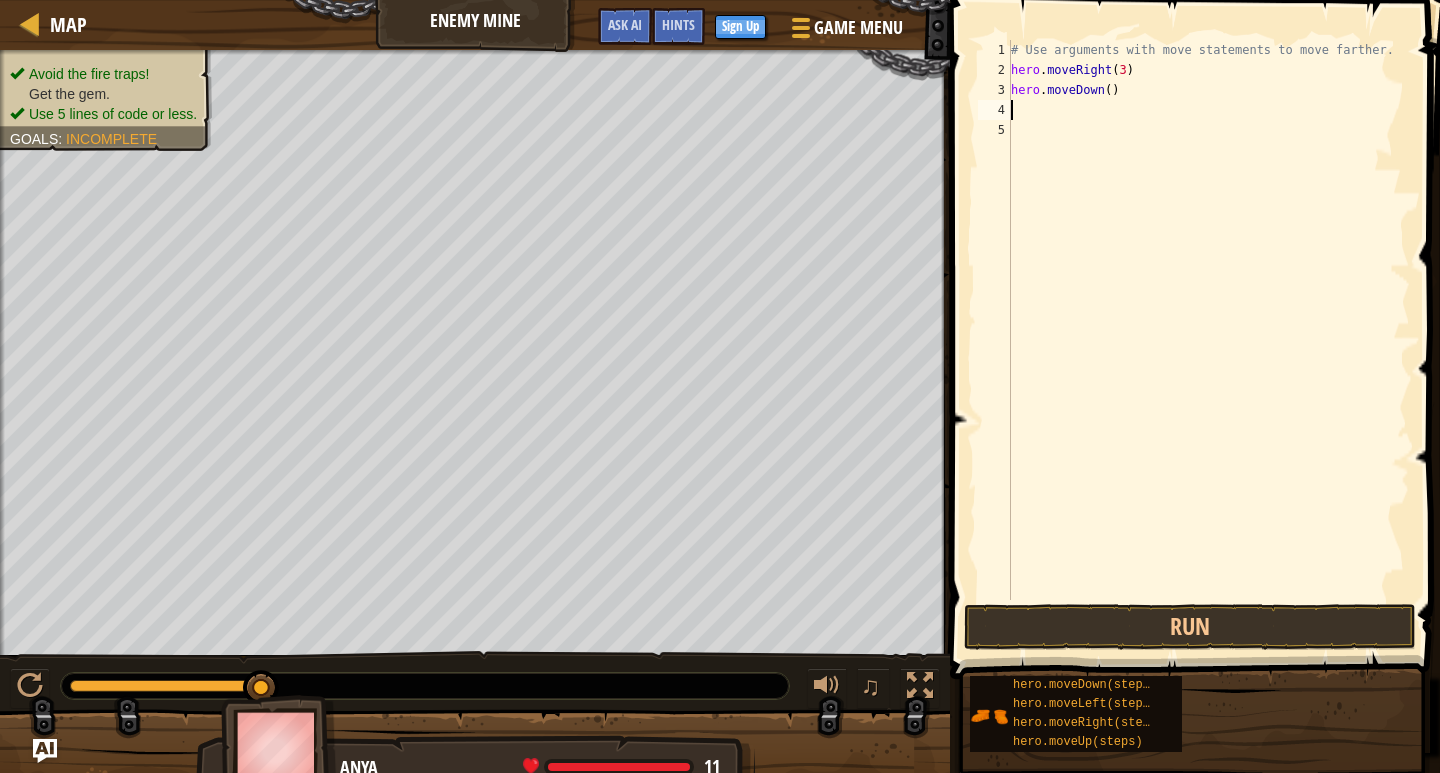
type textarea "h"
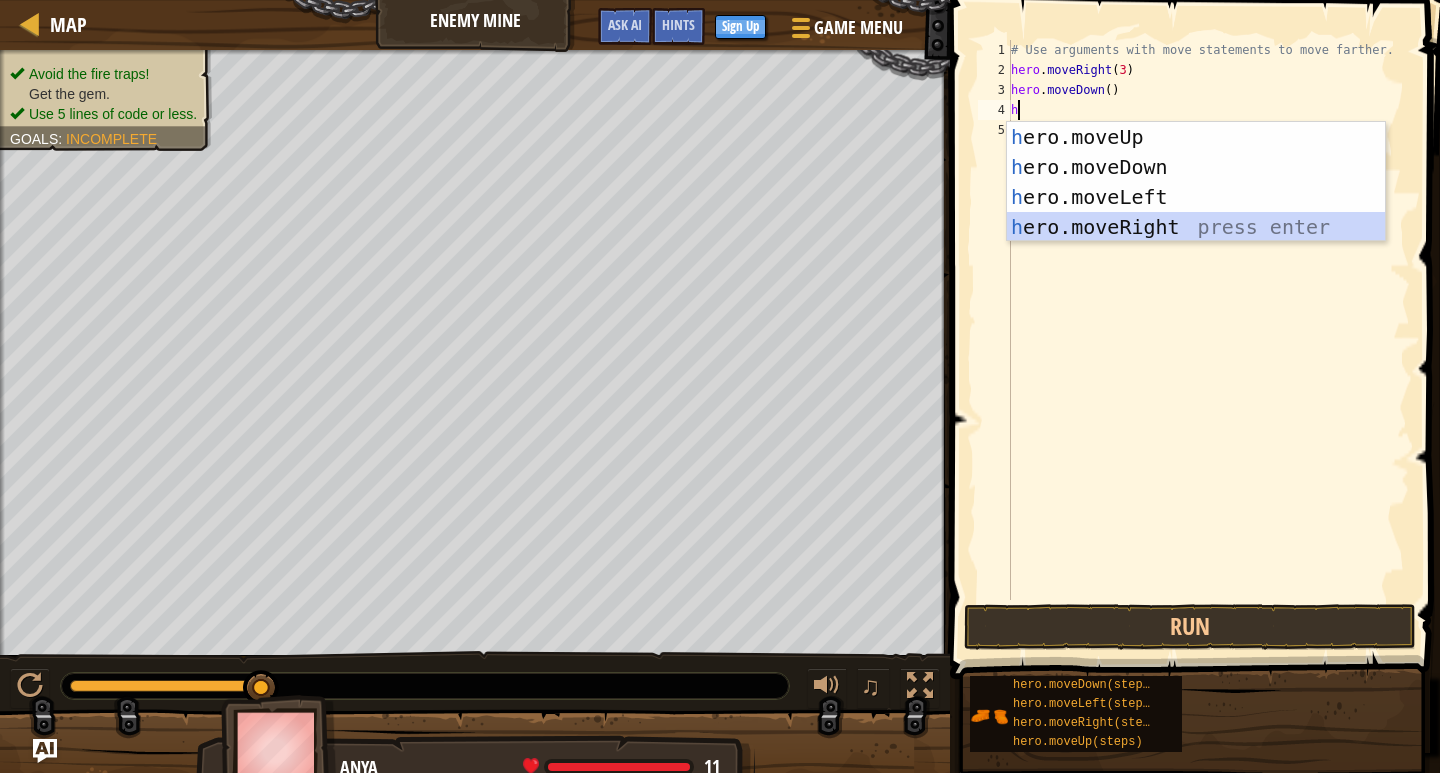
click at [1174, 223] on div "h ero.moveUp press enter h ero.moveDown press enter h ero.moveLeft press enter …" at bounding box center [1196, 212] width 378 height 180
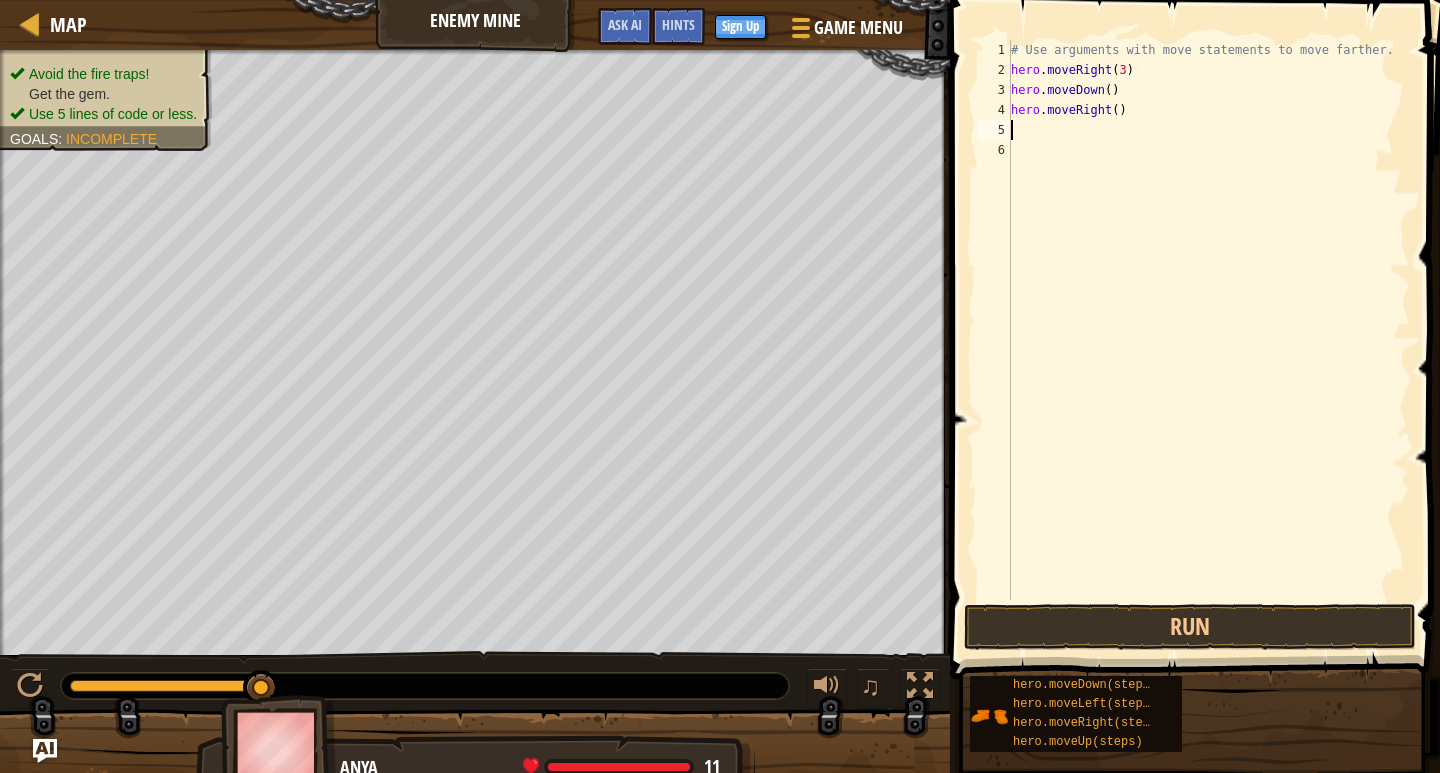
type textarea "h"
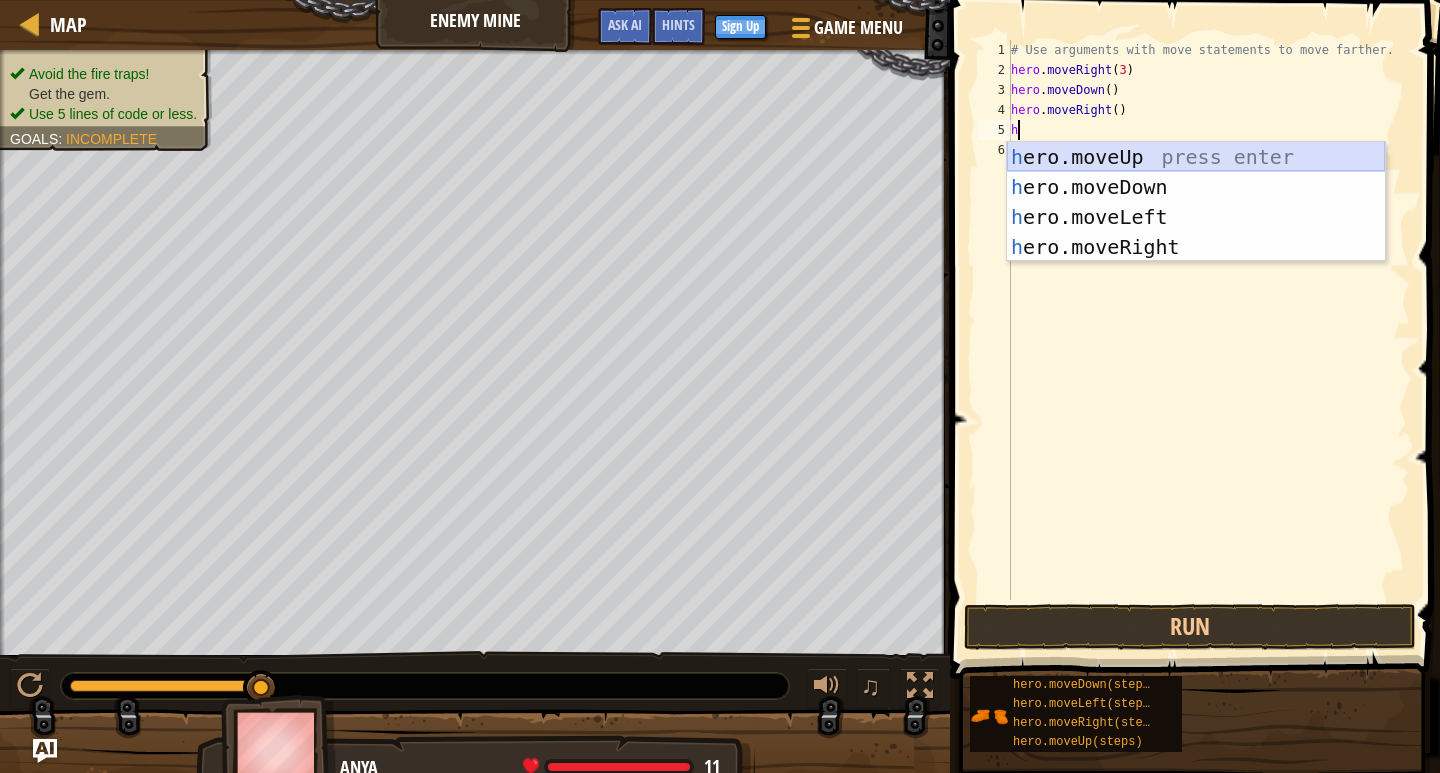
click at [1160, 161] on div "h ero.moveUp press enter h ero.moveDown press enter h ero.moveLeft press enter …" at bounding box center [1196, 232] width 378 height 180
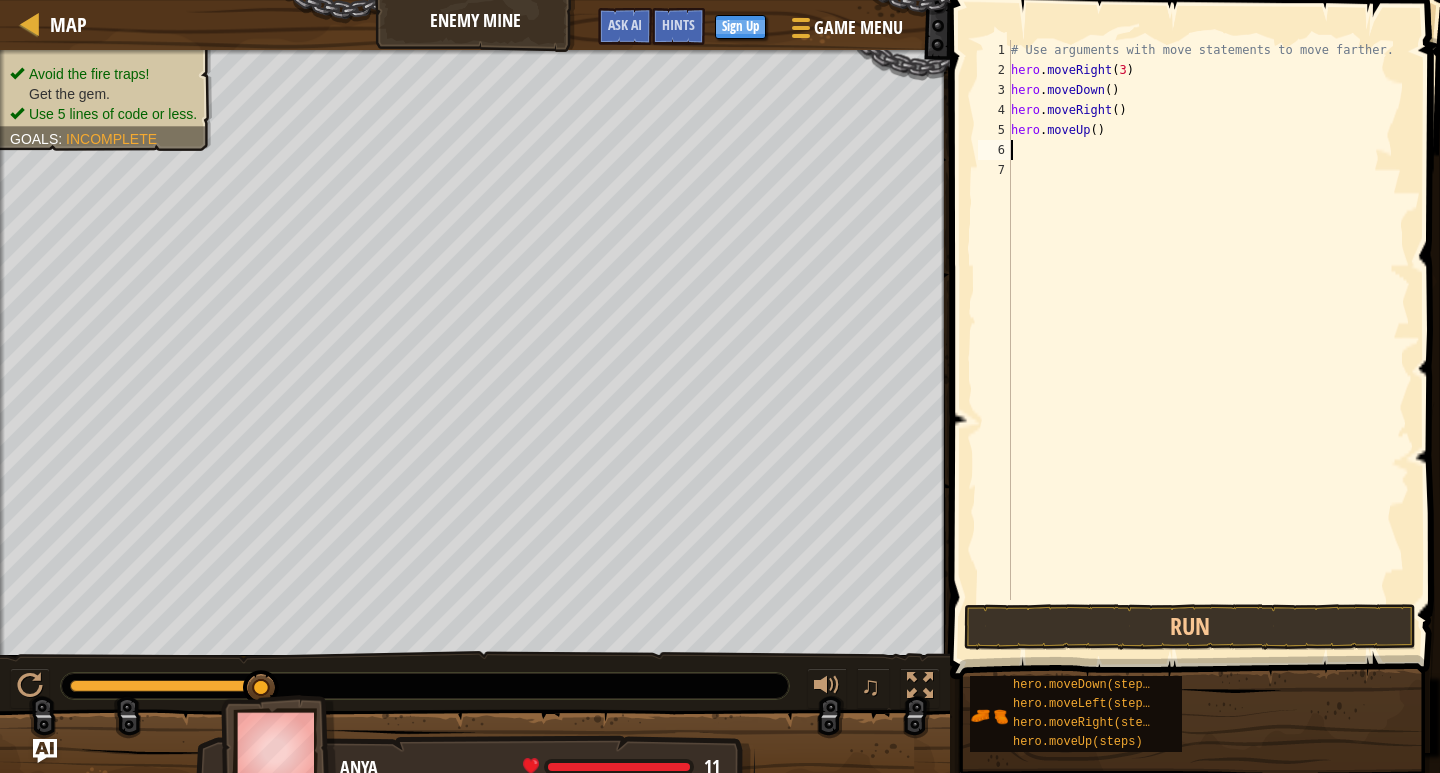
type textarea "h"
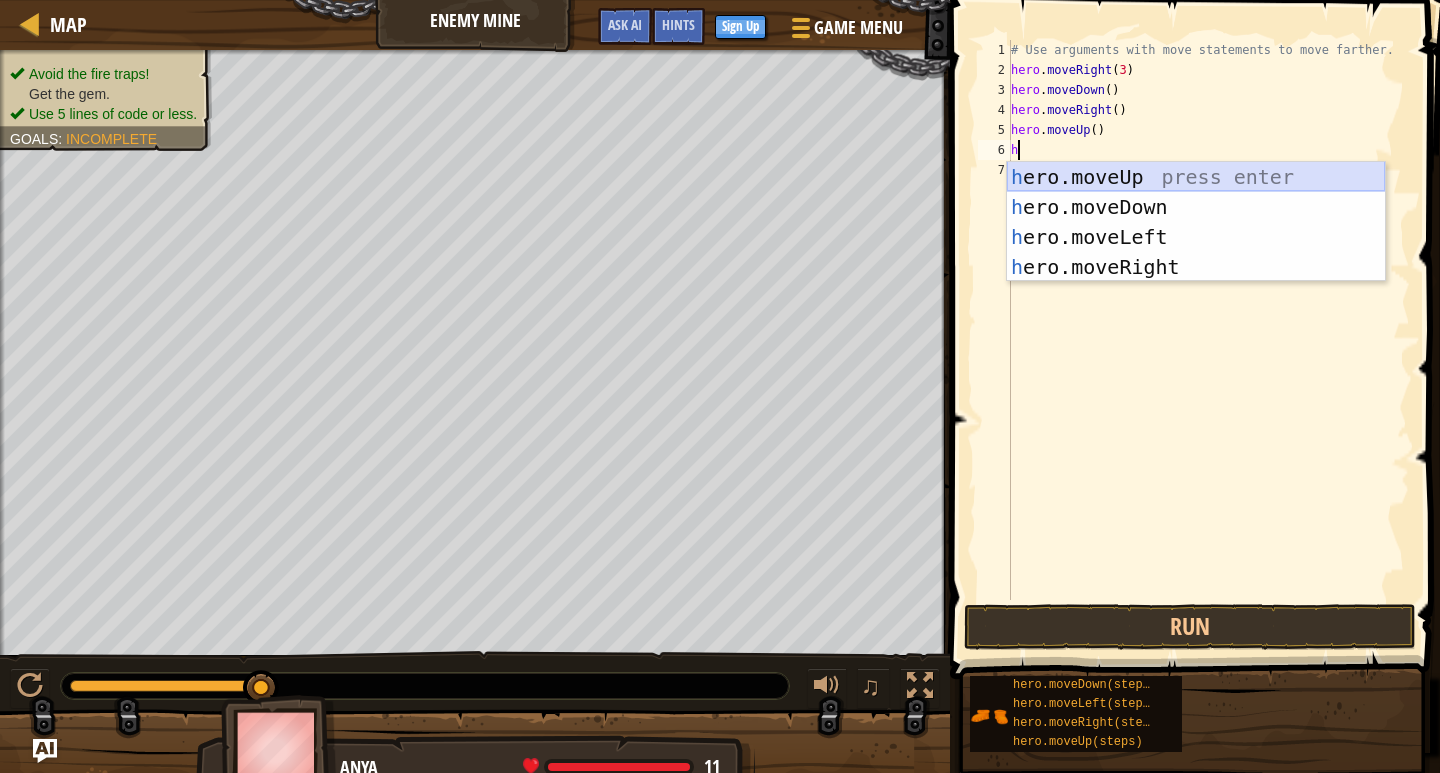
click at [1172, 178] on div "h ero.moveUp press enter h ero.moveDown press enter h ero.moveLeft press enter …" at bounding box center [1196, 252] width 378 height 180
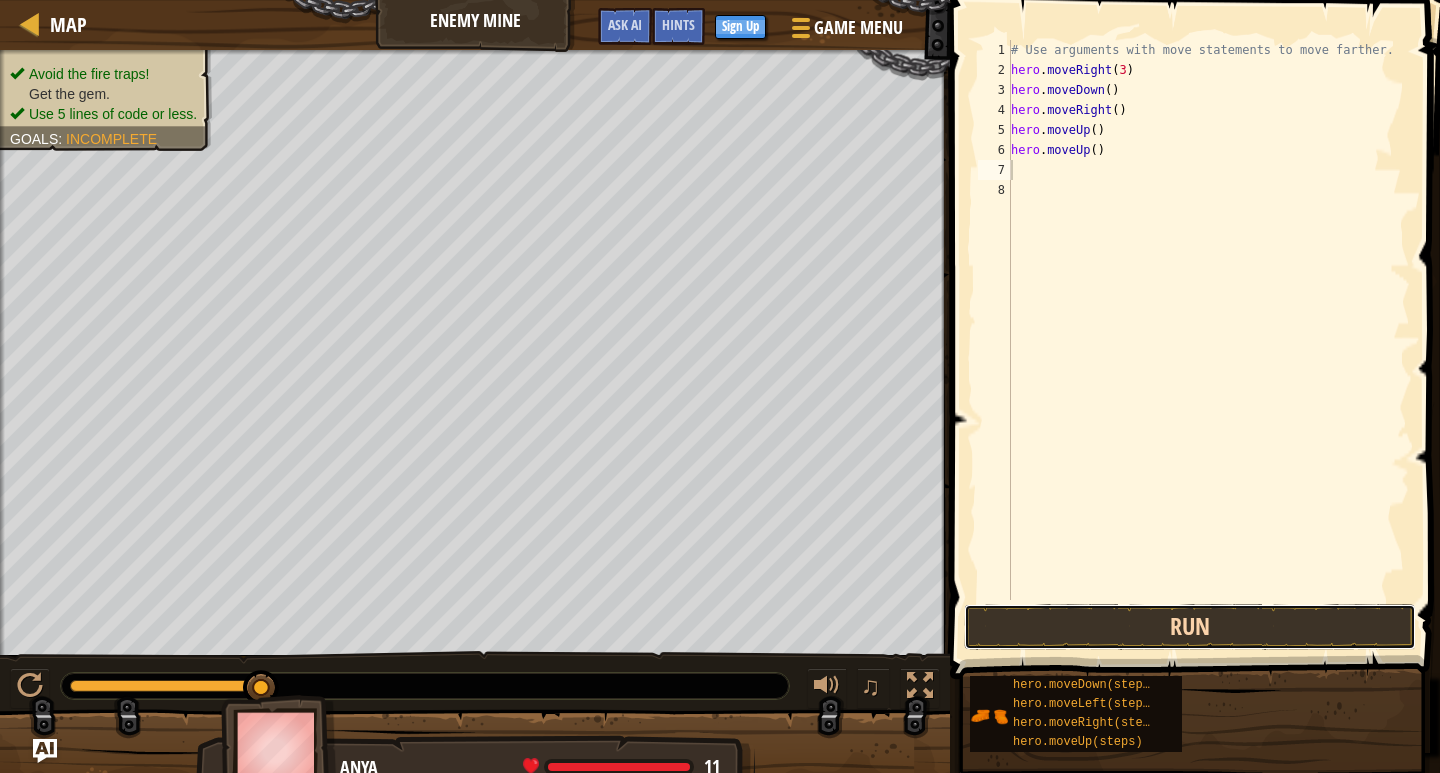
click at [1240, 616] on button "Run" at bounding box center [1190, 627] width 452 height 46
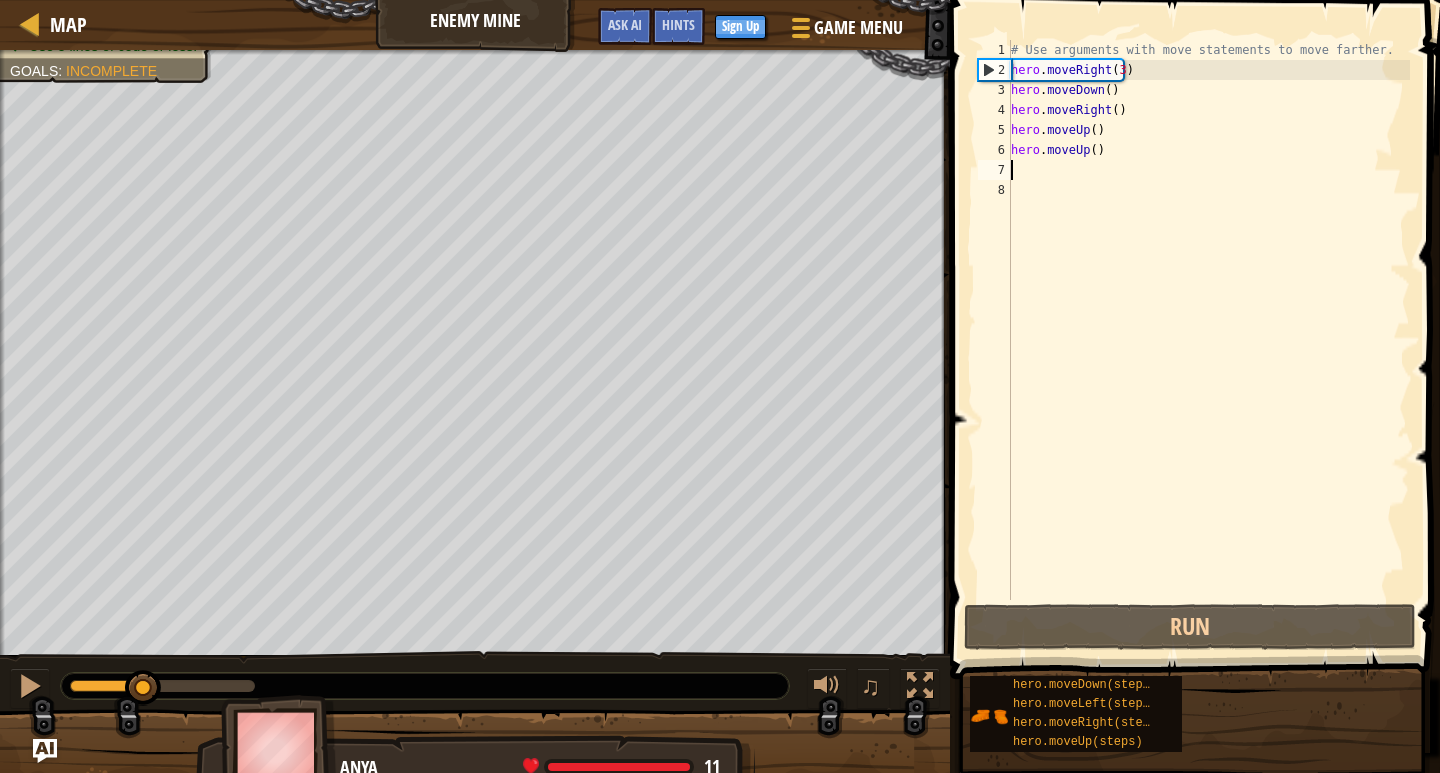
click at [144, 682] on div at bounding box center [107, 686] width 74 height 12
drag, startPoint x: 141, startPoint y: 681, endPoint x: 19, endPoint y: 696, distance: 122.9
click at [1151, 160] on div "# Use arguments with move statements to move farther. hero . moveRight ( 3 ) he…" at bounding box center [1208, 340] width 403 height 600
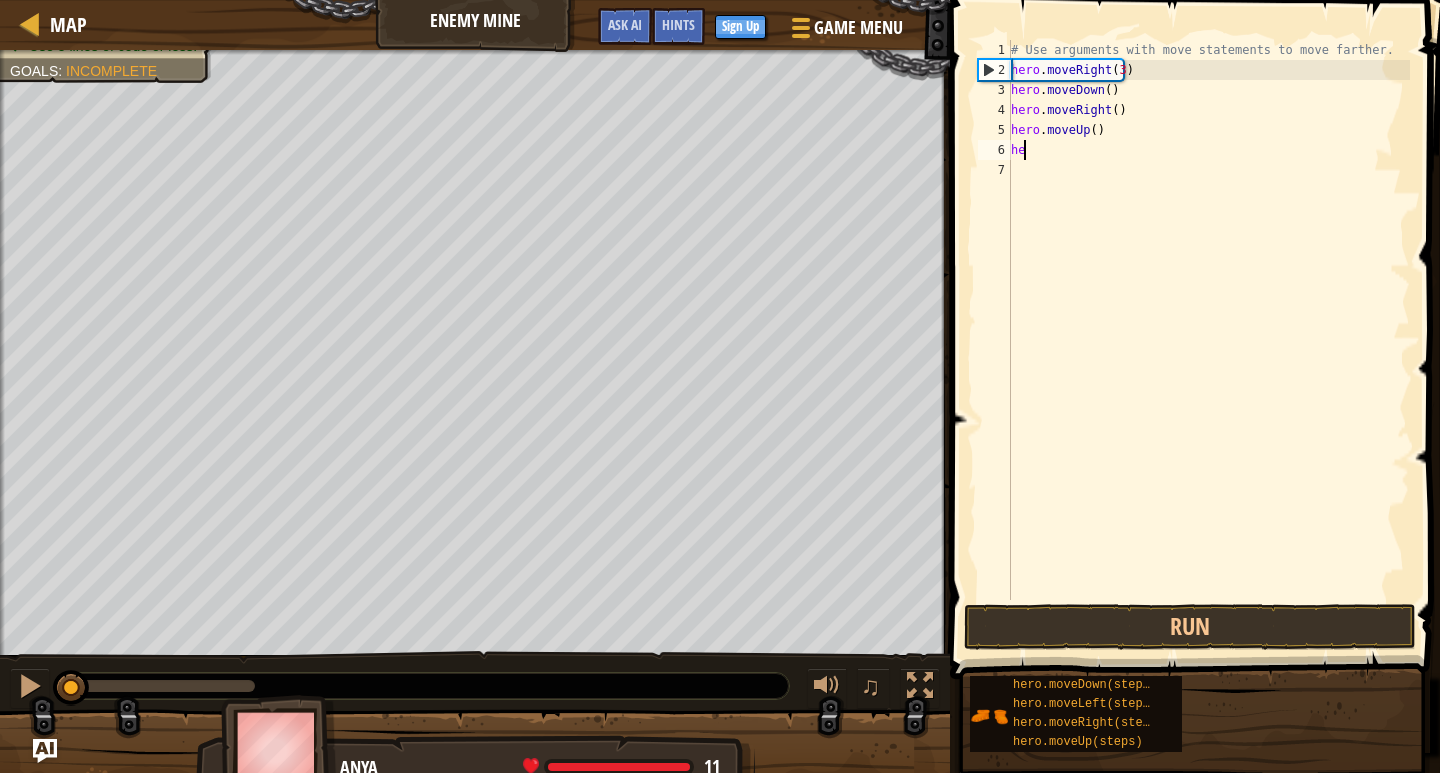
type textarea "h"
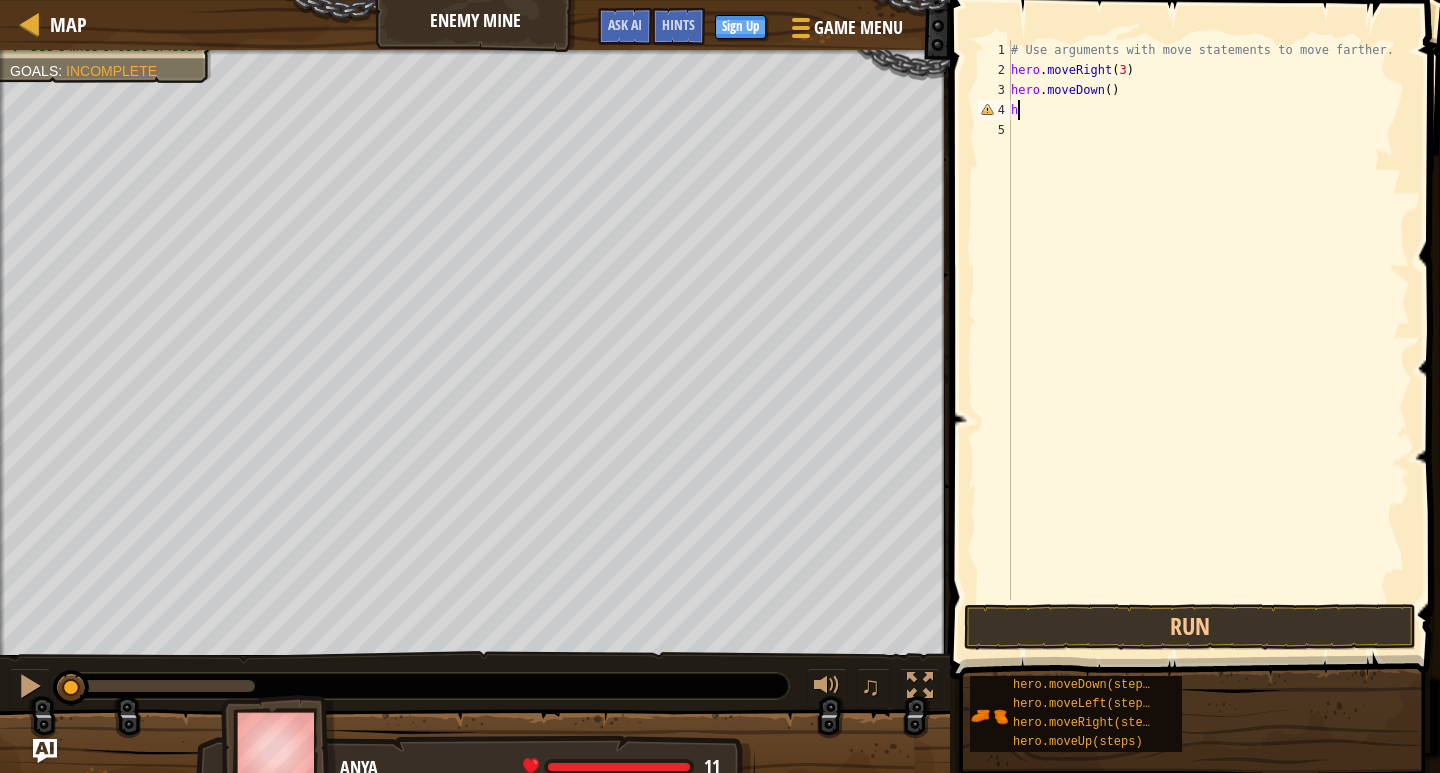
type textarea "h"
type textarea "hero."
